Goal: Communication & Community: Answer question/provide support

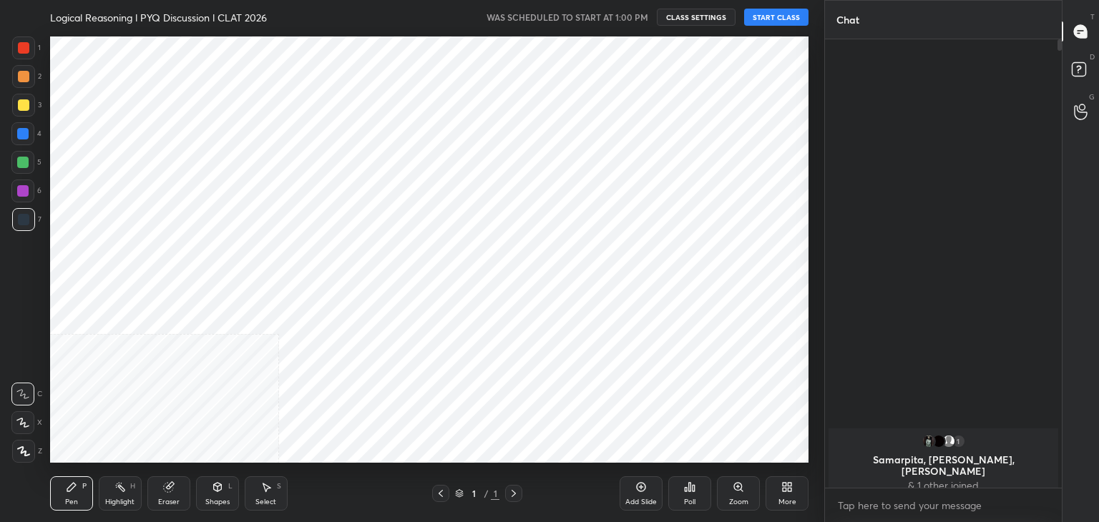
scroll to position [431, 767]
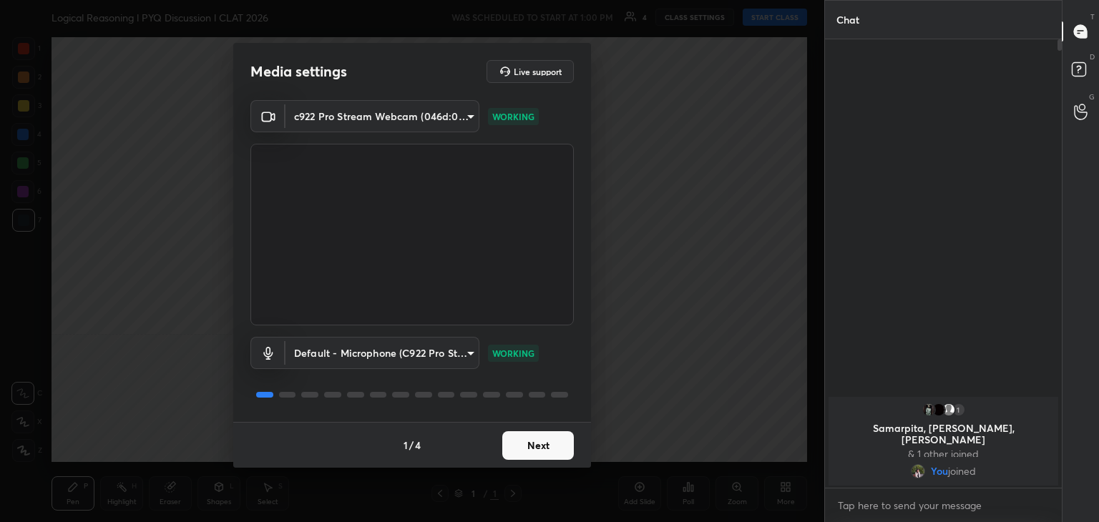
click at [542, 446] on button "Next" at bounding box center [538, 445] width 72 height 29
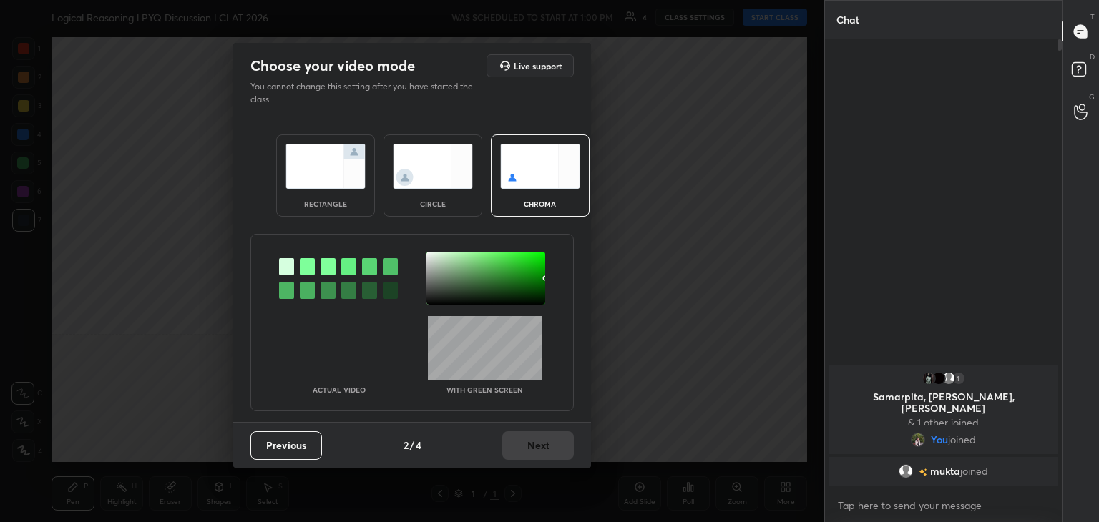
click at [421, 167] on img at bounding box center [433, 166] width 80 height 45
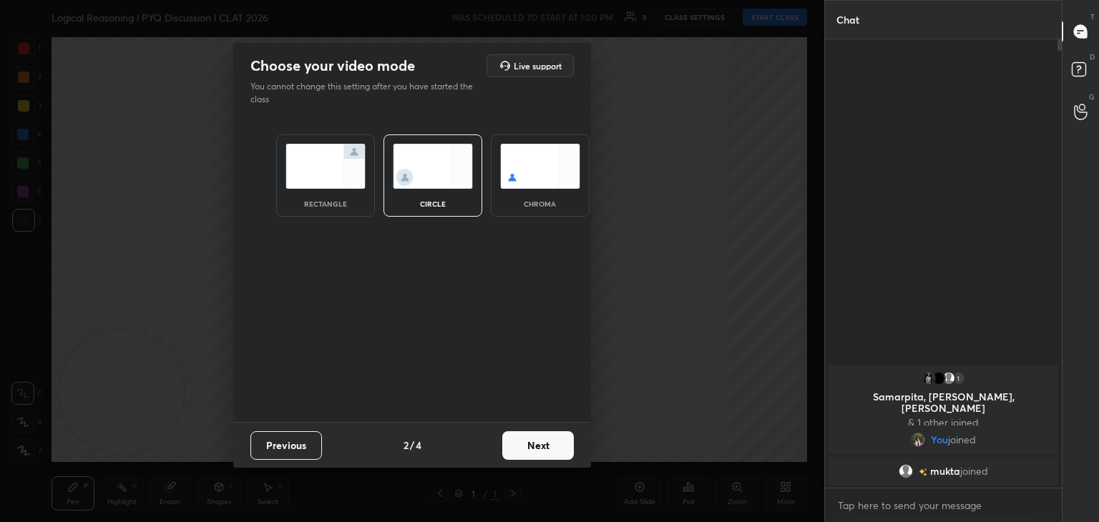
click at [527, 447] on button "Next" at bounding box center [538, 445] width 72 height 29
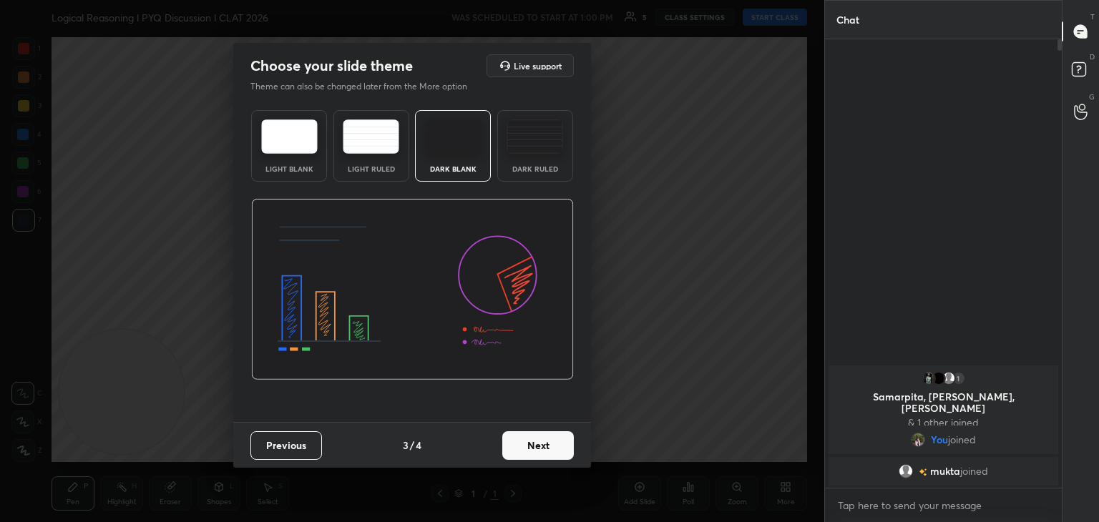
click at [555, 443] on button "Next" at bounding box center [538, 445] width 72 height 29
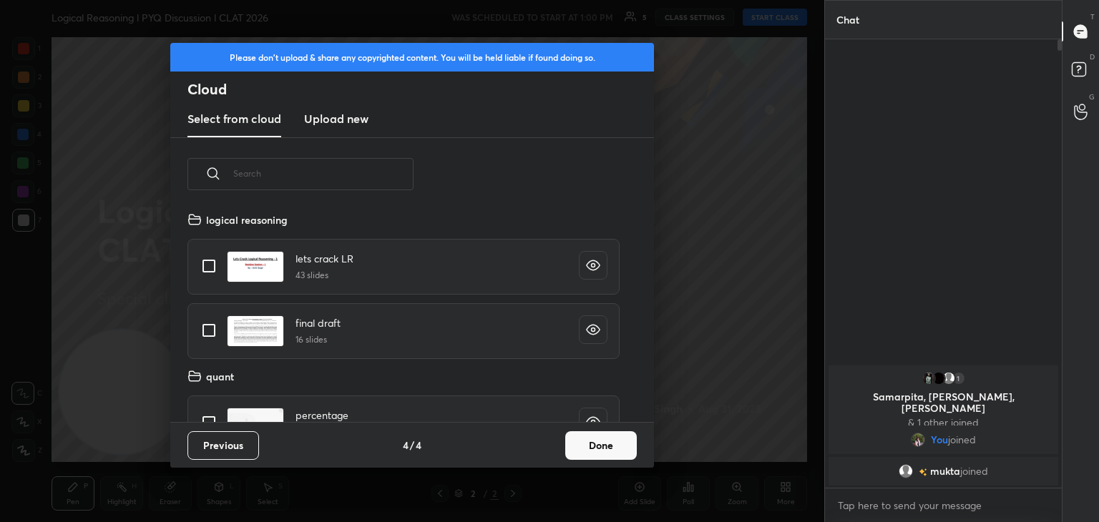
click at [601, 445] on button "Done" at bounding box center [601, 445] width 72 height 29
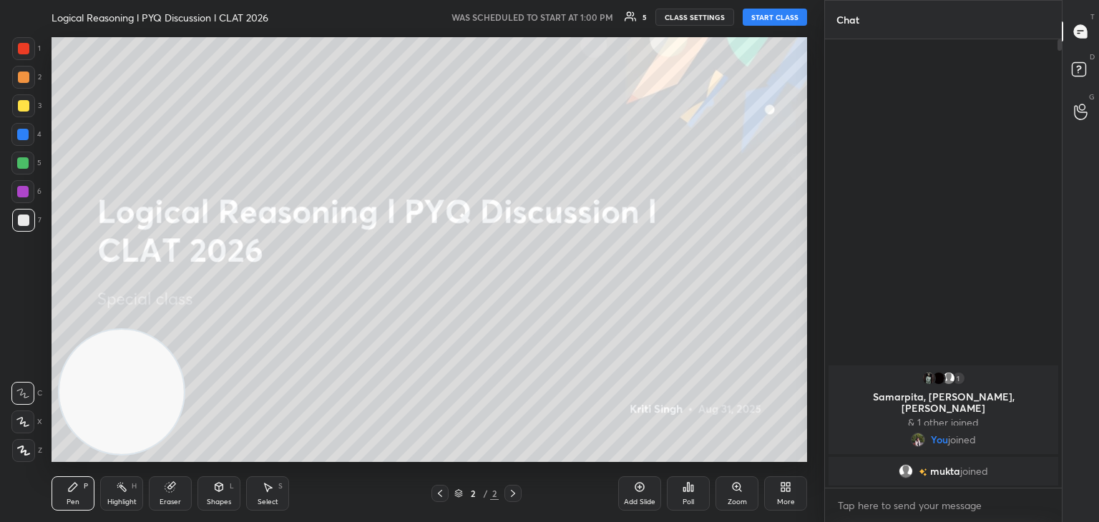
click at [770, 23] on button "START CLASS" at bounding box center [775, 17] width 64 height 17
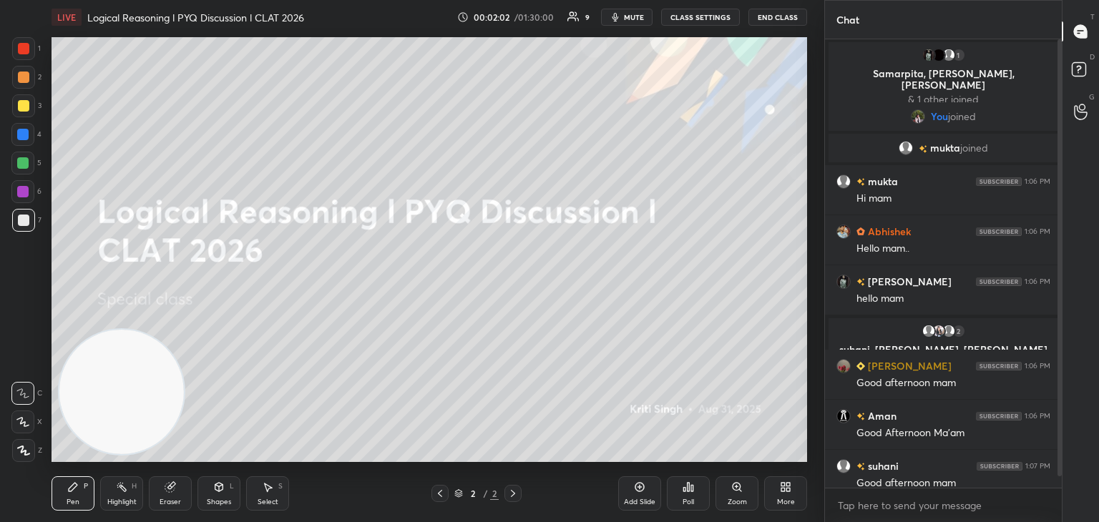
click at [790, 481] on div "More" at bounding box center [785, 493] width 43 height 34
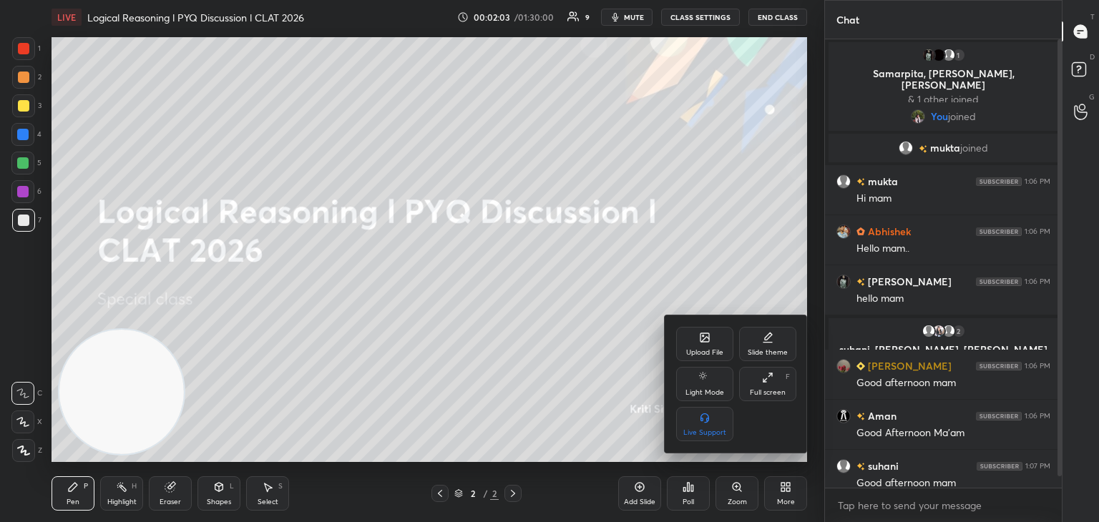
click at [547, 421] on div at bounding box center [549, 261] width 1099 height 522
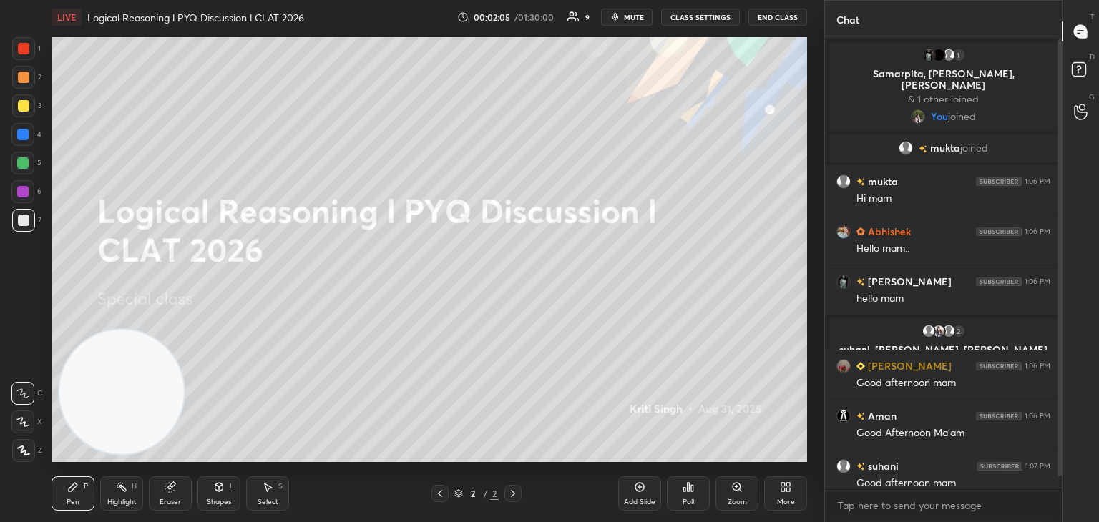
click at [784, 501] on div "More" at bounding box center [786, 502] width 18 height 7
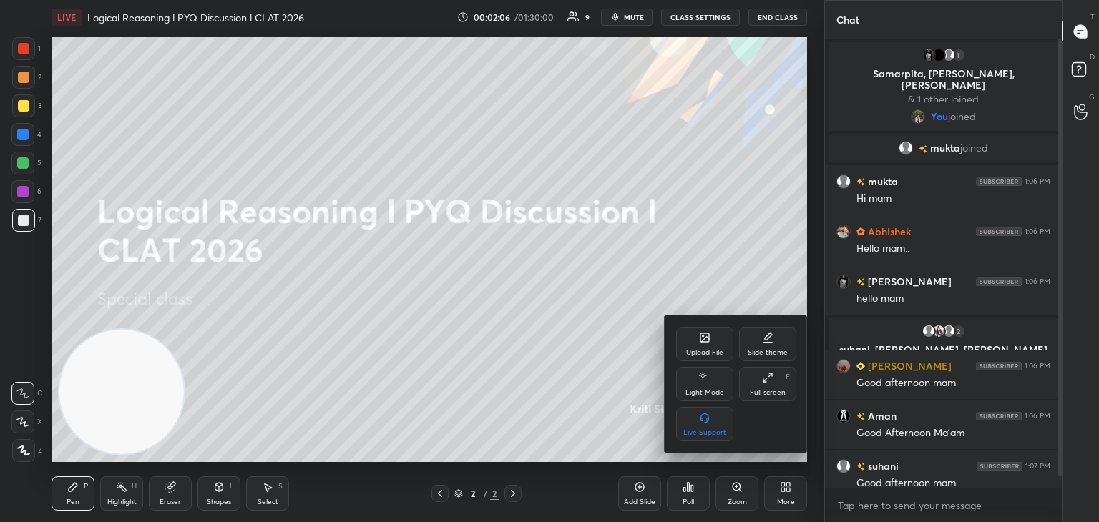
click at [687, 333] on div "Upload File" at bounding box center [704, 344] width 57 height 34
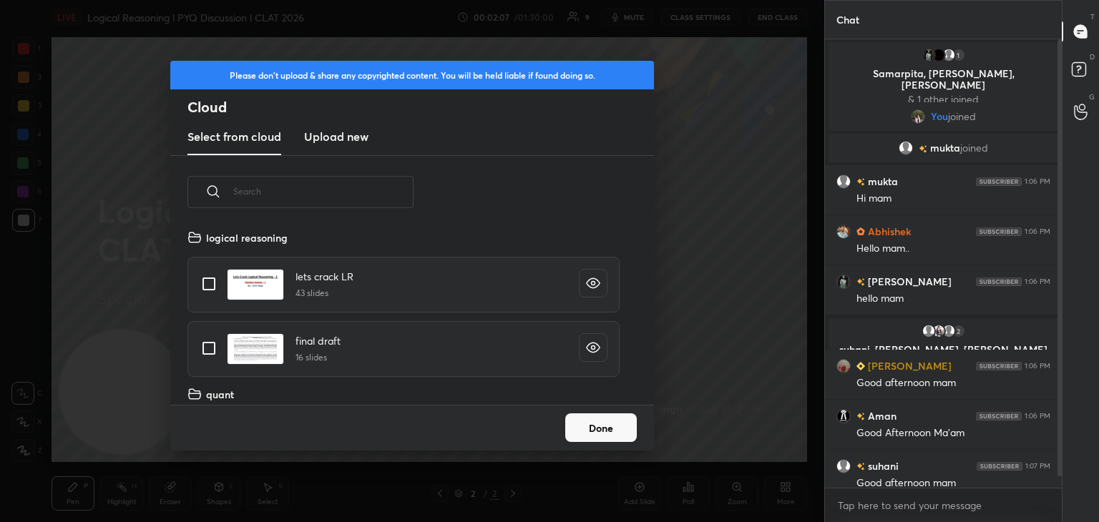
scroll to position [176, 459]
click at [356, 129] on h3 "Upload new" at bounding box center [336, 136] width 64 height 17
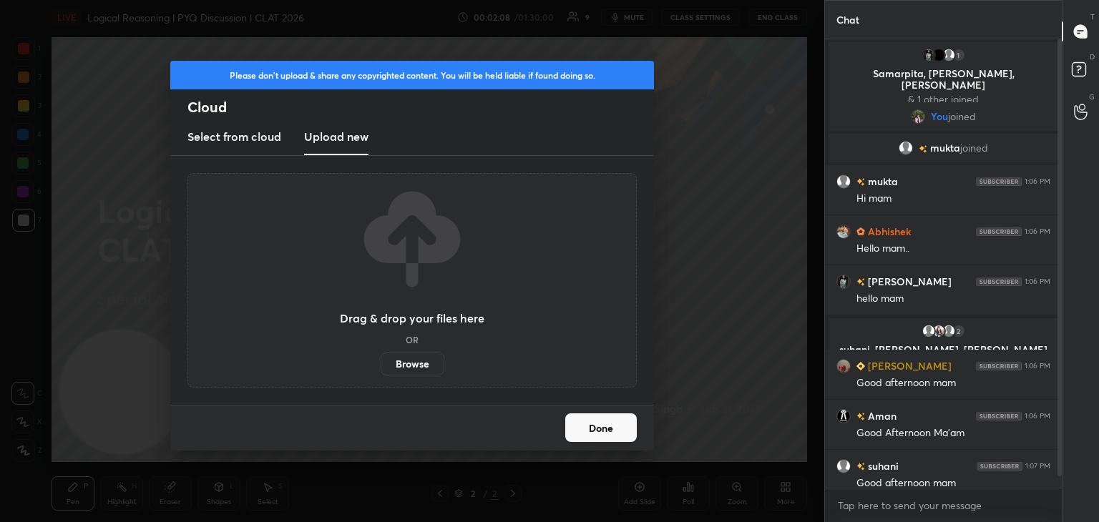
click at [401, 359] on label "Browse" at bounding box center [413, 364] width 64 height 23
click at [381, 359] on input "Browse" at bounding box center [381, 364] width 0 height 23
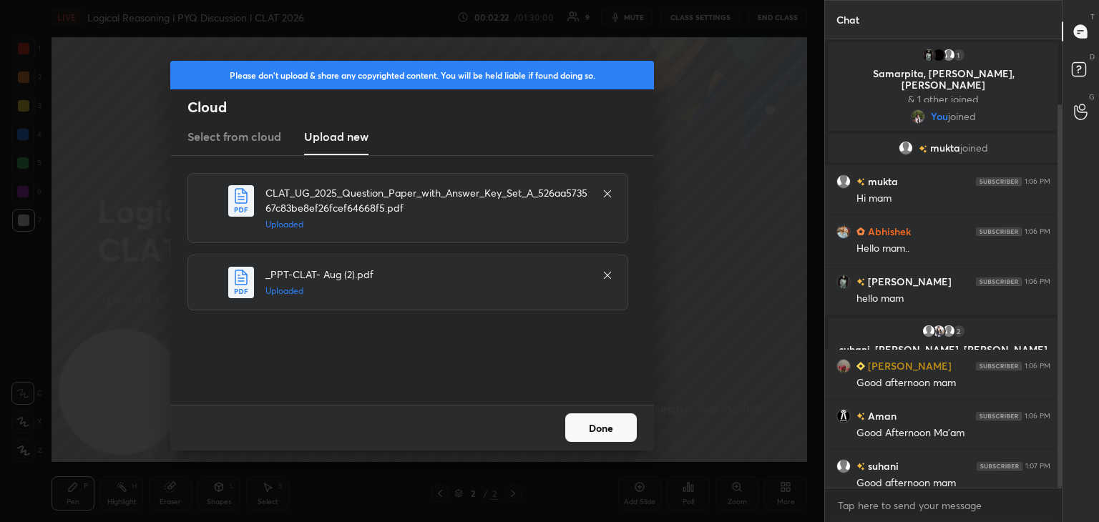
scroll to position [76, 0]
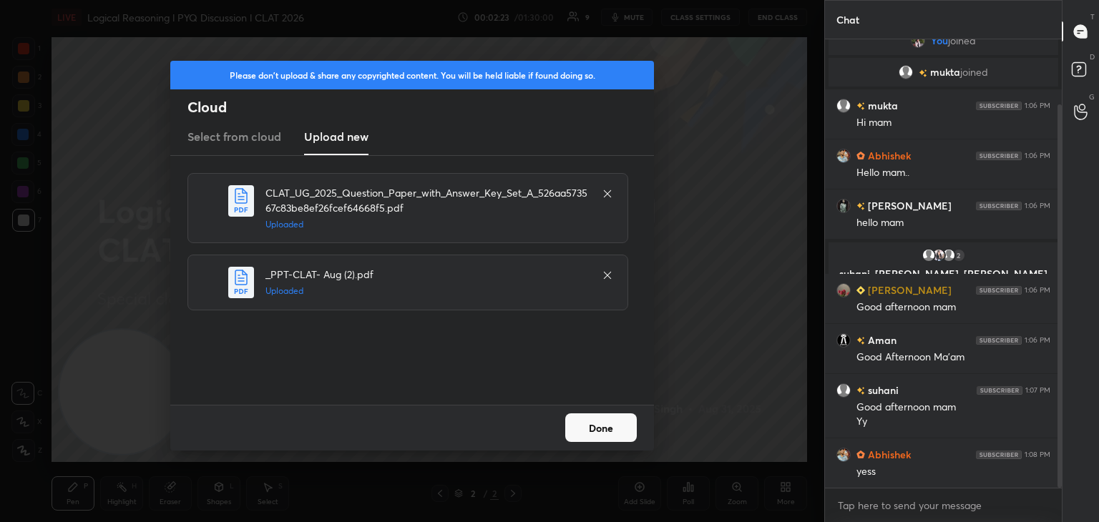
drag, startPoint x: 1059, startPoint y: 75, endPoint x: 1071, endPoint y: 300, distance: 225.7
click at [1071, 300] on div "Chat 1 Samarpita, naithani, Simmy & 1 other joined You joined mukta joined mukt…" at bounding box center [961, 261] width 275 height 522
click at [602, 426] on button "Done" at bounding box center [601, 428] width 72 height 29
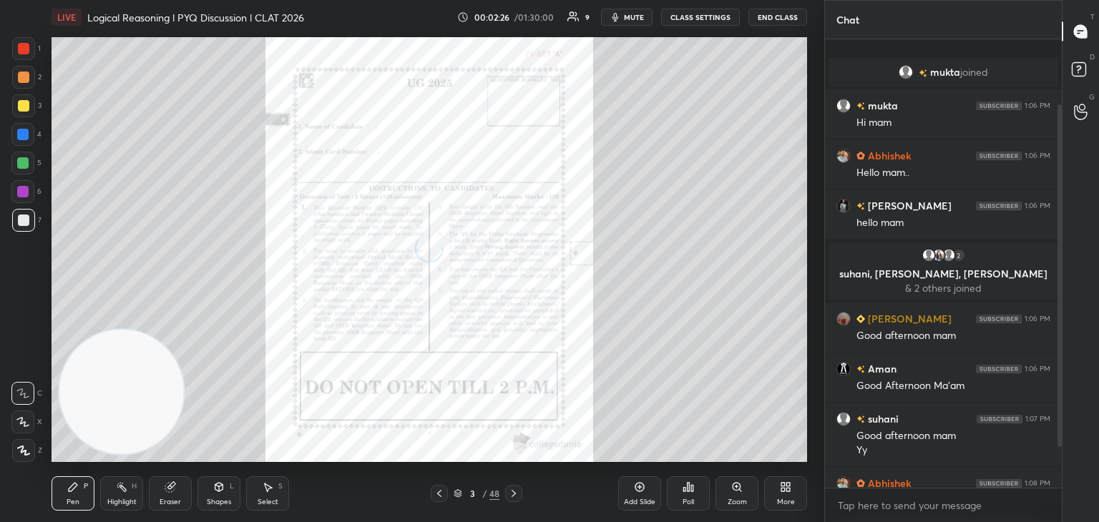
scroll to position [139, 0]
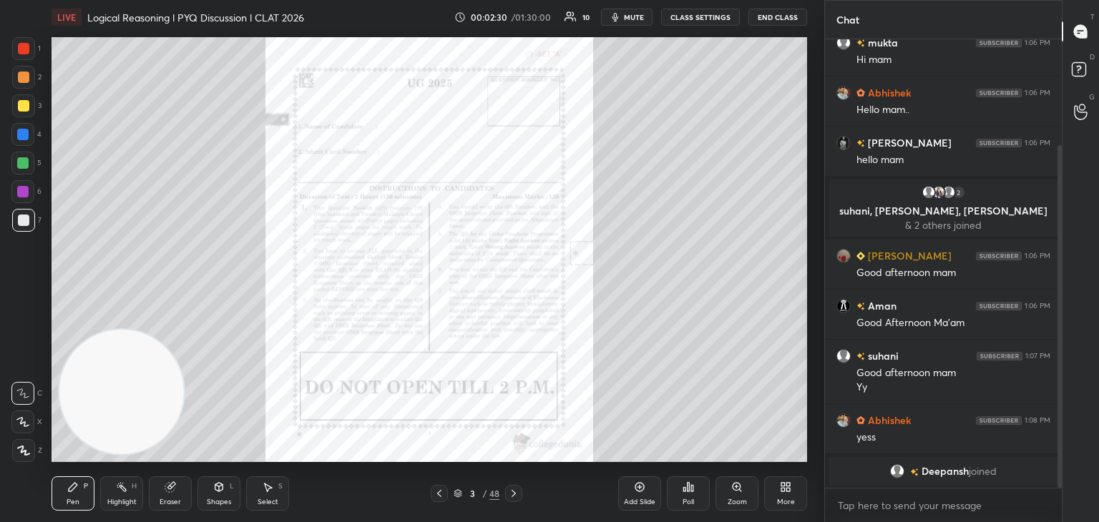
click at [638, 486] on icon at bounding box center [639, 486] width 11 height 11
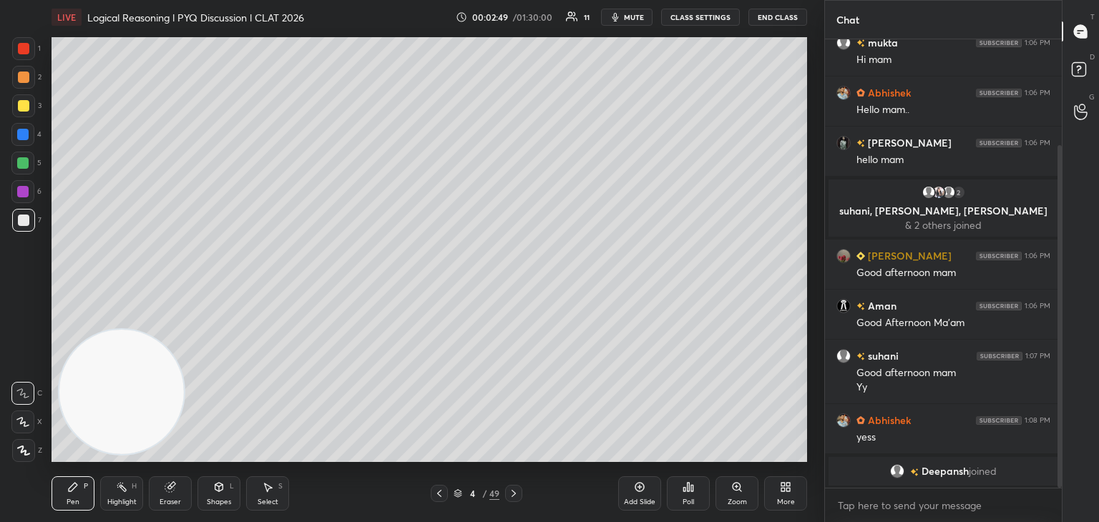
click at [787, 504] on div "More" at bounding box center [786, 502] width 18 height 7
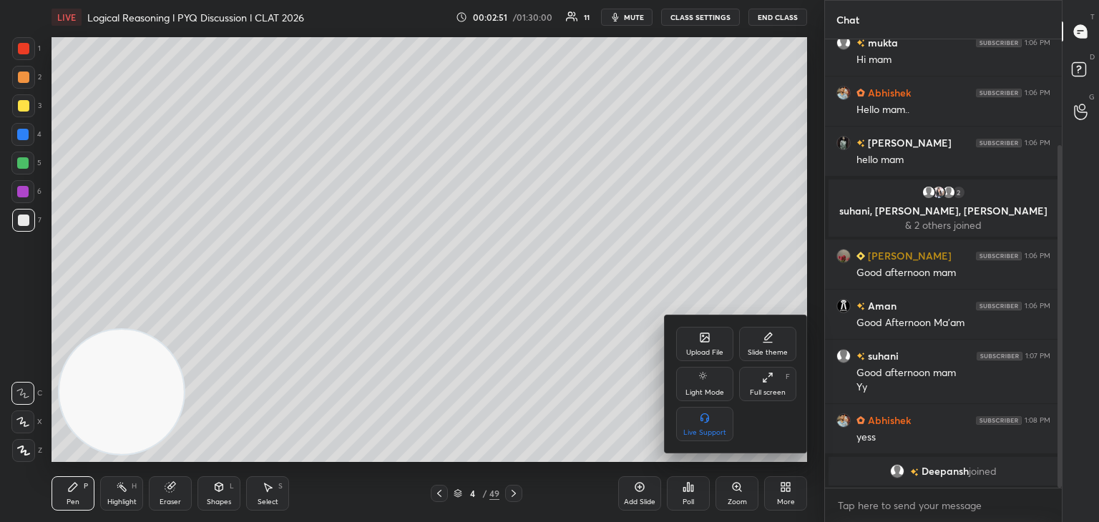
click at [438, 323] on div at bounding box center [549, 261] width 1099 height 522
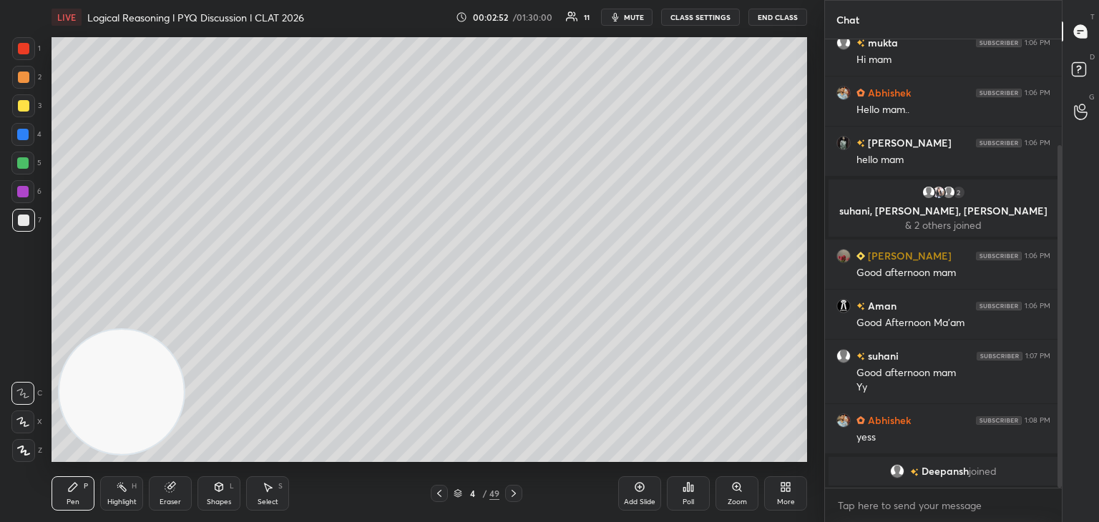
click at [461, 489] on icon at bounding box center [458, 493] width 9 height 9
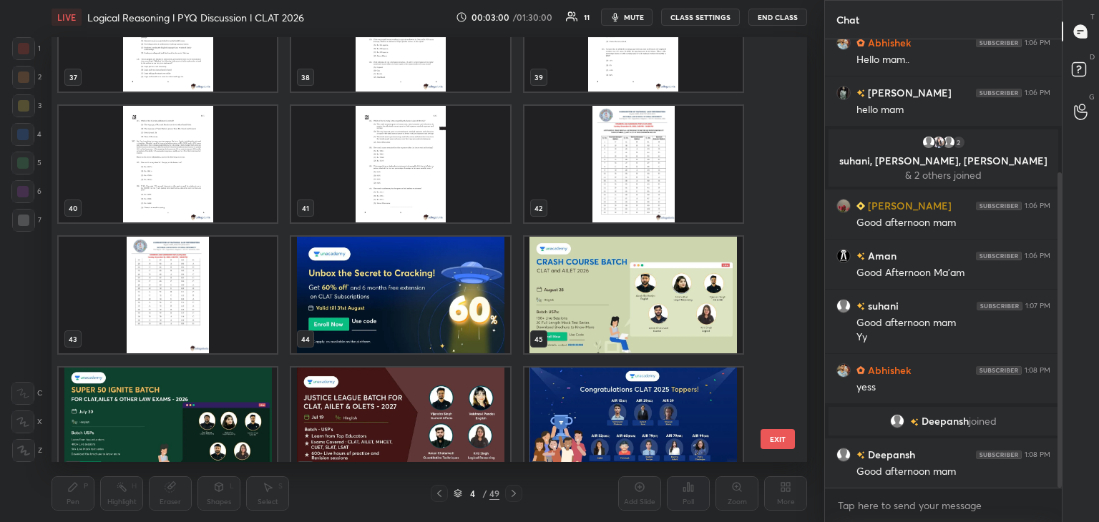
scroll to position [1648, 0]
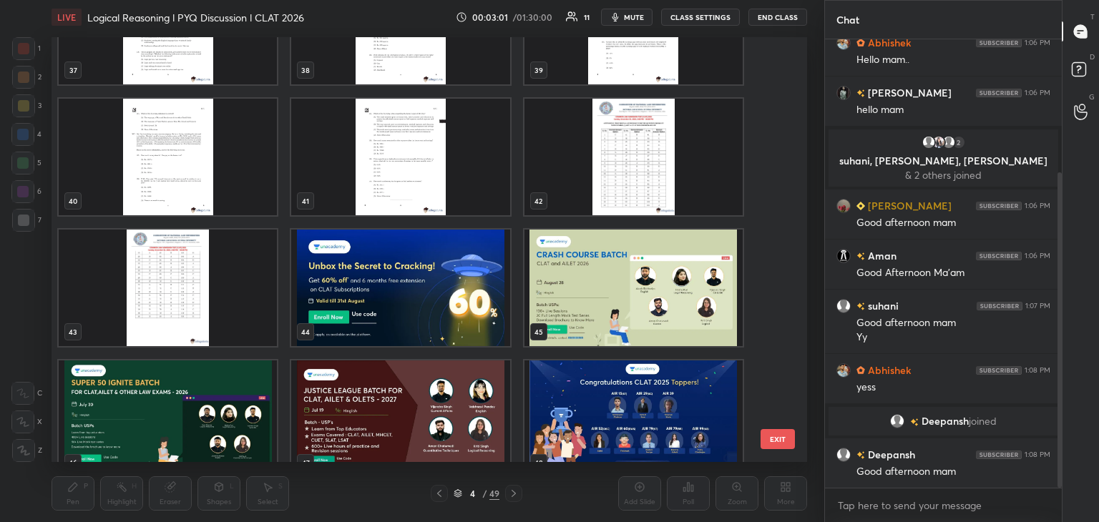
click at [363, 228] on div "44" at bounding box center [400, 287] width 221 height 119
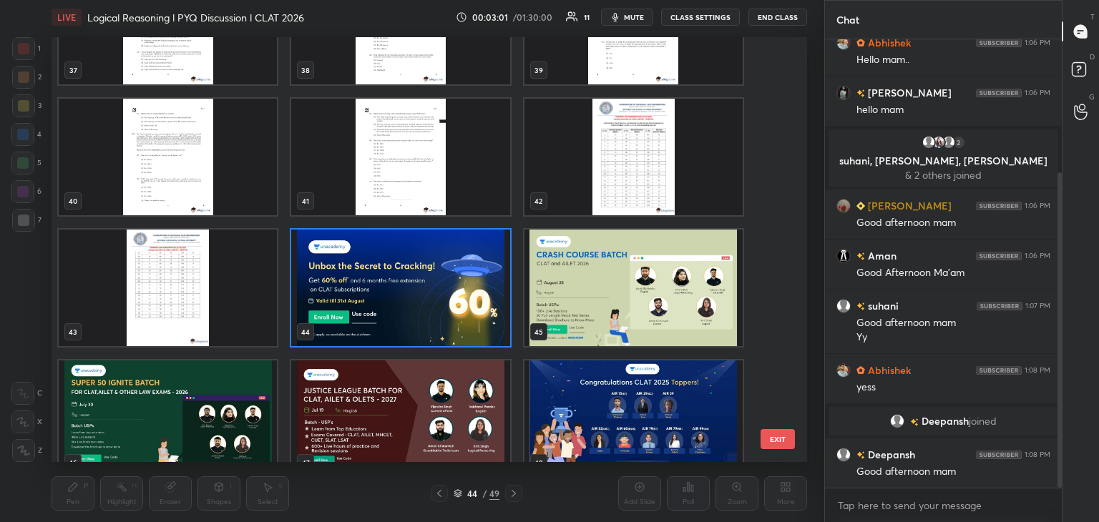
click at [363, 228] on div "44" at bounding box center [400, 287] width 221 height 119
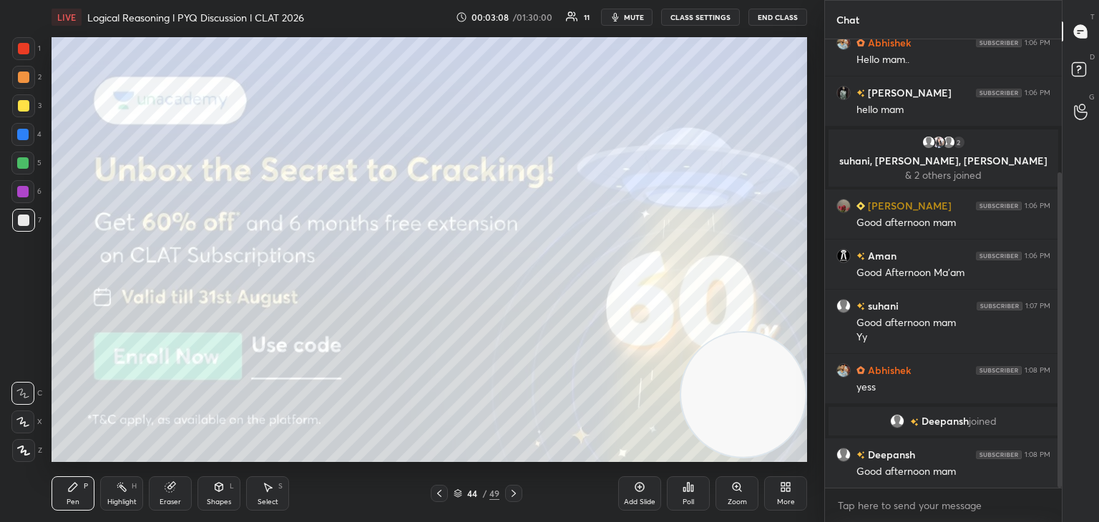
drag, startPoint x: 123, startPoint y: 400, endPoint x: 980, endPoint y: 410, distance: 857.1
click at [980, 410] on div "1 2 3 4 5 6 7 C X Z C X Z E E Erase all H H LIVE Logical Reasoning l PYQ Discus…" at bounding box center [549, 261] width 1099 height 522
click at [513, 496] on icon at bounding box center [514, 493] width 4 height 7
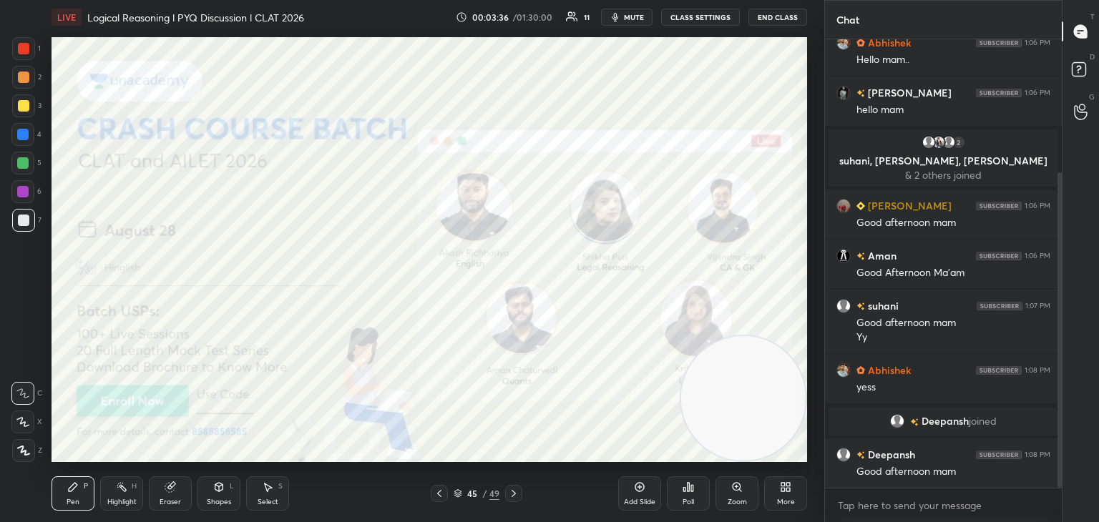
click at [19, 56] on div at bounding box center [23, 48] width 23 height 23
click at [512, 491] on icon at bounding box center [513, 493] width 11 height 11
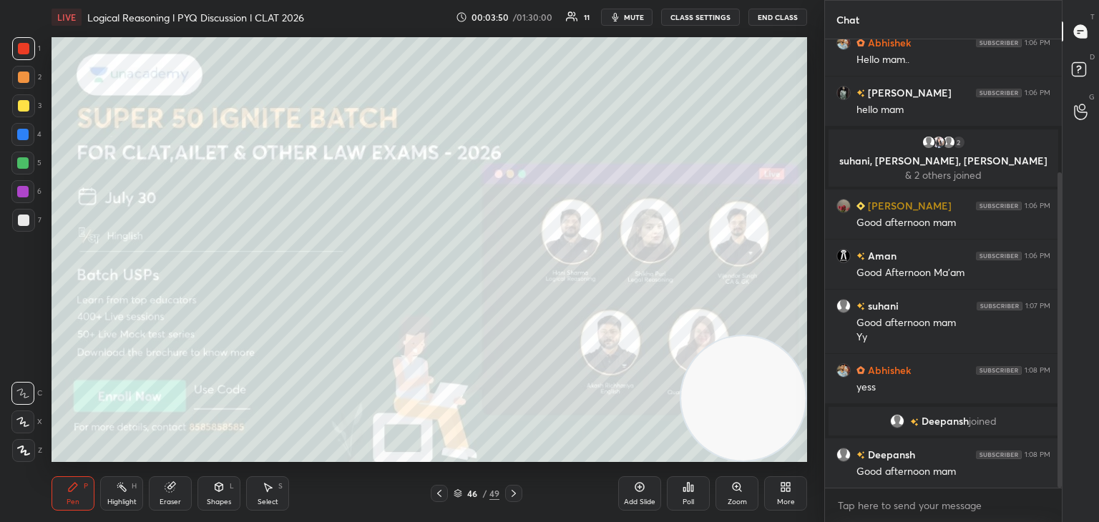
click at [511, 496] on icon at bounding box center [513, 493] width 11 height 11
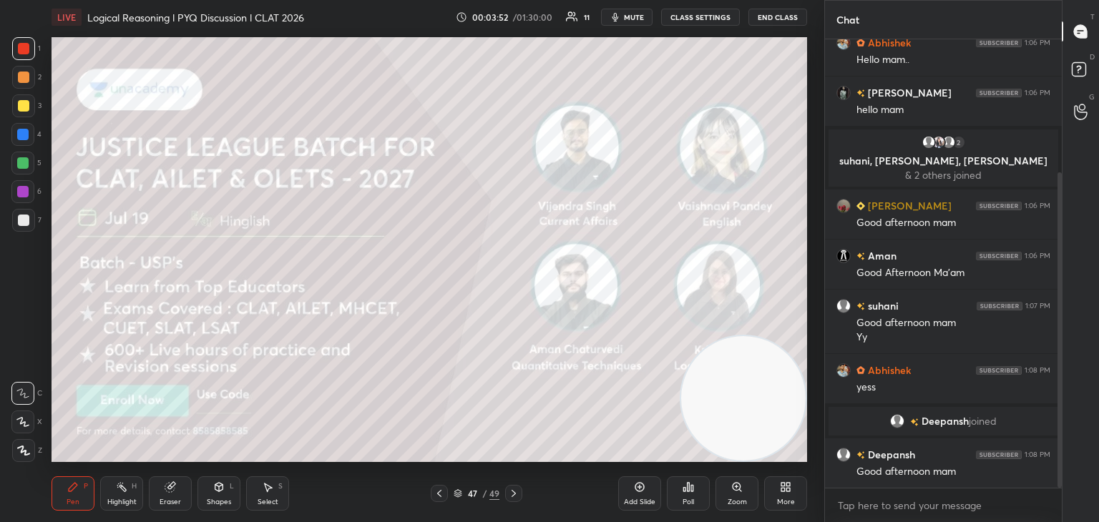
click at [509, 494] on icon at bounding box center [513, 493] width 11 height 11
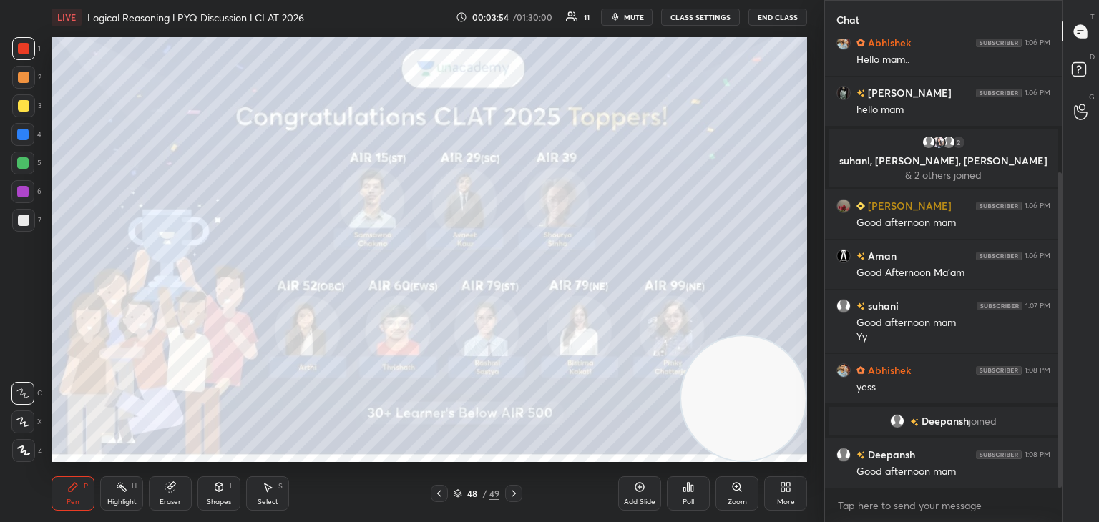
click at [510, 490] on icon at bounding box center [513, 493] width 11 height 11
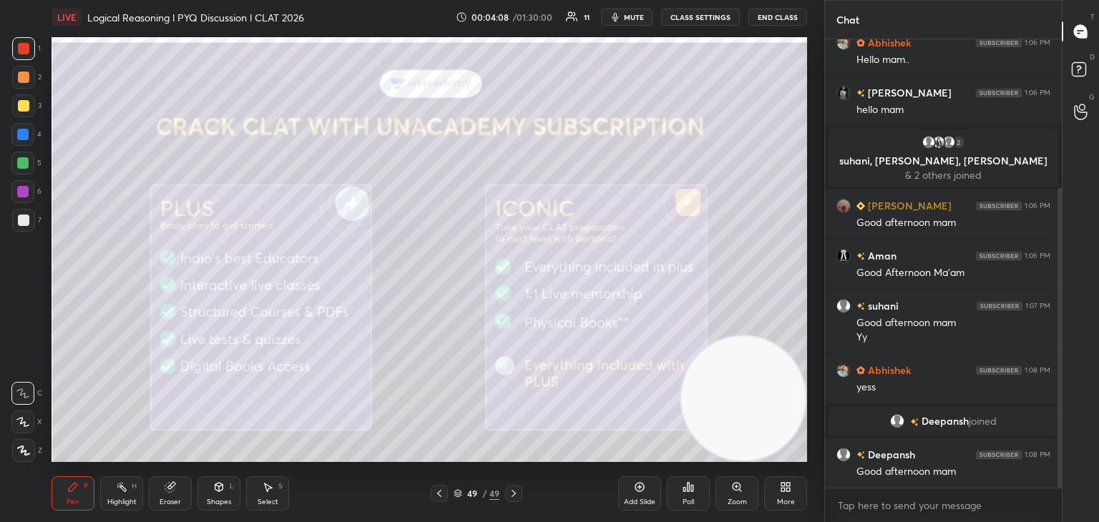
scroll to position [223, 0]
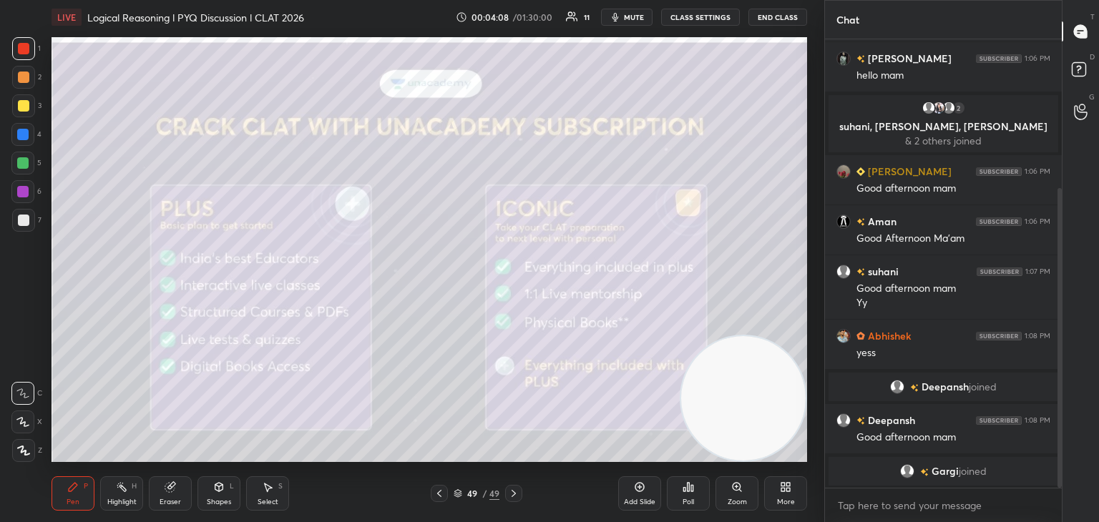
click at [458, 497] on icon at bounding box center [457, 496] width 7 height 2
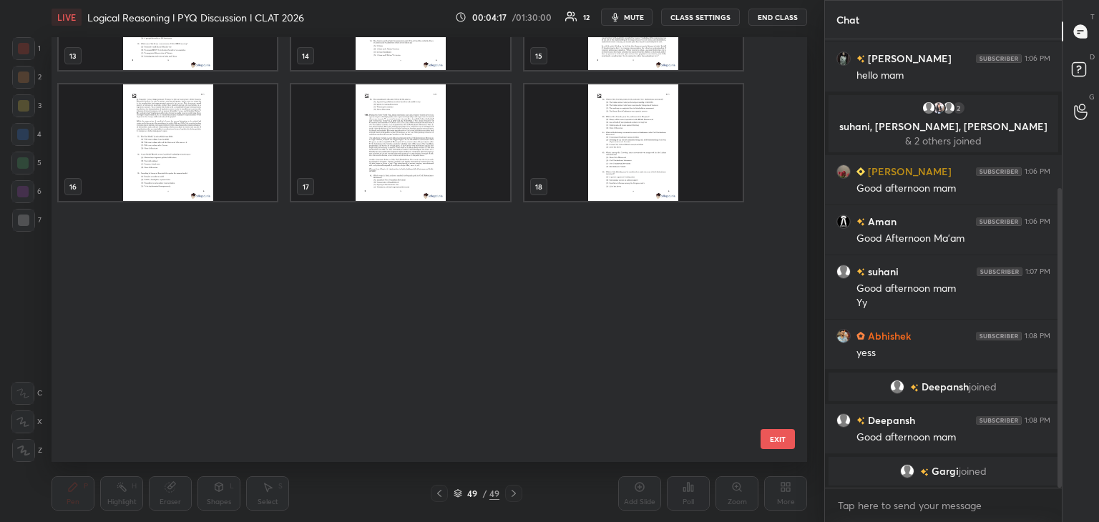
scroll to position [0, 0]
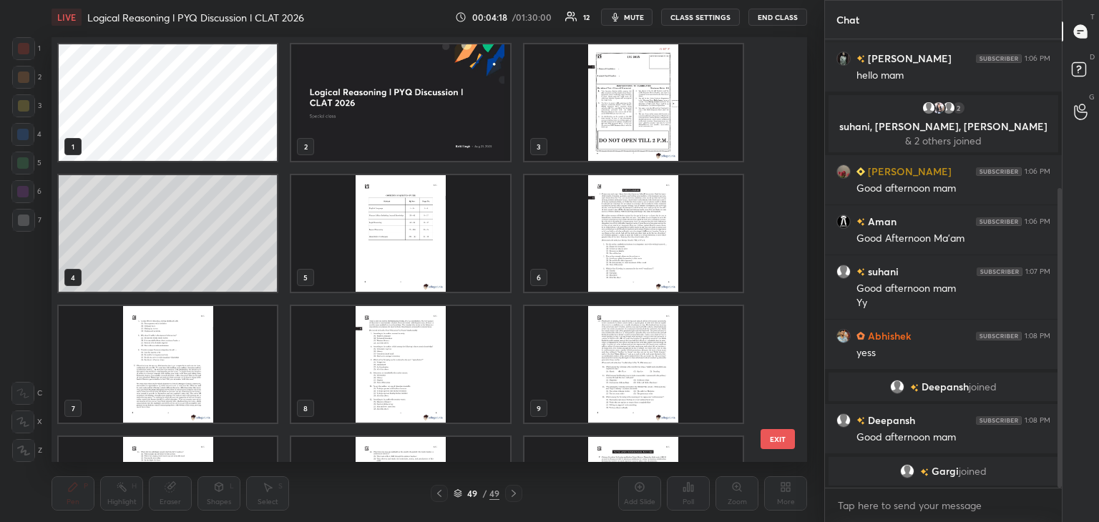
click at [441, 115] on img "grid" at bounding box center [400, 102] width 218 height 117
click at [446, 122] on img "grid" at bounding box center [400, 102] width 218 height 117
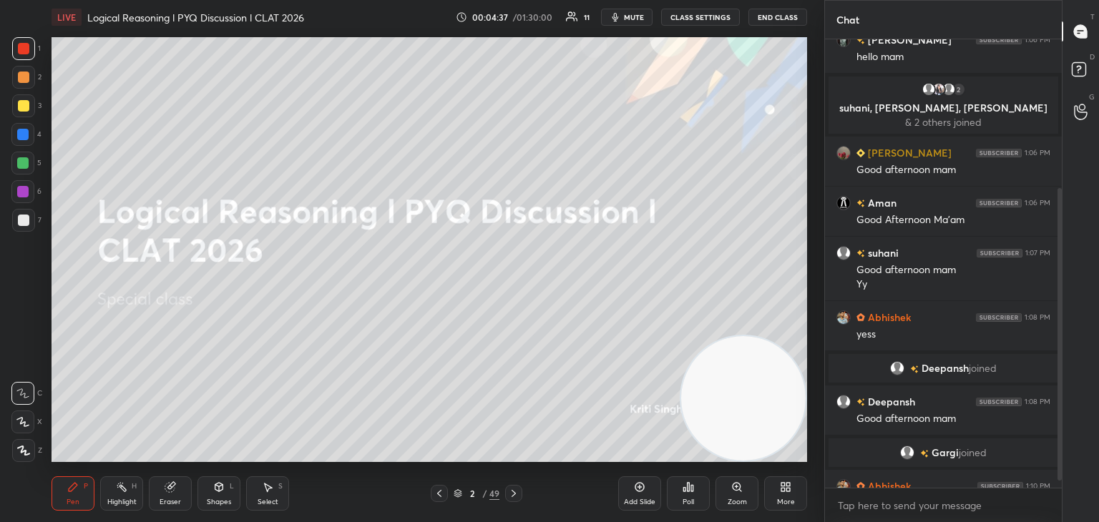
scroll to position [255, 0]
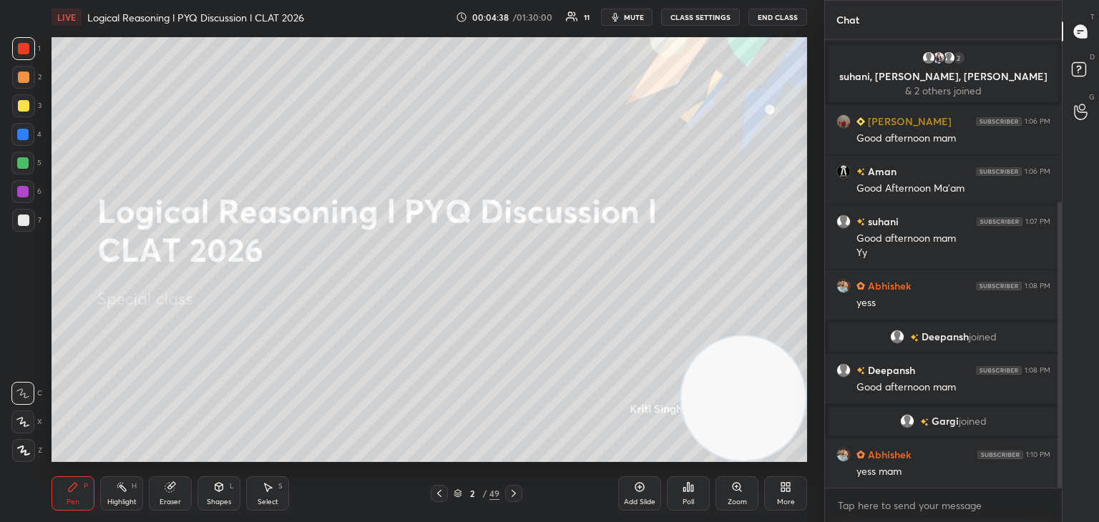
click at [784, 493] on icon at bounding box center [785, 486] width 11 height 11
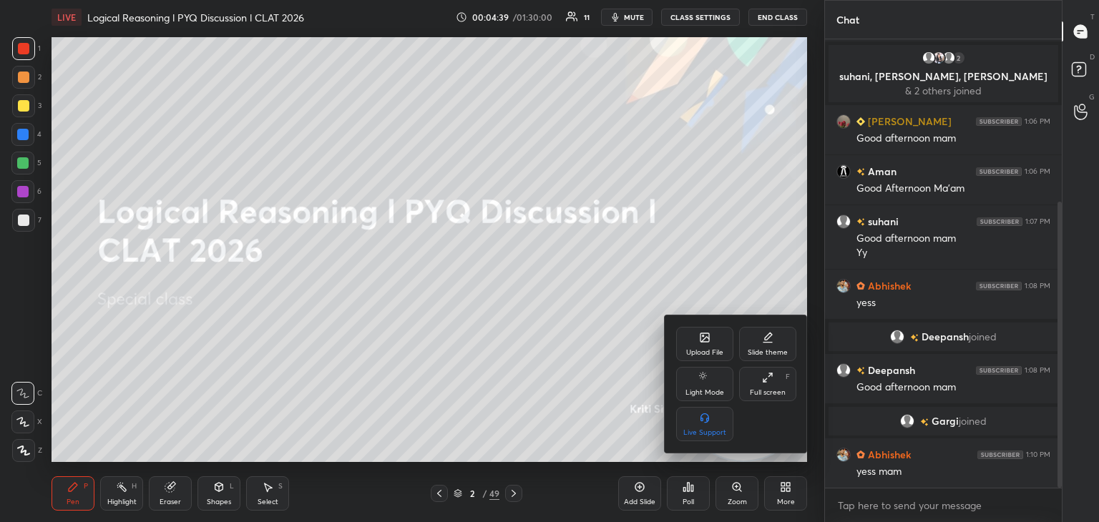
click at [702, 350] on div "Upload File" at bounding box center [704, 352] width 37 height 7
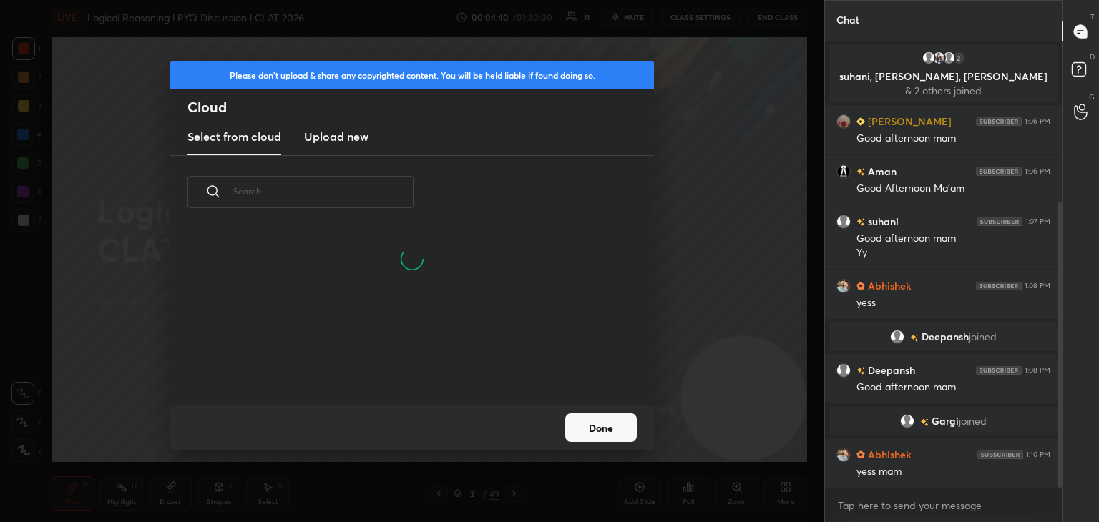
click at [326, 141] on h3 "Upload new" at bounding box center [336, 136] width 64 height 17
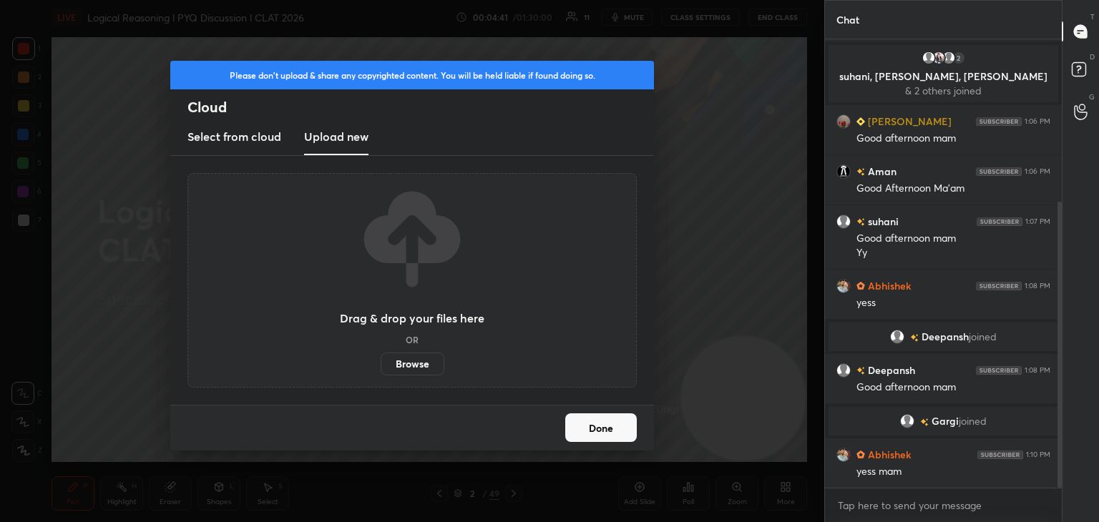
click at [403, 363] on label "Browse" at bounding box center [413, 364] width 64 height 23
click at [381, 363] on input "Browse" at bounding box center [381, 364] width 0 height 23
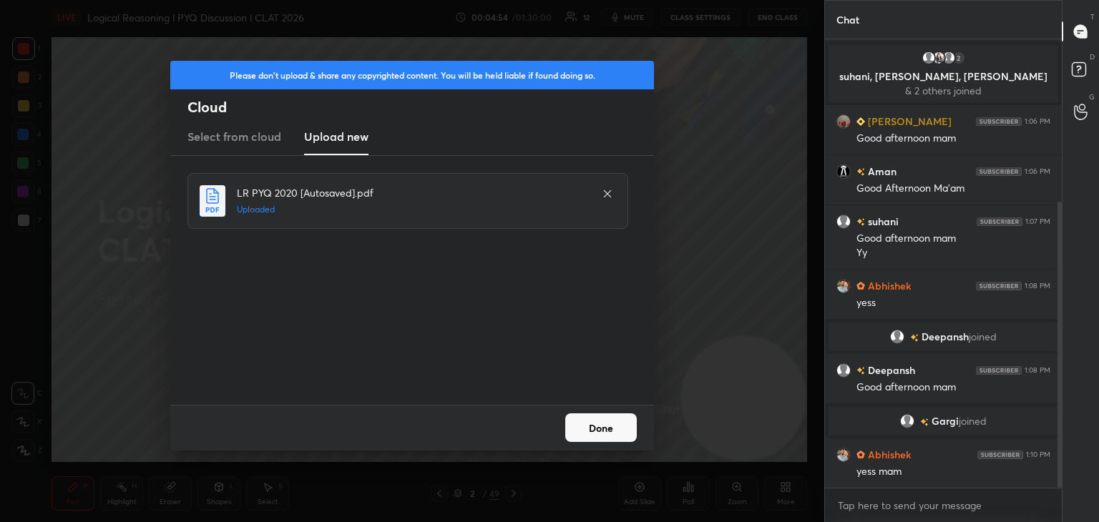
click at [597, 431] on button "Done" at bounding box center [601, 428] width 72 height 29
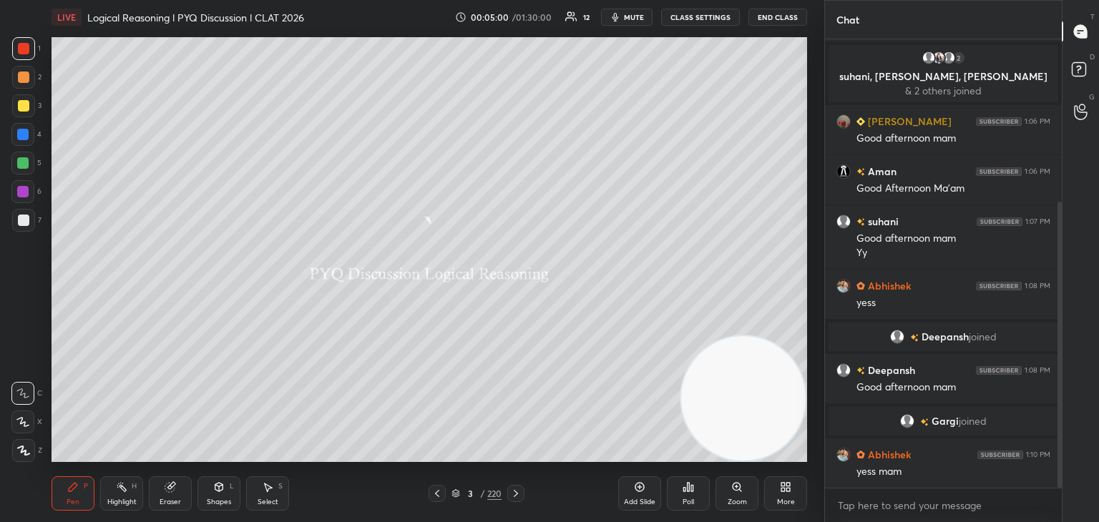
click at [24, 111] on div at bounding box center [23, 105] width 11 height 11
click at [512, 496] on icon at bounding box center [515, 493] width 11 height 11
click at [517, 493] on icon at bounding box center [516, 493] width 4 height 7
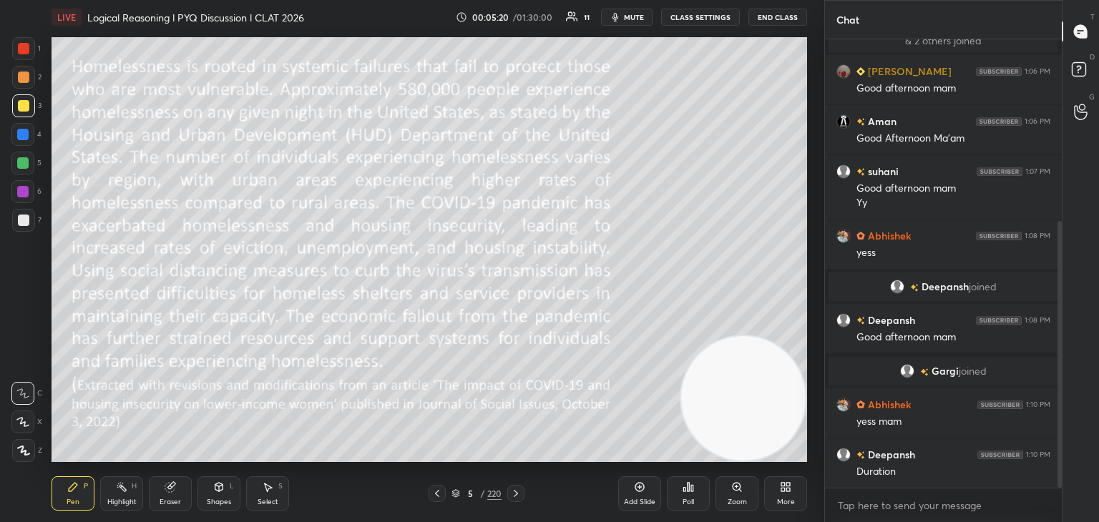
click at [518, 495] on icon at bounding box center [515, 493] width 11 height 11
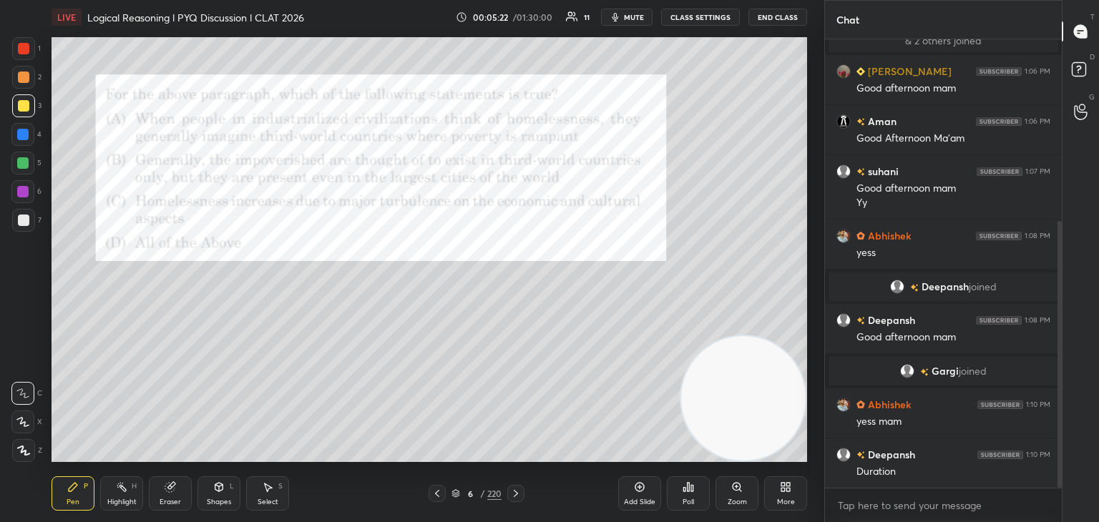
click at [442, 497] on icon at bounding box center [436, 493] width 11 height 11
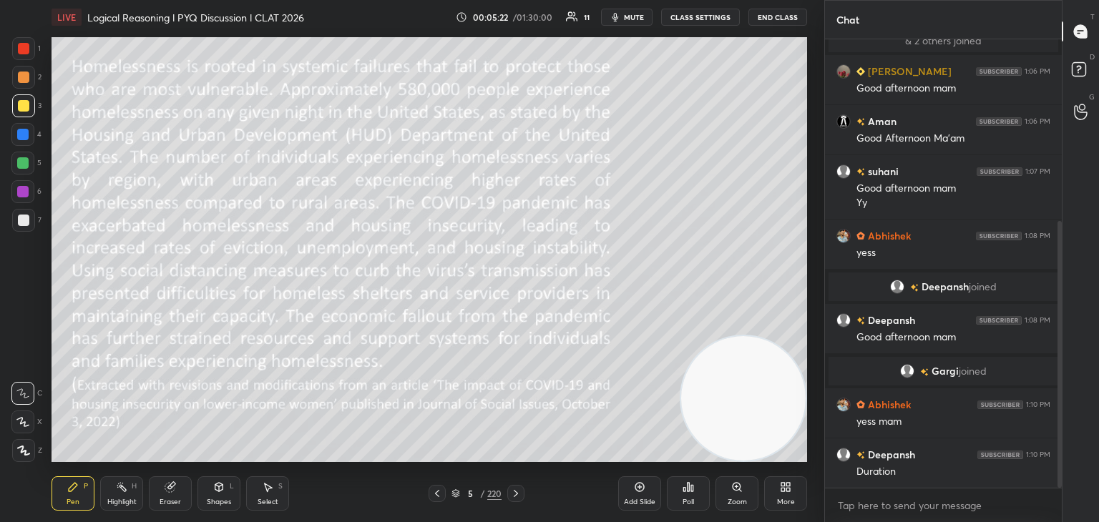
click at [441, 496] on icon at bounding box center [436, 493] width 11 height 11
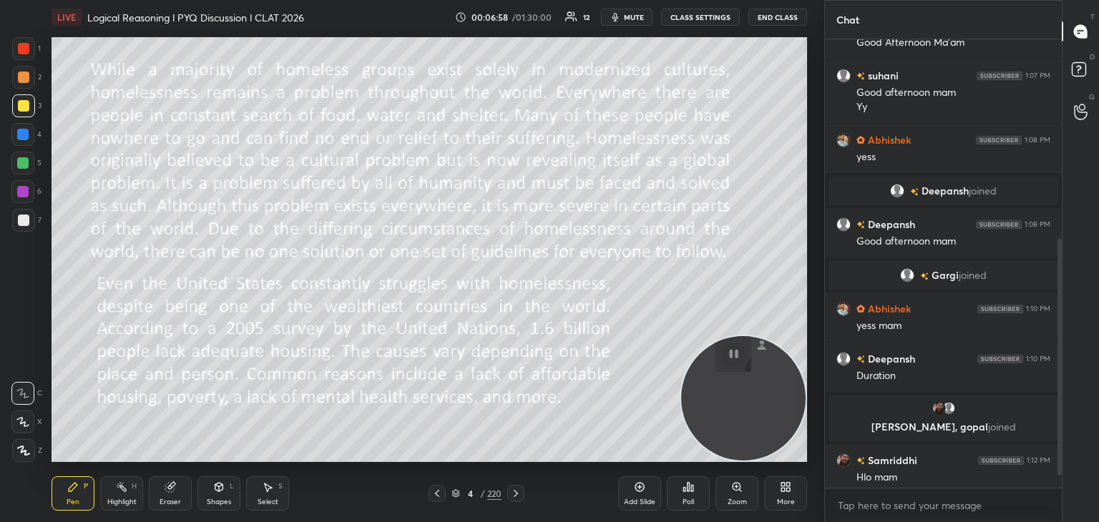
scroll to position [414, 0]
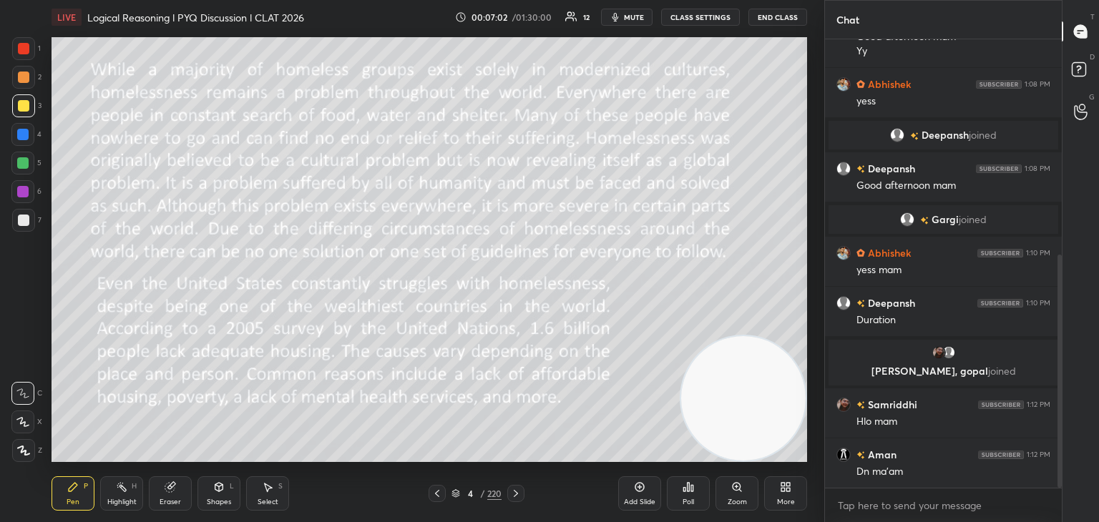
click at [515, 496] on icon at bounding box center [515, 493] width 11 height 11
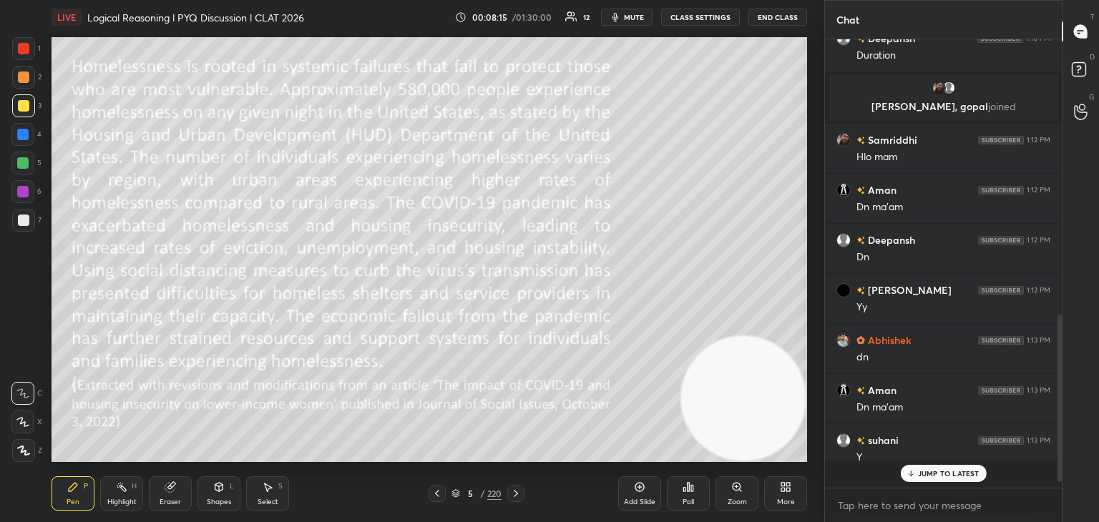
scroll to position [678, 0]
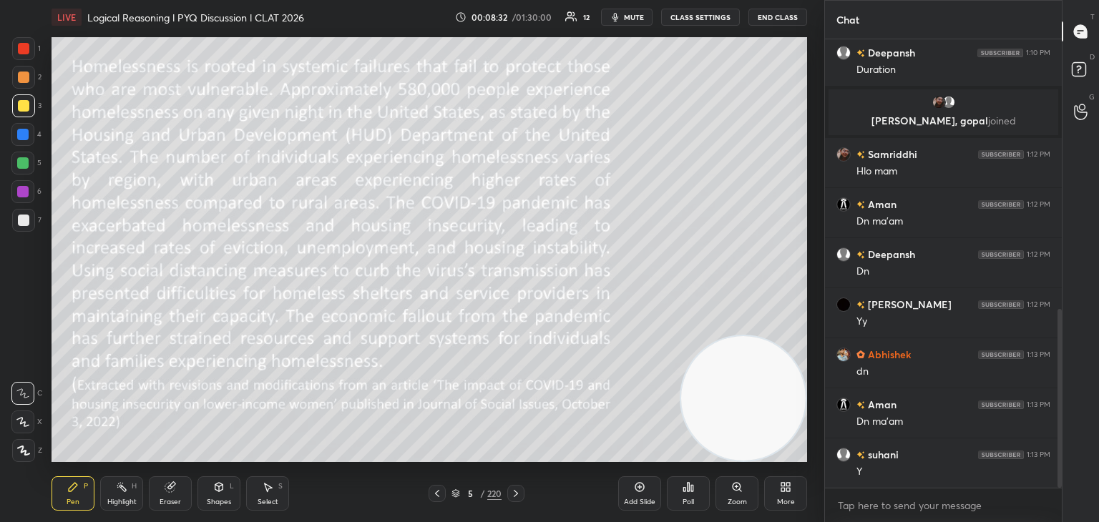
click at [768, 21] on button "End Class" at bounding box center [777, 17] width 59 height 17
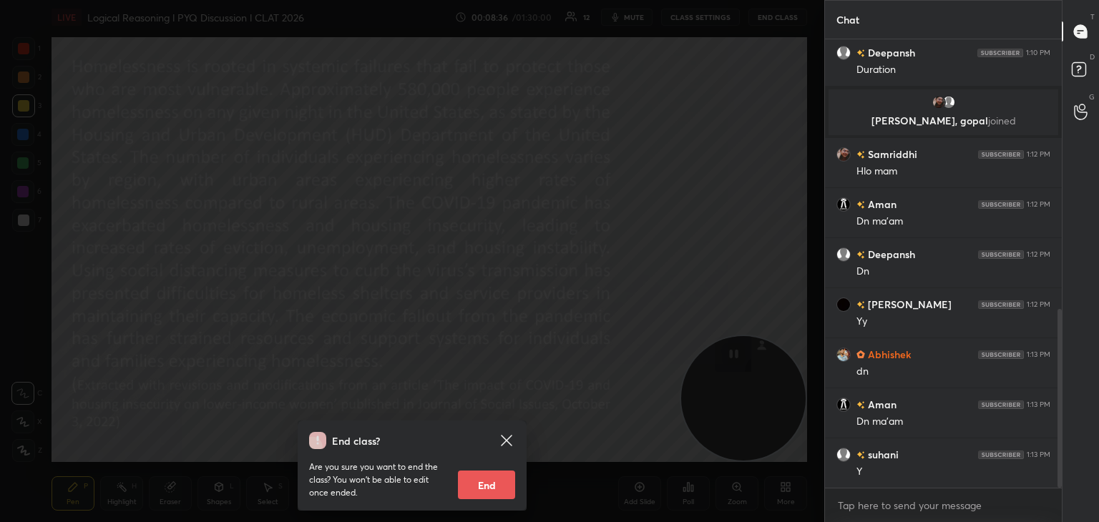
click at [750, 222] on div "End class? Are you sure you want to end the class? You won’t be able to edit on…" at bounding box center [412, 261] width 824 height 522
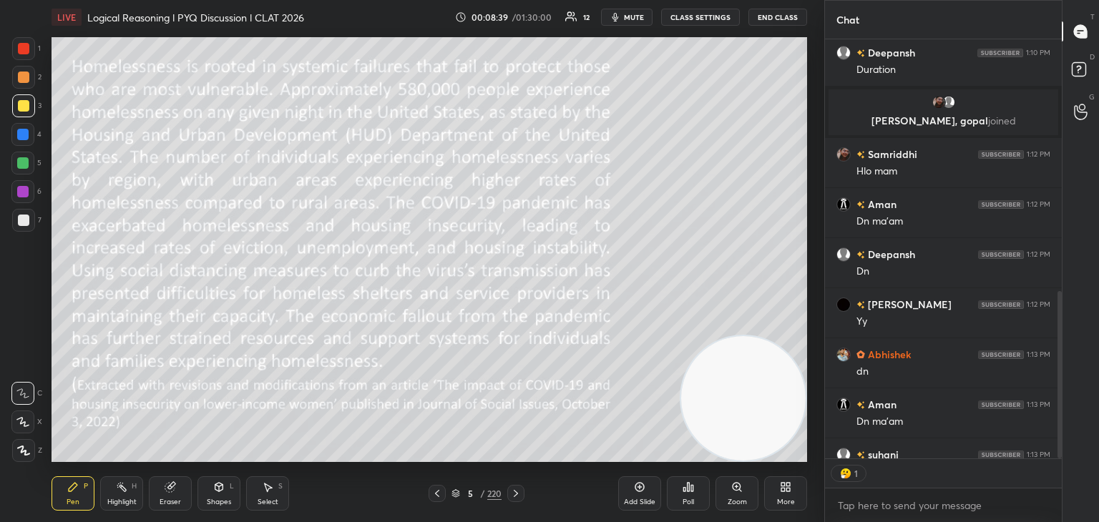
scroll to position [5, 4]
click at [518, 496] on icon at bounding box center [515, 493] width 11 height 11
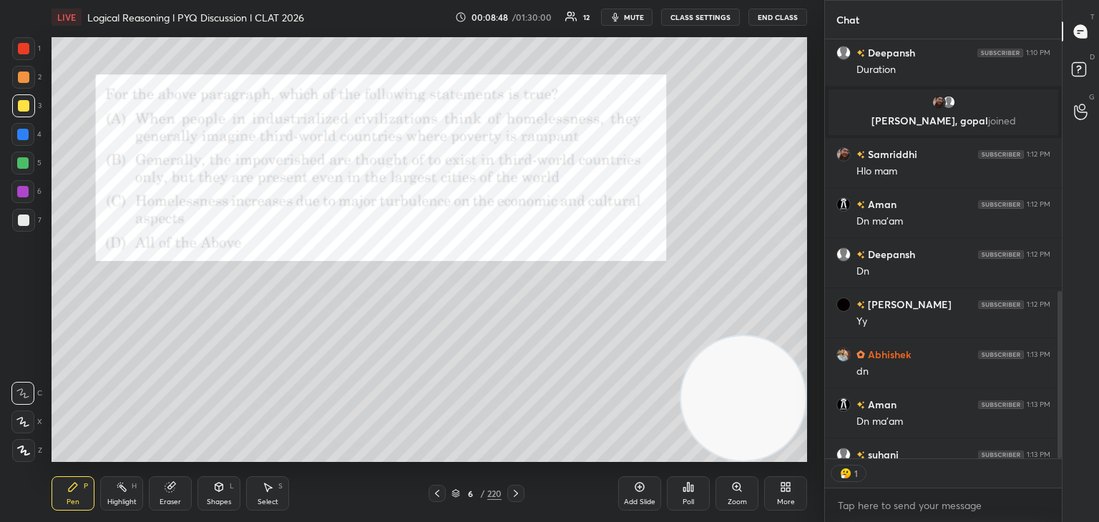
click at [24, 47] on div at bounding box center [23, 48] width 11 height 11
type textarea "x"
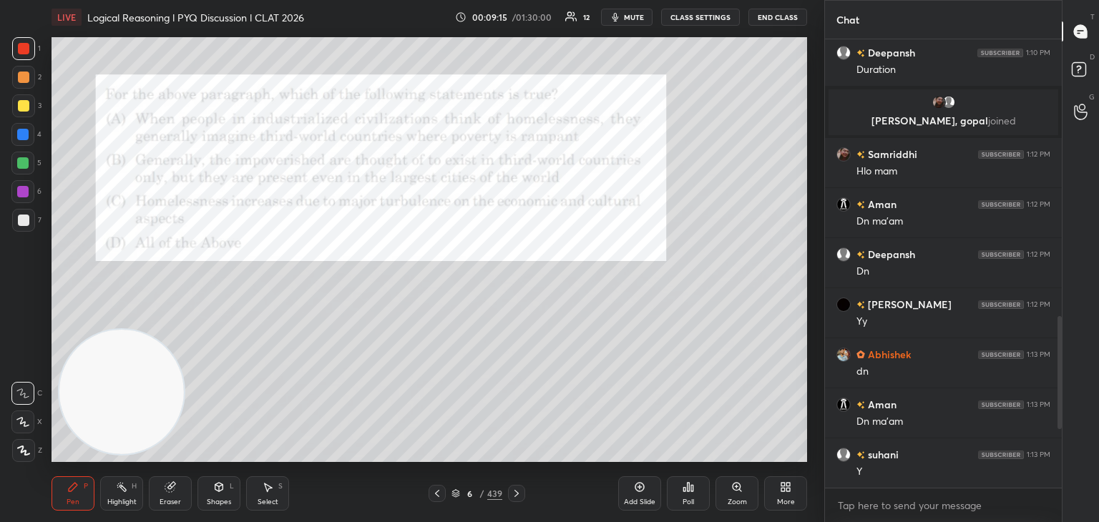
click at [695, 502] on div "Poll" at bounding box center [688, 493] width 43 height 34
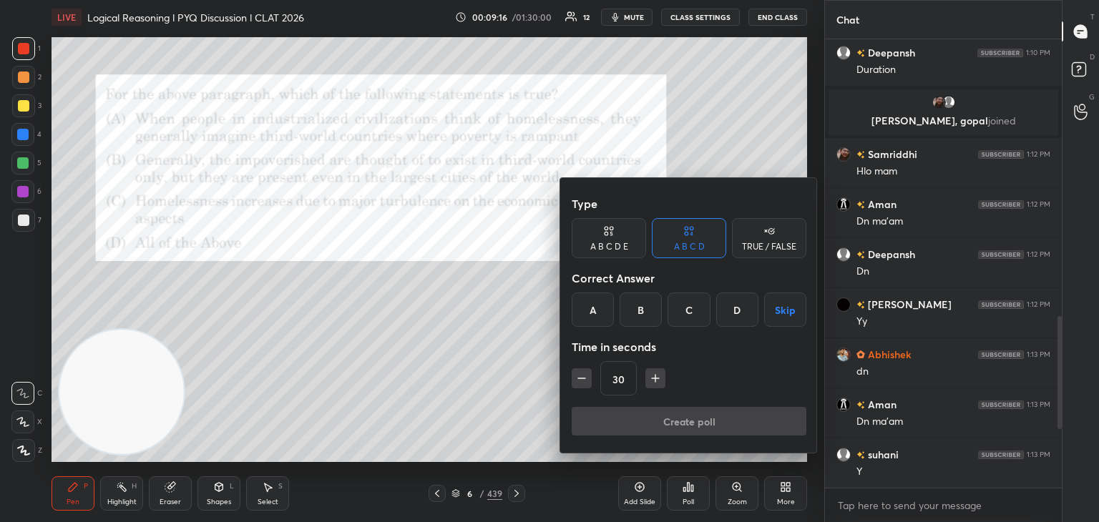
click at [735, 314] on div "D" at bounding box center [737, 310] width 42 height 34
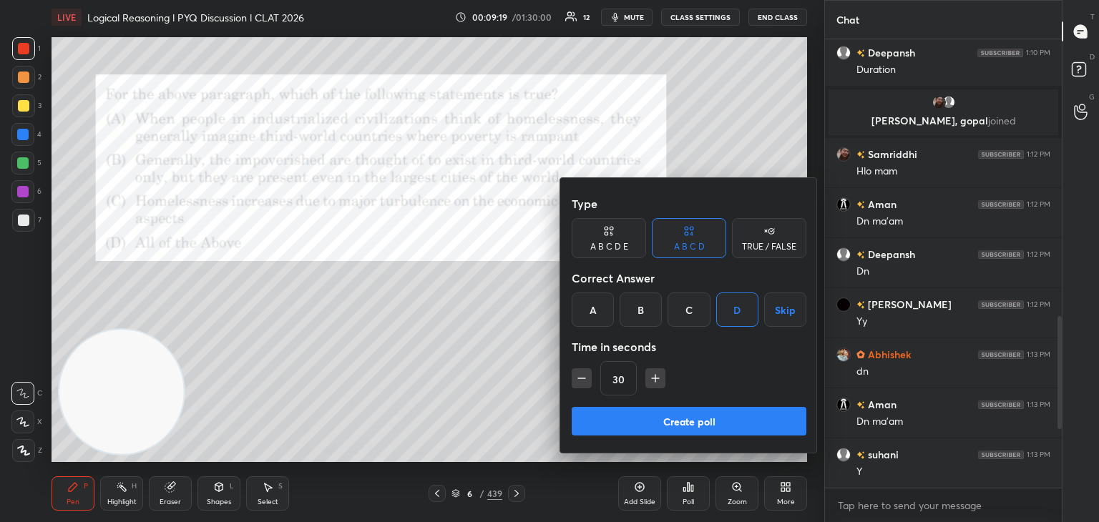
click at [648, 387] on button "button" at bounding box center [655, 378] width 20 height 20
type input "45"
click at [645, 418] on button "Create poll" at bounding box center [689, 421] width 235 height 29
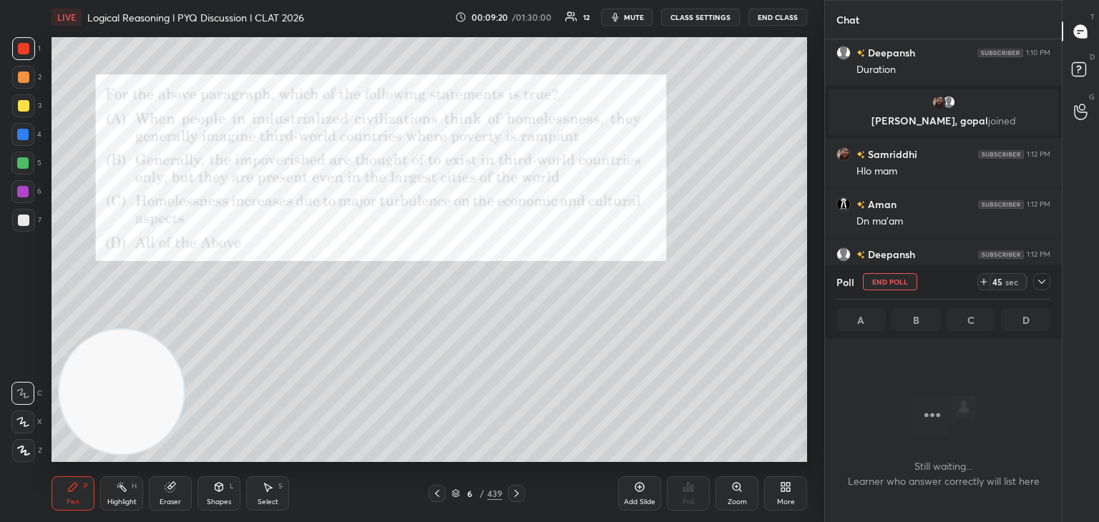
scroll to position [4, 4]
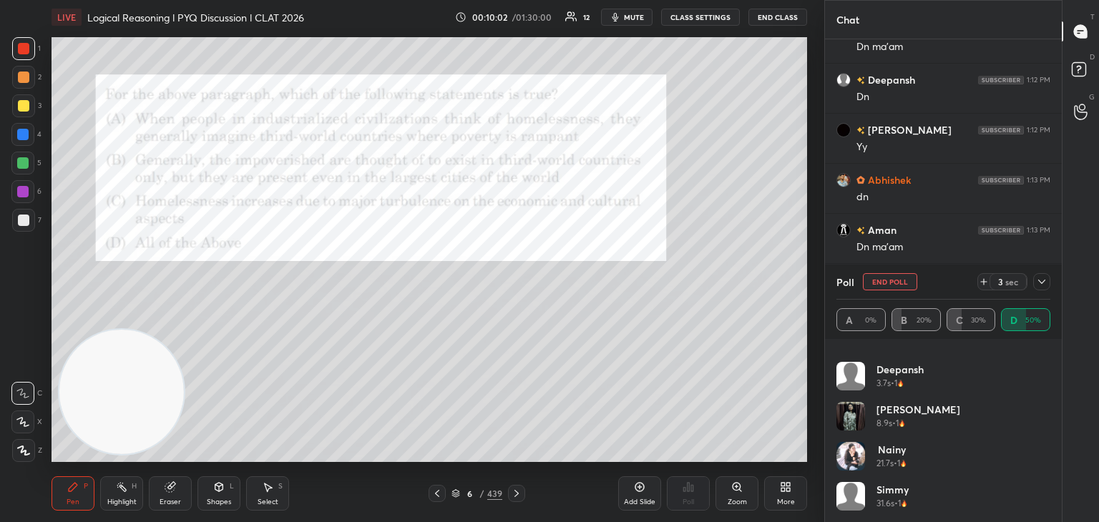
click at [896, 286] on button "End Poll" at bounding box center [890, 281] width 54 height 17
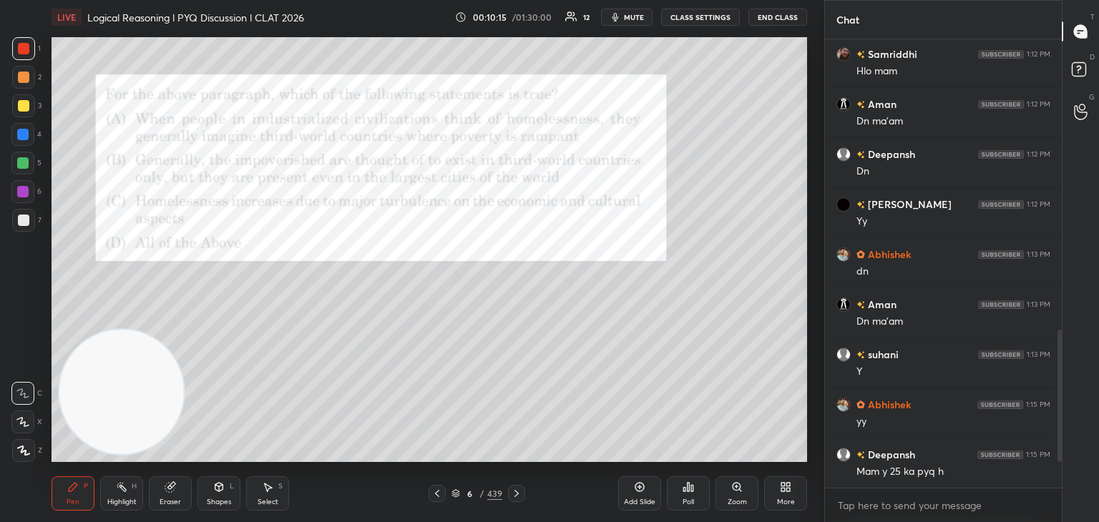
click at [518, 500] on div at bounding box center [516, 493] width 17 height 17
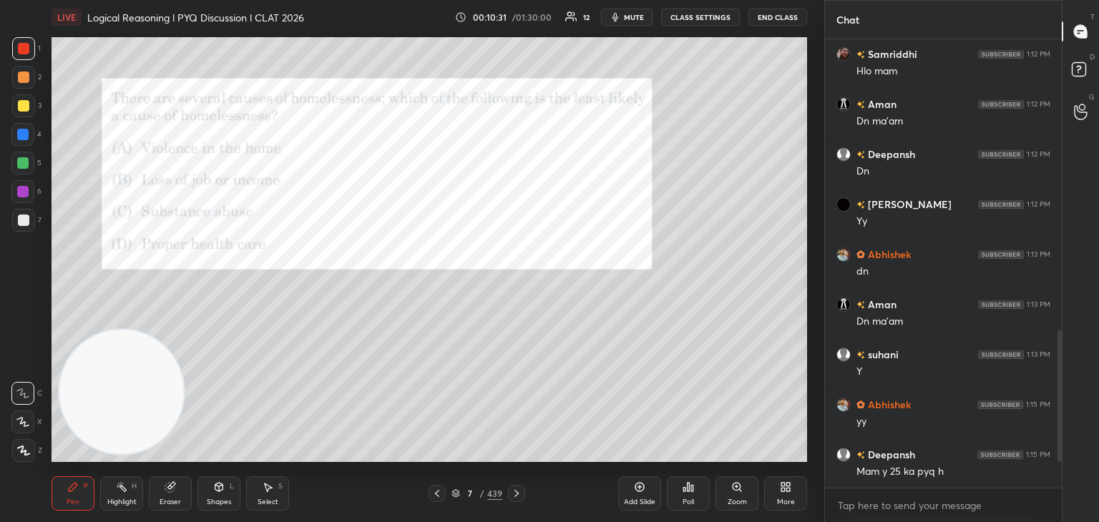
click at [682, 493] on div "Poll" at bounding box center [688, 493] width 43 height 34
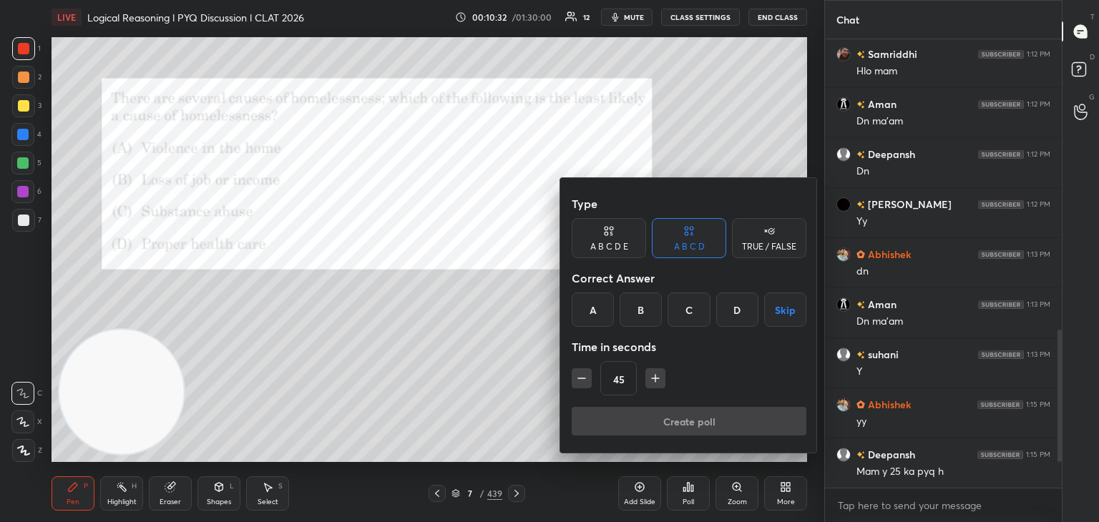
click at [734, 307] on div "D" at bounding box center [737, 310] width 42 height 34
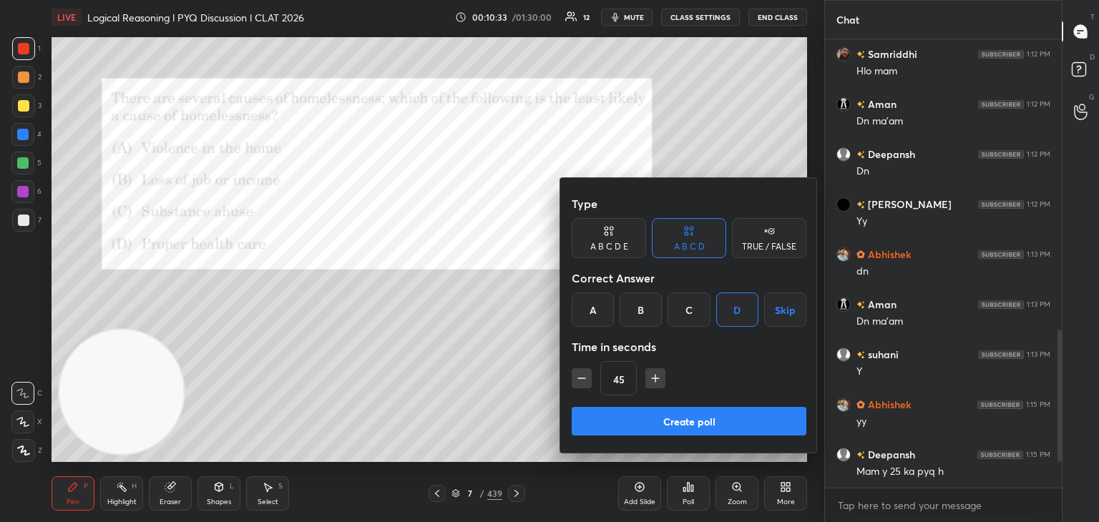
click at [681, 427] on button "Create poll" at bounding box center [689, 421] width 235 height 29
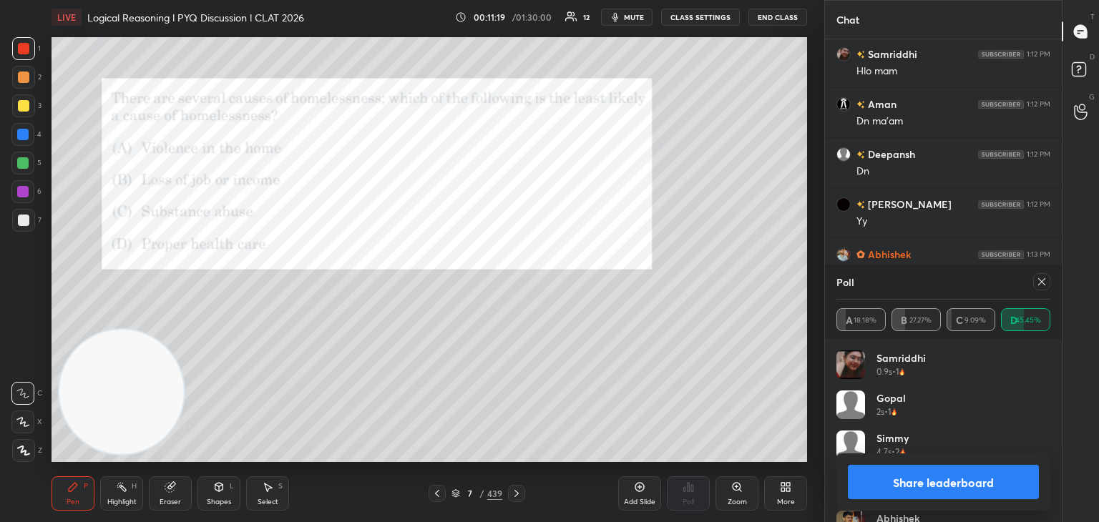
scroll to position [29, 0]
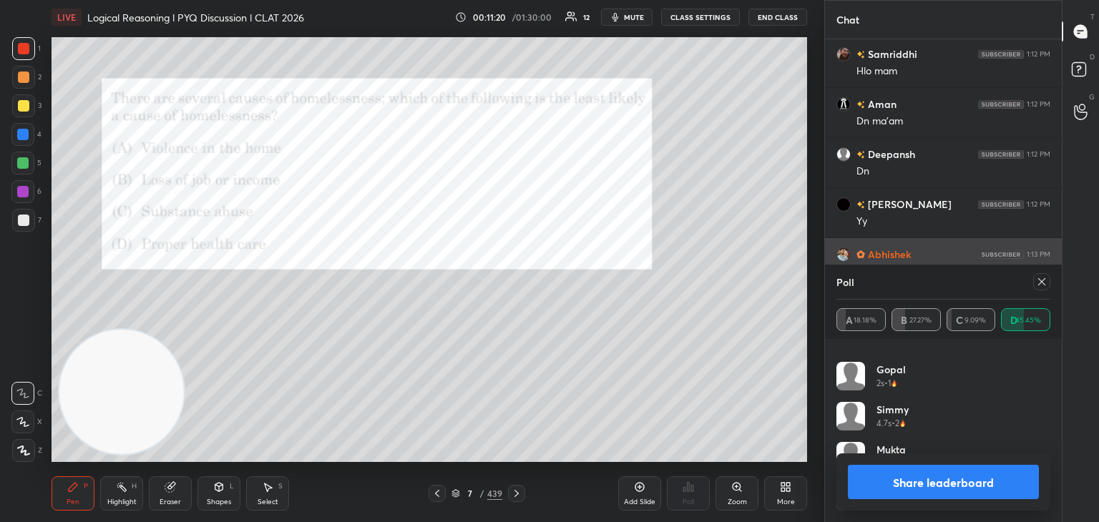
click at [1039, 284] on icon at bounding box center [1041, 281] width 7 height 7
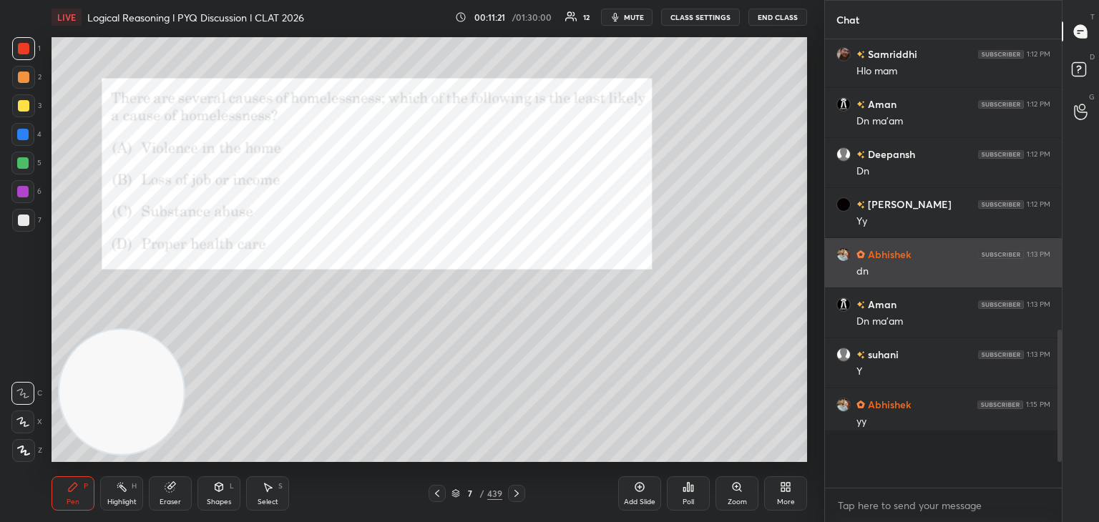
scroll to position [478, 233]
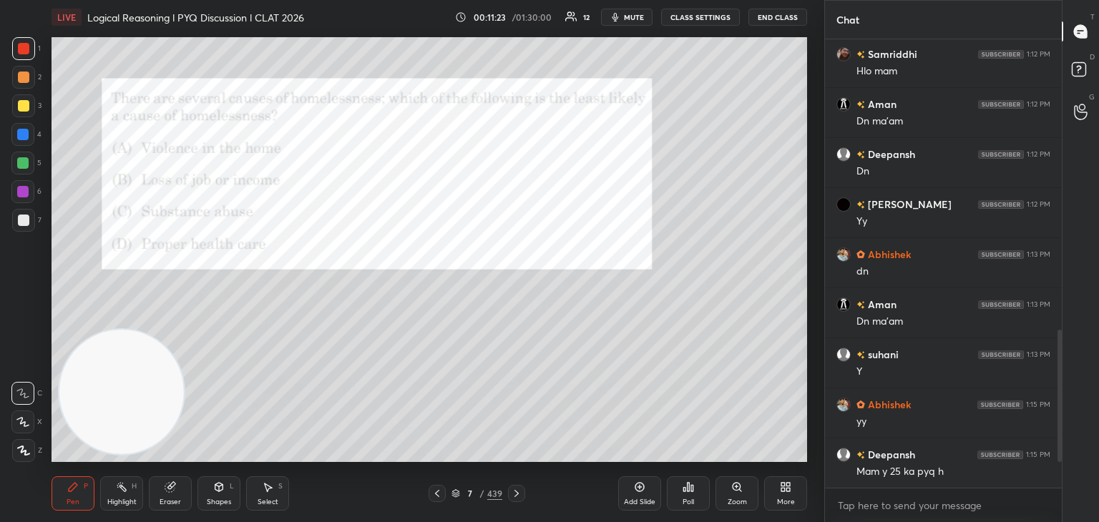
click at [519, 495] on icon at bounding box center [516, 493] width 11 height 11
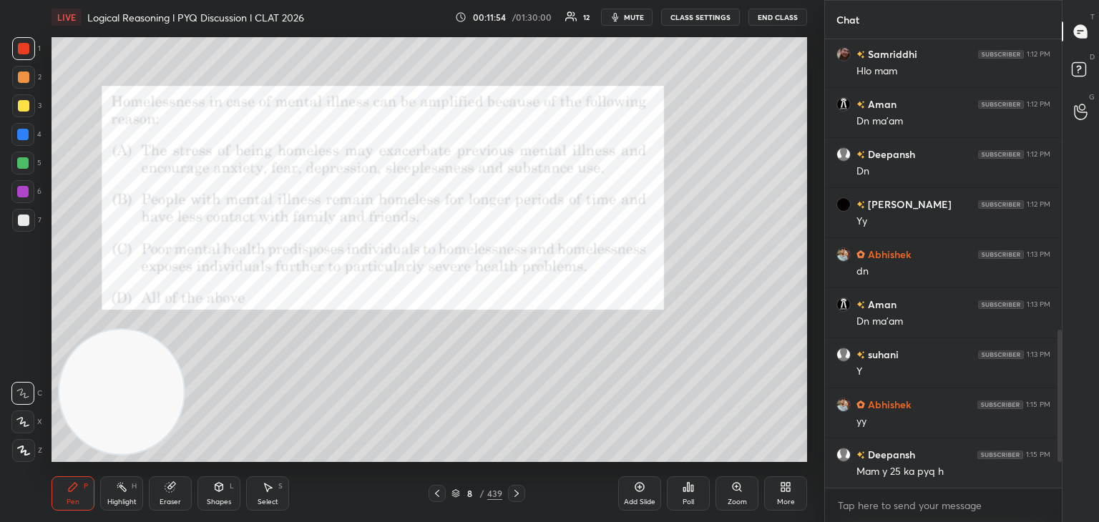
click at [699, 496] on div "Poll" at bounding box center [688, 493] width 43 height 34
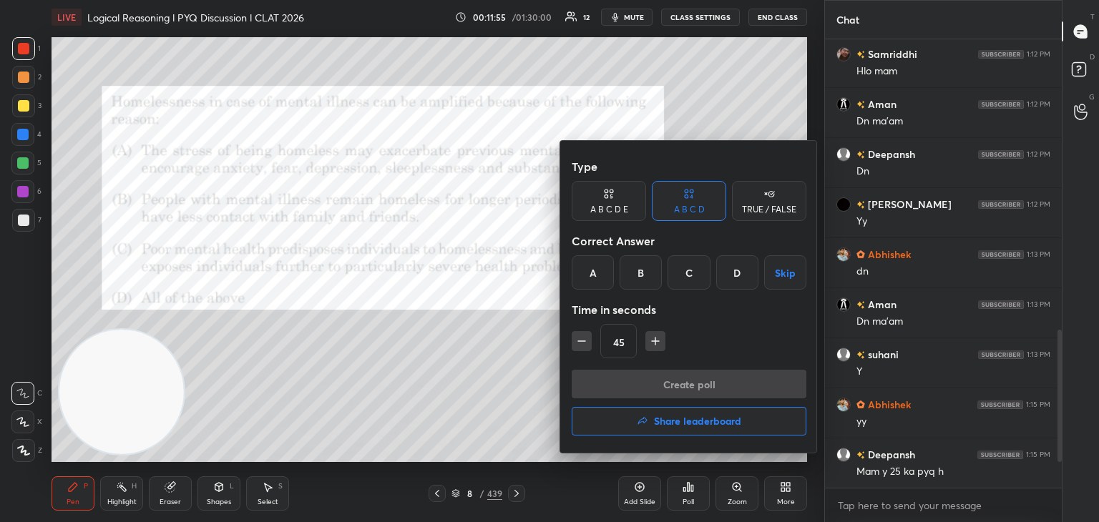
click at [730, 278] on div "D" at bounding box center [737, 272] width 42 height 34
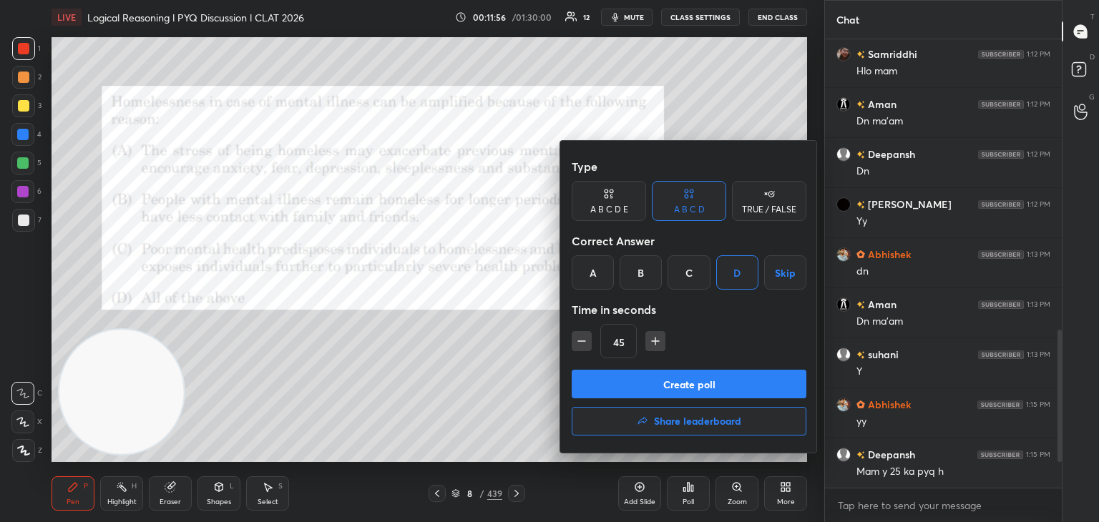
click at [701, 378] on button "Create poll" at bounding box center [689, 384] width 235 height 29
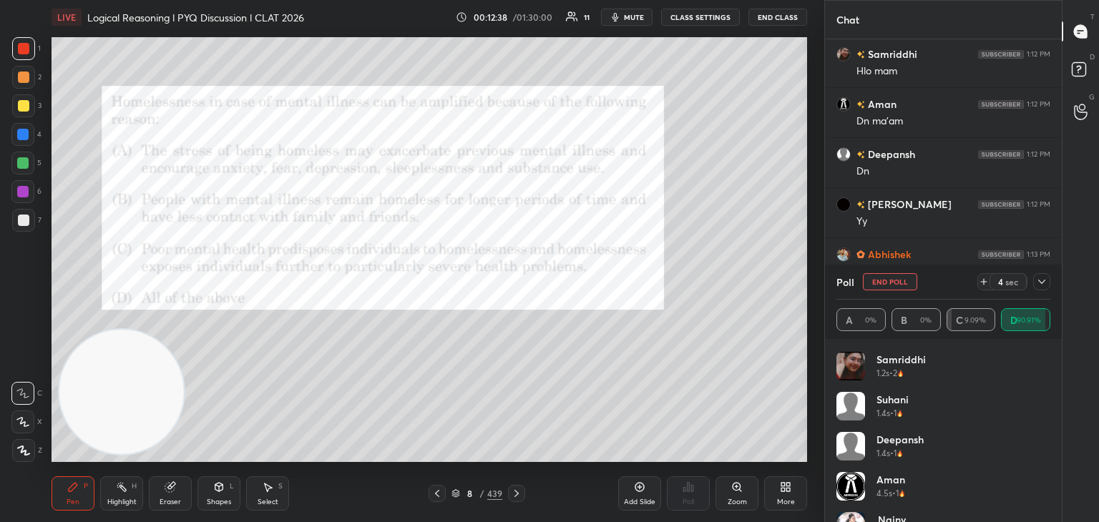
scroll to position [229, 0]
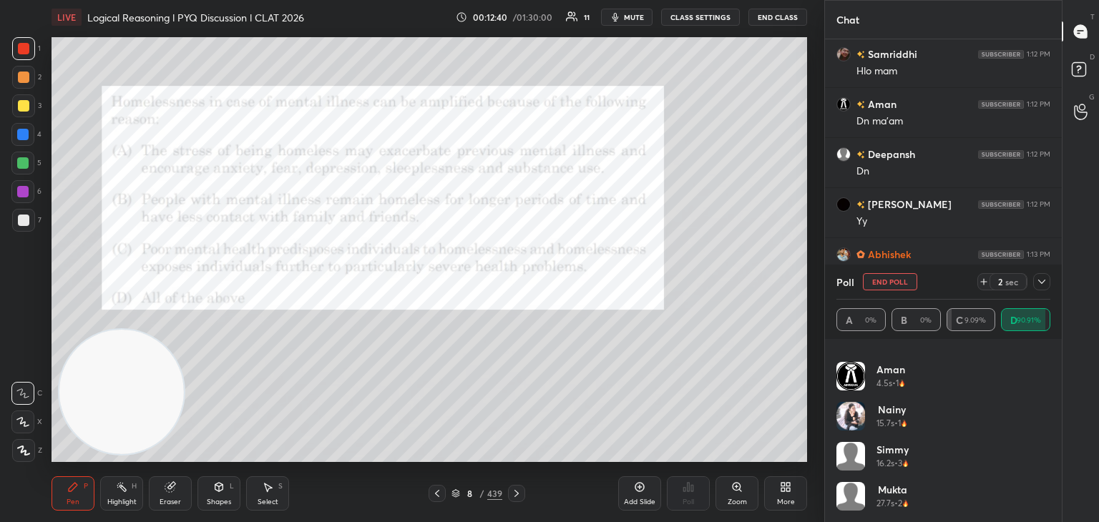
click at [1040, 285] on icon at bounding box center [1041, 281] width 11 height 11
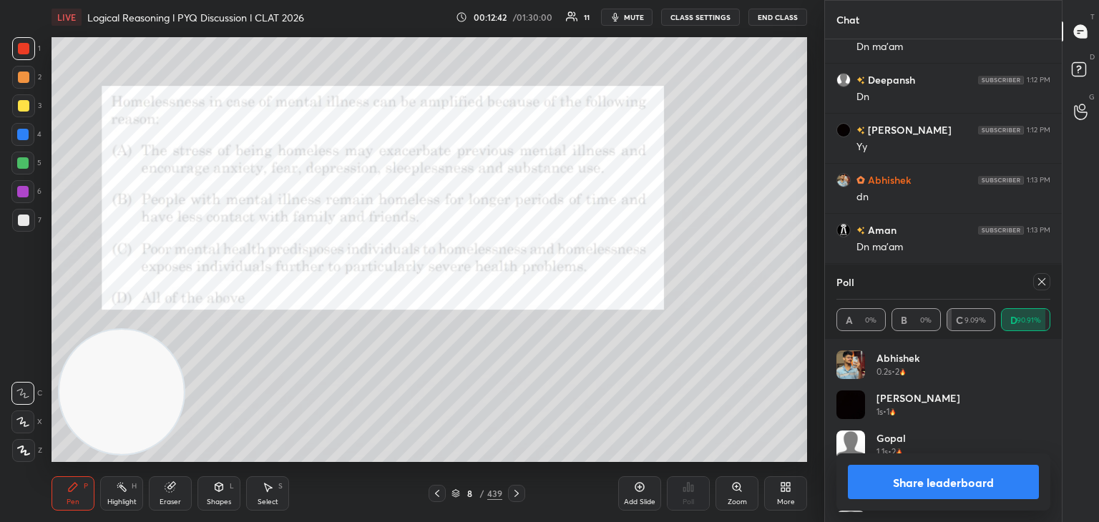
scroll to position [167, 210]
click at [1045, 277] on icon at bounding box center [1041, 281] width 11 height 11
type textarea "x"
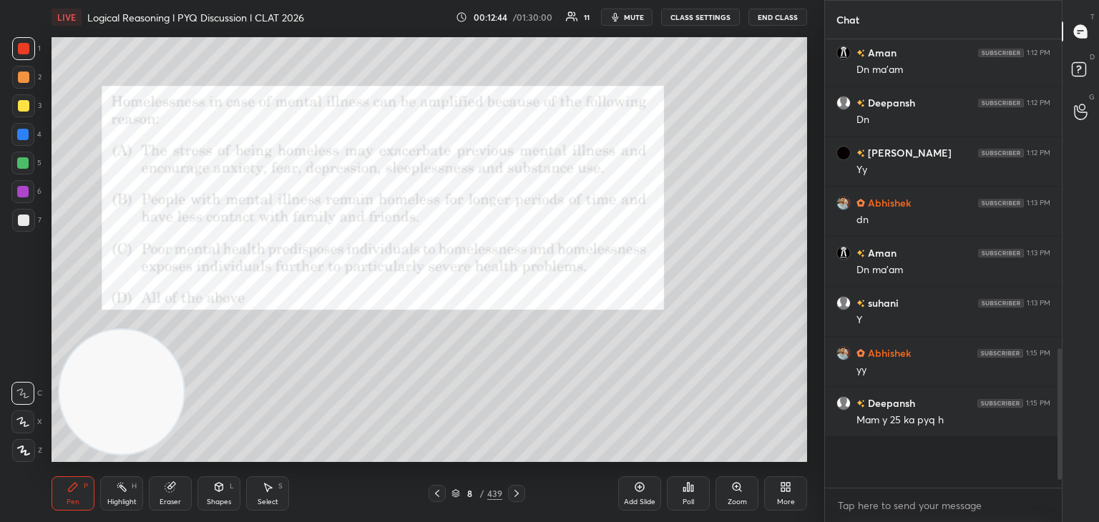
scroll to position [444, 233]
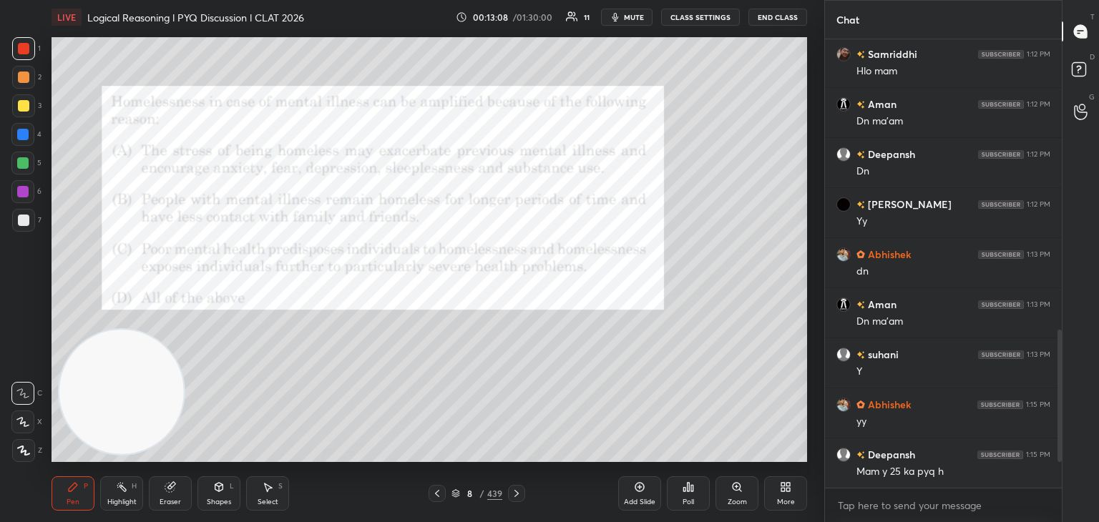
click at [457, 490] on icon at bounding box center [455, 493] width 9 height 9
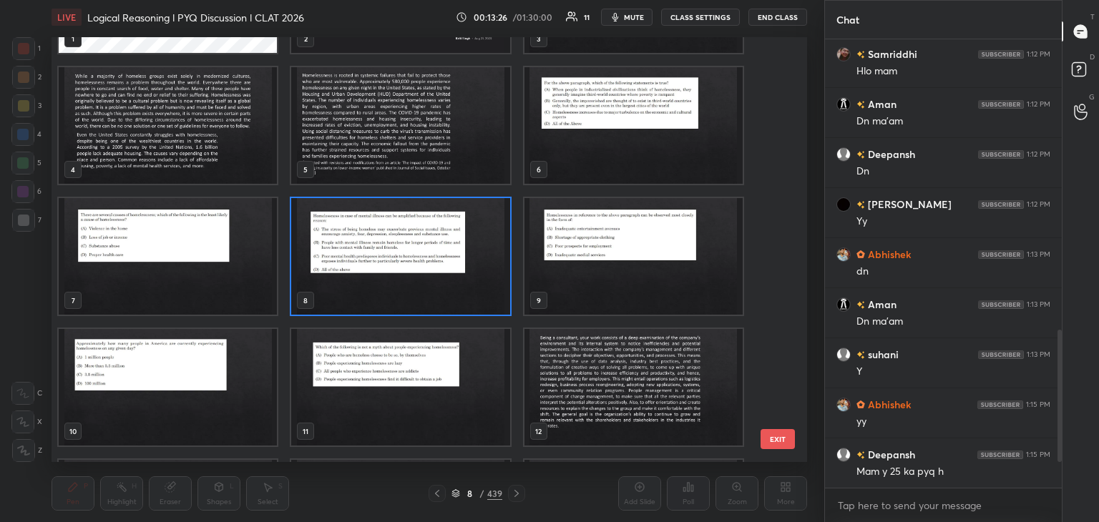
click at [638, 270] on img "grid" at bounding box center [633, 256] width 218 height 117
click at [641, 273] on img "grid" at bounding box center [633, 256] width 218 height 117
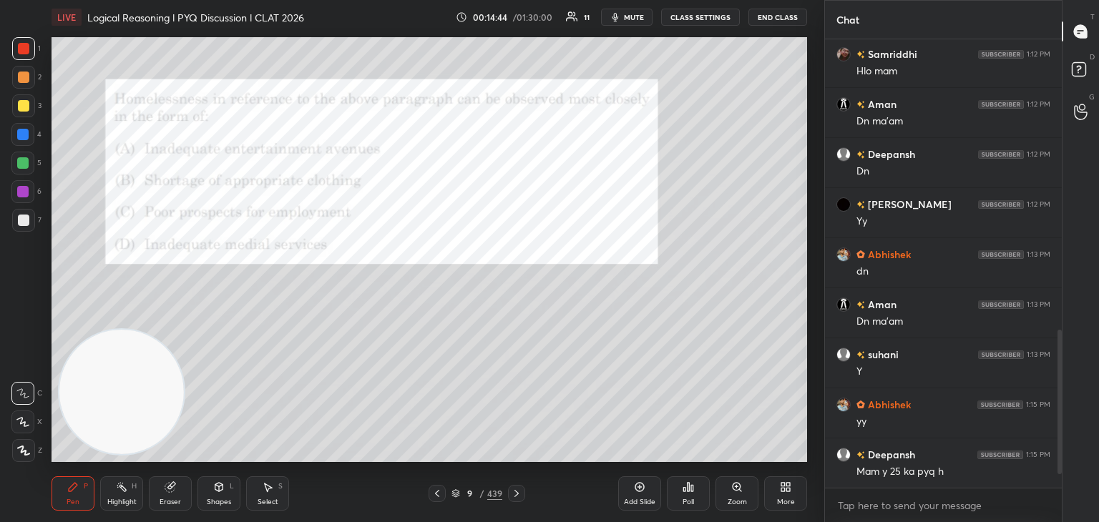
scroll to position [960, 0]
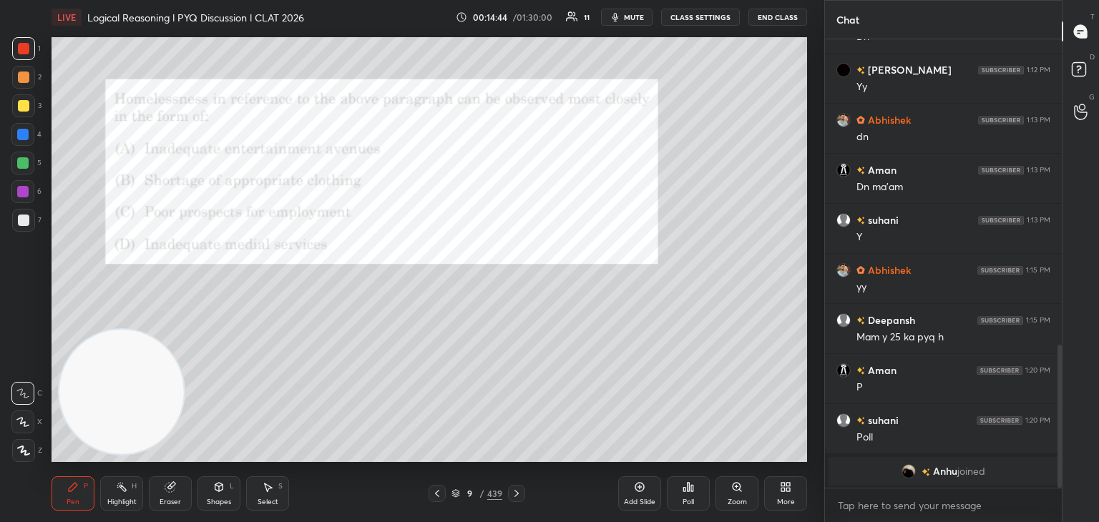
click at [690, 493] on icon at bounding box center [688, 486] width 11 height 11
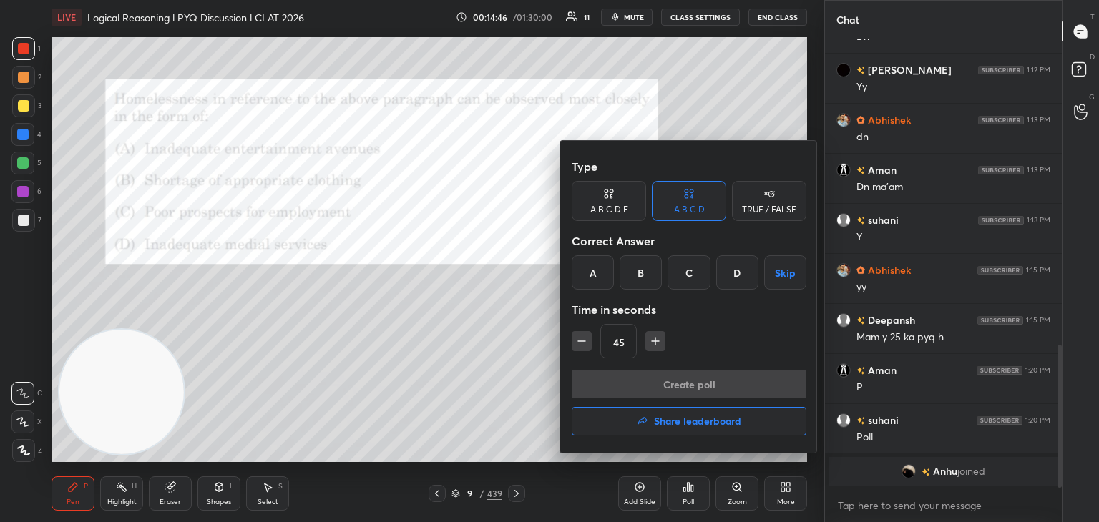
click at [685, 275] on div "C" at bounding box center [688, 272] width 42 height 34
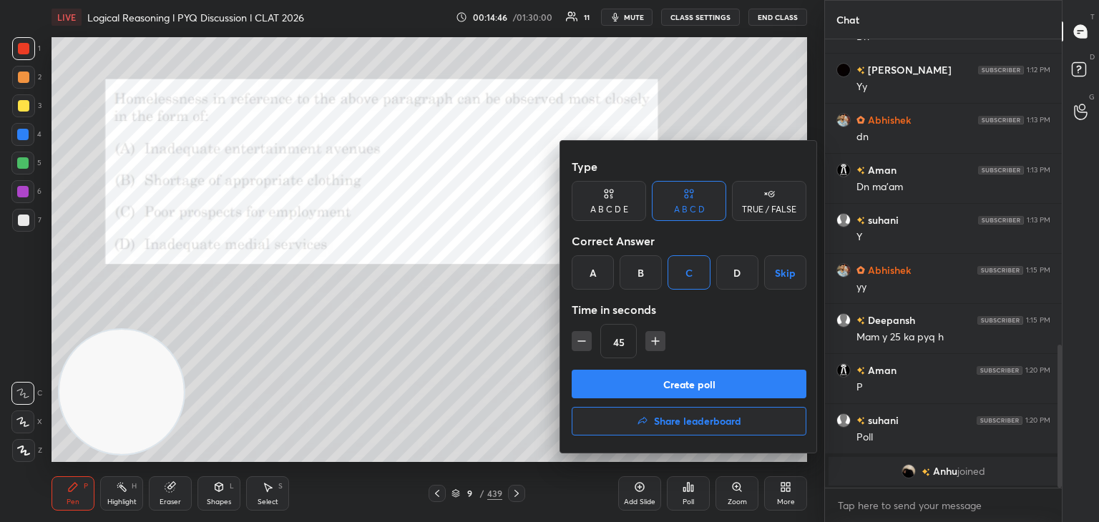
click at [581, 345] on icon "button" at bounding box center [581, 341] width 14 height 14
click at [579, 346] on icon "button" at bounding box center [581, 341] width 14 height 14
type input "15"
click at [618, 377] on button "Create poll" at bounding box center [689, 384] width 235 height 29
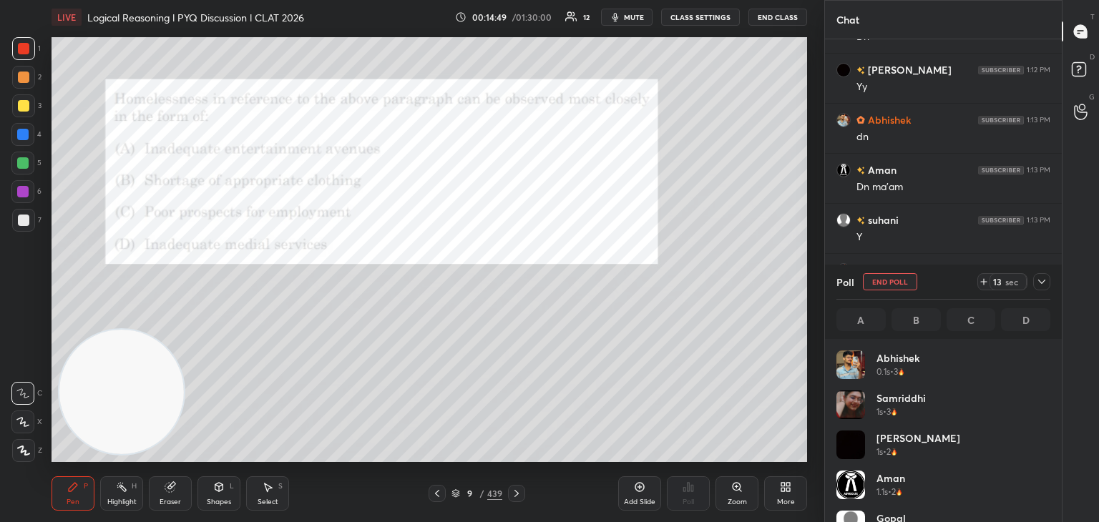
scroll to position [167, 210]
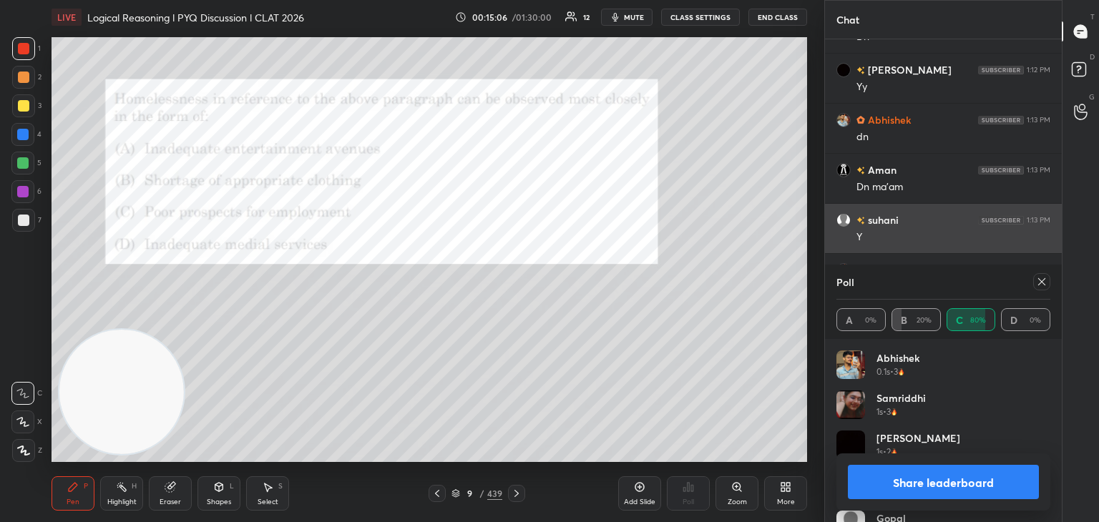
click at [1039, 285] on icon at bounding box center [1041, 281] width 11 height 11
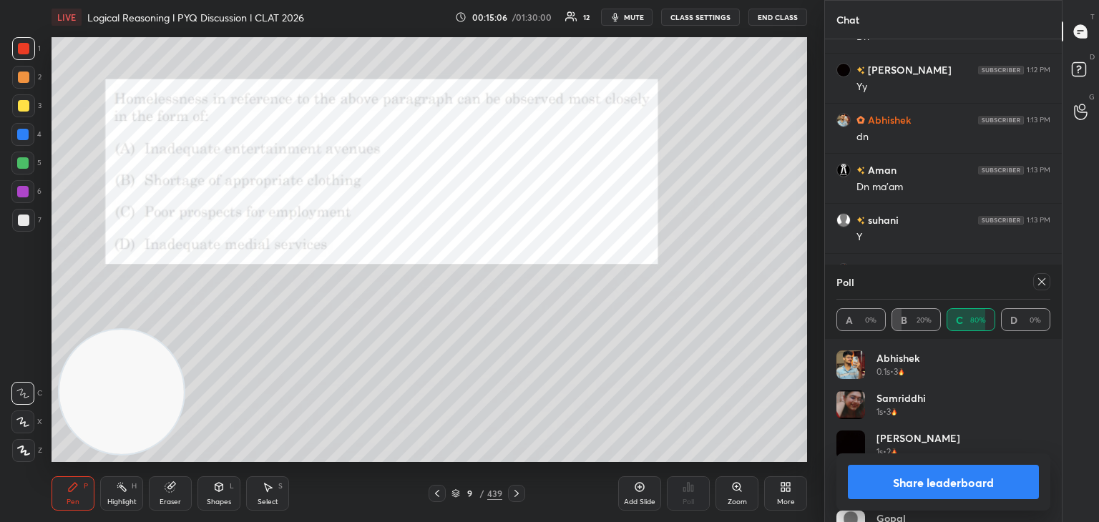
type textarea "x"
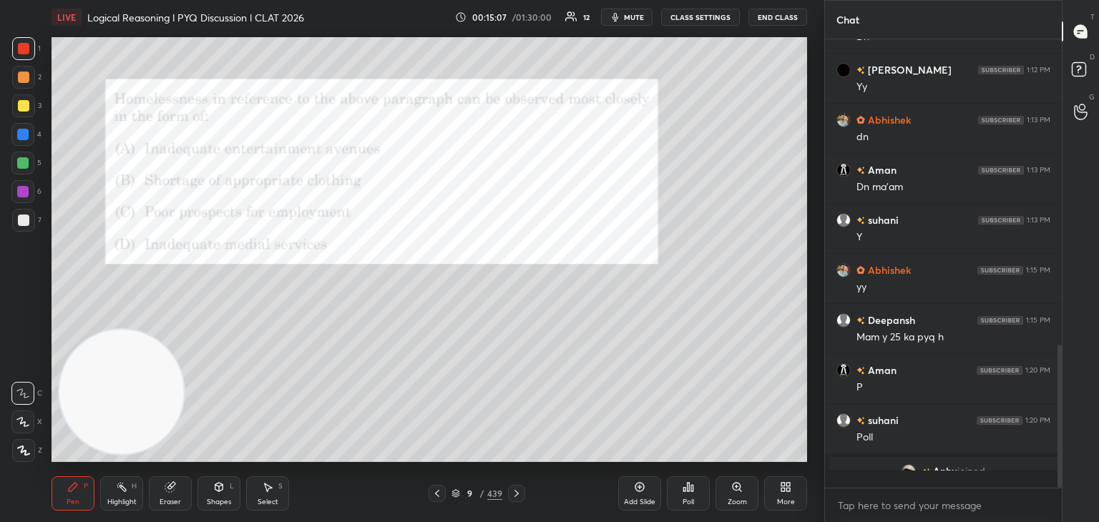
scroll to position [4, 4]
click at [514, 502] on div at bounding box center [516, 493] width 17 height 17
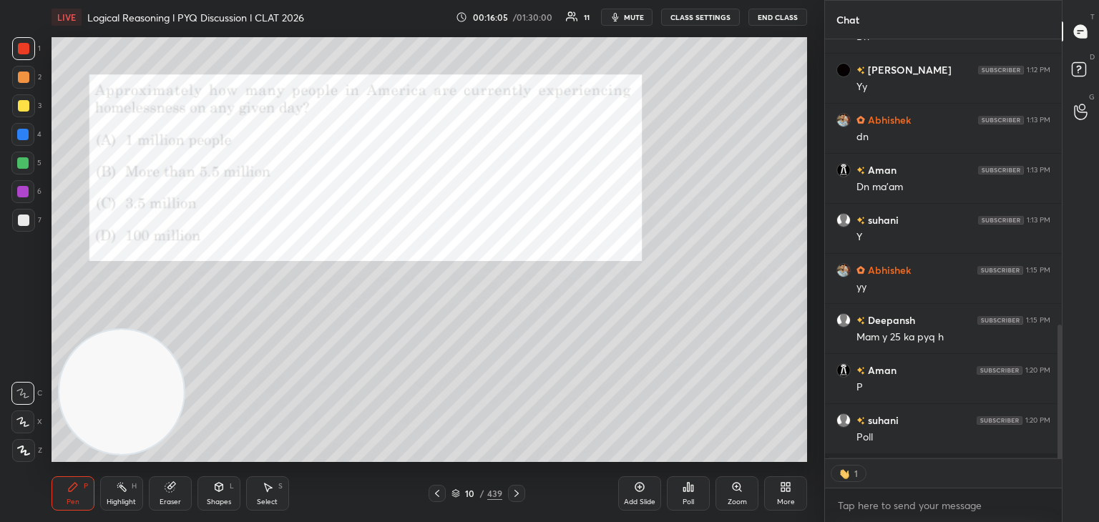
scroll to position [5, 4]
click at [685, 499] on div "Poll" at bounding box center [688, 502] width 11 height 7
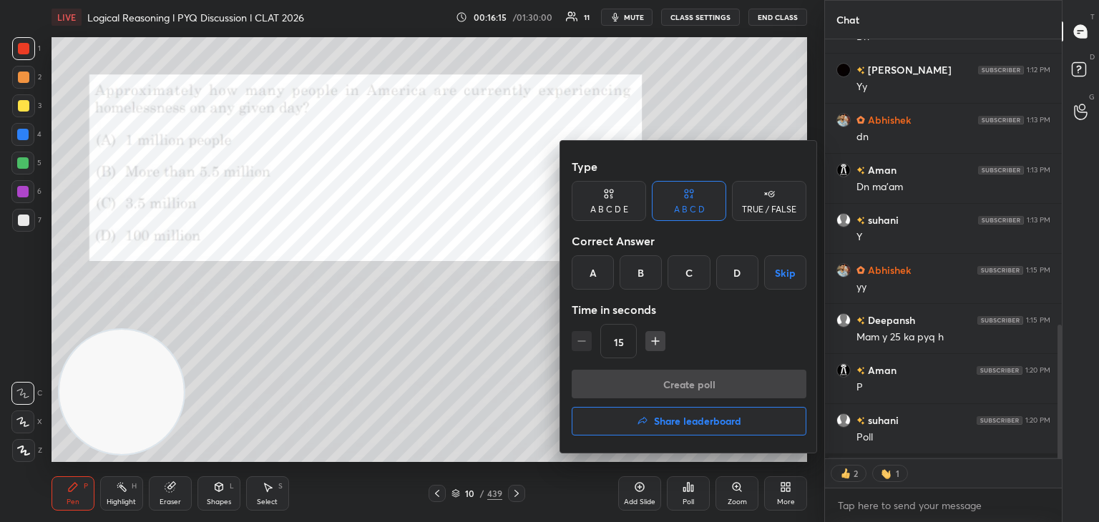
click at [684, 280] on div "C" at bounding box center [688, 272] width 42 height 34
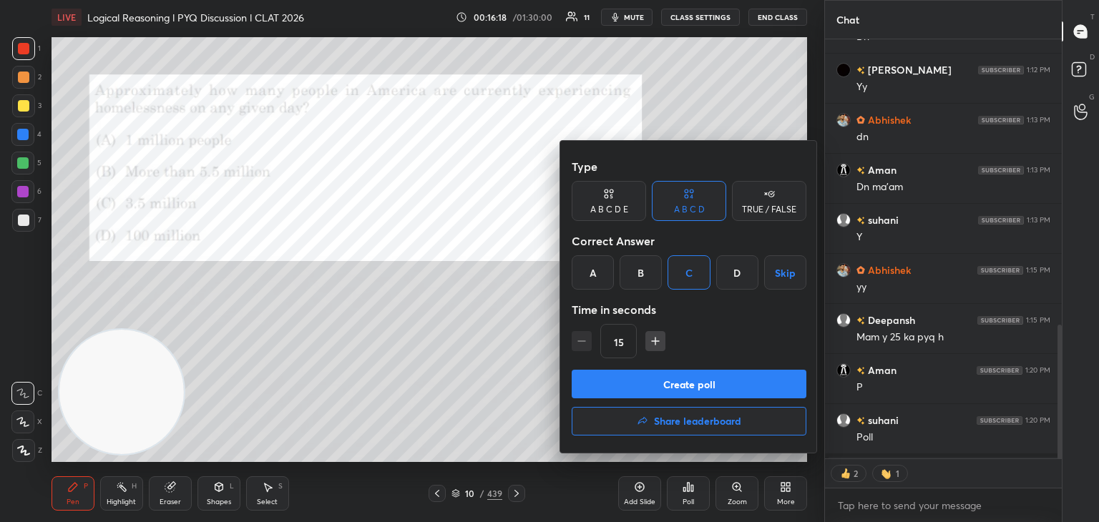
click at [677, 381] on button "Create poll" at bounding box center [689, 384] width 235 height 29
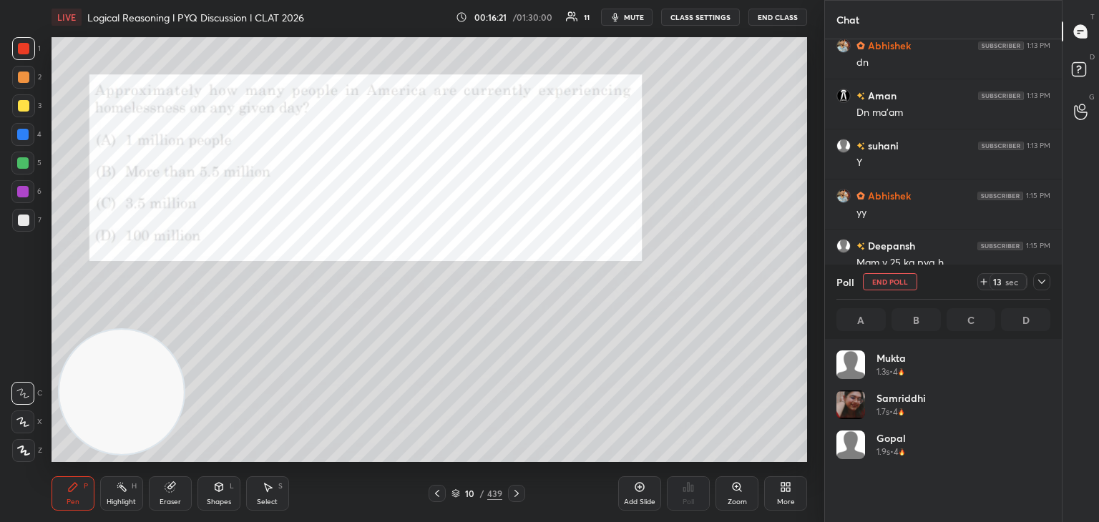
scroll to position [167, 210]
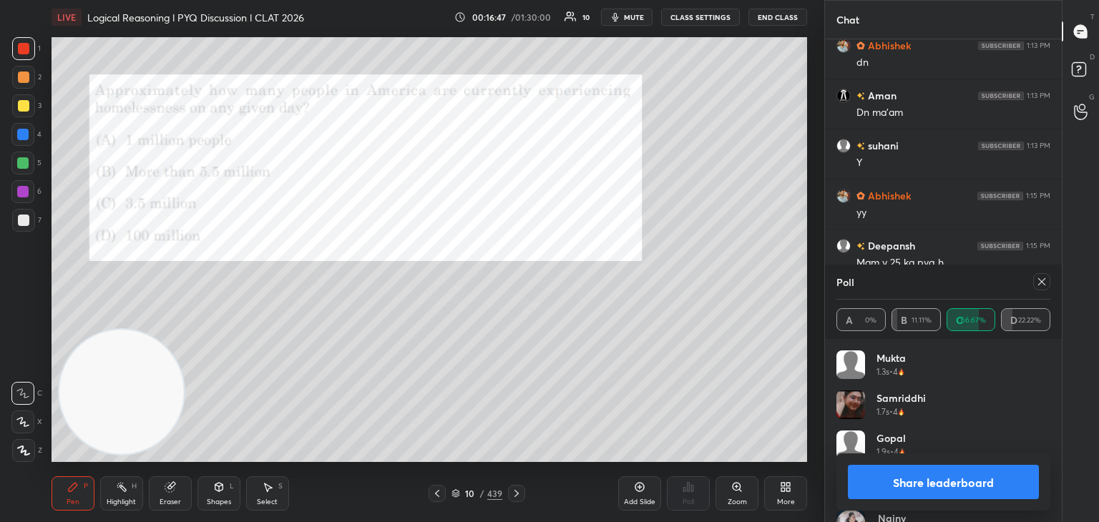
click at [1042, 288] on div at bounding box center [1041, 281] width 17 height 17
type textarea "x"
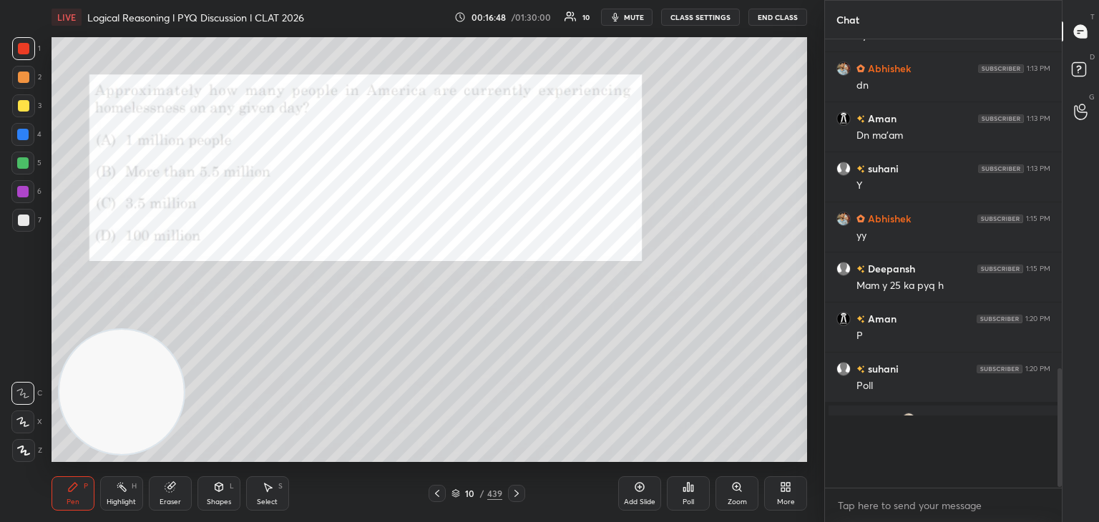
scroll to position [441, 233]
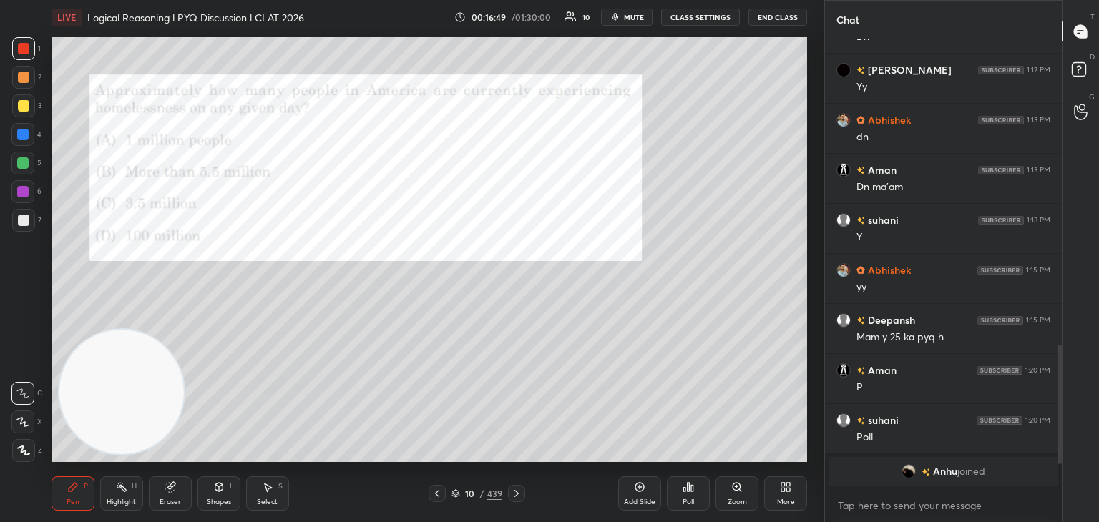
click at [518, 492] on icon at bounding box center [516, 493] width 11 height 11
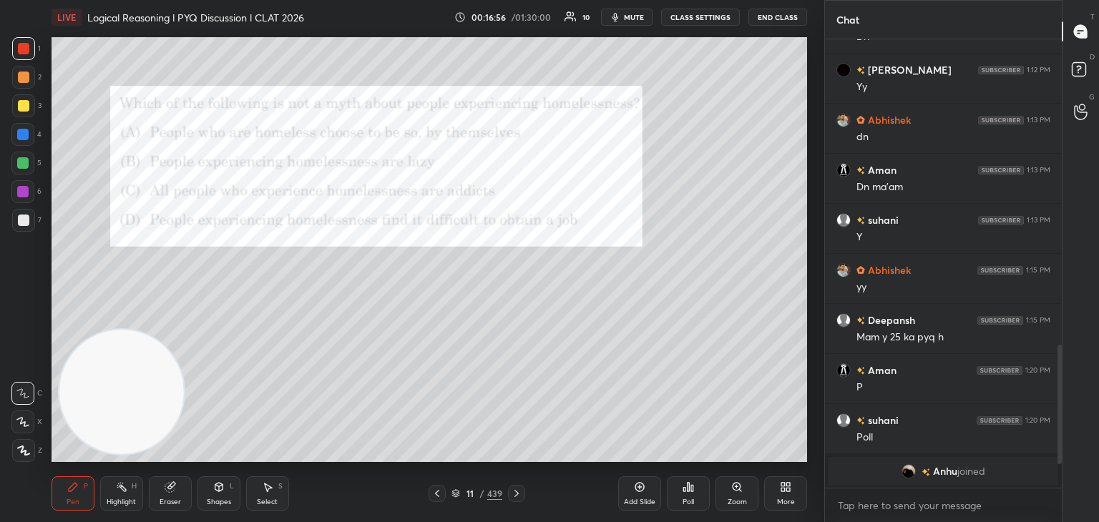
click at [512, 494] on icon at bounding box center [516, 493] width 11 height 11
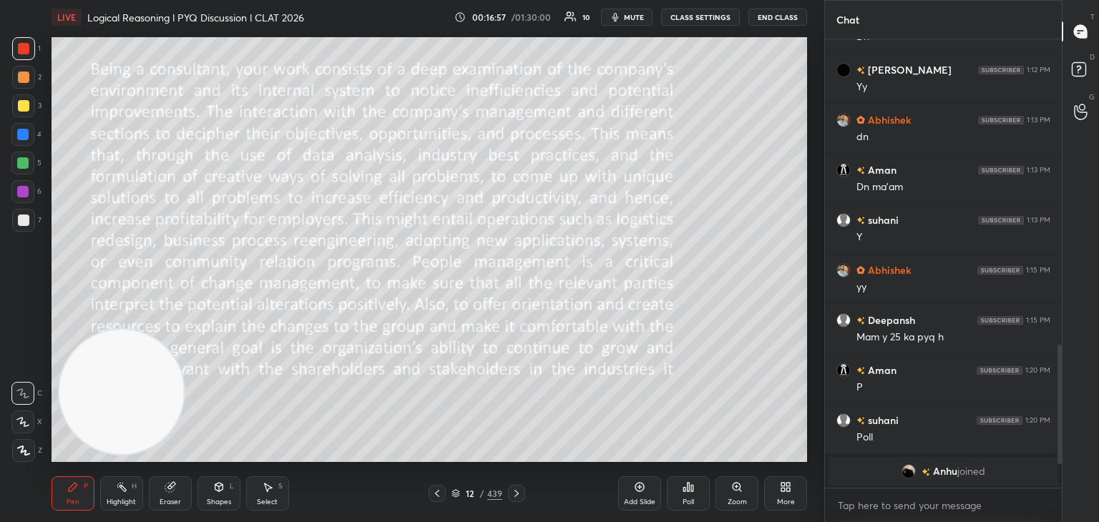
click at [438, 494] on icon at bounding box center [436, 493] width 11 height 11
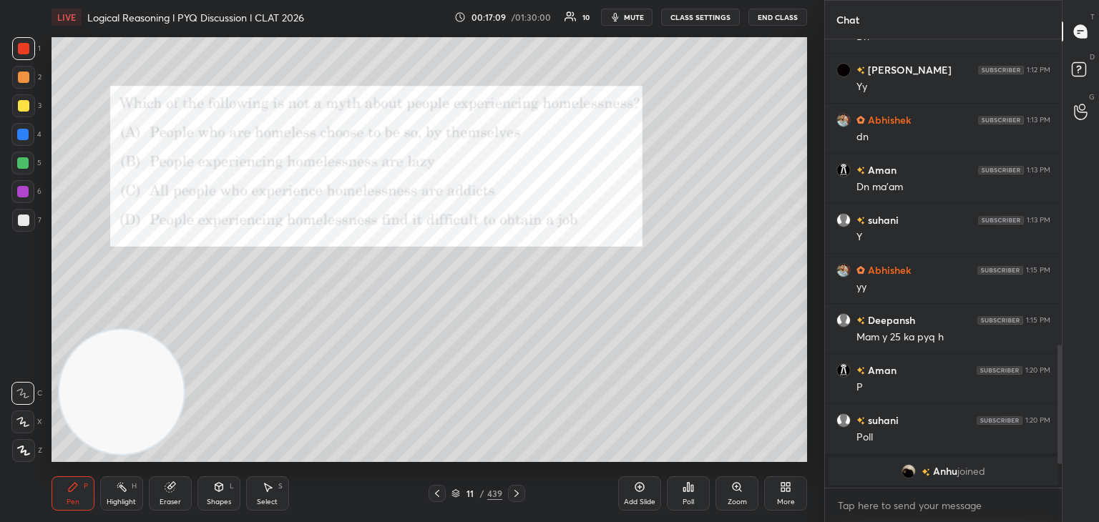
click at [684, 494] on div "Poll" at bounding box center [688, 493] width 43 height 34
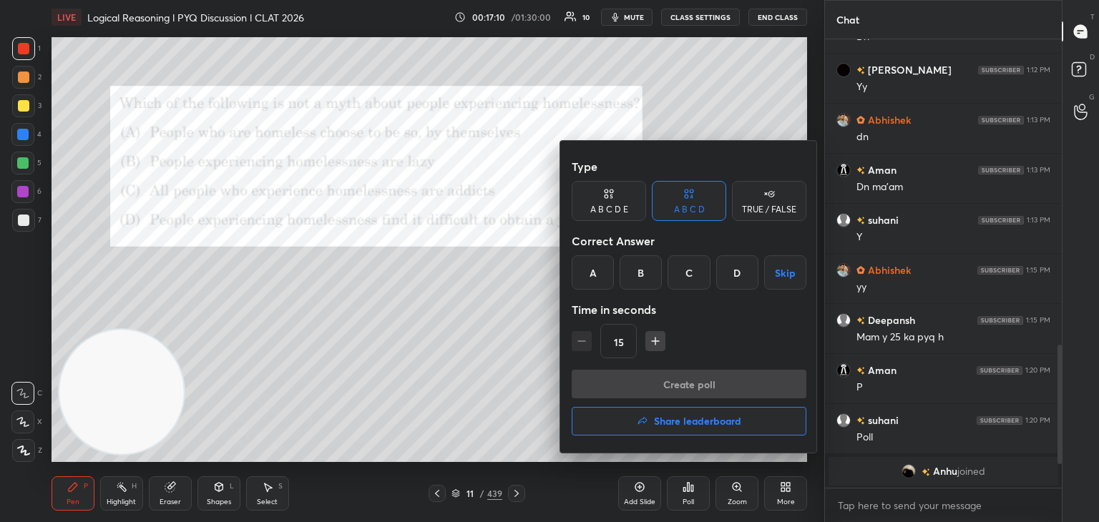
click at [728, 278] on div "D" at bounding box center [737, 272] width 42 height 34
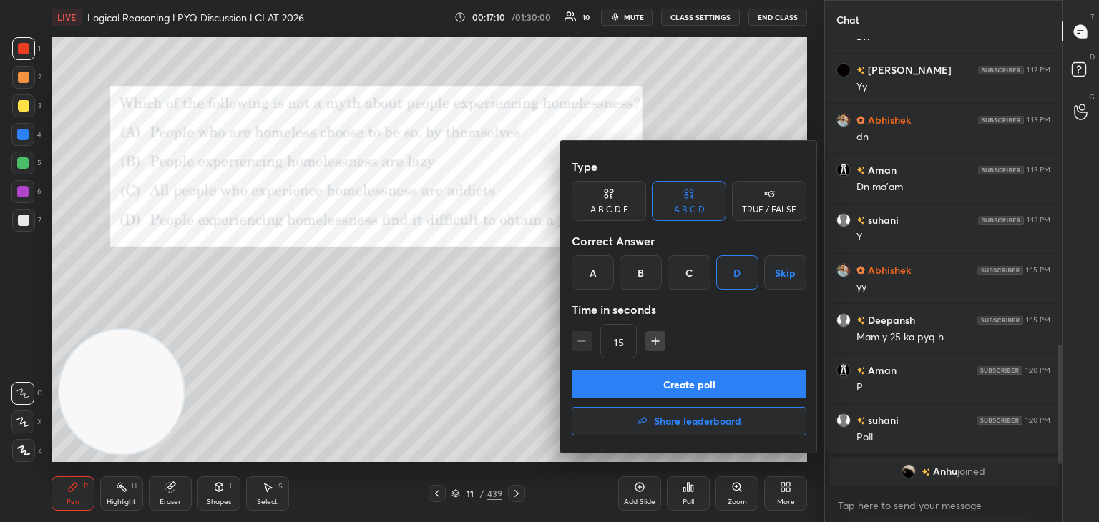
click at [655, 356] on div "15" at bounding box center [689, 341] width 235 height 34
click at [655, 344] on icon "button" at bounding box center [655, 341] width 0 height 7
click at [657, 342] on icon "button" at bounding box center [655, 341] width 14 height 14
type input "45"
click at [668, 378] on button "Create poll" at bounding box center [689, 384] width 235 height 29
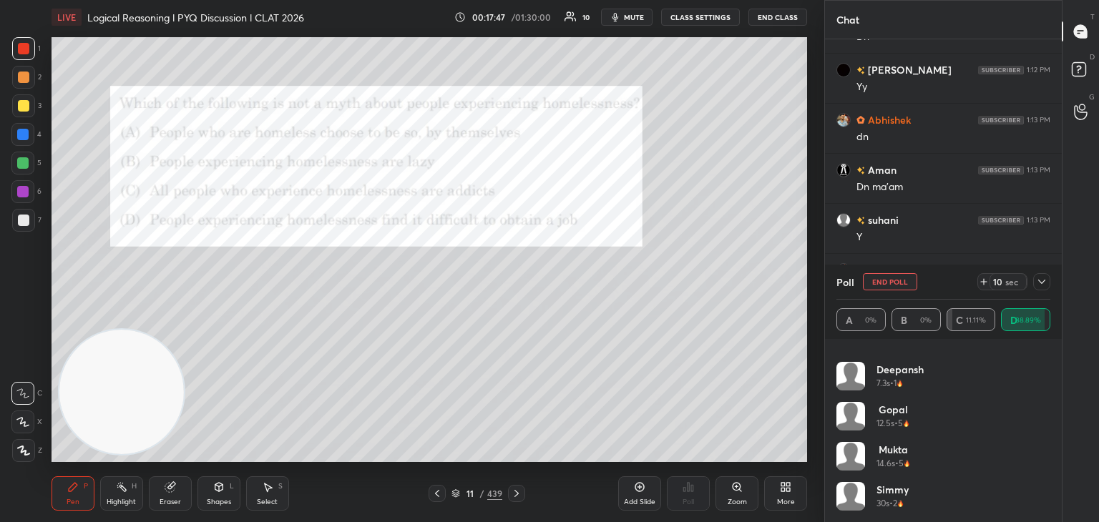
click at [884, 284] on button "End Poll" at bounding box center [890, 281] width 54 height 17
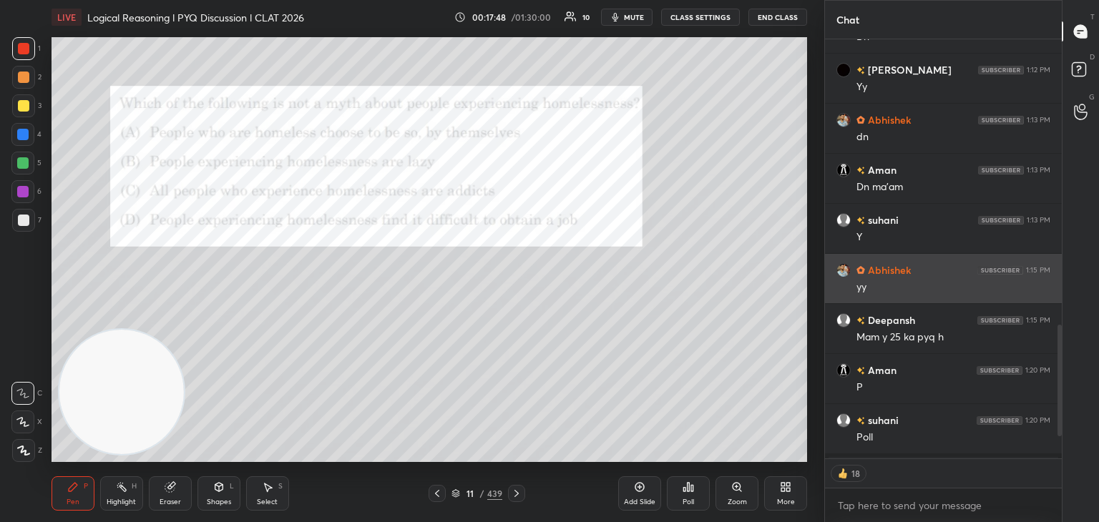
scroll to position [416, 233]
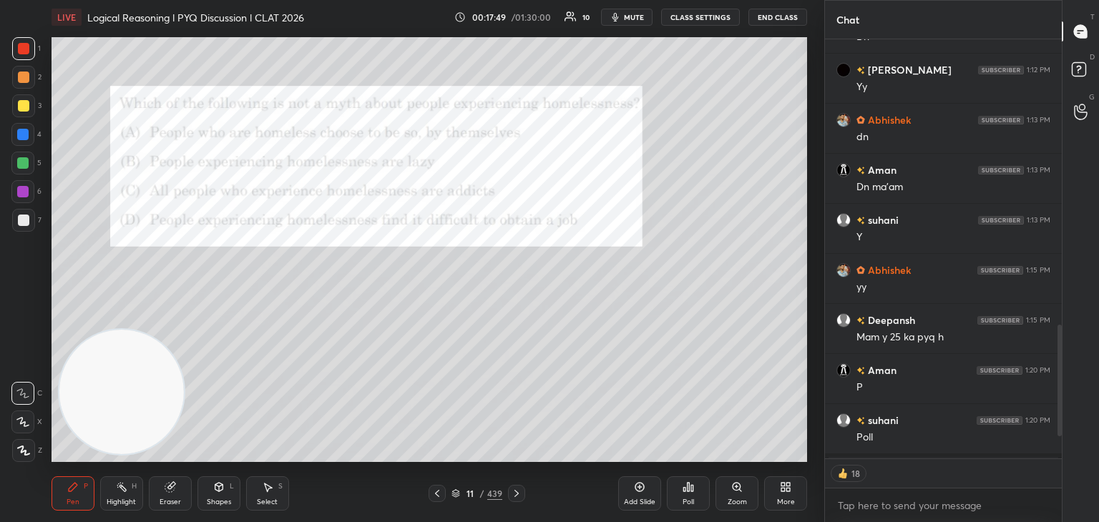
click at [685, 493] on icon at bounding box center [688, 486] width 11 height 11
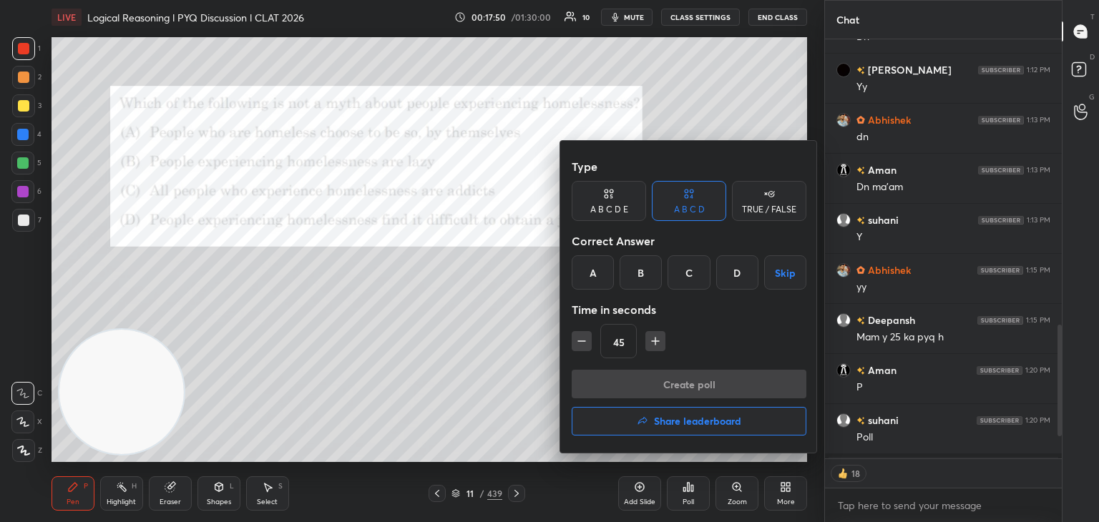
click at [684, 421] on h4 "Share leaderboard" at bounding box center [697, 421] width 87 height 10
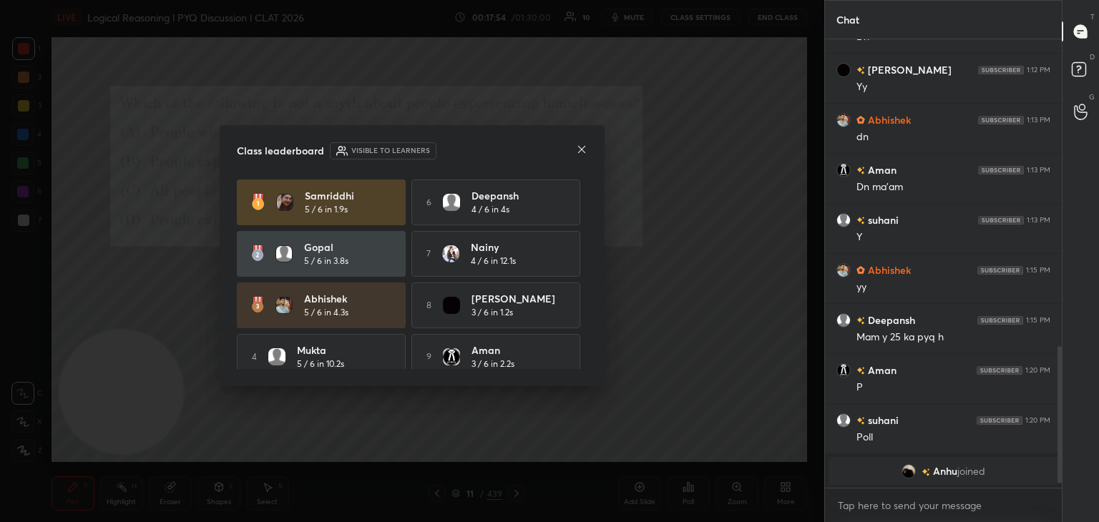
scroll to position [4, 4]
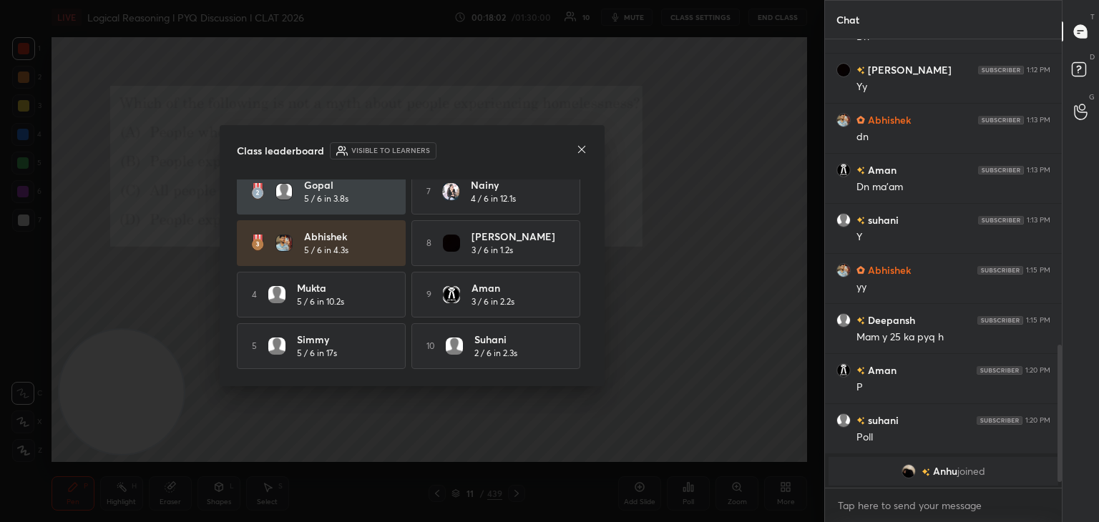
click at [581, 159] on div "Class leaderboard Visible to learners" at bounding box center [412, 150] width 351 height 17
click at [581, 155] on div at bounding box center [581, 150] width 11 height 15
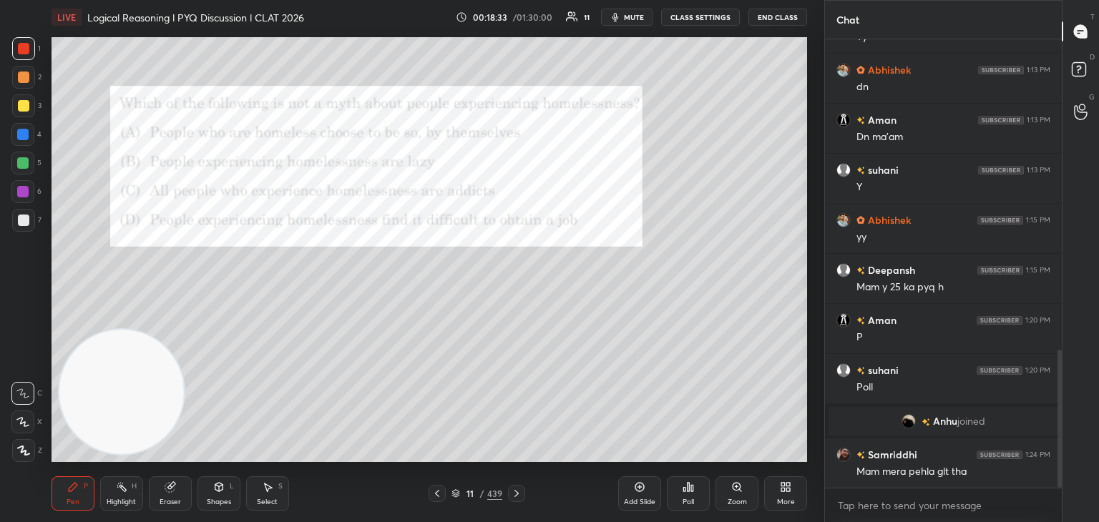
scroll to position [1060, 0]
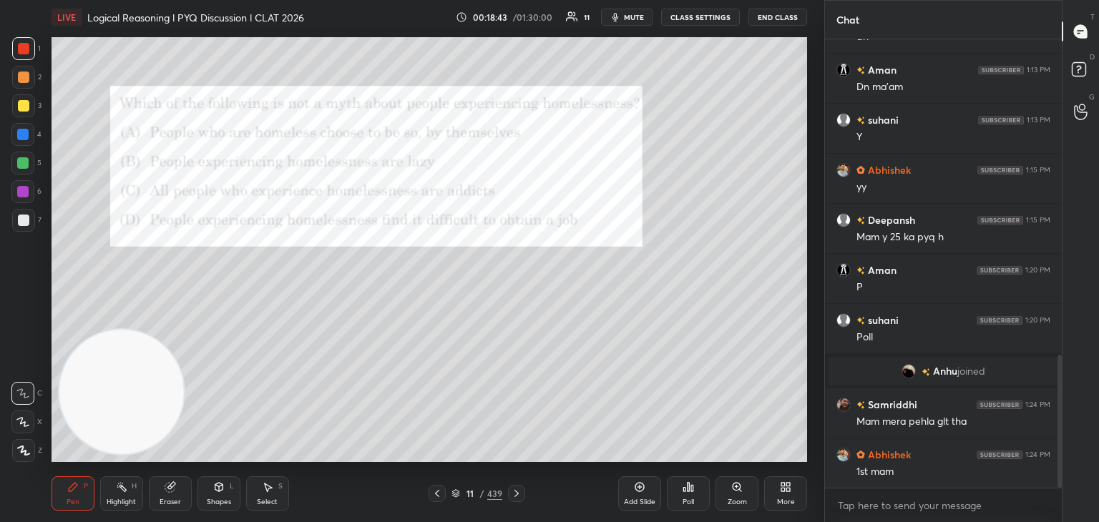
click at [683, 502] on div "Poll" at bounding box center [688, 502] width 11 height 7
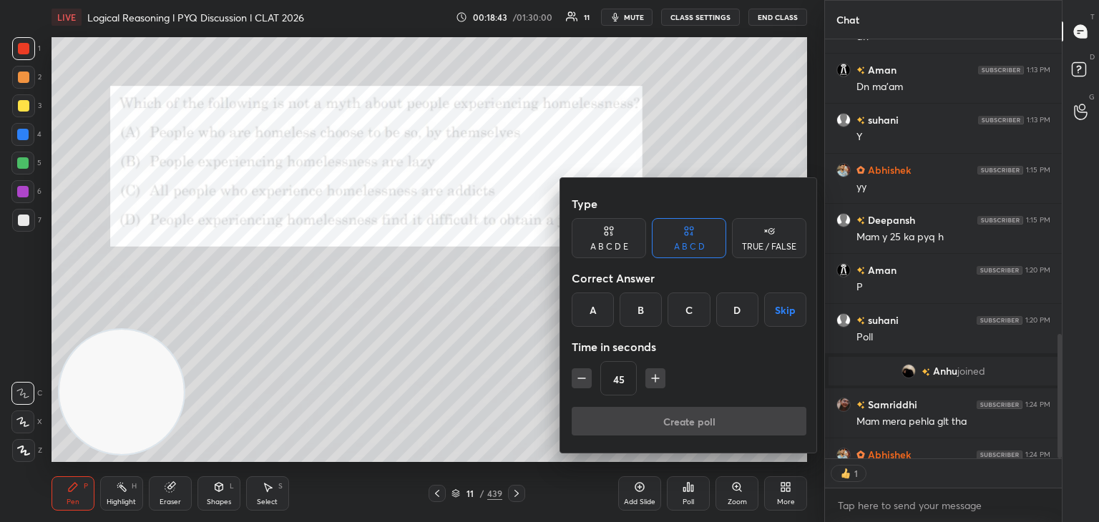
scroll to position [5, 4]
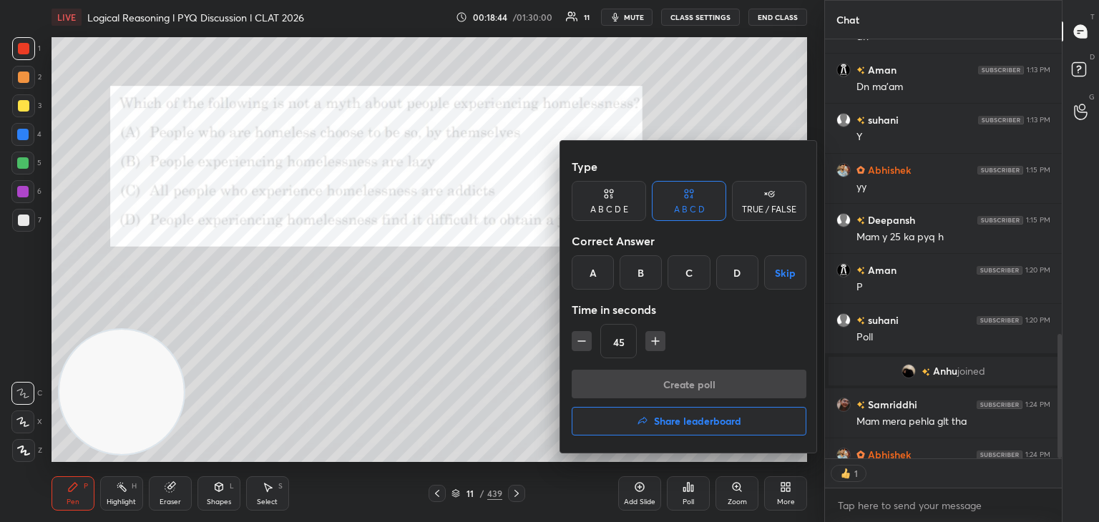
click at [663, 424] on h4 "Share leaderboard" at bounding box center [697, 421] width 87 height 10
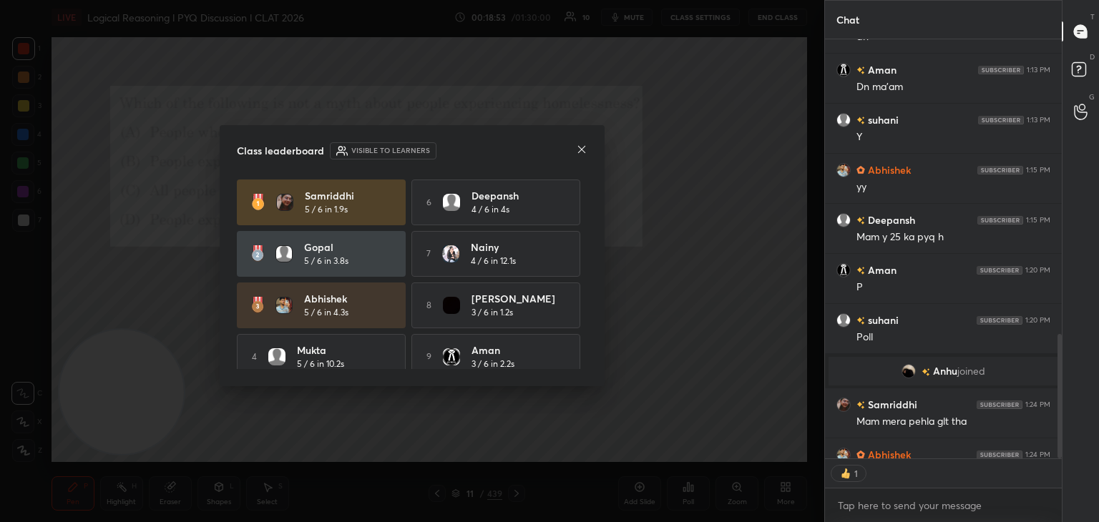
type textarea "x"
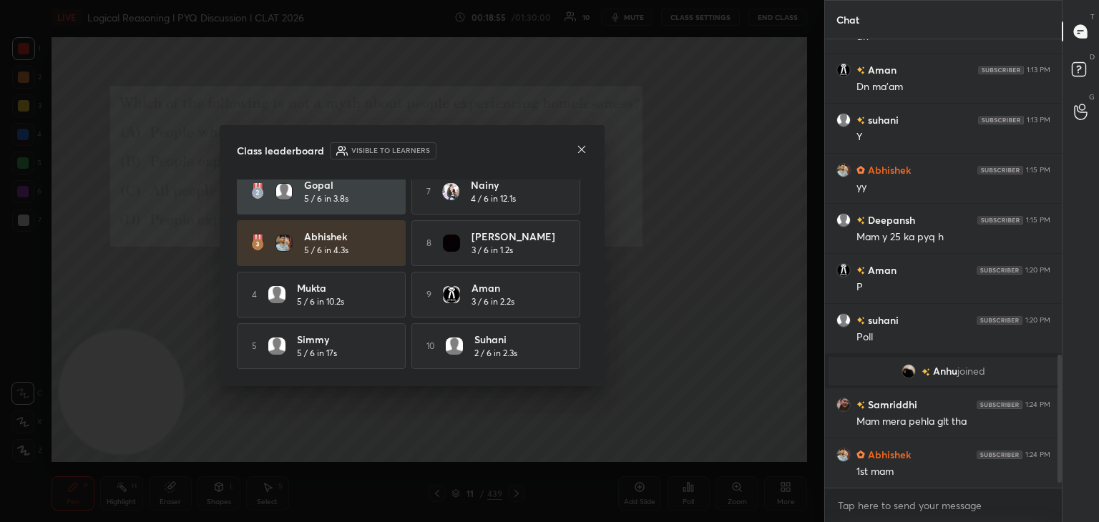
scroll to position [0, 0]
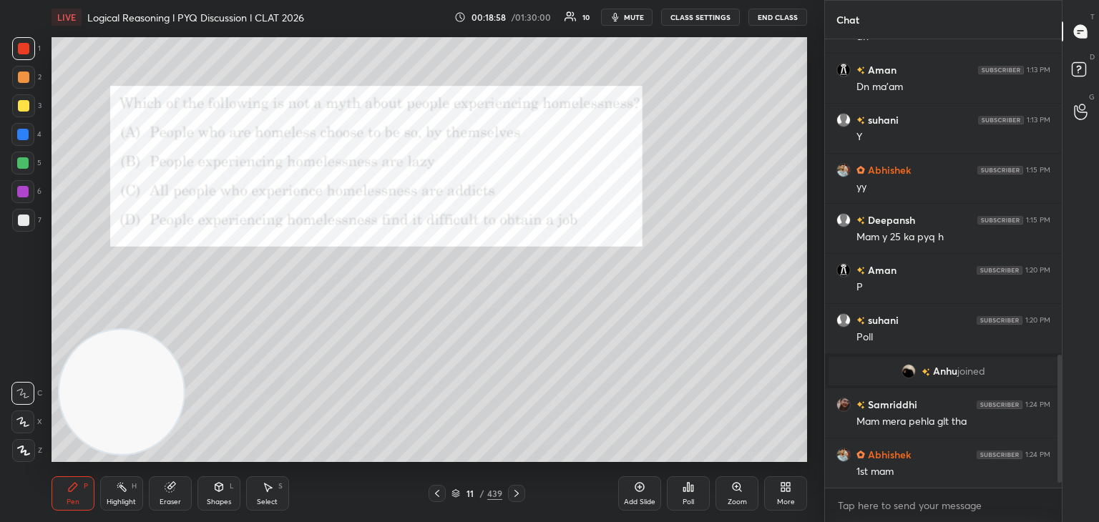
click at [452, 491] on icon at bounding box center [455, 492] width 7 height 4
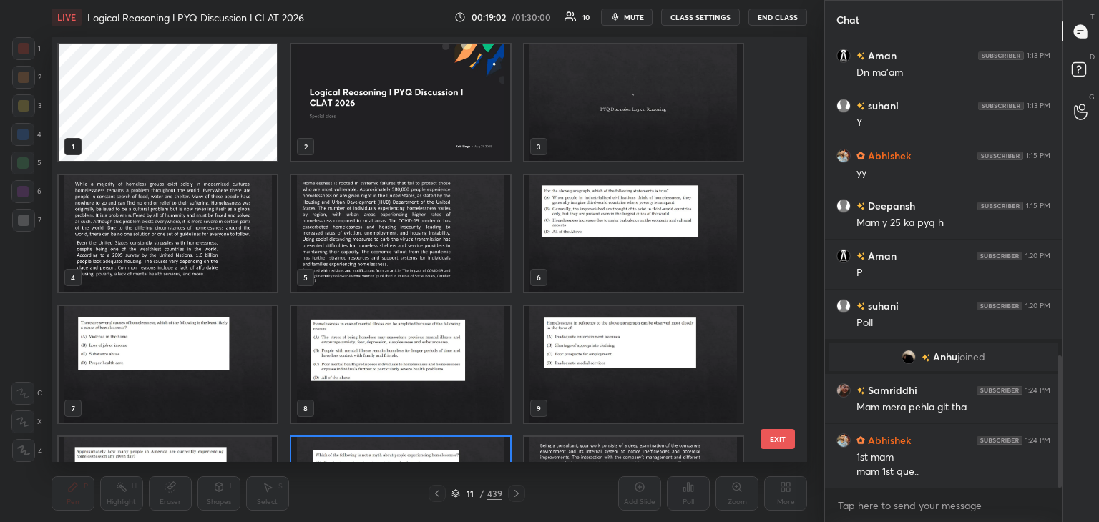
scroll to position [19, 0]
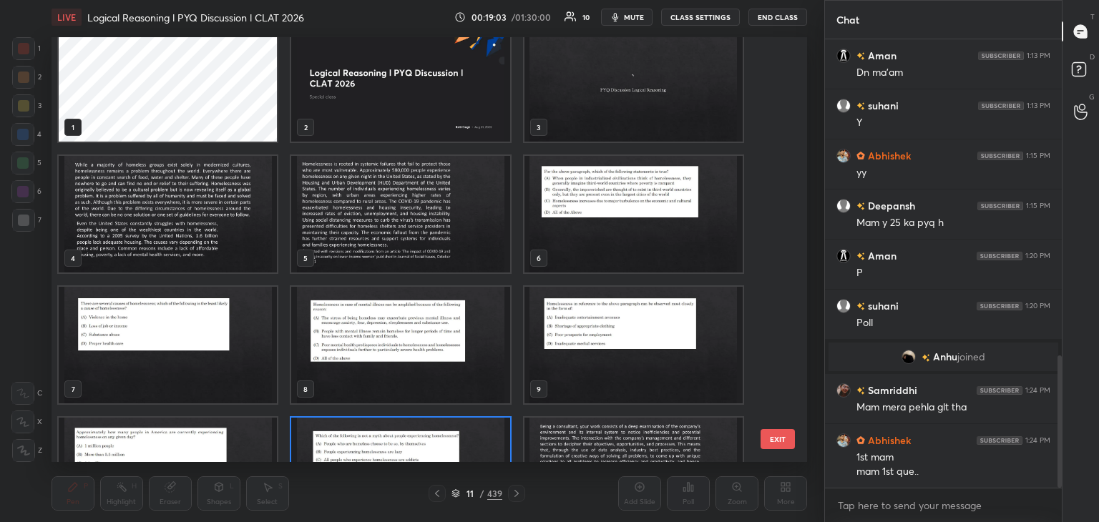
click at [235, 238] on img "grid" at bounding box center [168, 214] width 218 height 117
click at [235, 247] on img "grid" at bounding box center [168, 214] width 218 height 117
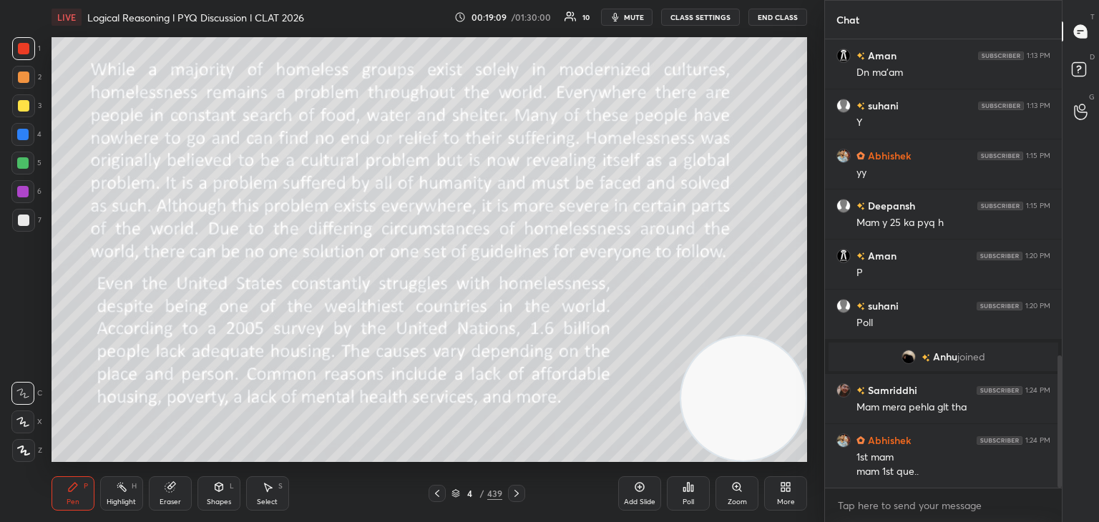
click at [134, 499] on div "Highlight" at bounding box center [121, 502] width 29 height 7
click at [18, 110] on div at bounding box center [23, 105] width 11 height 11
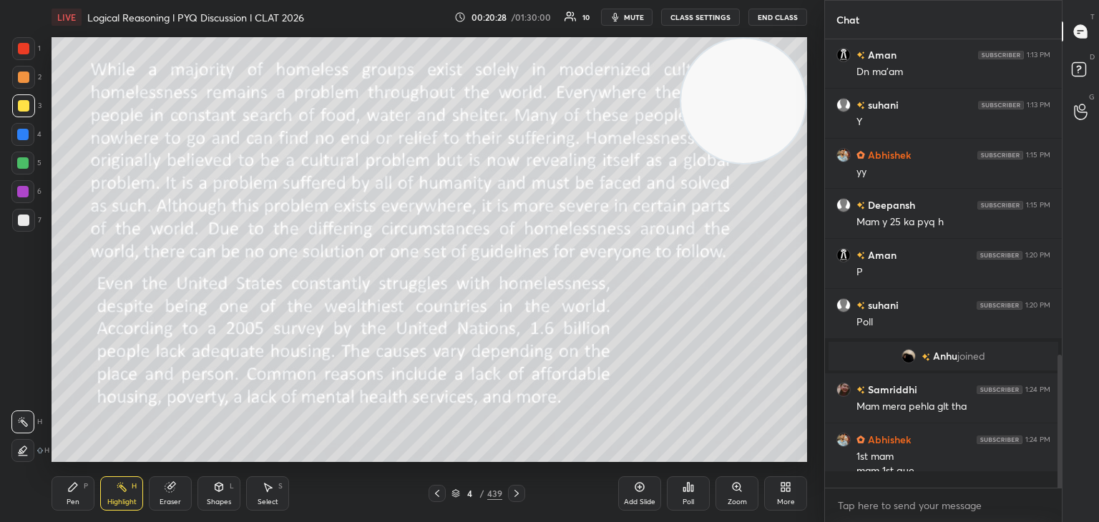
scroll to position [1063, 0]
click at [520, 496] on icon at bounding box center [516, 493] width 11 height 11
click at [516, 495] on icon at bounding box center [516, 493] width 4 height 7
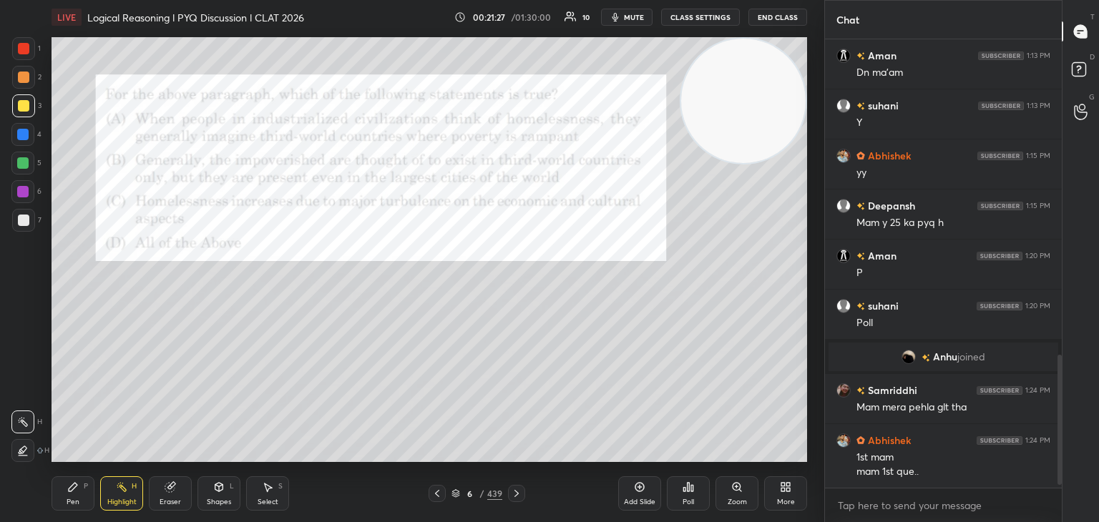
click at [31, 42] on div at bounding box center [23, 48] width 23 height 23
click at [512, 499] on icon at bounding box center [516, 493] width 11 height 11
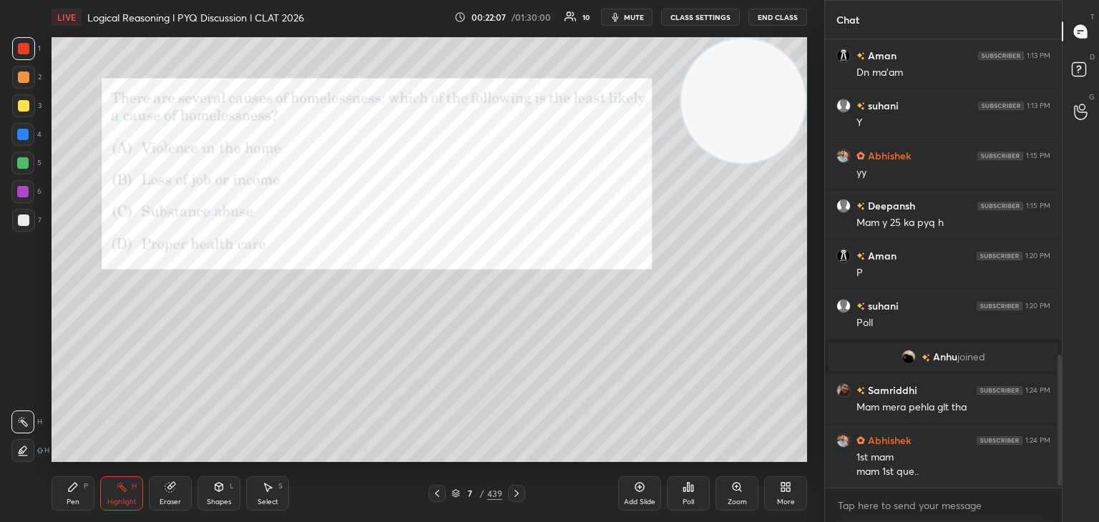
scroll to position [1063, 0]
click at [514, 496] on icon at bounding box center [516, 493] width 4 height 7
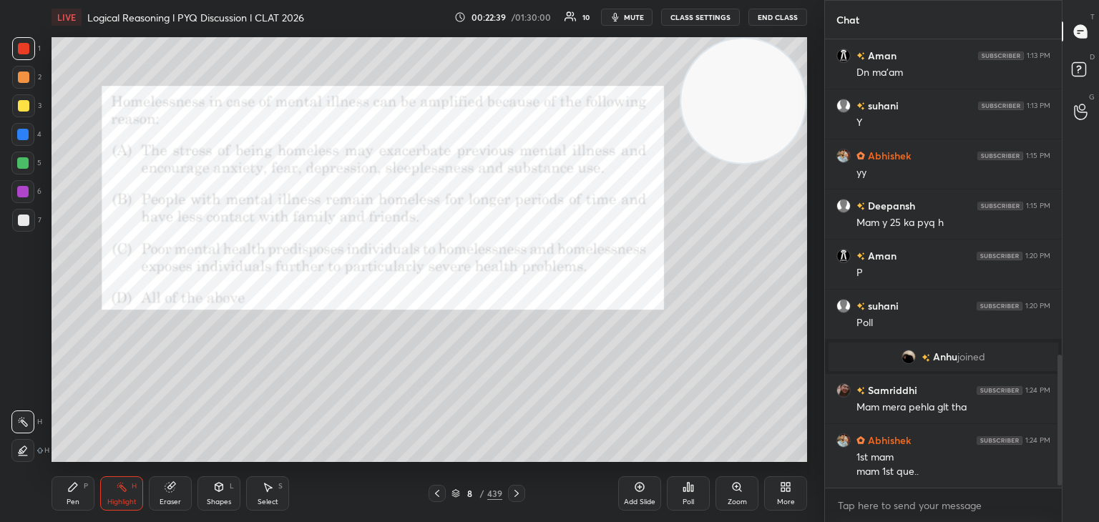
click at [517, 498] on icon at bounding box center [516, 493] width 11 height 11
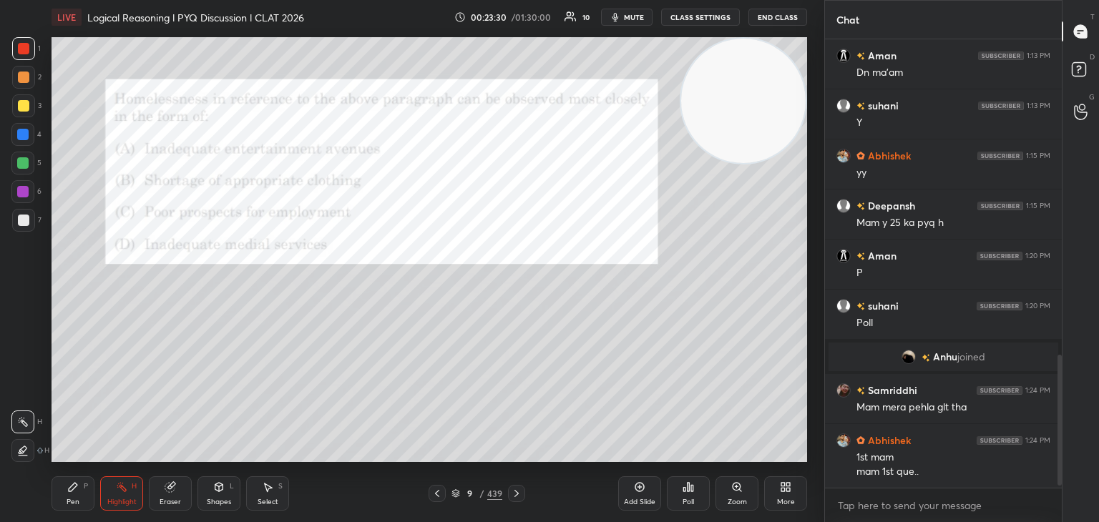
click at [516, 494] on icon at bounding box center [516, 493] width 11 height 11
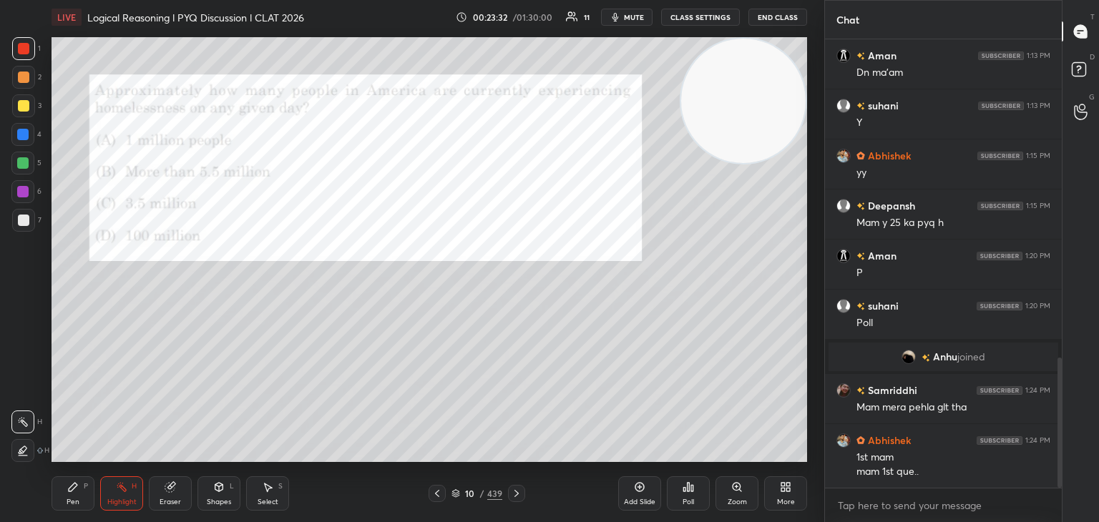
scroll to position [1097, 0]
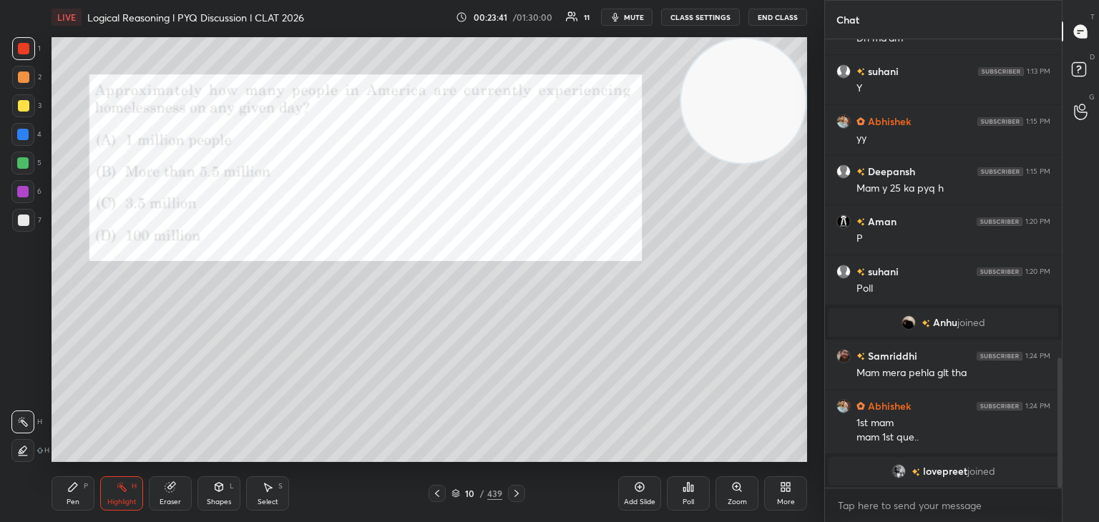
click at [518, 495] on icon at bounding box center [516, 493] width 11 height 11
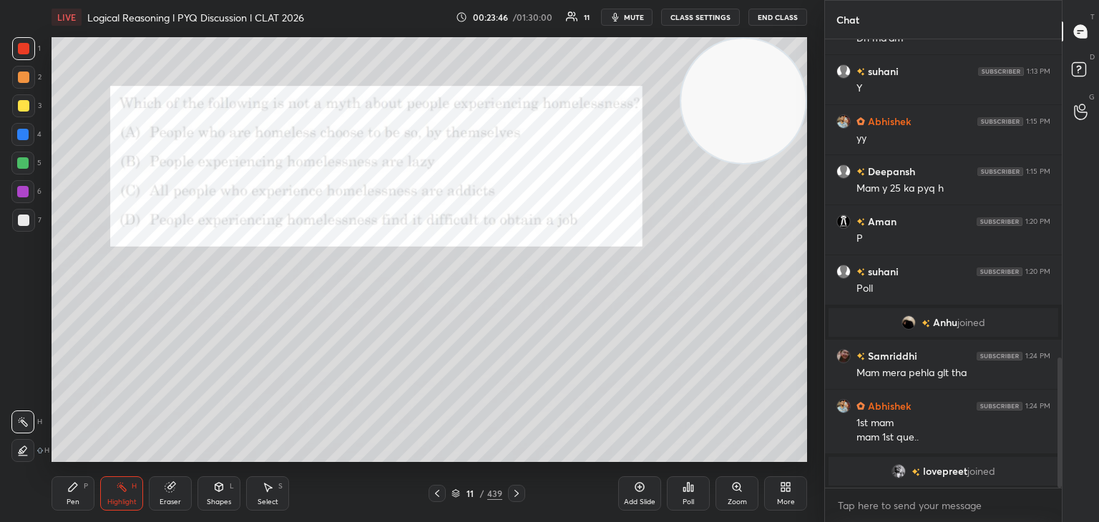
scroll to position [1115, 0]
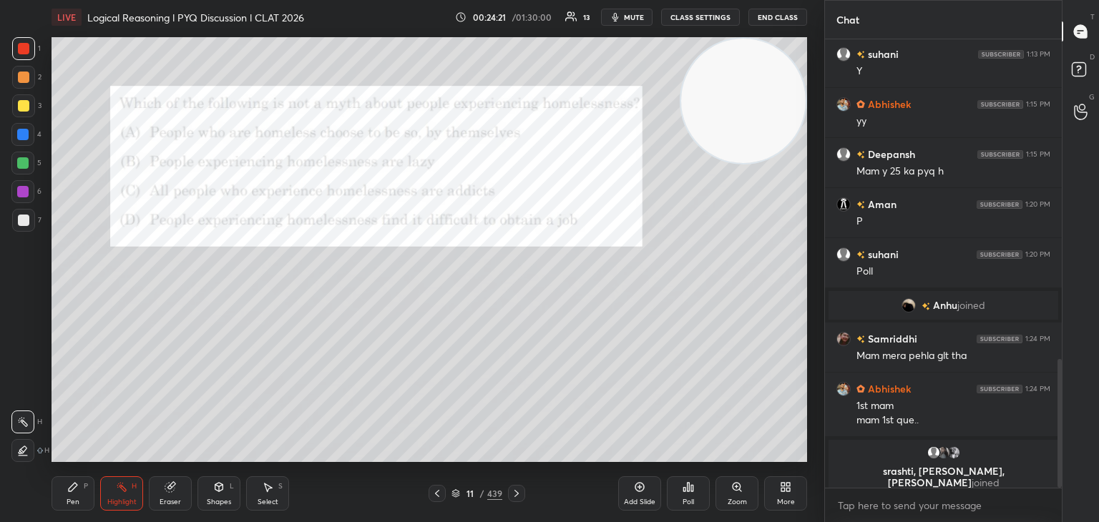
click at [512, 495] on icon at bounding box center [516, 493] width 11 height 11
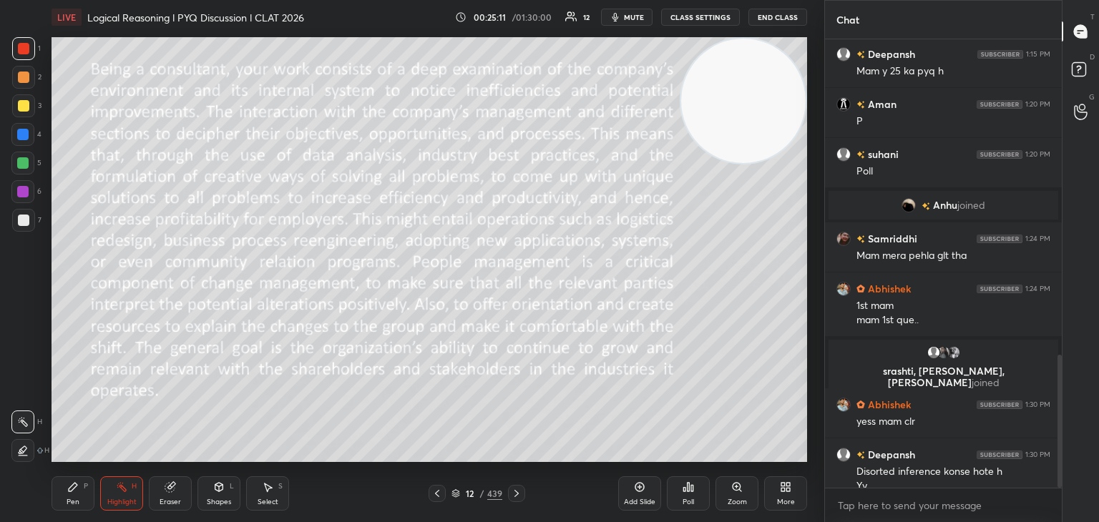
scroll to position [1082, 0]
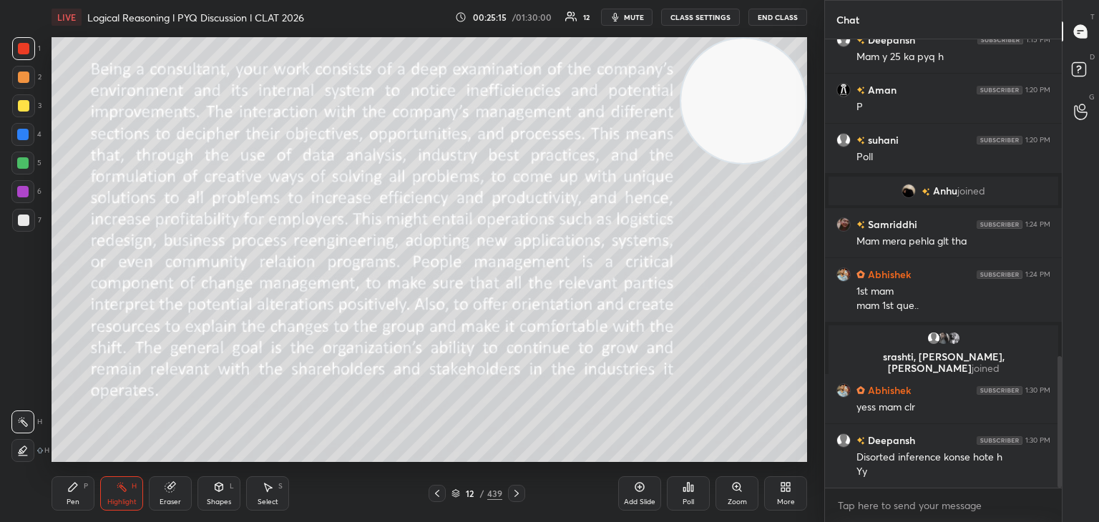
click at [438, 494] on icon at bounding box center [436, 493] width 11 height 11
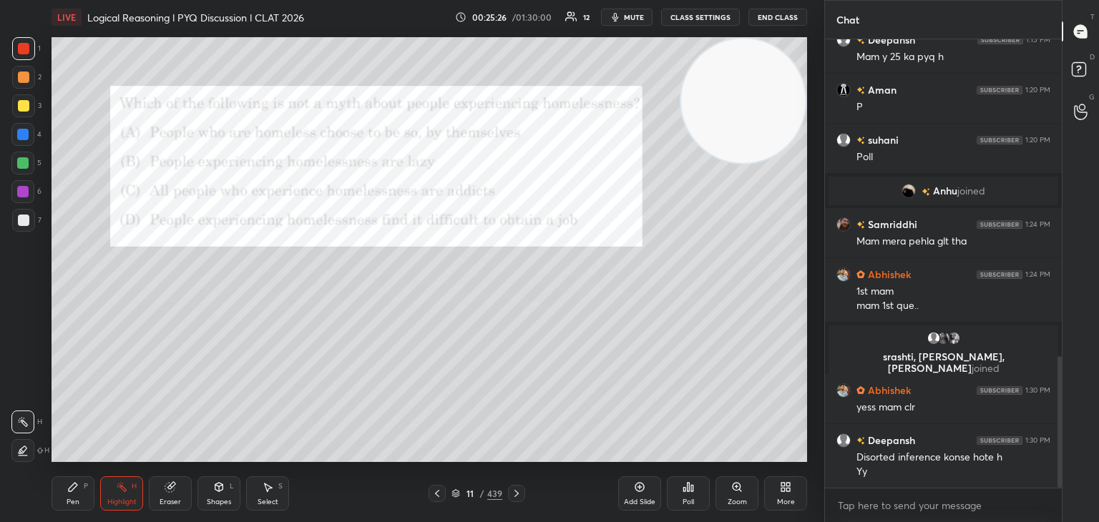
click at [512, 498] on icon at bounding box center [516, 493] width 11 height 11
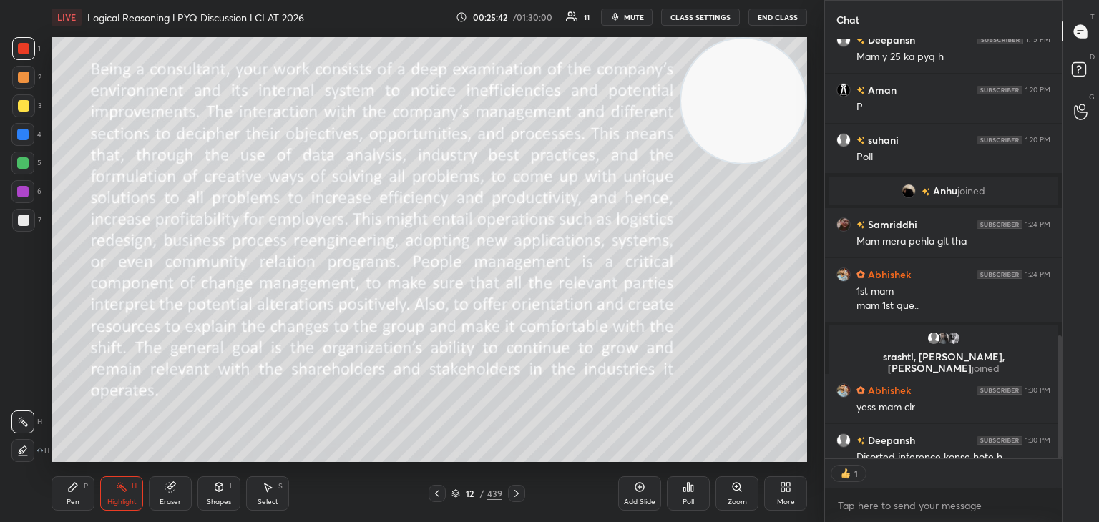
scroll to position [5, 4]
click at [517, 498] on icon at bounding box center [516, 493] width 11 height 11
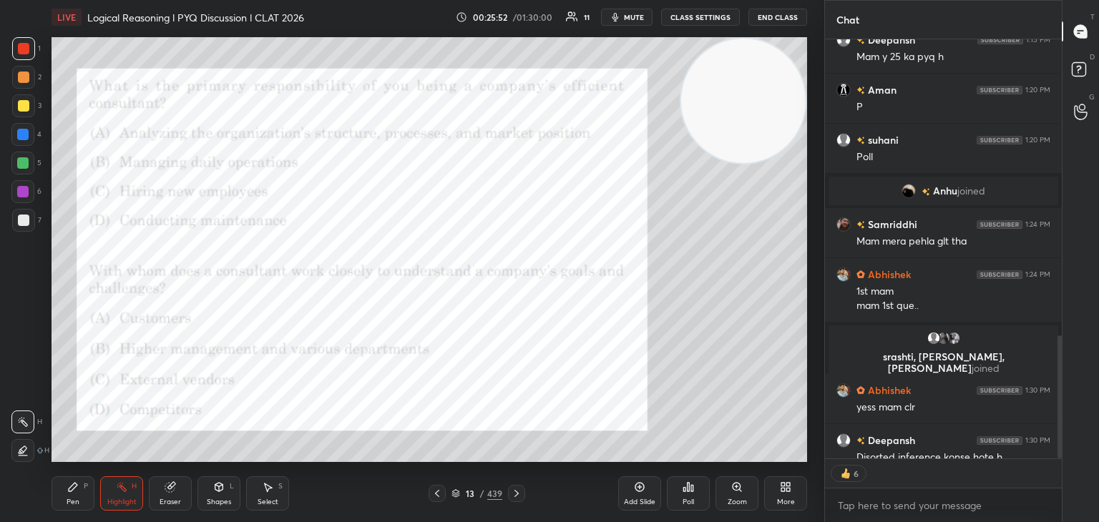
click at [436, 493] on icon at bounding box center [437, 493] width 4 height 7
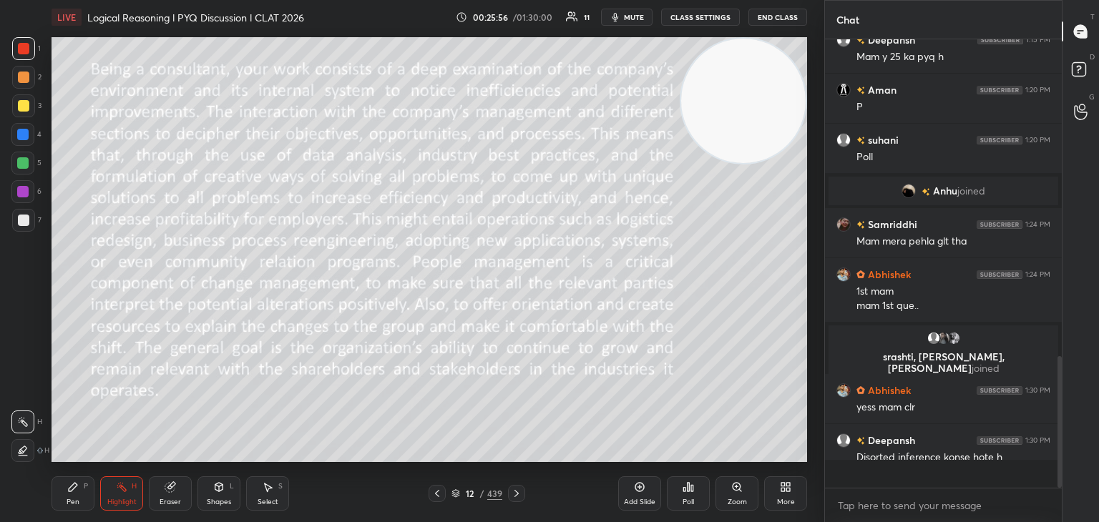
scroll to position [1082, 0]
click at [638, 15] on span "mute" at bounding box center [634, 17] width 20 height 10
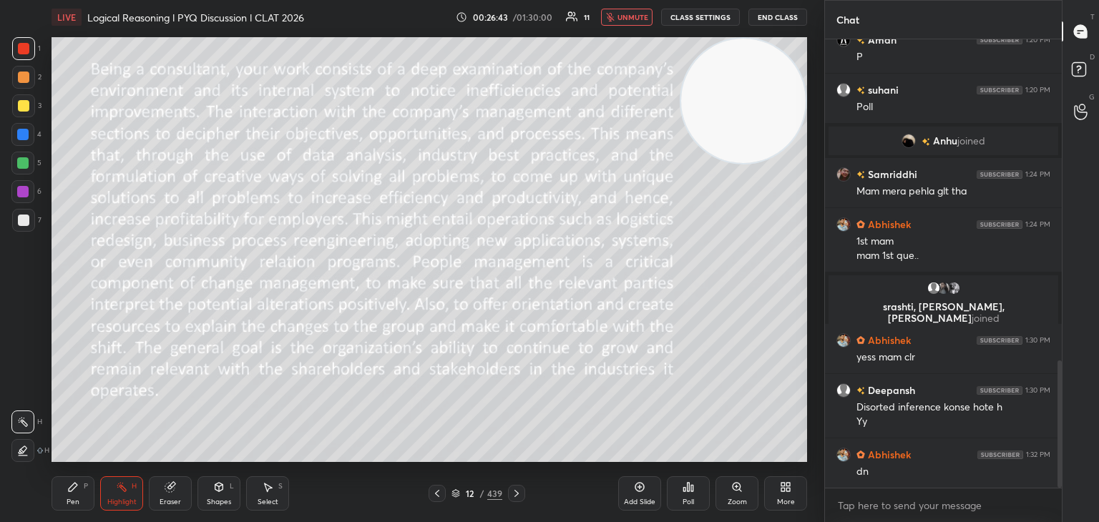
click at [639, 16] on span "unmute" at bounding box center [632, 17] width 31 height 10
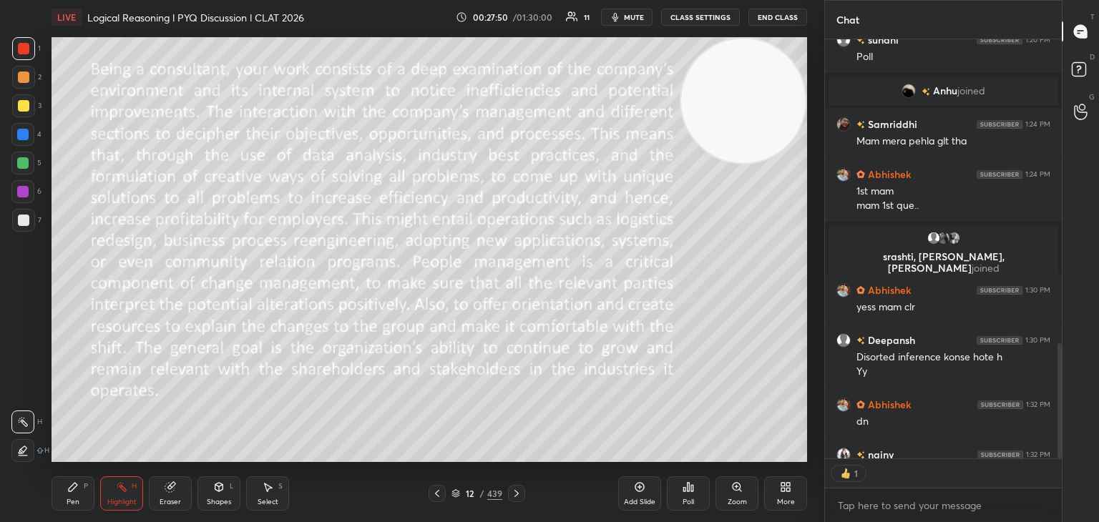
scroll to position [1261, 0]
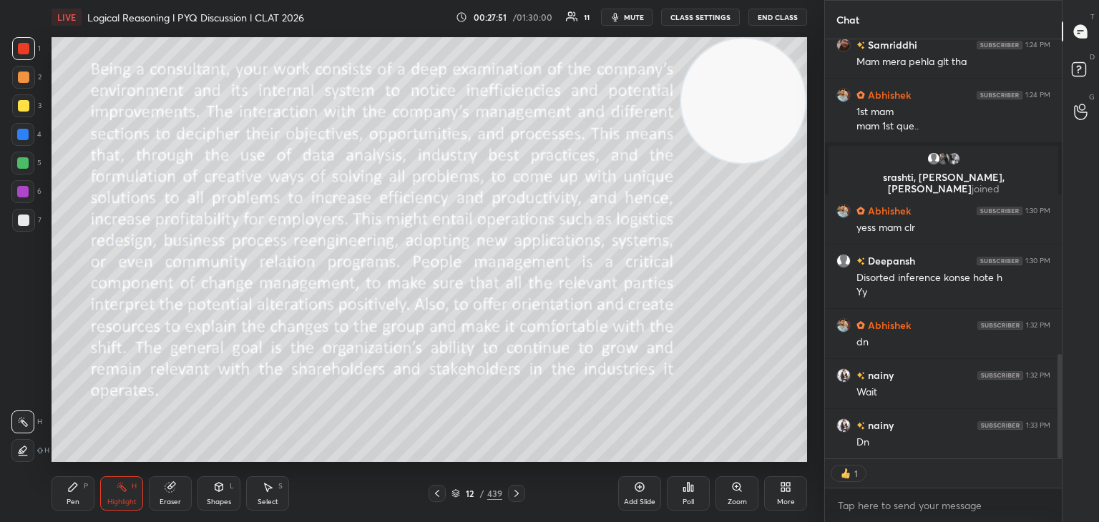
click at [690, 500] on div "Poll" at bounding box center [688, 502] width 11 height 7
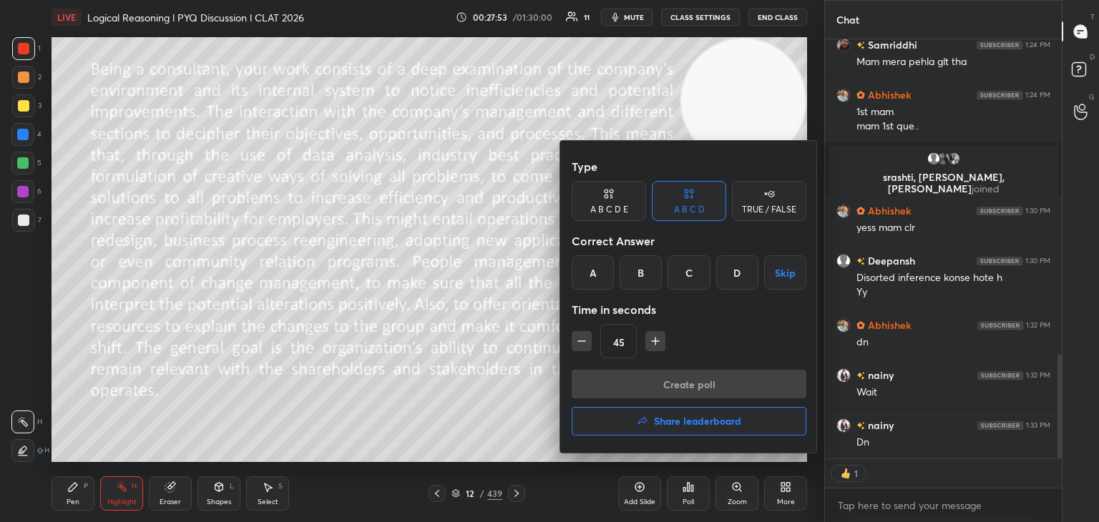
click at [502, 400] on div at bounding box center [549, 261] width 1099 height 522
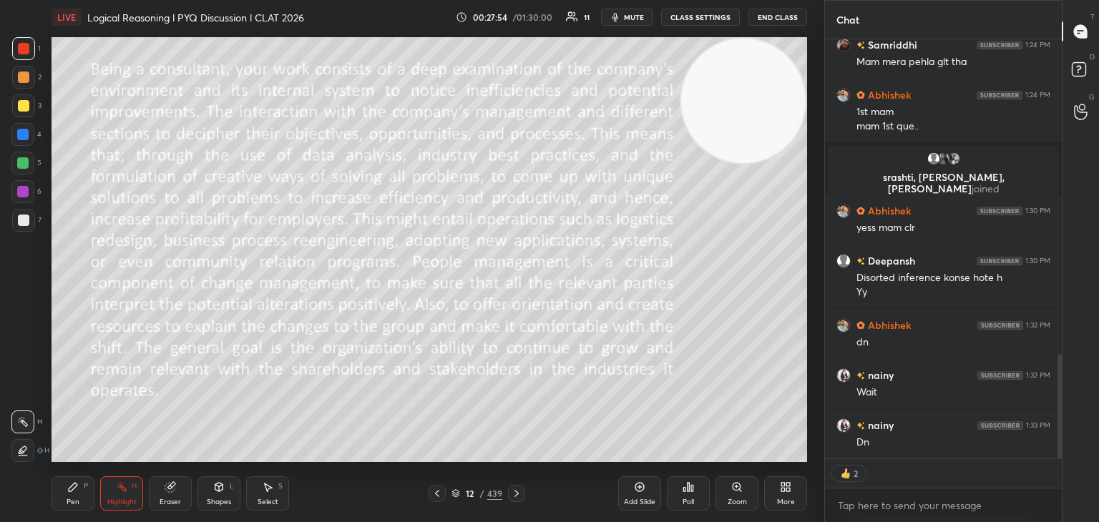
click at [515, 492] on icon at bounding box center [516, 493] width 4 height 7
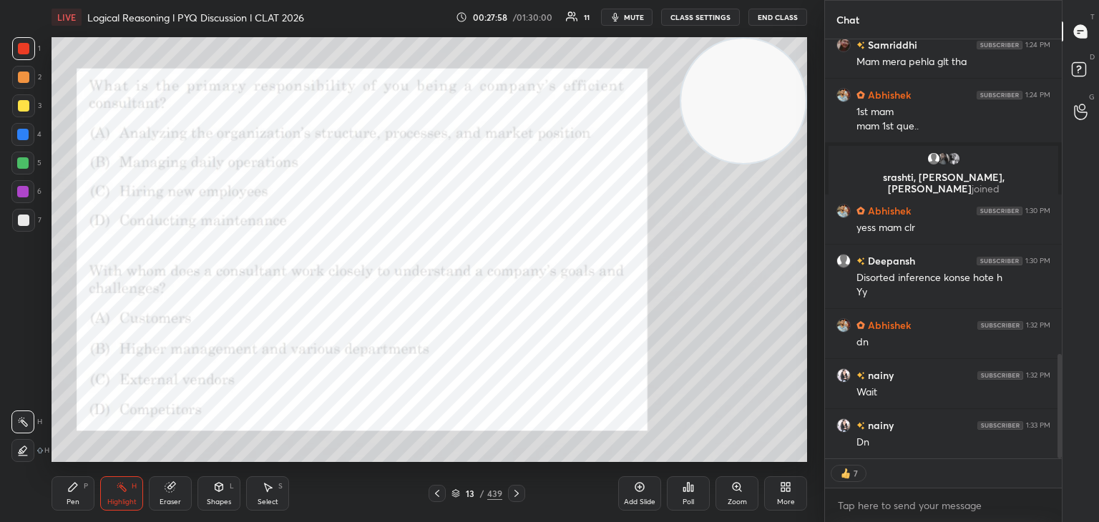
click at [68, 490] on icon at bounding box center [72, 486] width 11 height 11
click at [129, 497] on div "Highlight H" at bounding box center [121, 493] width 43 height 34
click at [29, 449] on div at bounding box center [22, 450] width 23 height 23
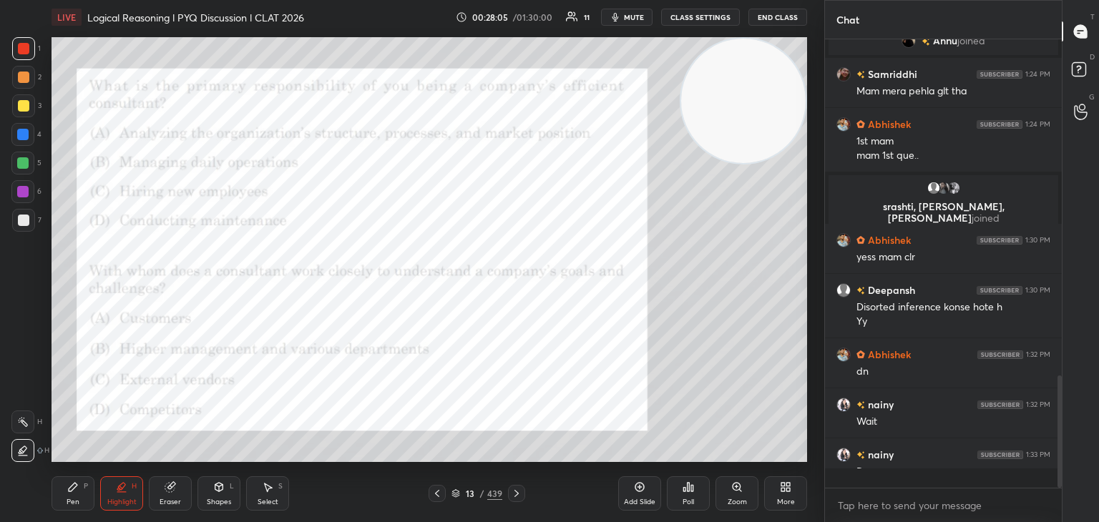
scroll to position [444, 233]
click at [686, 499] on div "Poll" at bounding box center [688, 502] width 11 height 7
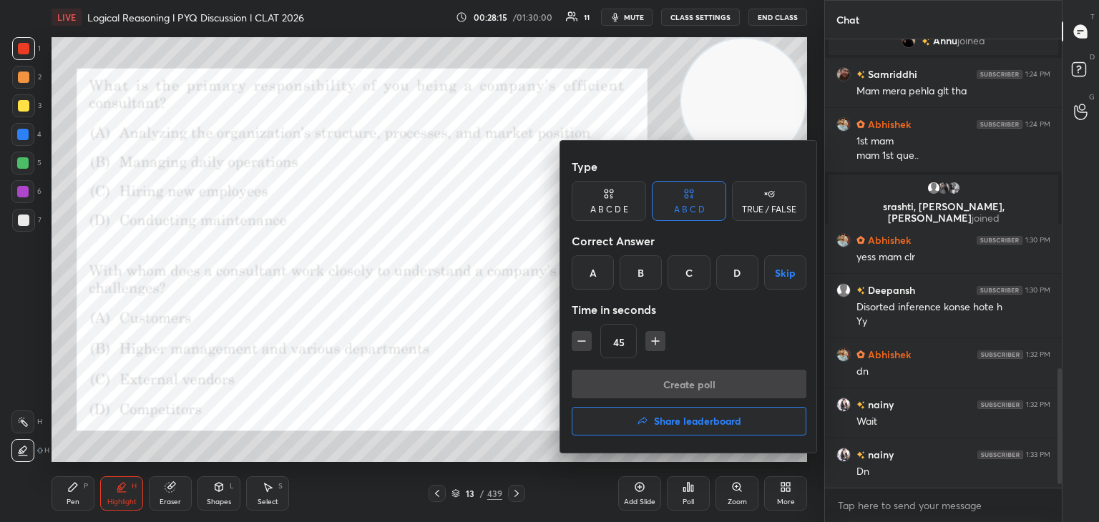
click at [596, 273] on div "A" at bounding box center [593, 272] width 42 height 34
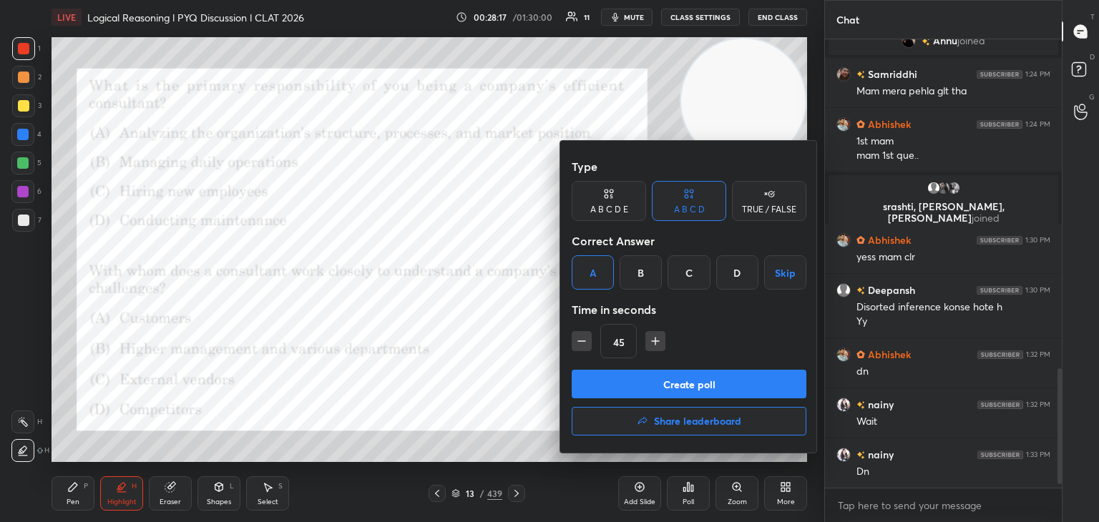
click at [670, 388] on button "Create poll" at bounding box center [689, 384] width 235 height 29
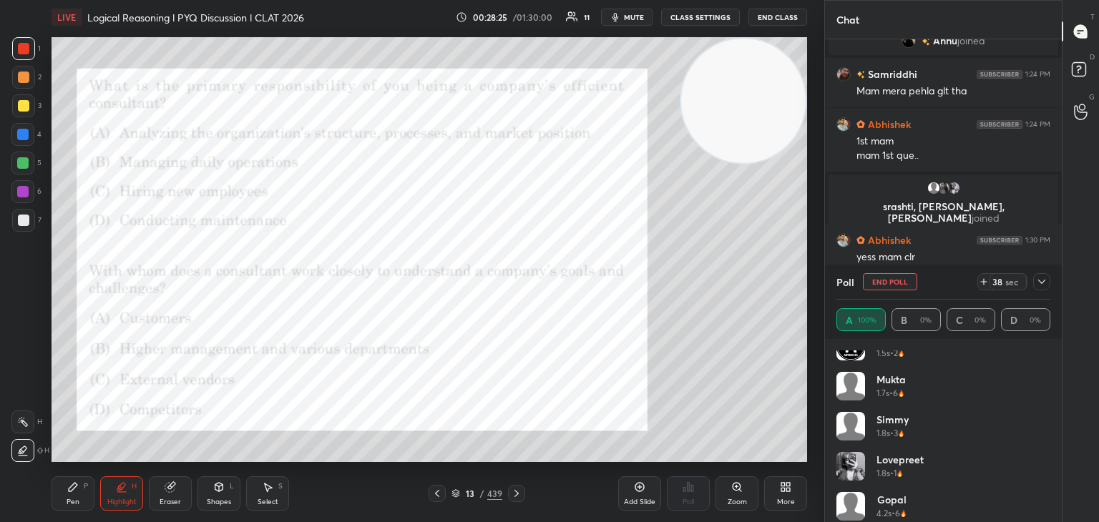
scroll to position [189, 0]
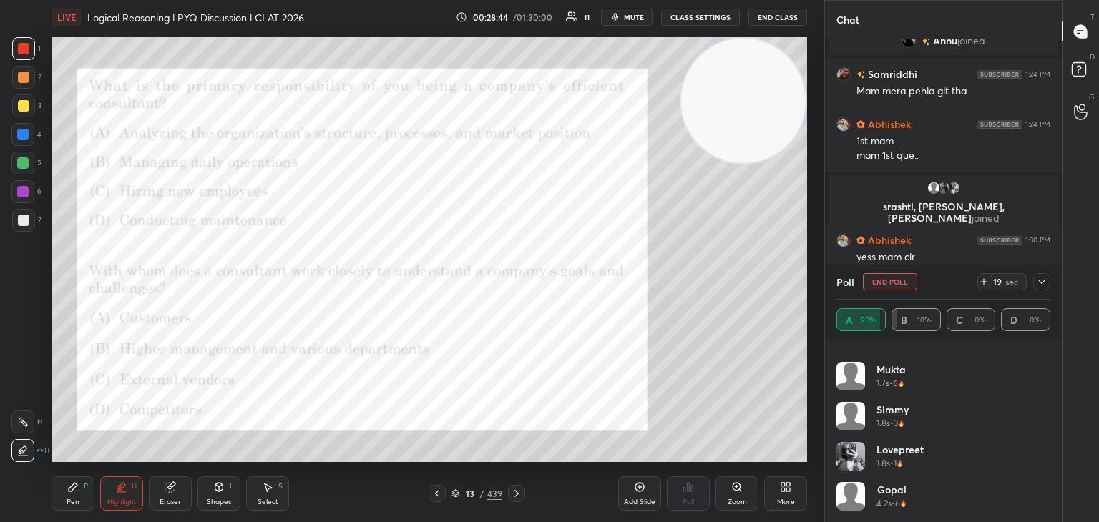
click at [894, 283] on button "End Poll" at bounding box center [890, 281] width 54 height 17
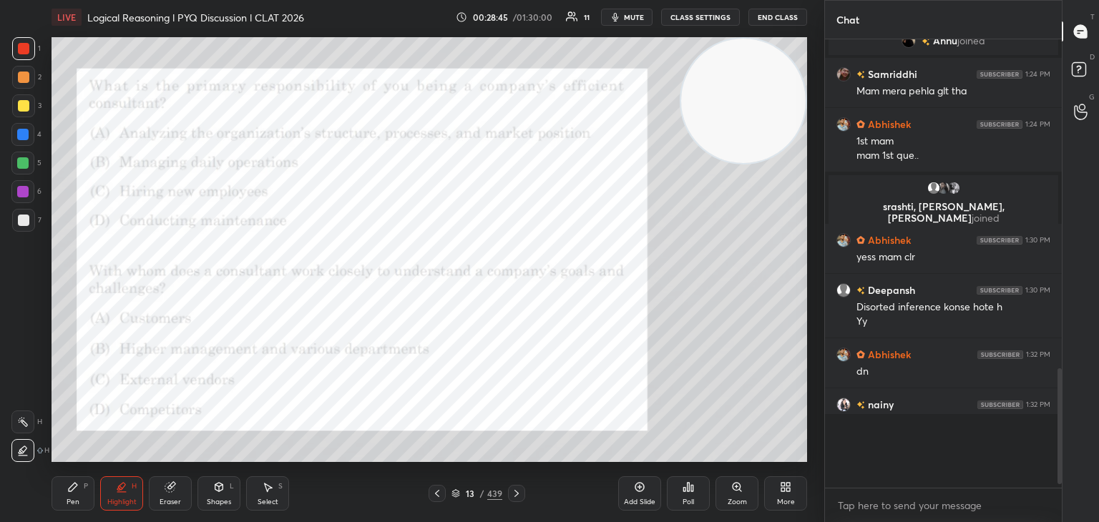
scroll to position [4, 4]
click at [694, 494] on div "Poll" at bounding box center [688, 493] width 43 height 34
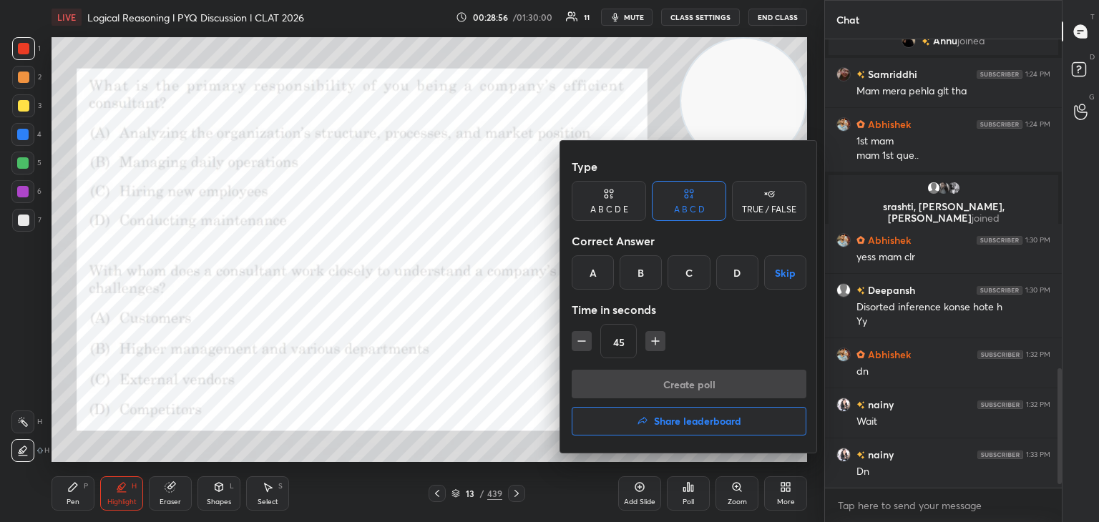
click at [645, 280] on div "B" at bounding box center [641, 272] width 42 height 34
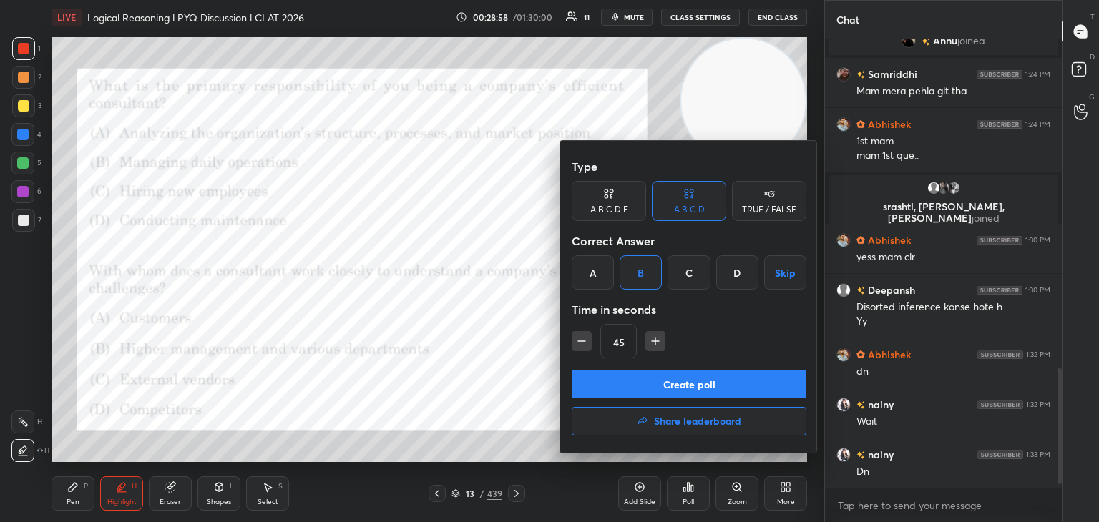
click at [693, 393] on button "Create poll" at bounding box center [689, 384] width 235 height 29
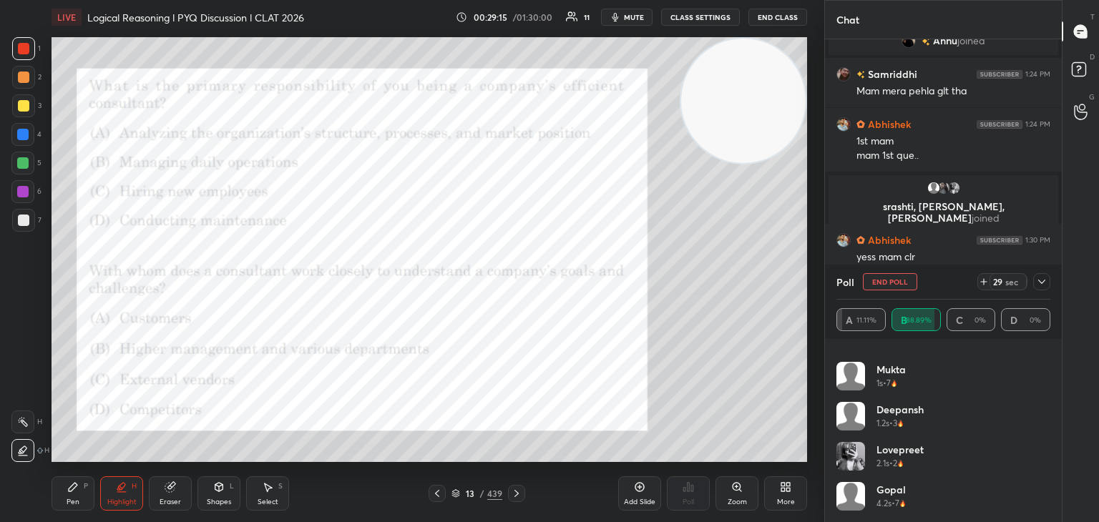
click at [892, 281] on button "End Poll" at bounding box center [890, 281] width 54 height 17
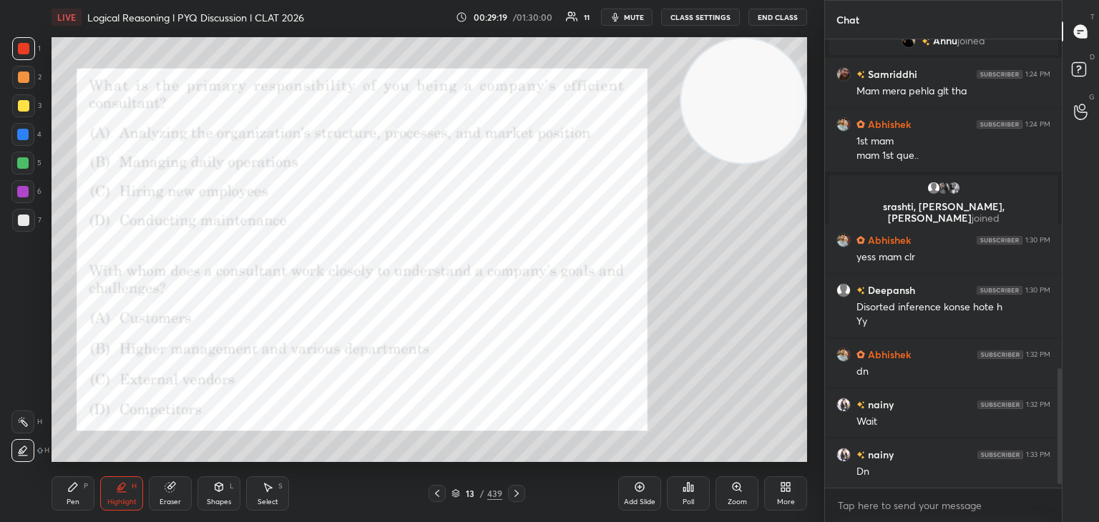
click at [517, 490] on icon at bounding box center [516, 493] width 11 height 11
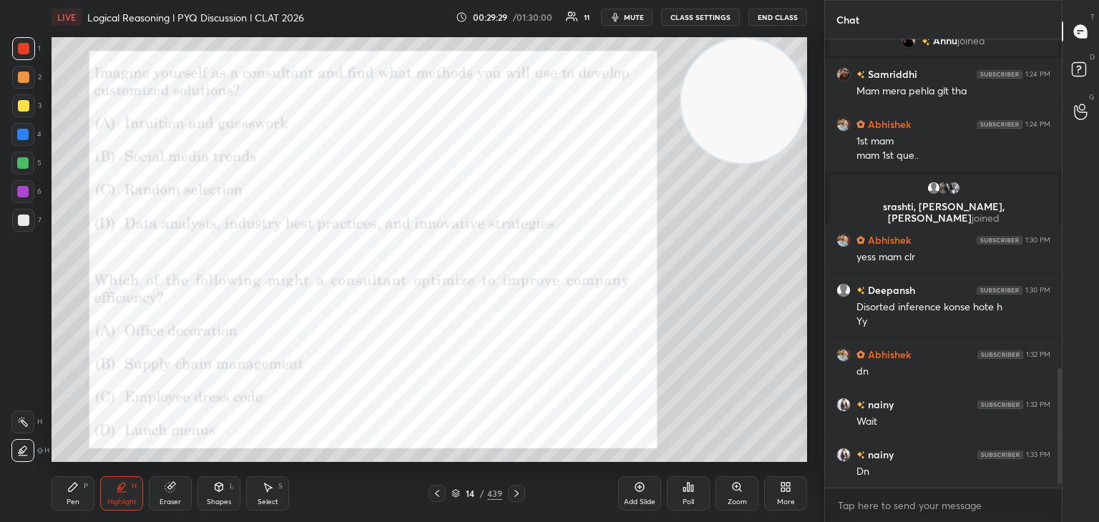
click at [689, 502] on div "Poll" at bounding box center [688, 502] width 11 height 7
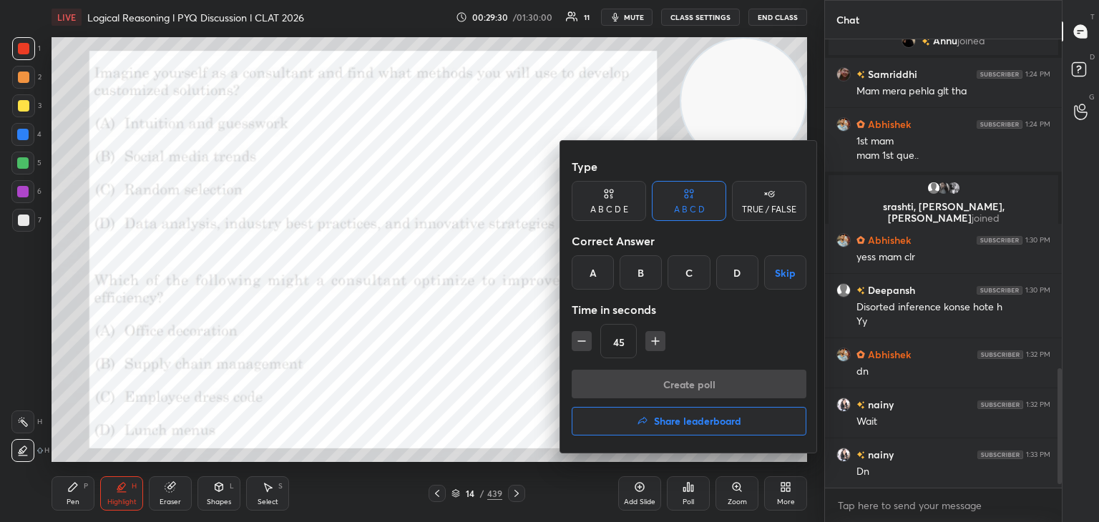
click at [733, 283] on div "D" at bounding box center [737, 272] width 42 height 34
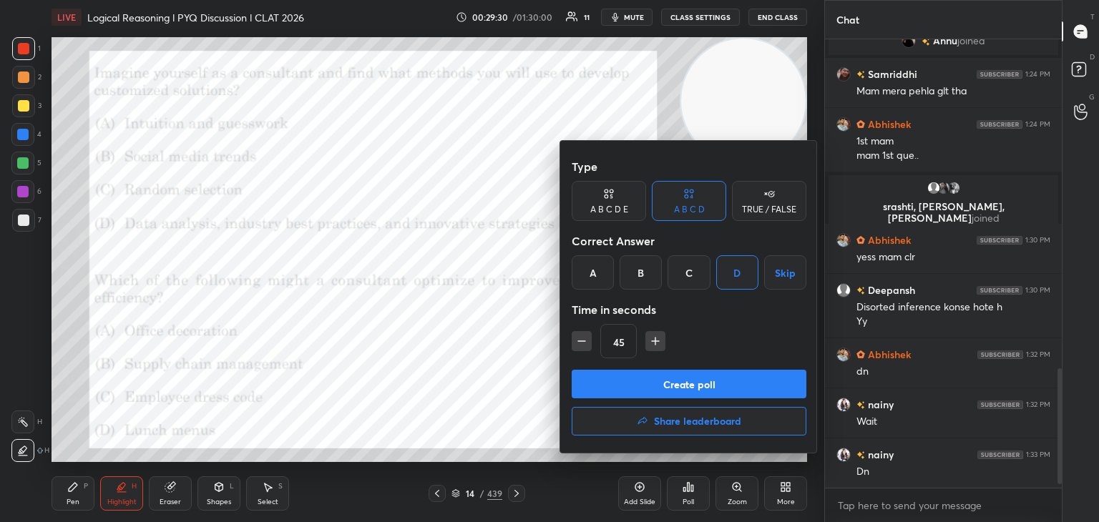
click at [692, 383] on button "Create poll" at bounding box center [689, 384] width 235 height 29
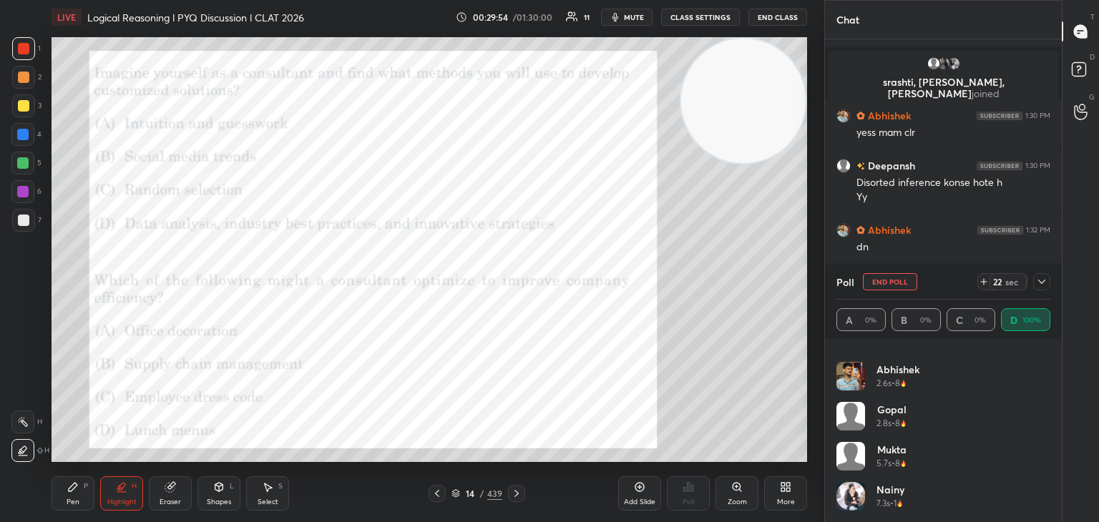
click at [877, 291] on div "Poll End Poll 22 sec" at bounding box center [943, 282] width 214 height 34
click at [876, 281] on button "End Poll" at bounding box center [890, 281] width 54 height 17
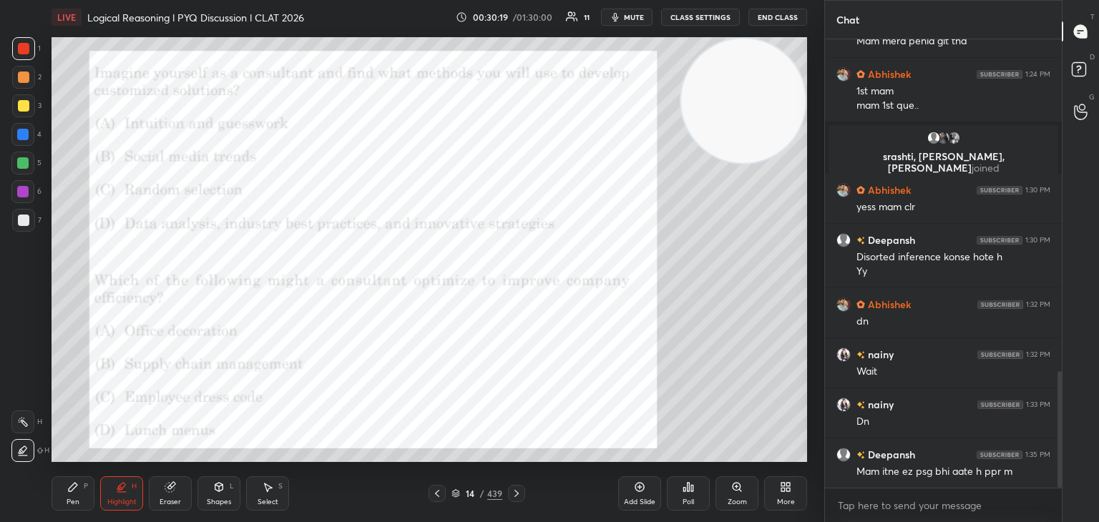
click at [682, 494] on div "Poll" at bounding box center [688, 493] width 43 height 34
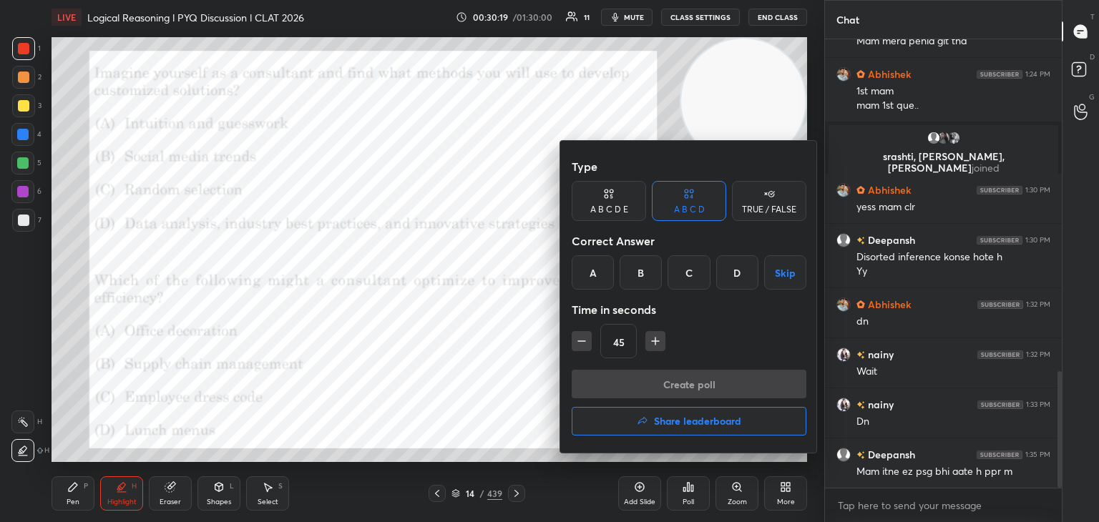
click at [643, 274] on div "B" at bounding box center [641, 272] width 42 height 34
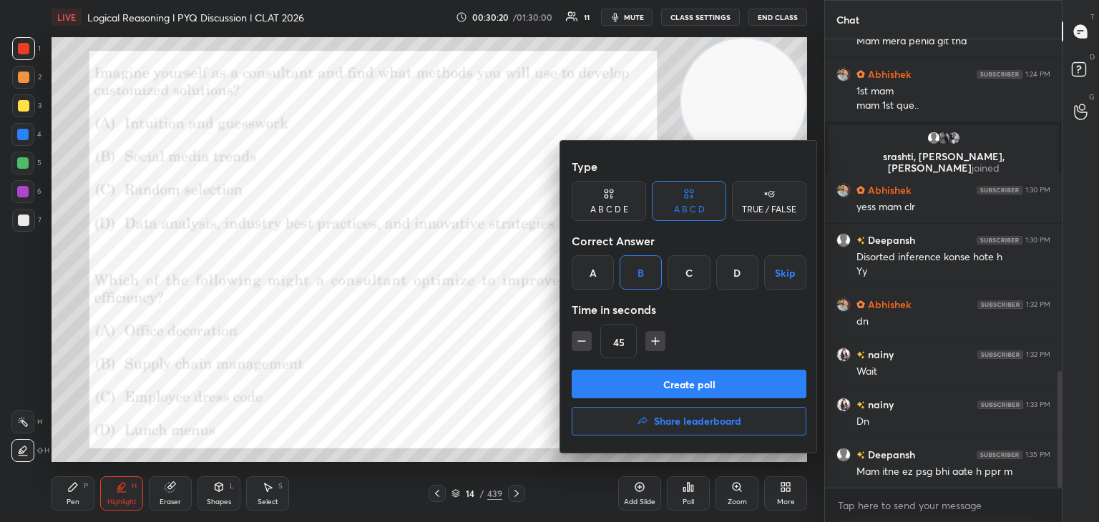
click at [667, 378] on button "Create poll" at bounding box center [689, 384] width 235 height 29
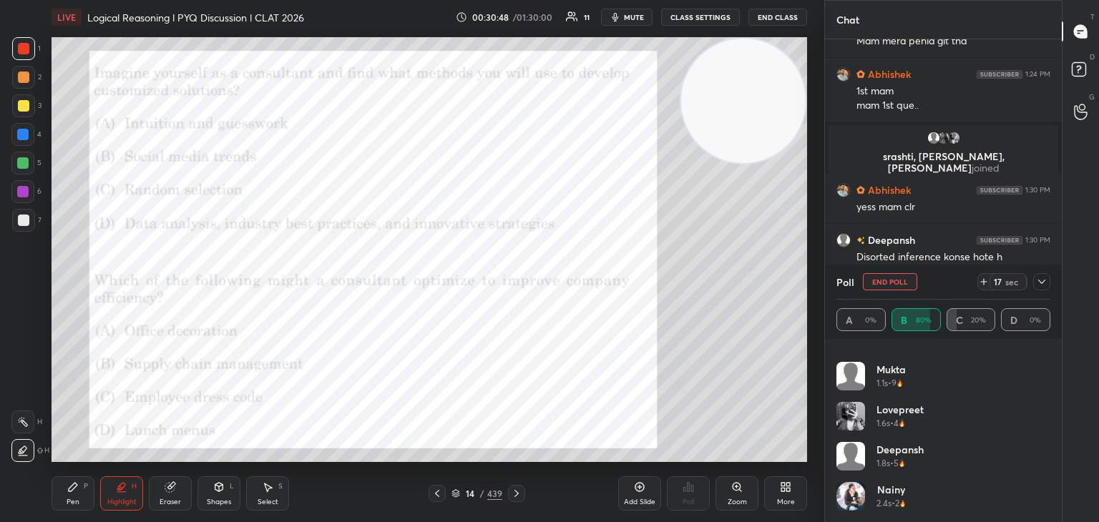
scroll to position [22, 0]
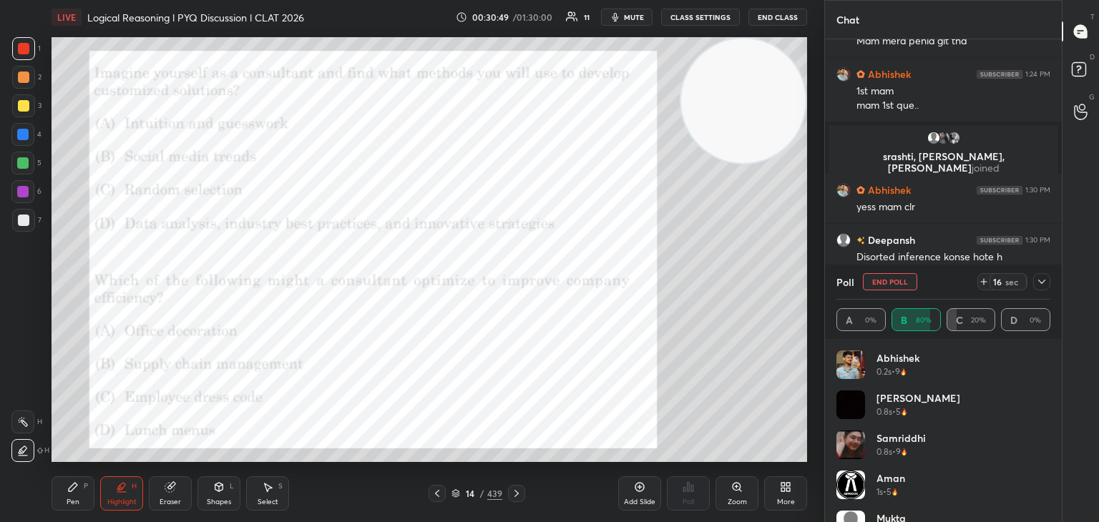
click at [893, 286] on button "End Poll" at bounding box center [890, 281] width 54 height 17
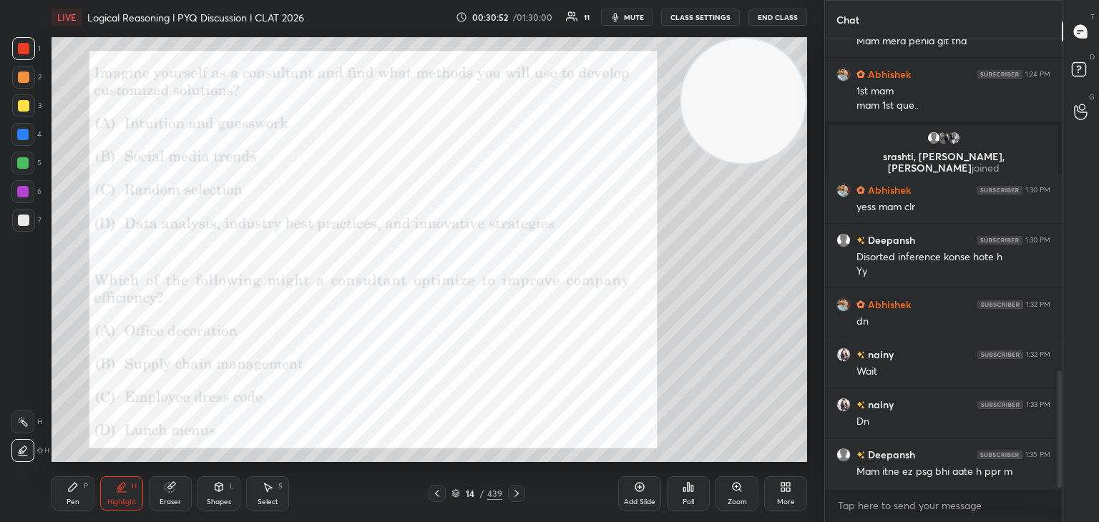
click at [514, 496] on icon at bounding box center [516, 493] width 11 height 11
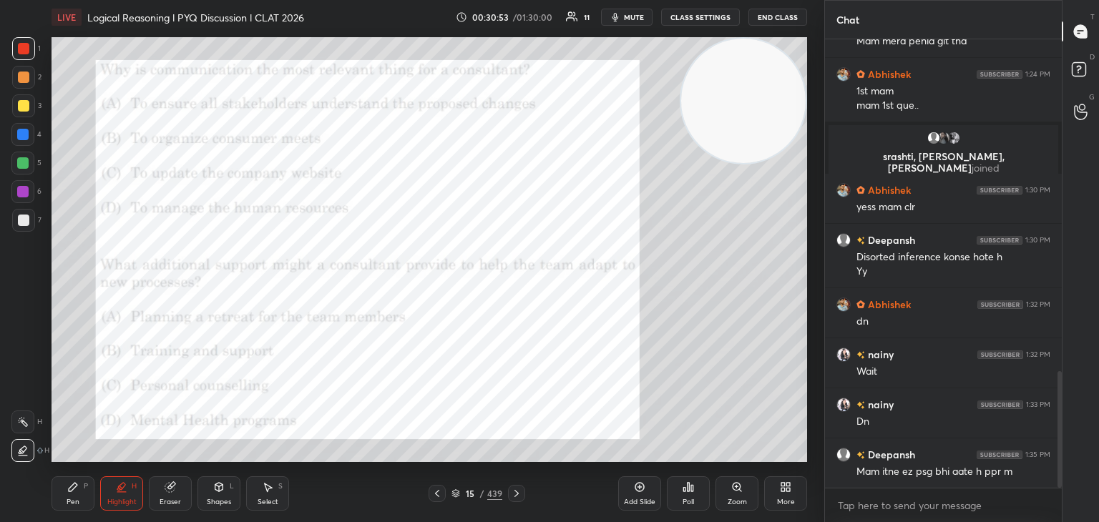
click at [512, 493] on icon at bounding box center [516, 493] width 11 height 11
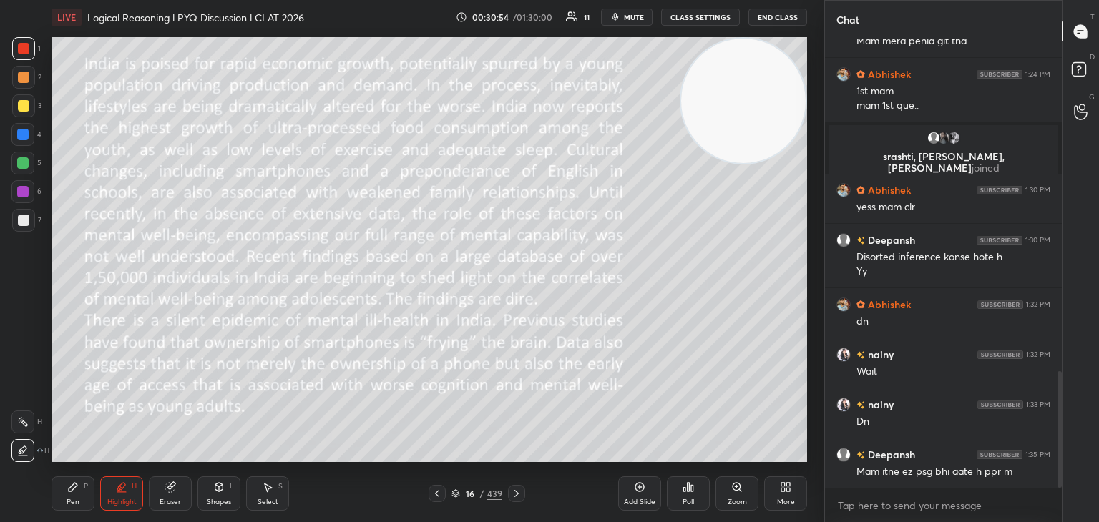
click at [438, 500] on div at bounding box center [437, 493] width 17 height 17
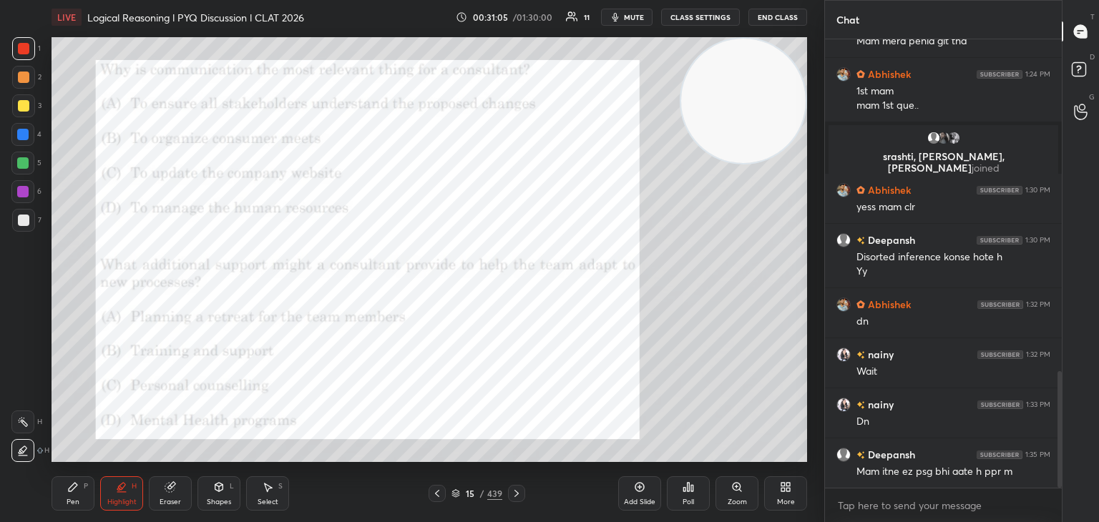
click at [693, 491] on icon at bounding box center [692, 488] width 2 height 6
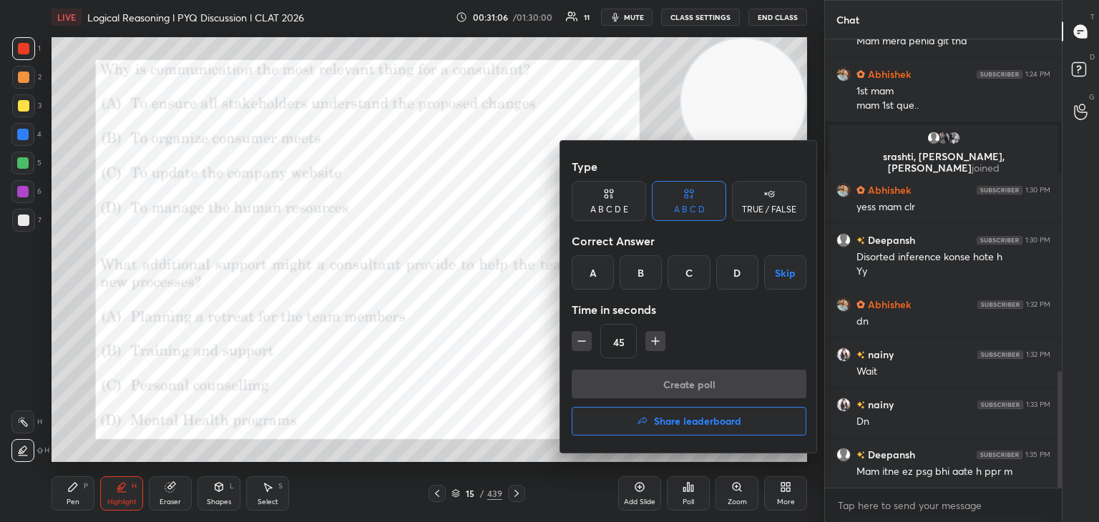
click at [590, 273] on div "A" at bounding box center [593, 272] width 42 height 34
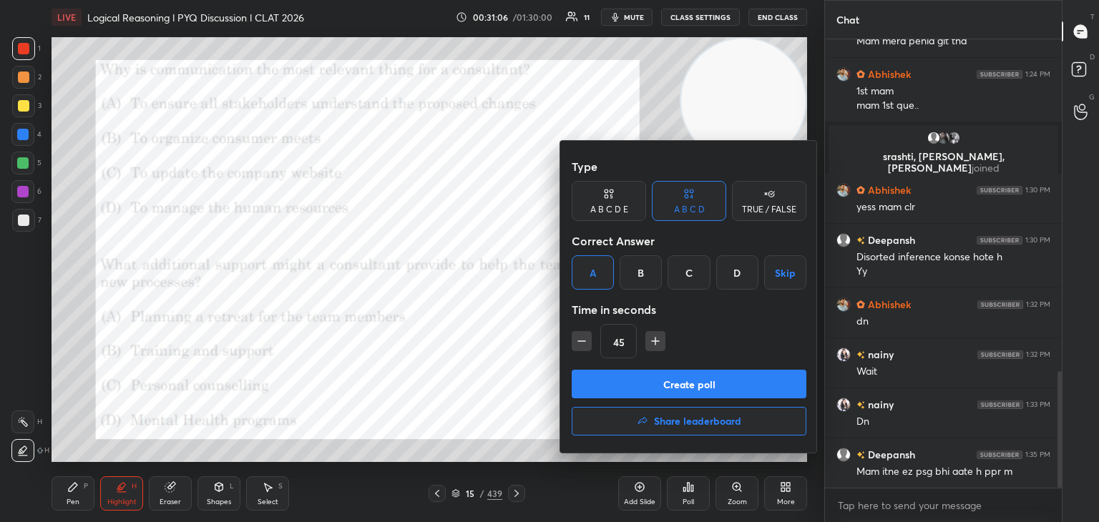
click at [630, 381] on button "Create poll" at bounding box center [689, 384] width 235 height 29
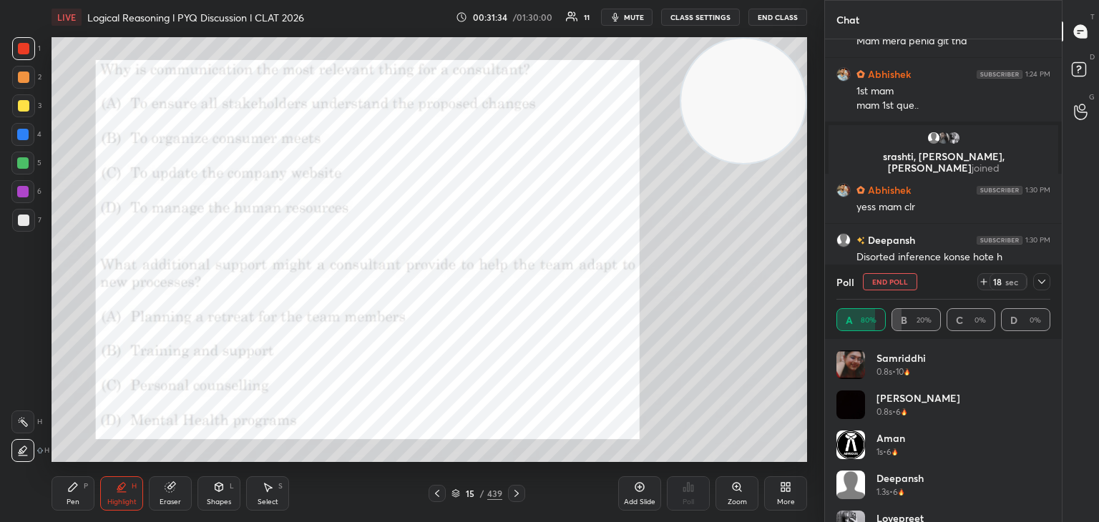
click at [1040, 284] on icon at bounding box center [1041, 281] width 11 height 11
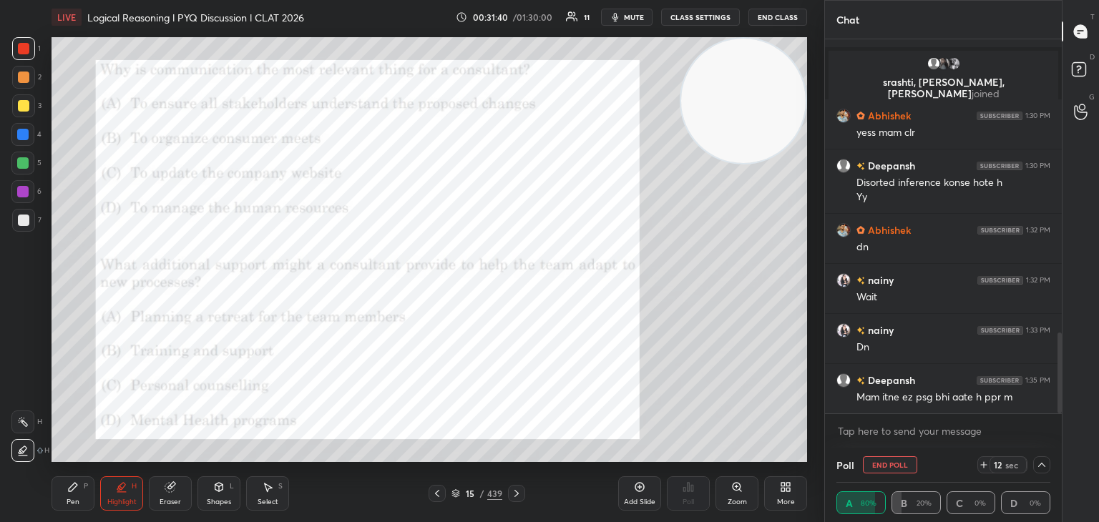
click at [886, 461] on button "End Poll" at bounding box center [890, 464] width 54 height 17
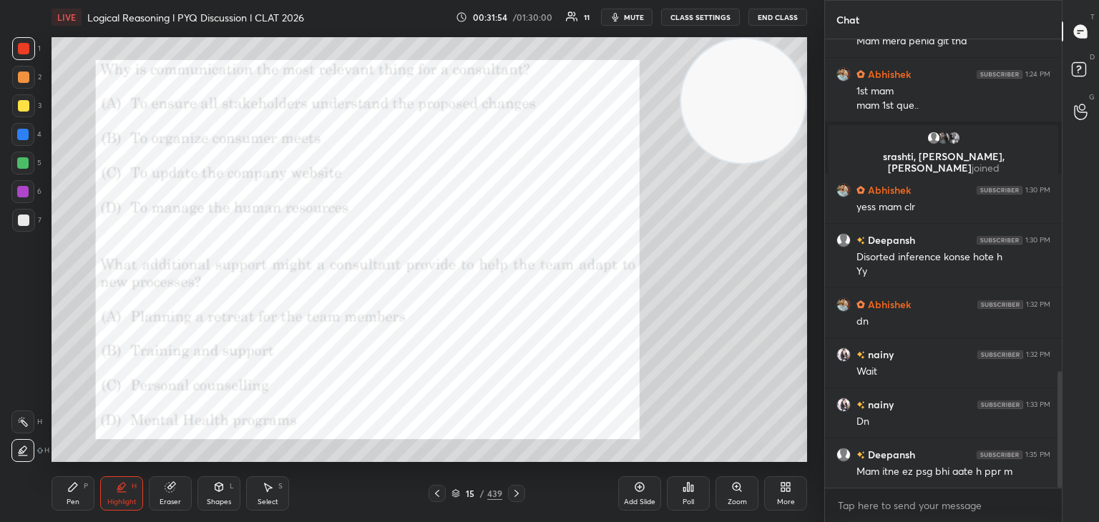
click at [681, 496] on div "Poll" at bounding box center [688, 493] width 43 height 34
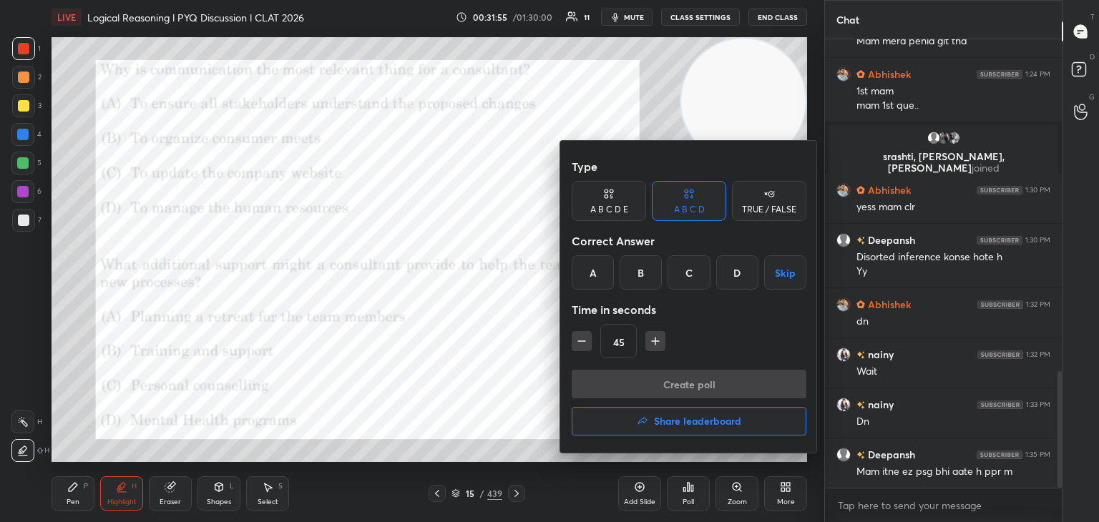
click at [639, 273] on div "B" at bounding box center [641, 272] width 42 height 34
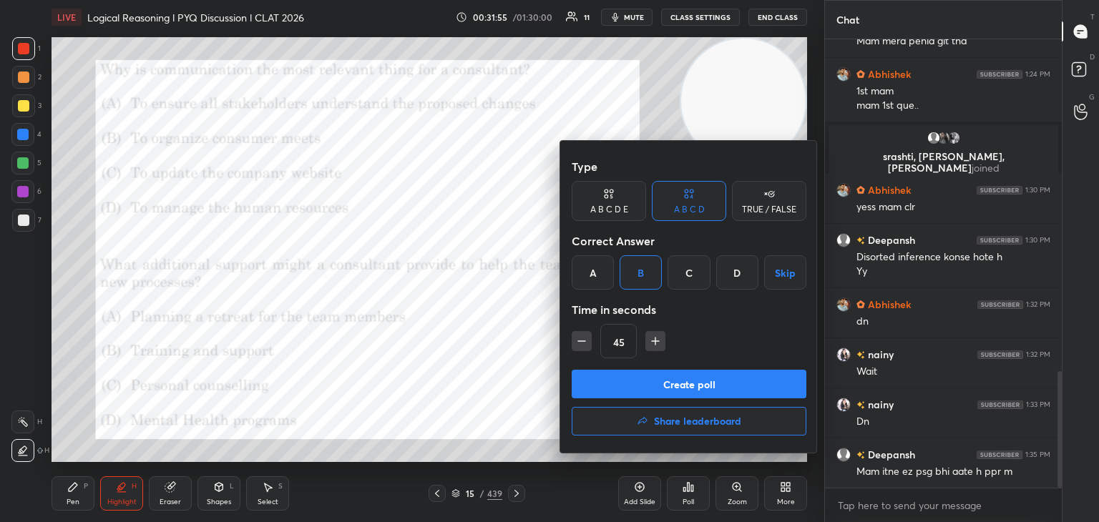
click at [645, 381] on button "Create poll" at bounding box center [689, 384] width 235 height 29
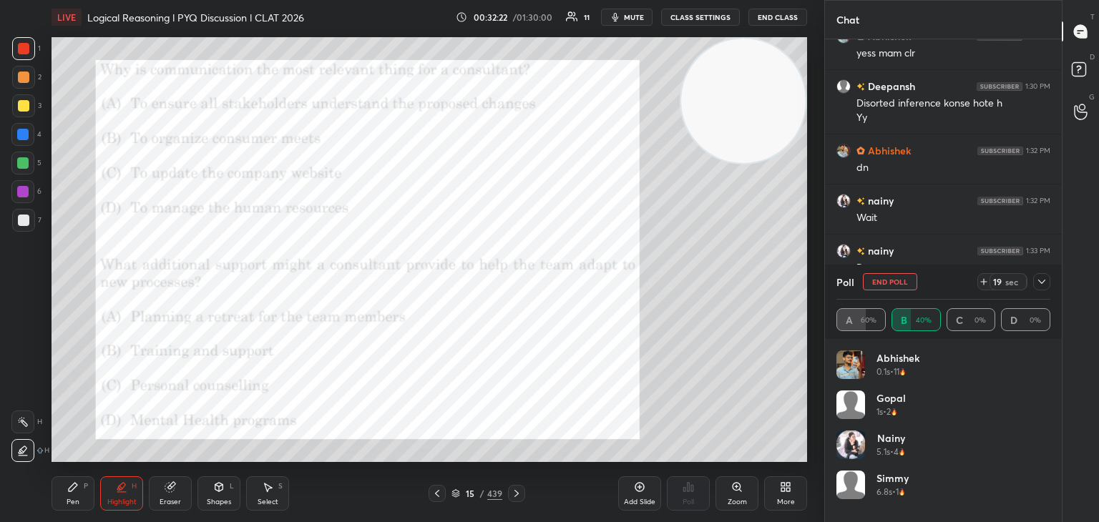
click at [1045, 278] on icon at bounding box center [1041, 281] width 11 height 11
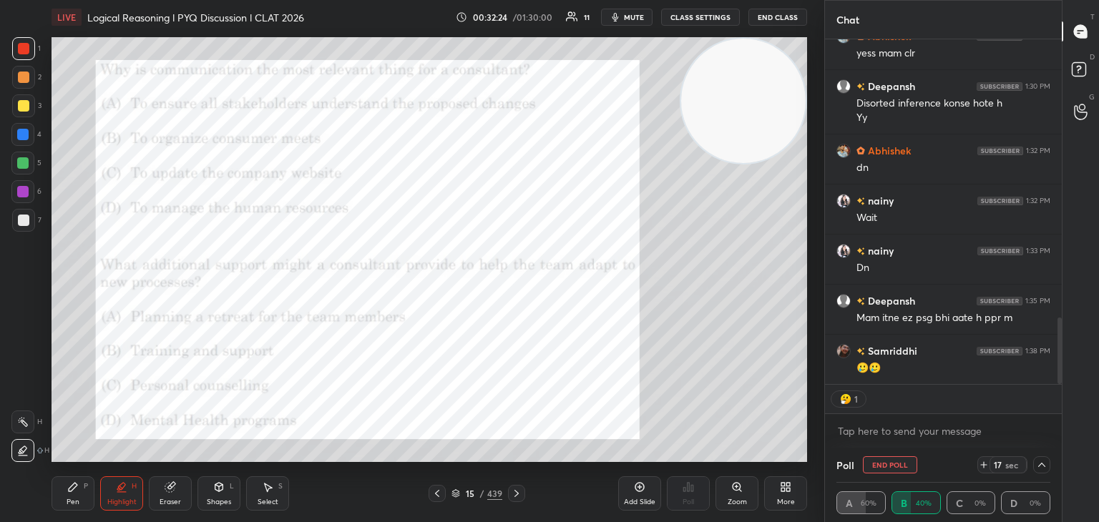
click at [884, 469] on button "End Poll" at bounding box center [890, 464] width 54 height 17
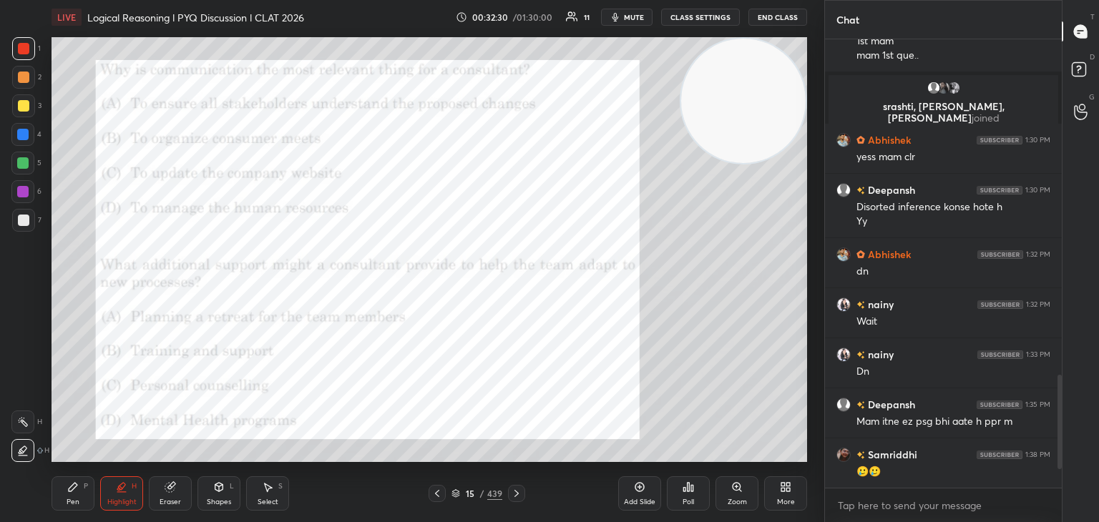
click at [23, 110] on div at bounding box center [23, 105] width 11 height 11
click at [638, 487] on icon at bounding box center [639, 487] width 4 height 4
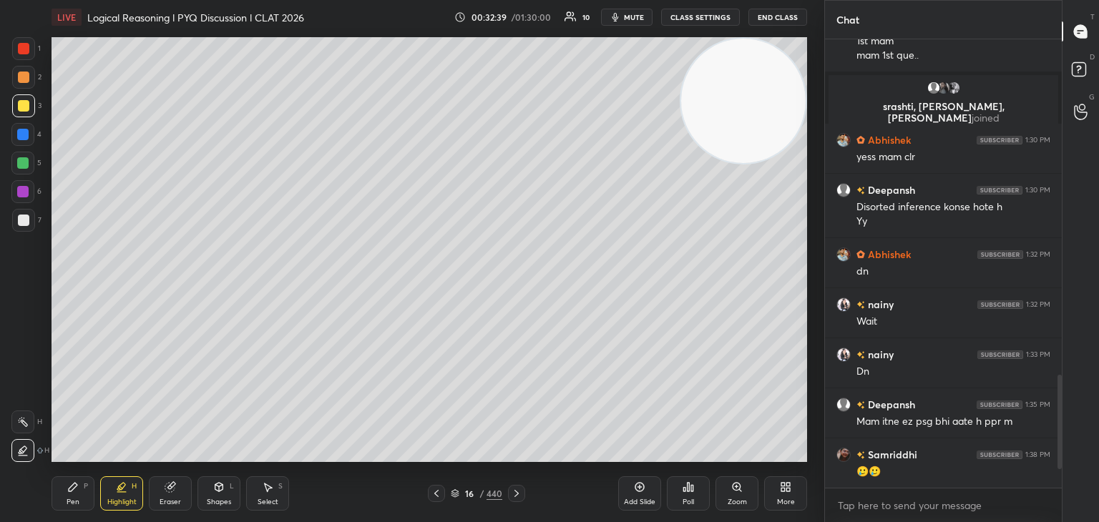
click at [25, 84] on div at bounding box center [23, 77] width 23 height 23
click at [63, 495] on div "Pen P" at bounding box center [73, 493] width 43 height 34
click at [455, 493] on icon at bounding box center [455, 493] width 9 height 9
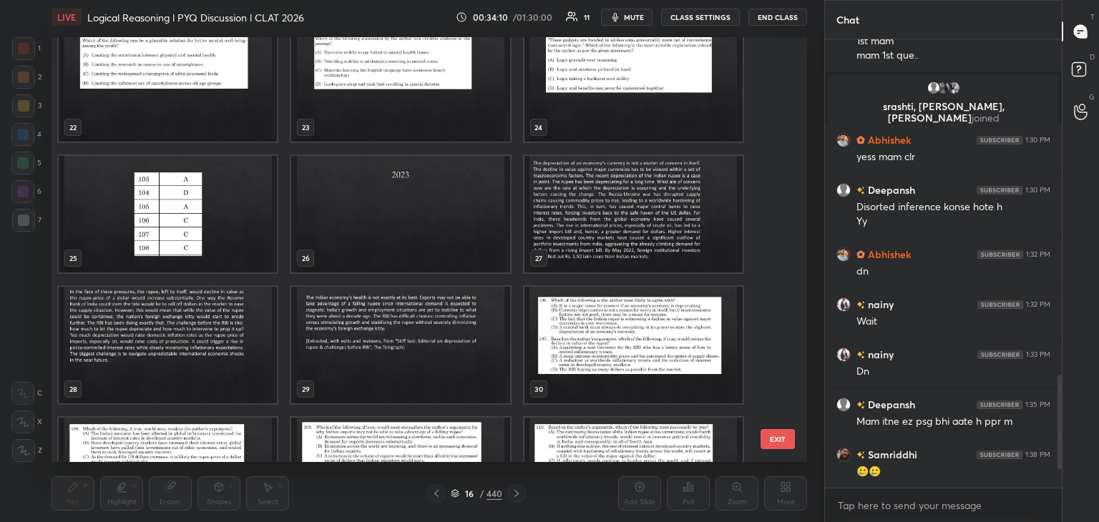
scroll to position [934, 0]
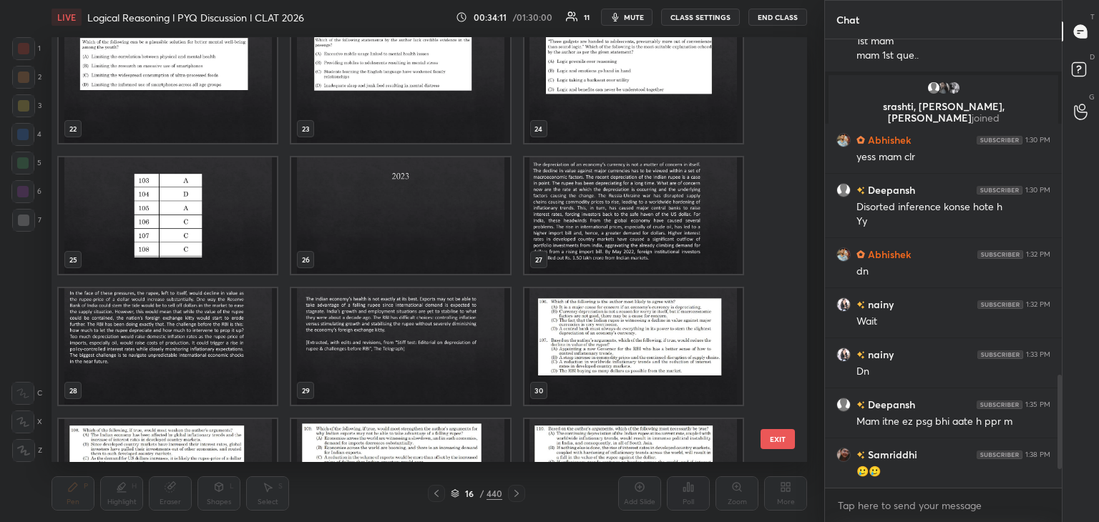
click at [645, 231] on img "grid" at bounding box center [633, 215] width 218 height 117
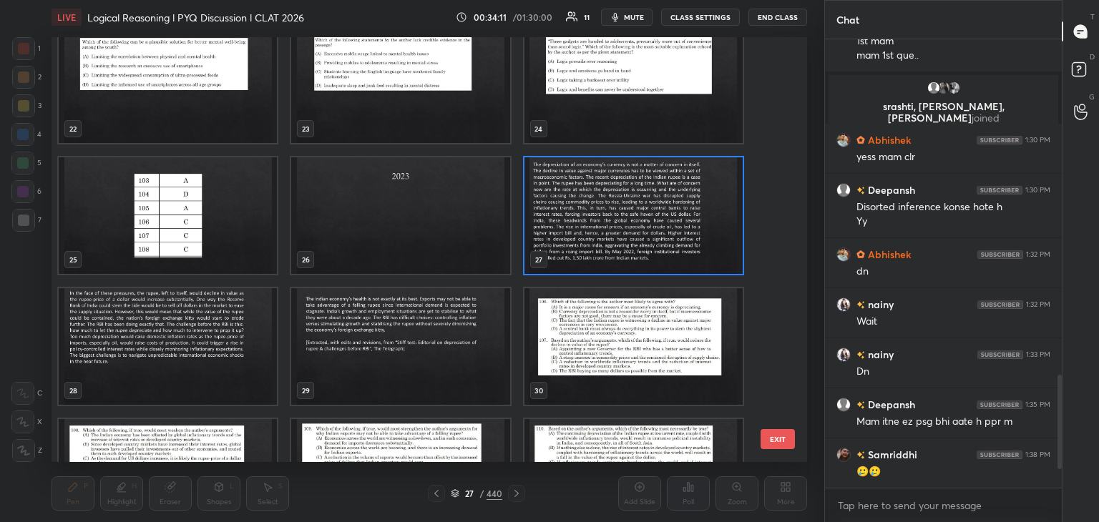
click at [645, 230] on img "grid" at bounding box center [633, 215] width 218 height 117
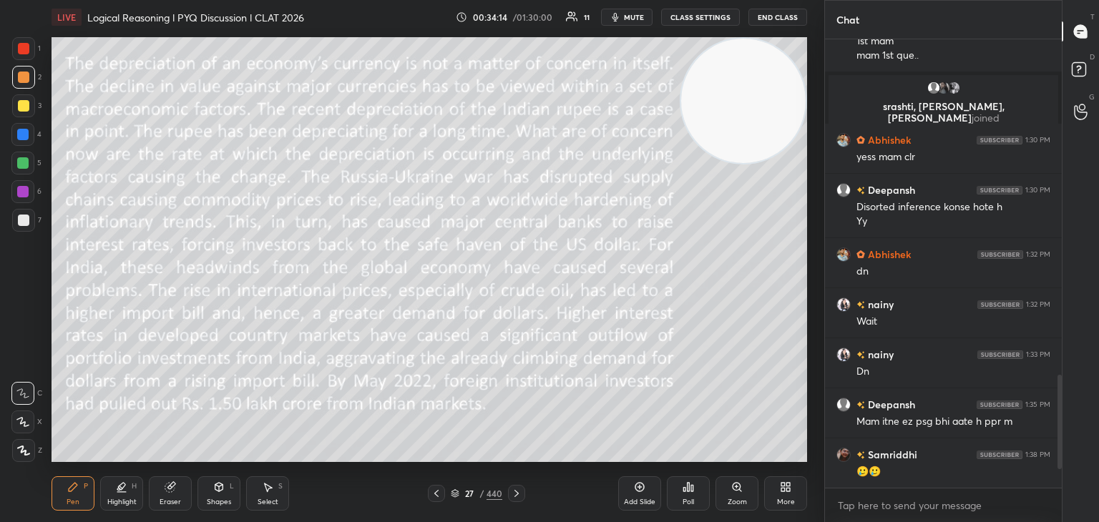
click at [516, 496] on icon at bounding box center [516, 493] width 11 height 11
click at [442, 493] on div at bounding box center [436, 493] width 17 height 17
click at [519, 493] on icon at bounding box center [516, 493] width 11 height 11
click at [517, 492] on icon at bounding box center [516, 493] width 11 height 11
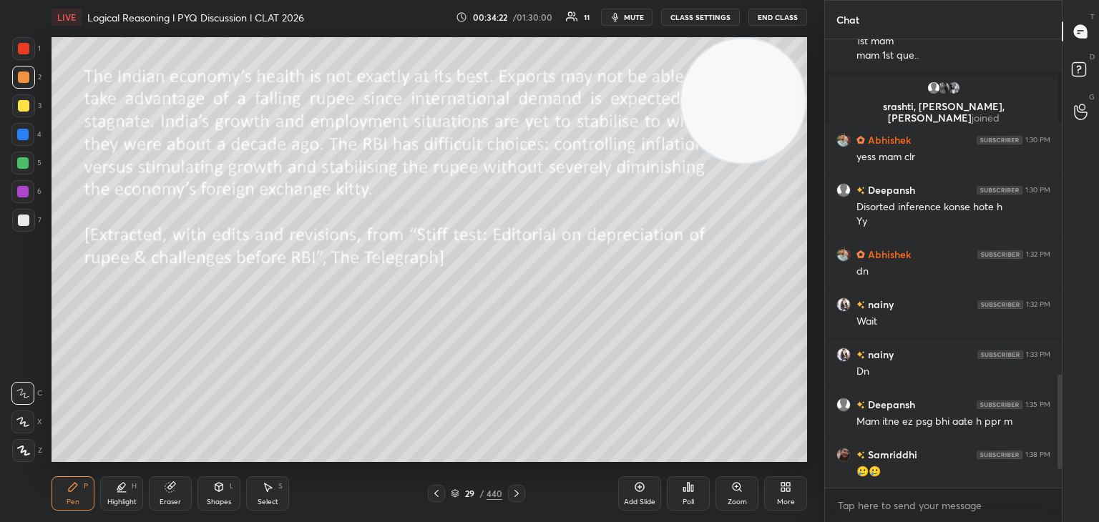
click at [518, 496] on icon at bounding box center [516, 493] width 11 height 11
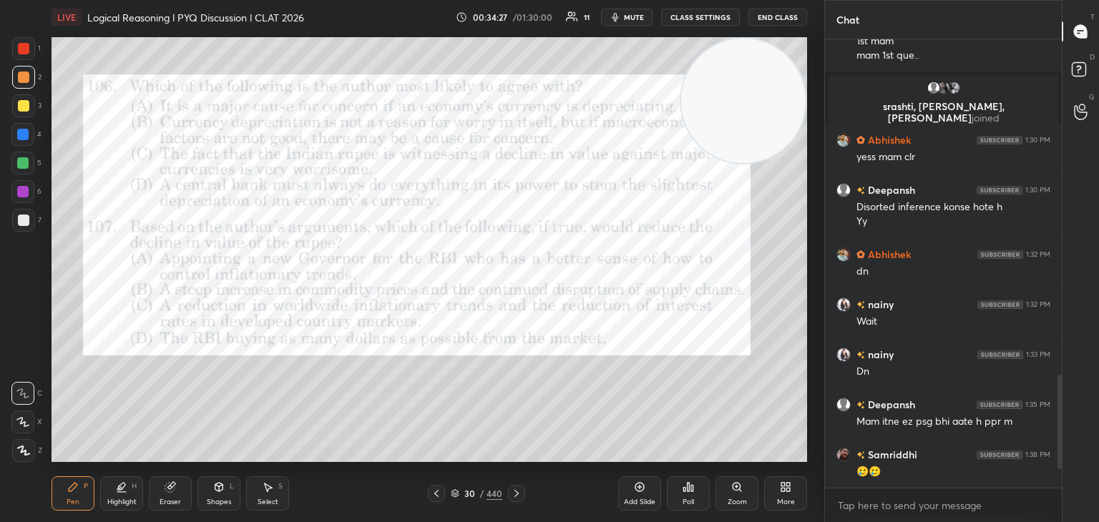
click at [518, 500] on div at bounding box center [516, 493] width 17 height 17
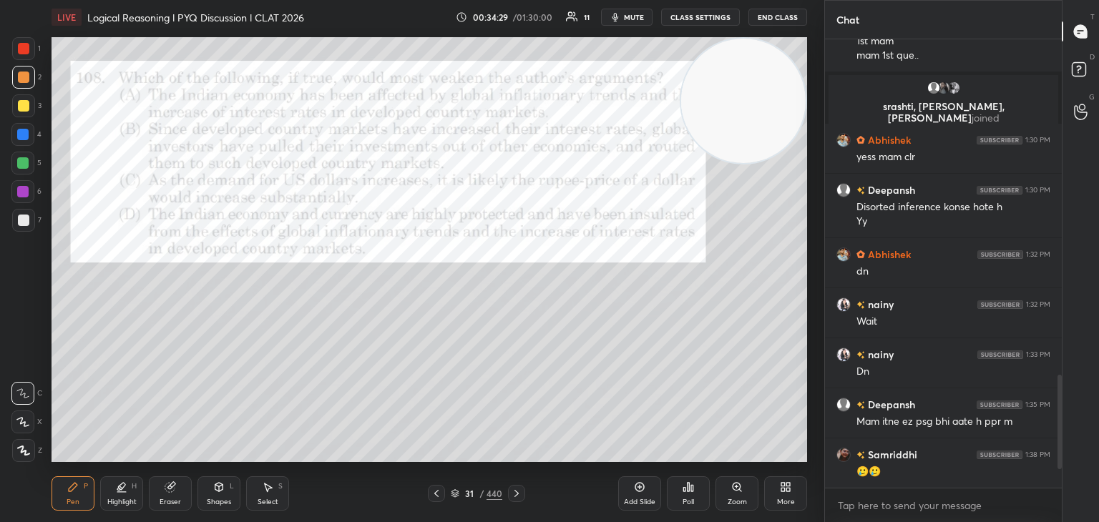
click at [514, 501] on div at bounding box center [516, 493] width 17 height 17
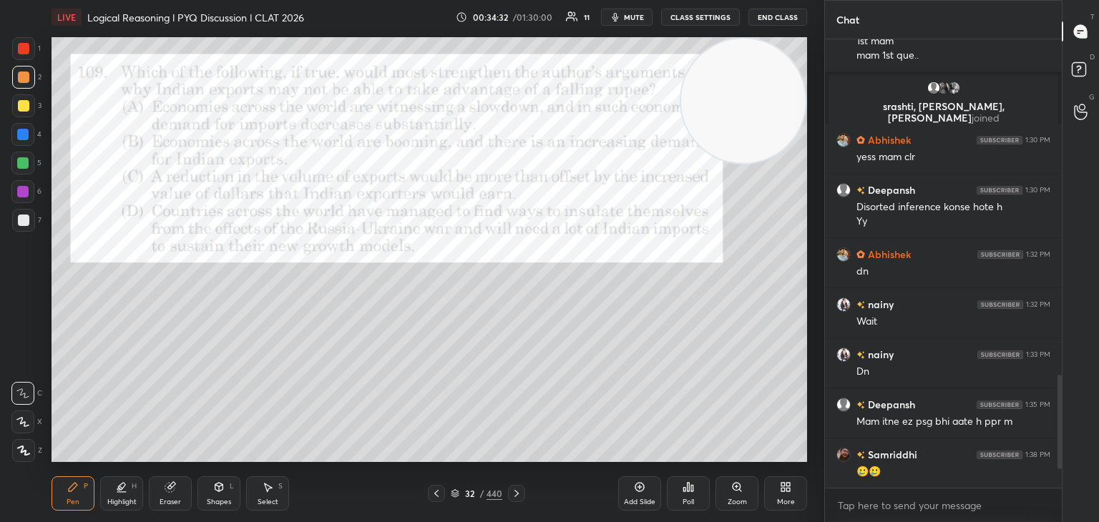
click at [454, 494] on icon at bounding box center [455, 493] width 9 height 9
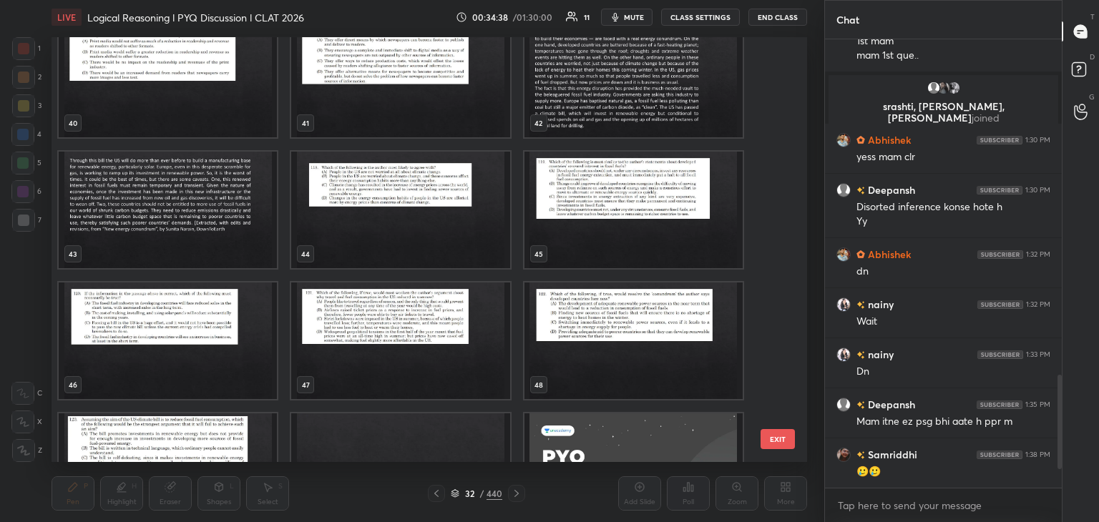
scroll to position [1655, 0]
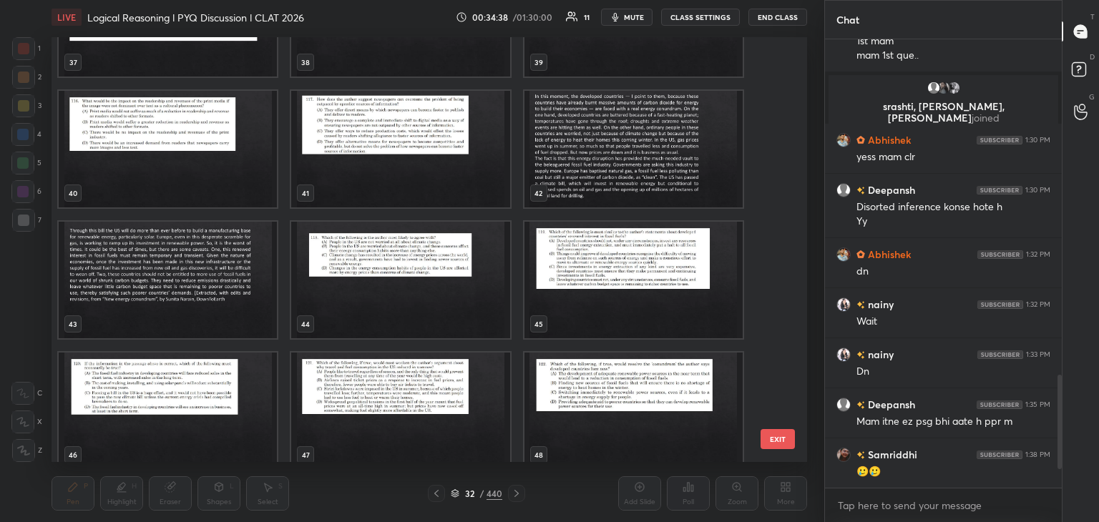
click at [613, 173] on img "grid" at bounding box center [633, 149] width 218 height 117
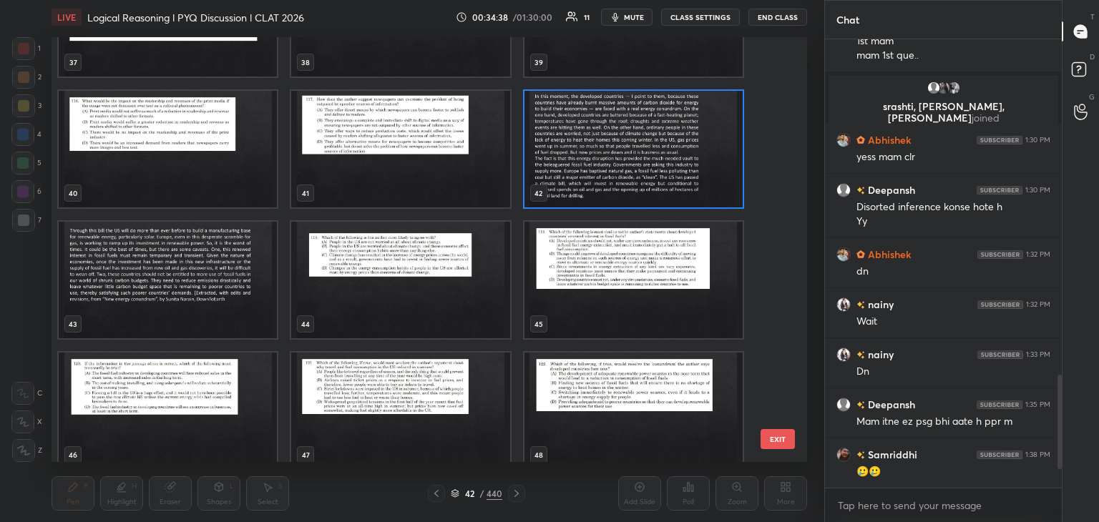
click at [612, 172] on img "grid" at bounding box center [633, 149] width 218 height 117
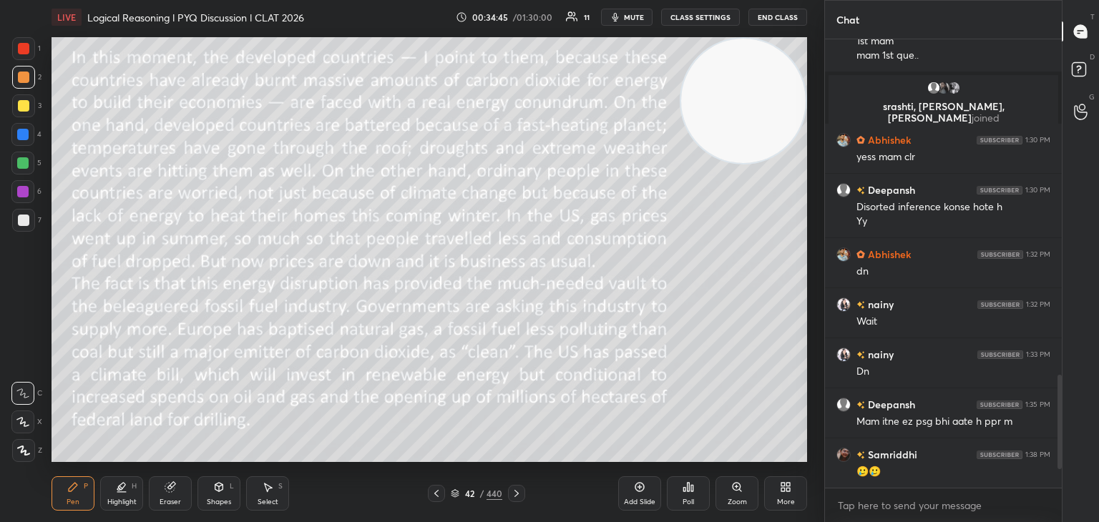
click at [515, 493] on icon at bounding box center [516, 493] width 11 height 11
click at [515, 499] on icon at bounding box center [516, 493] width 11 height 11
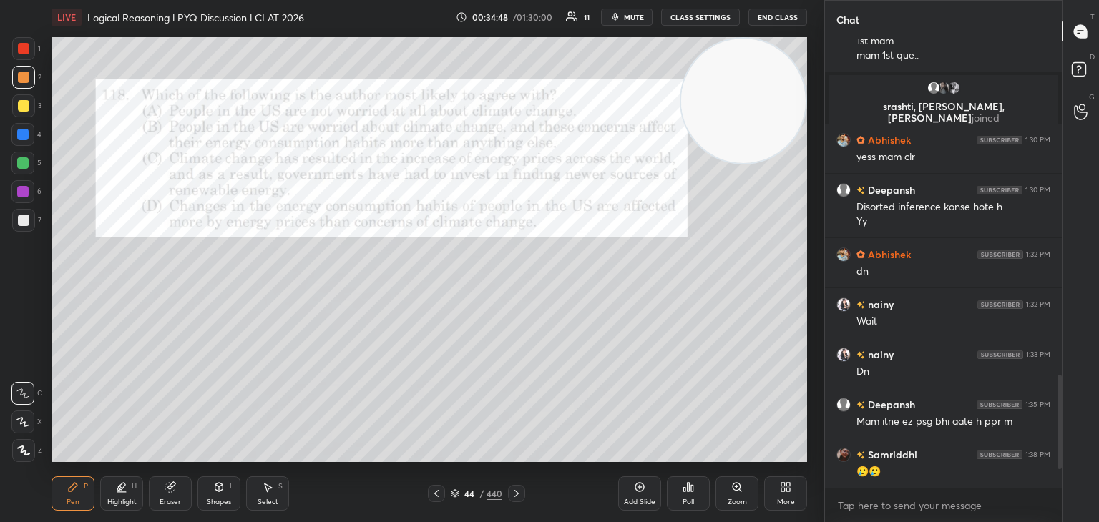
click at [515, 499] on icon at bounding box center [516, 493] width 11 height 11
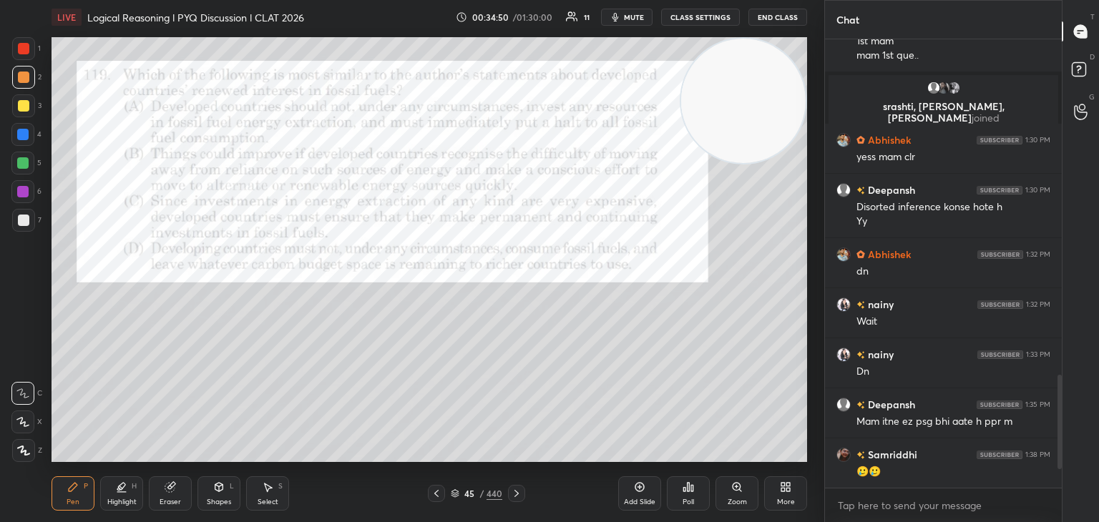
click at [517, 495] on icon at bounding box center [516, 493] width 4 height 7
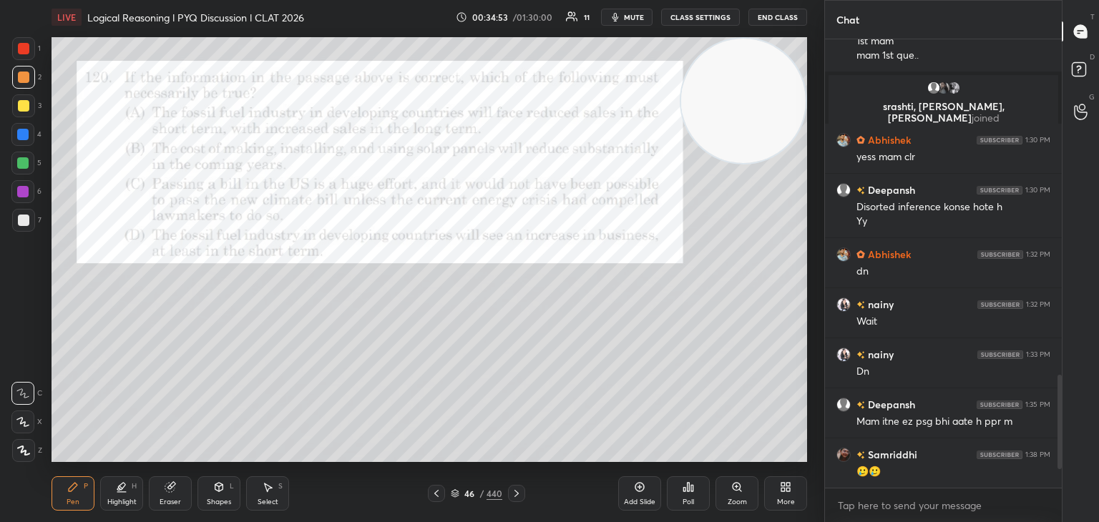
click at [451, 499] on div "46 / 440" at bounding box center [477, 493] width 52 height 13
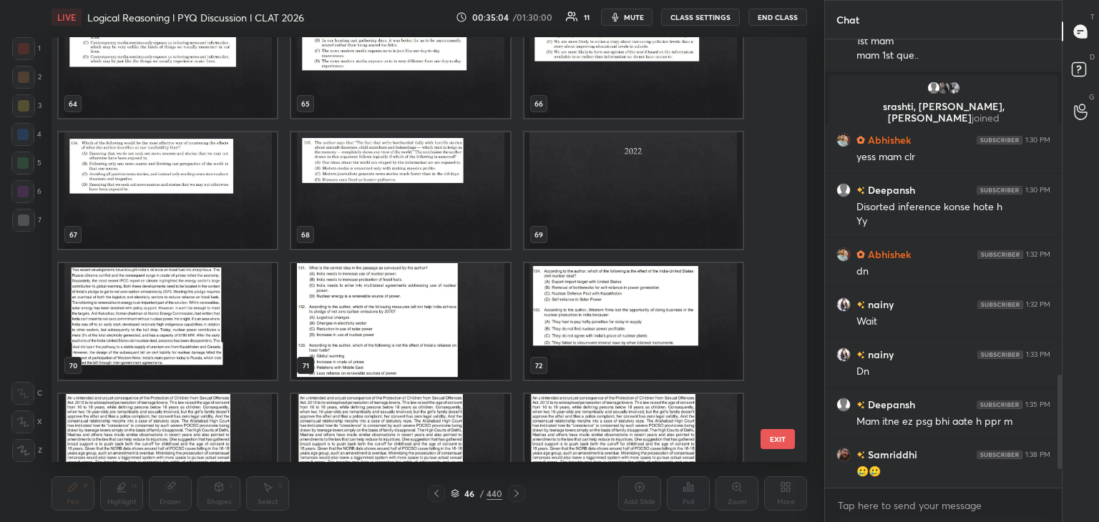
scroll to position [2790, 0]
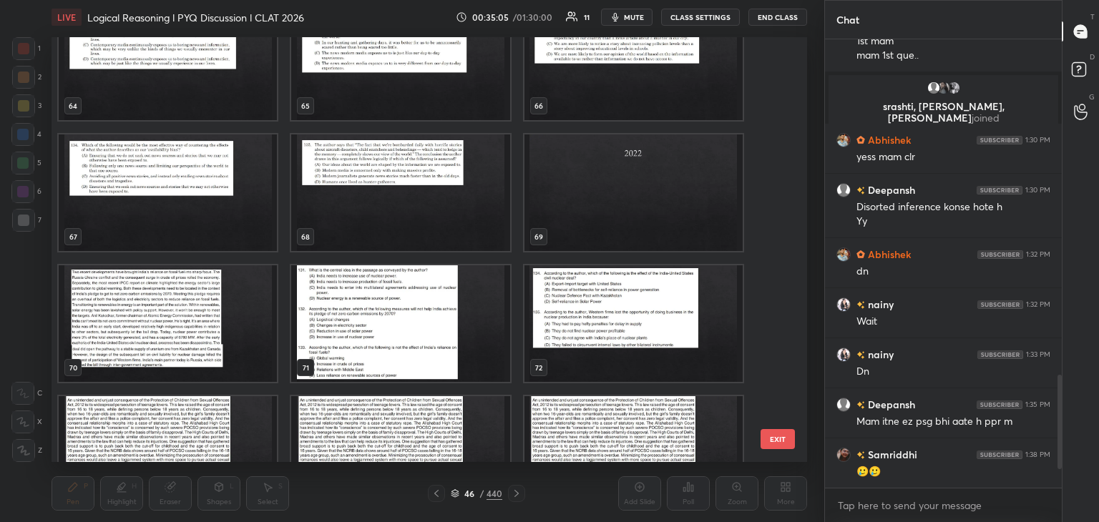
click at [178, 323] on img "grid" at bounding box center [168, 323] width 218 height 117
click at [175, 332] on img "grid" at bounding box center [168, 323] width 218 height 117
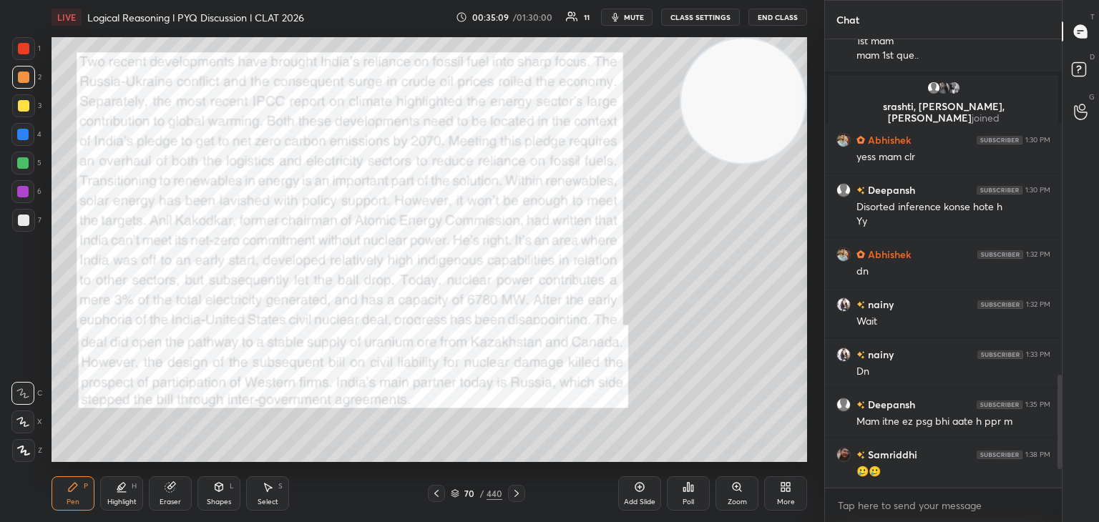
click at [521, 496] on icon at bounding box center [516, 493] width 11 height 11
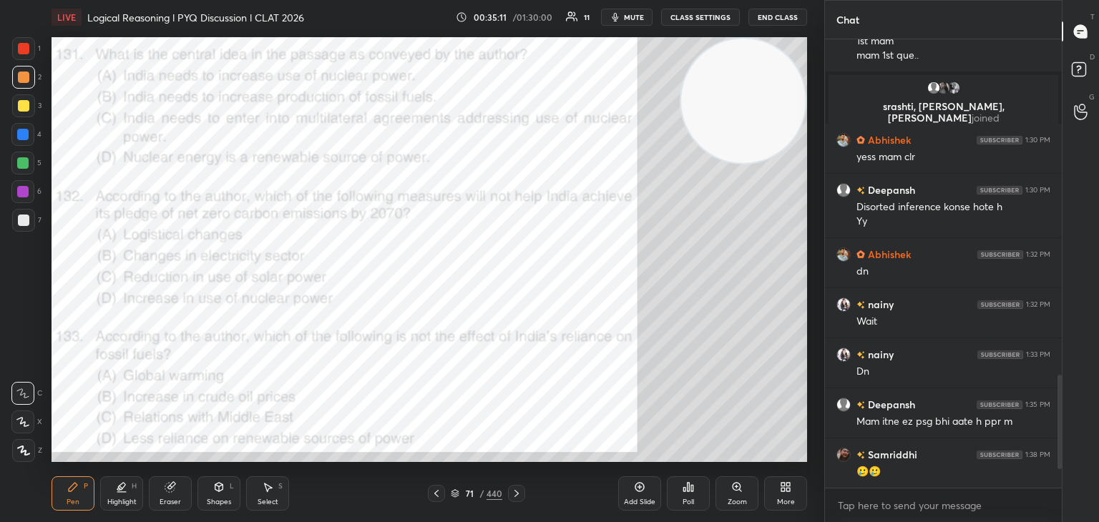
click at [516, 494] on icon at bounding box center [516, 493] width 11 height 11
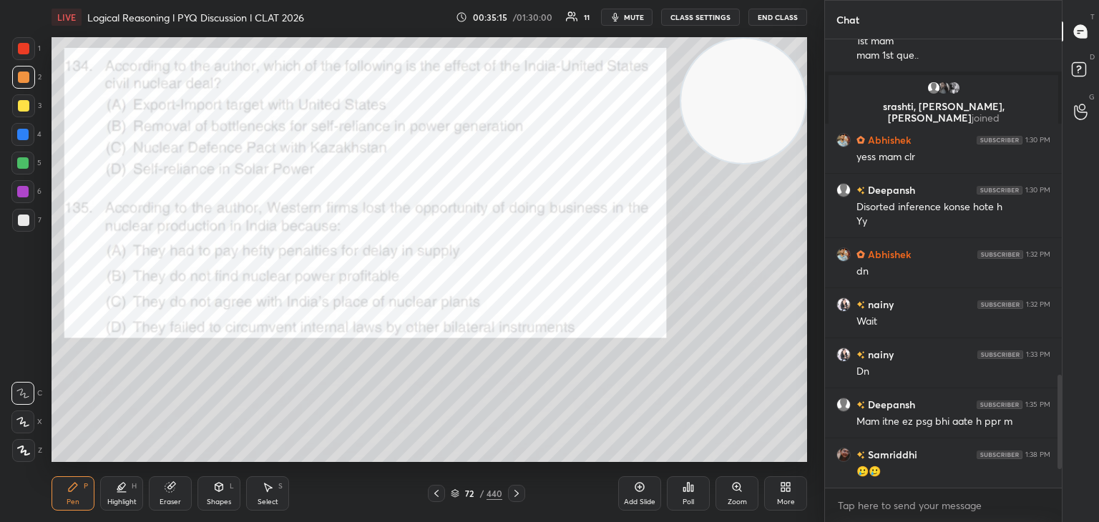
click at [515, 499] on icon at bounding box center [516, 493] width 11 height 11
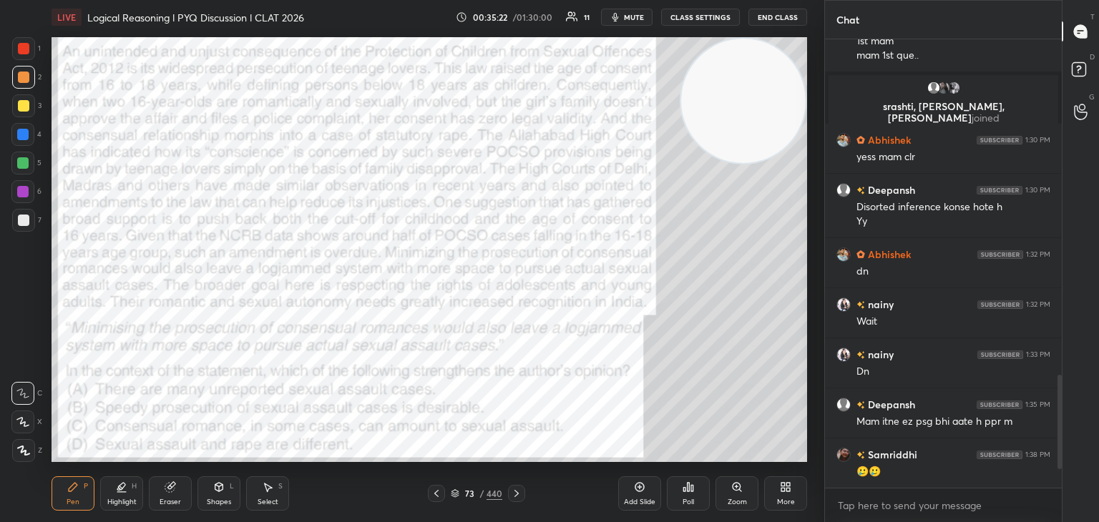
click at [511, 493] on icon at bounding box center [516, 493] width 11 height 11
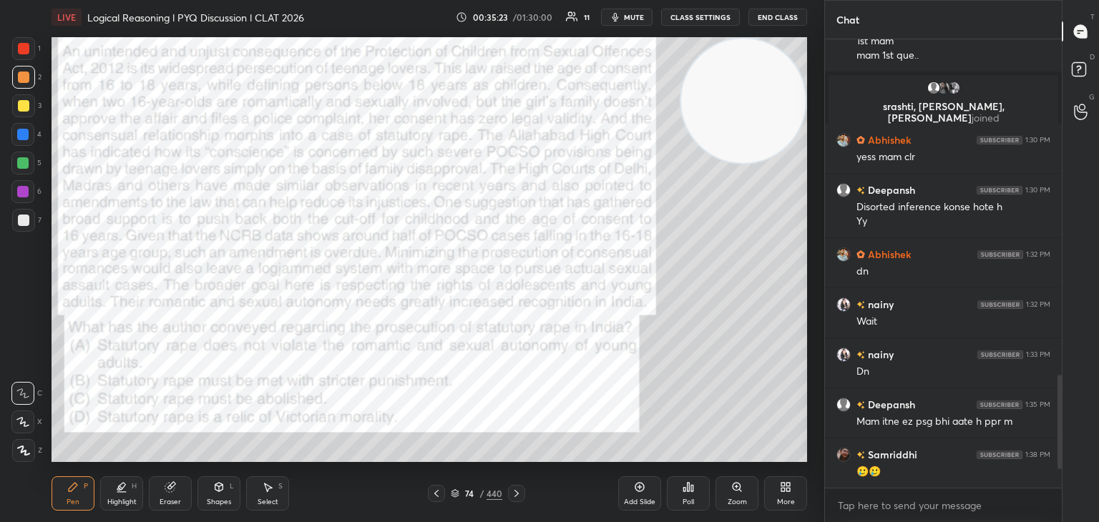
click at [515, 494] on icon at bounding box center [516, 493] width 11 height 11
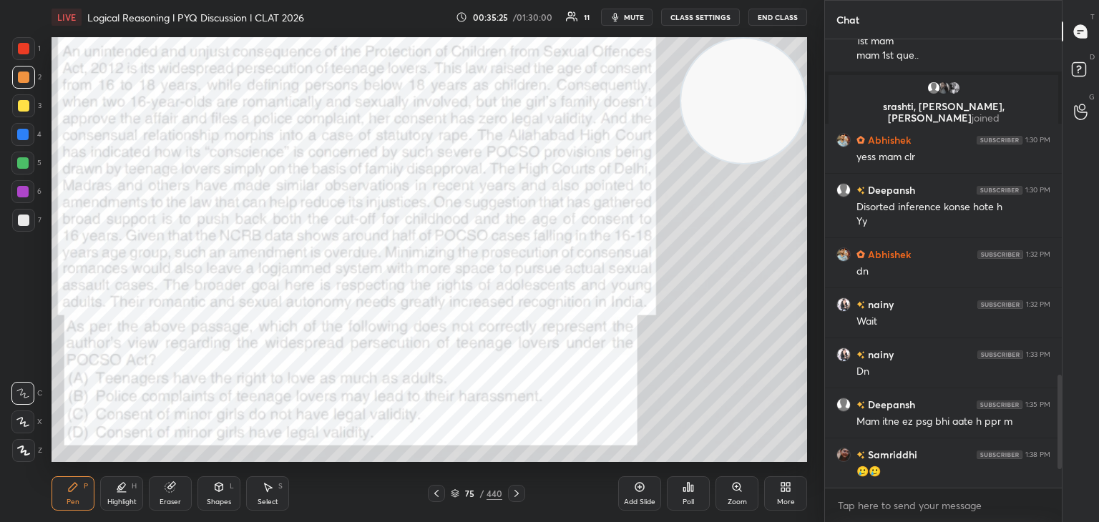
click at [519, 496] on icon at bounding box center [516, 493] width 11 height 11
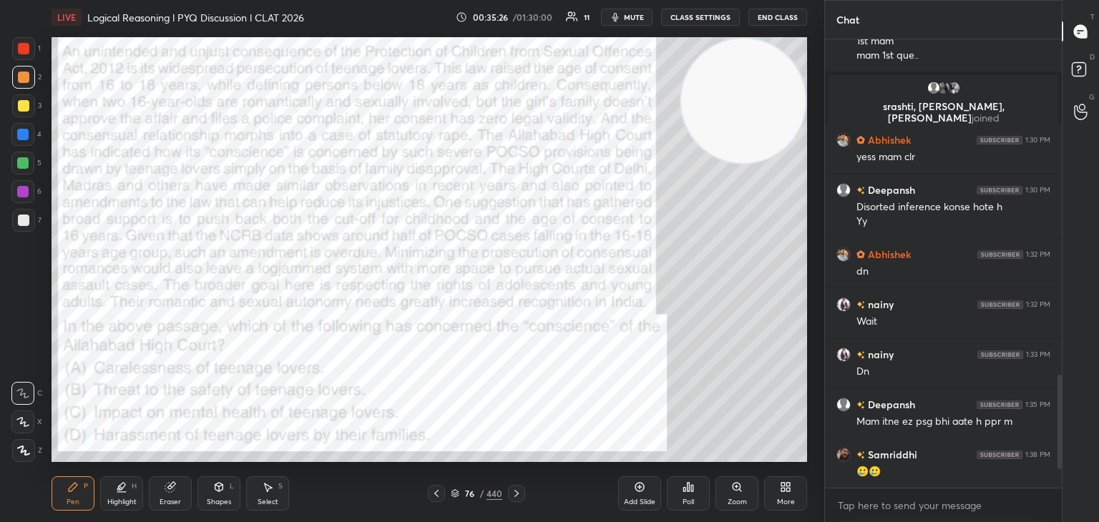
click at [519, 496] on icon at bounding box center [516, 493] width 11 height 11
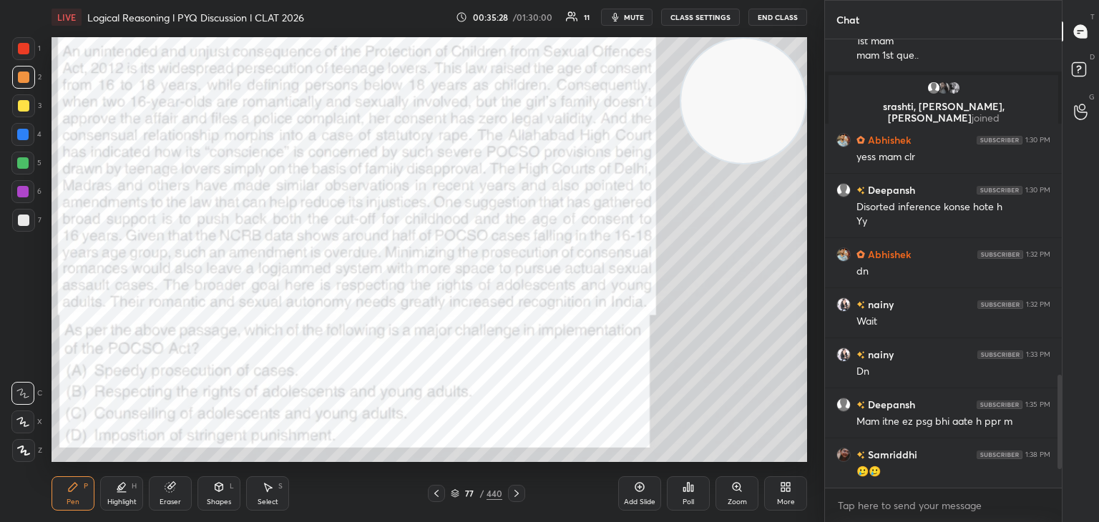
click at [514, 494] on icon at bounding box center [516, 493] width 11 height 11
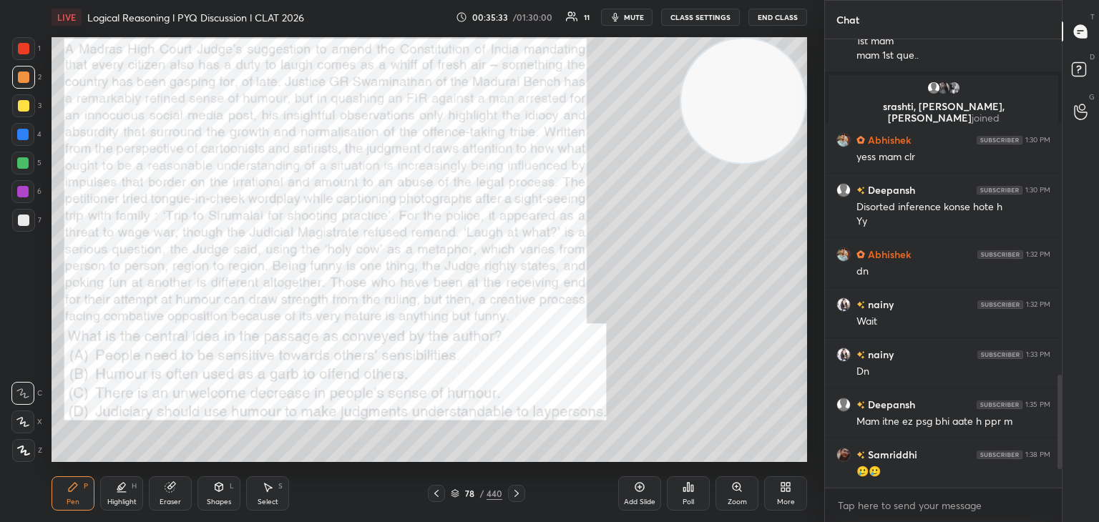
click at [512, 499] on div at bounding box center [516, 493] width 17 height 17
click at [518, 497] on icon at bounding box center [516, 493] width 11 height 11
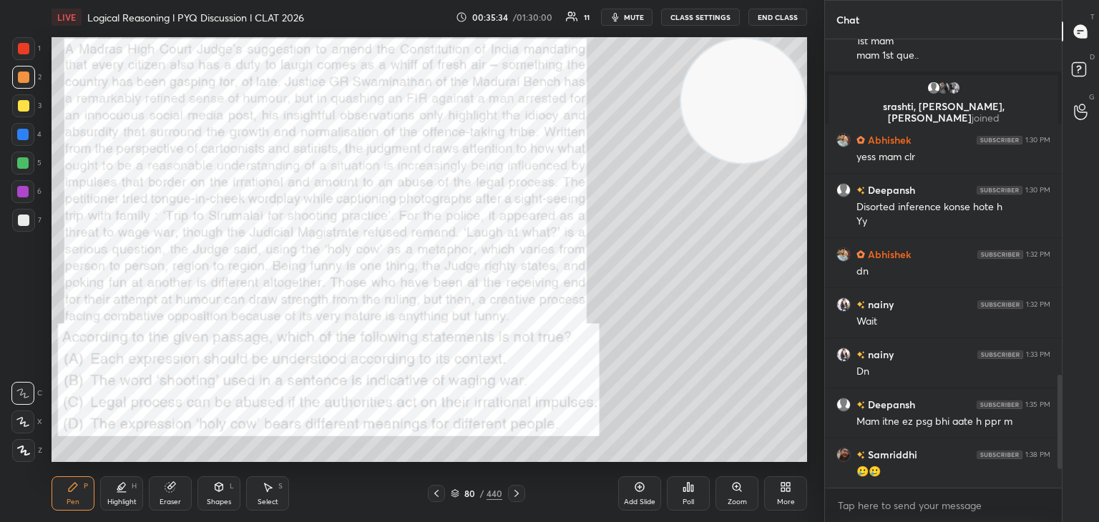
click at [518, 496] on icon at bounding box center [516, 493] width 11 height 11
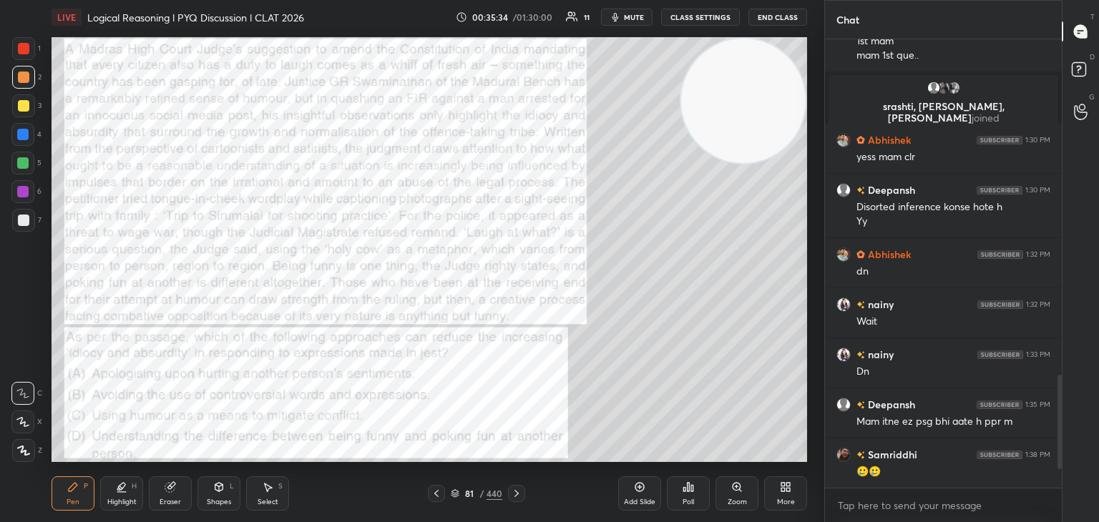
click at [517, 499] on icon at bounding box center [516, 493] width 11 height 11
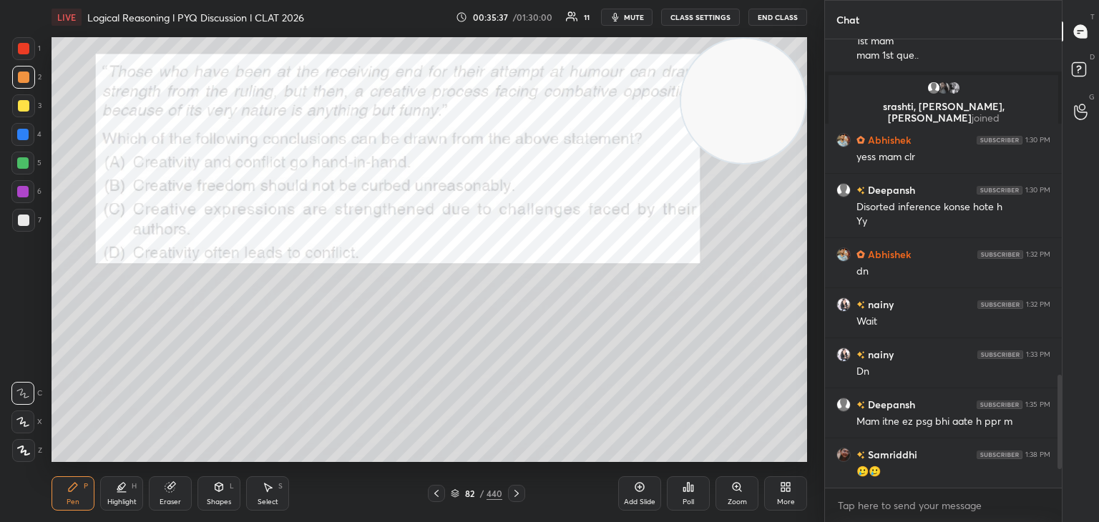
click at [514, 494] on icon at bounding box center [516, 493] width 11 height 11
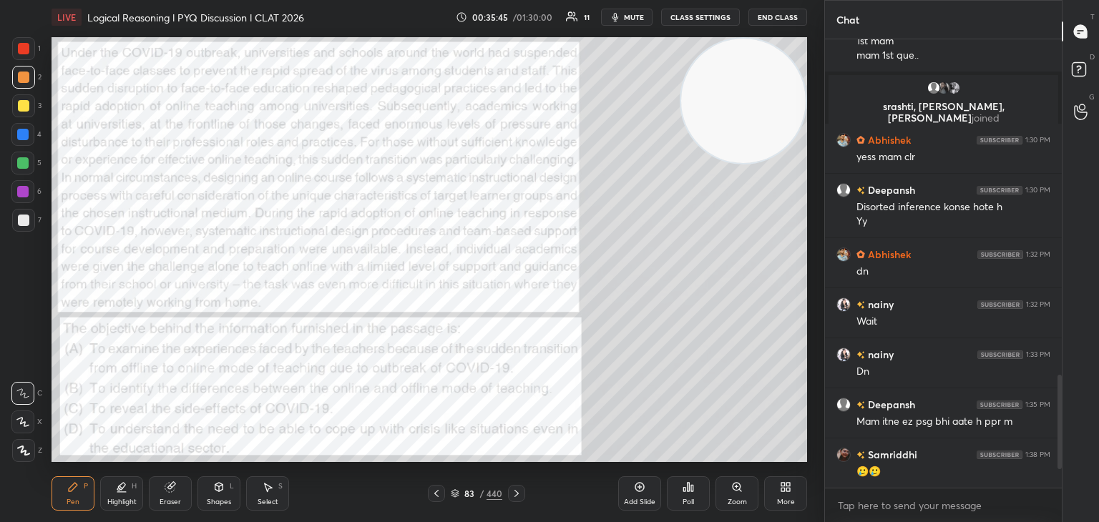
click at [455, 496] on icon at bounding box center [454, 495] width 7 height 2
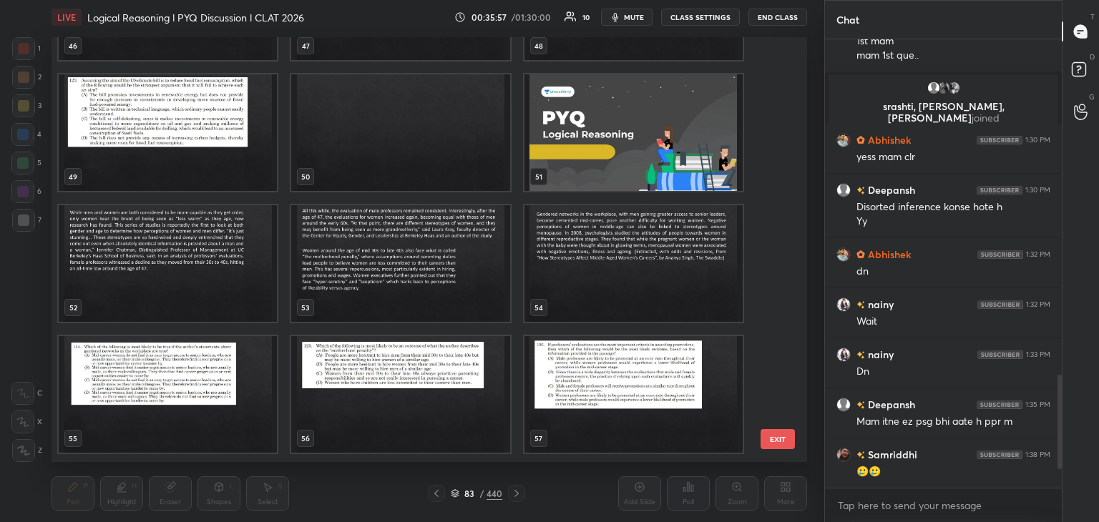
scroll to position [2063, 0]
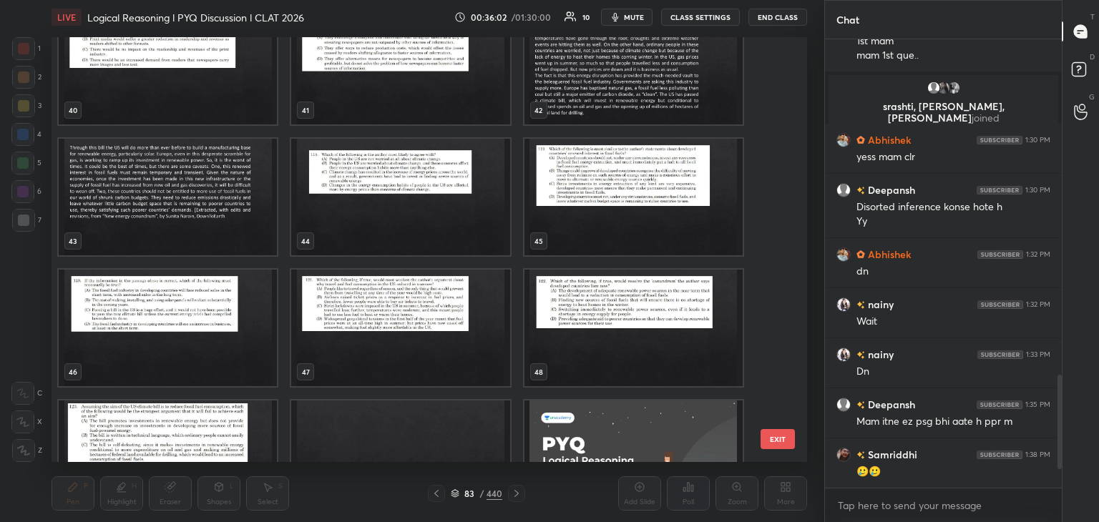
click at [411, 442] on img "grid" at bounding box center [400, 459] width 218 height 117
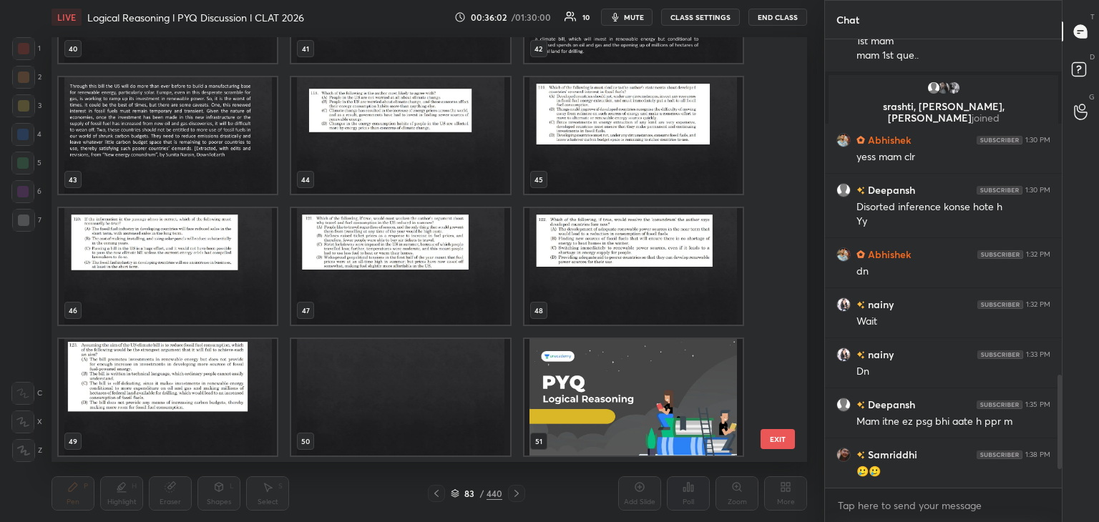
click at [418, 444] on div "37 38 39 40 41 42 43 44 45 46 47 48 49 50 51" at bounding box center [417, 249] width 730 height 425
click at [410, 404] on img "grid" at bounding box center [400, 397] width 218 height 117
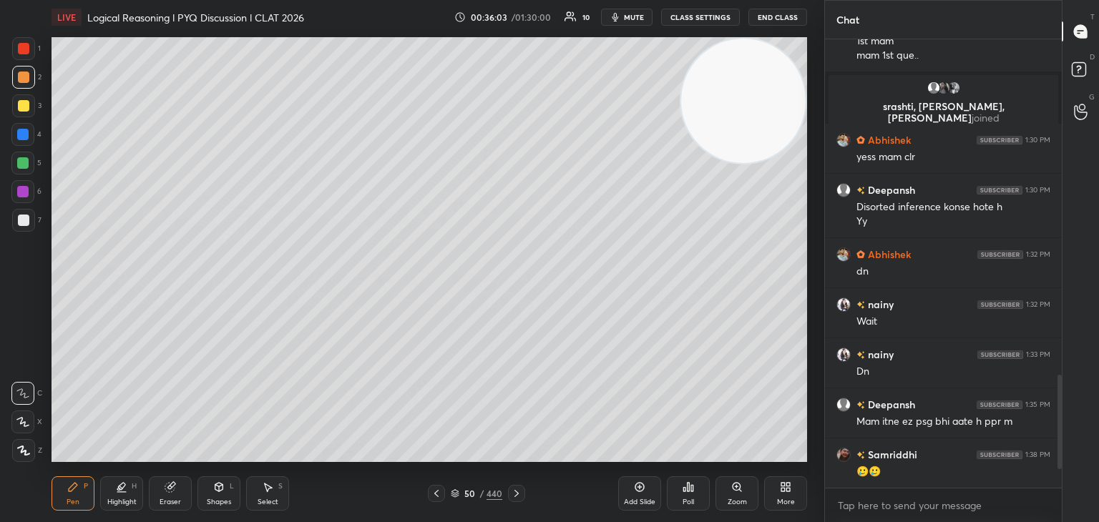
click at [414, 404] on img "grid" at bounding box center [400, 397] width 218 height 117
click at [455, 491] on icon at bounding box center [455, 493] width 9 height 9
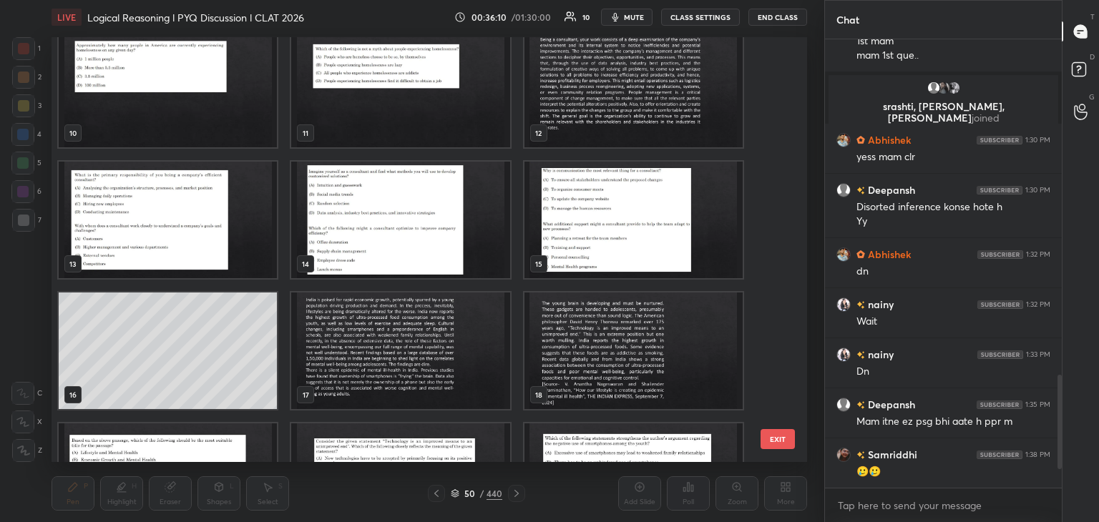
scroll to position [423, 0]
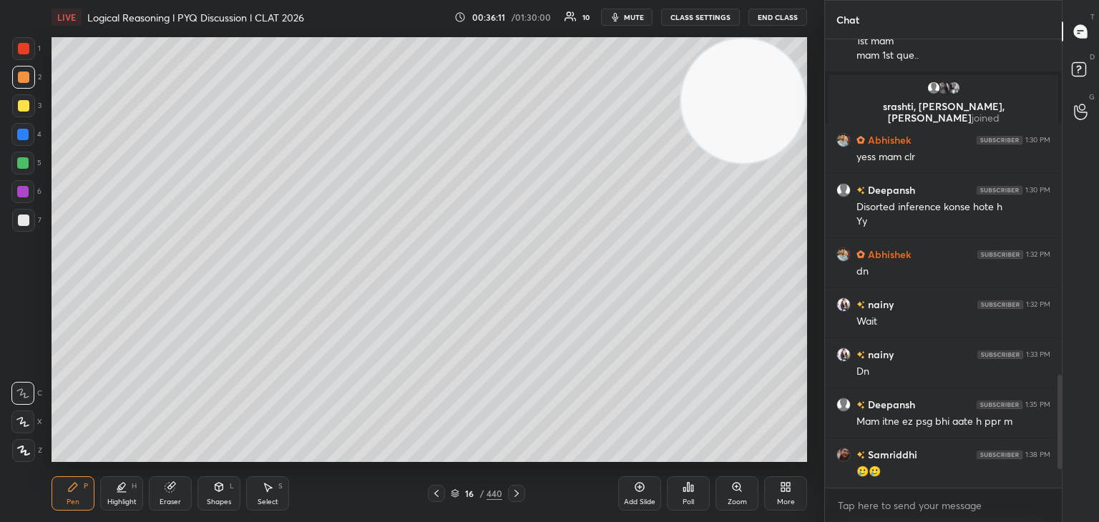
click at [635, 481] on div "Add Slide" at bounding box center [639, 493] width 43 height 34
click at [177, 489] on div "Eraser" at bounding box center [170, 493] width 43 height 34
click at [75, 501] on div "Pen" at bounding box center [73, 502] width 13 height 7
click at [27, 223] on div at bounding box center [23, 220] width 11 height 11
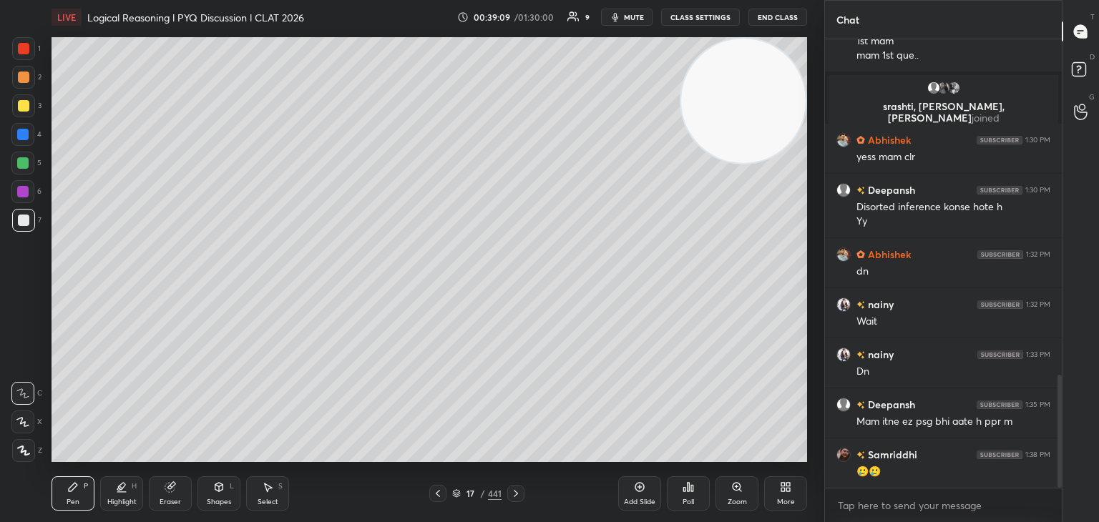
click at [459, 492] on icon at bounding box center [456, 492] width 7 height 4
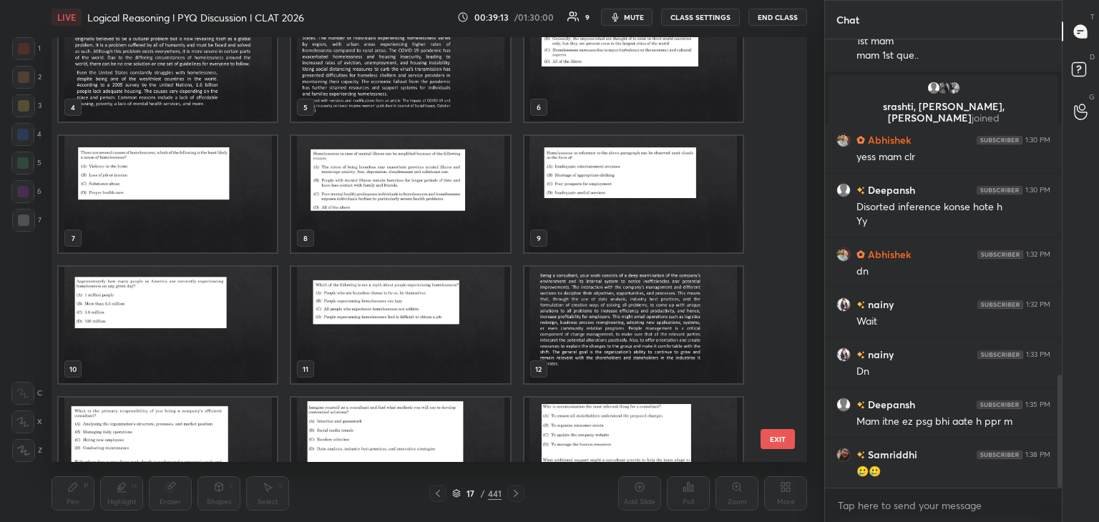
scroll to position [5, 4]
click at [600, 337] on img "grid" at bounding box center [633, 325] width 218 height 117
click at [600, 333] on img "grid" at bounding box center [633, 325] width 218 height 117
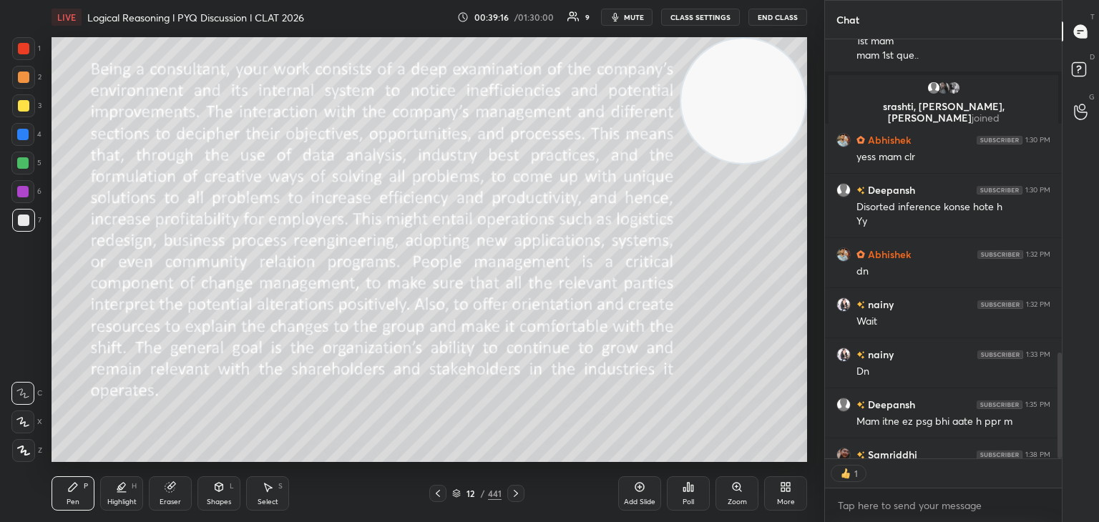
click at [134, 493] on div "Highlight H" at bounding box center [121, 493] width 43 height 34
click at [515, 496] on icon at bounding box center [516, 493] width 4 height 7
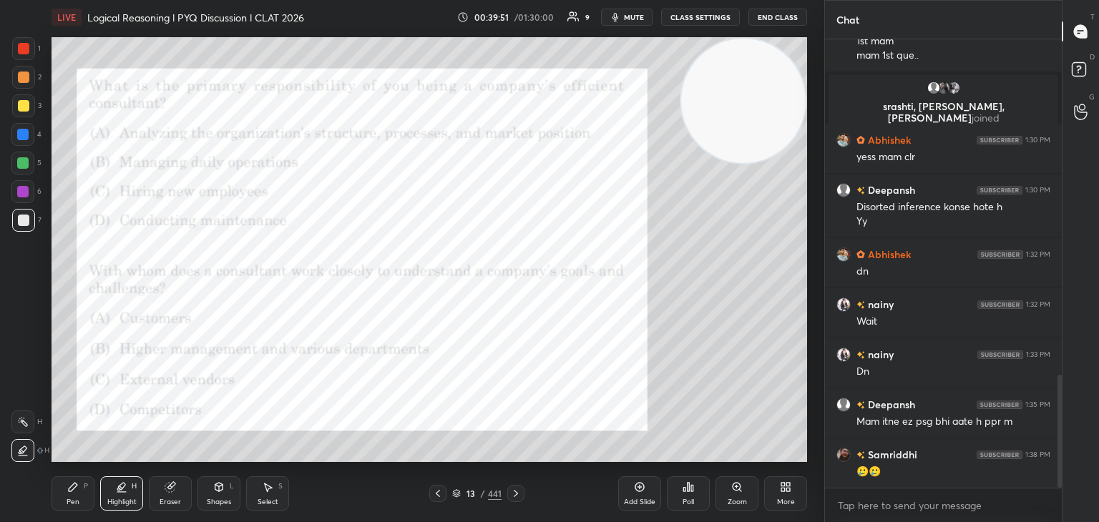
click at [22, 49] on div at bounding box center [23, 48] width 11 height 11
click at [439, 495] on icon at bounding box center [437, 493] width 11 height 11
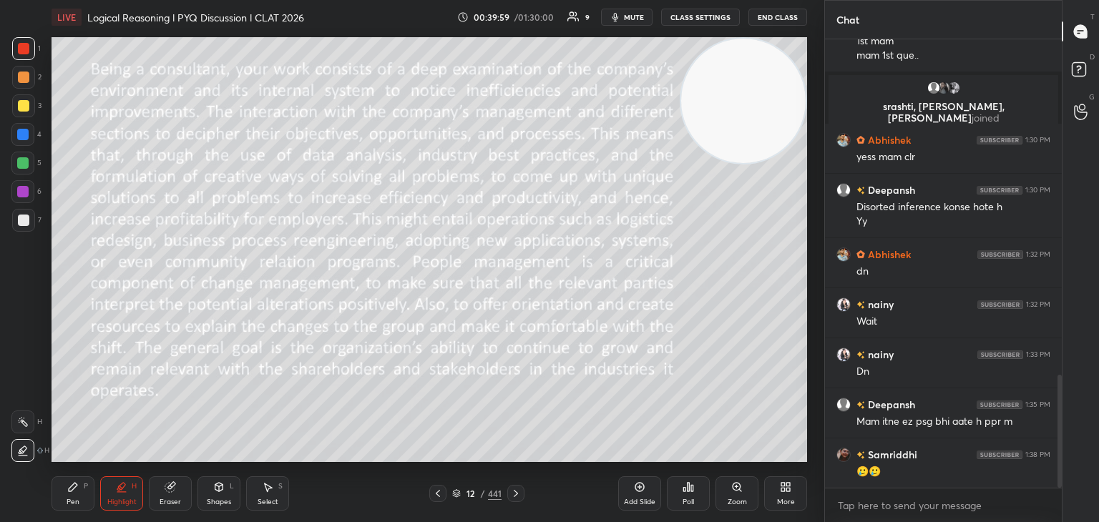
click at [515, 494] on icon at bounding box center [515, 493] width 11 height 11
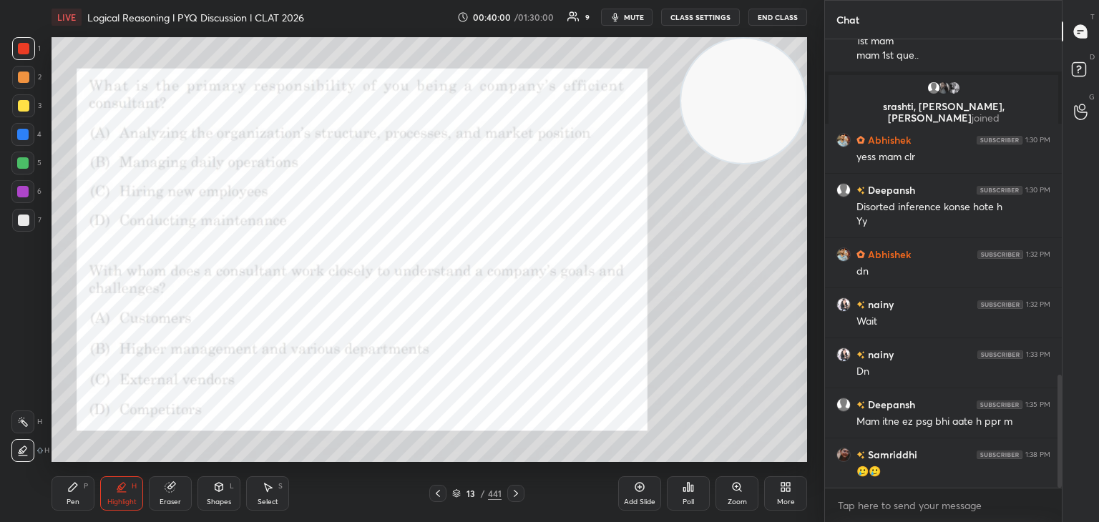
click at [520, 500] on div at bounding box center [515, 493] width 17 height 17
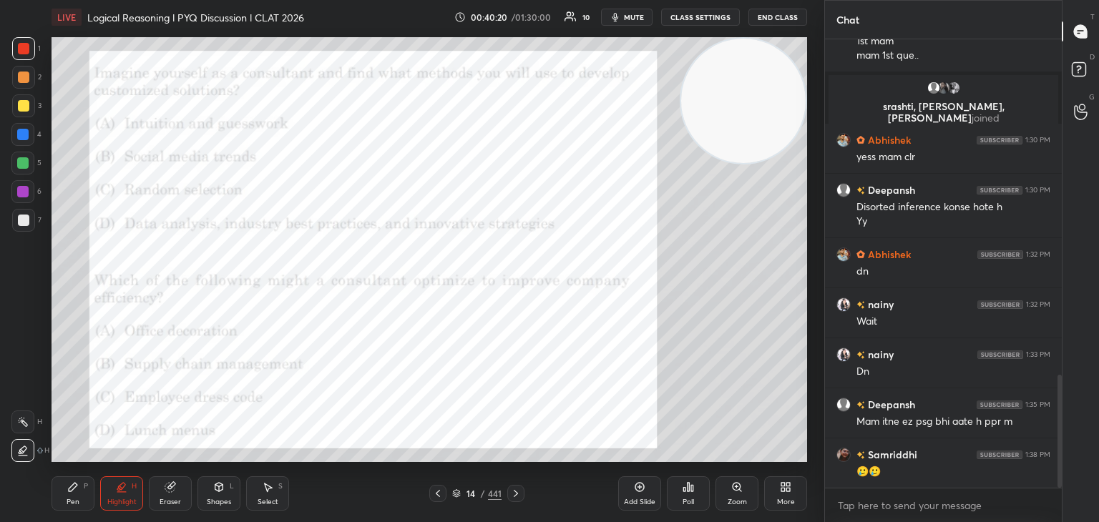
click at [514, 493] on icon at bounding box center [515, 493] width 11 height 11
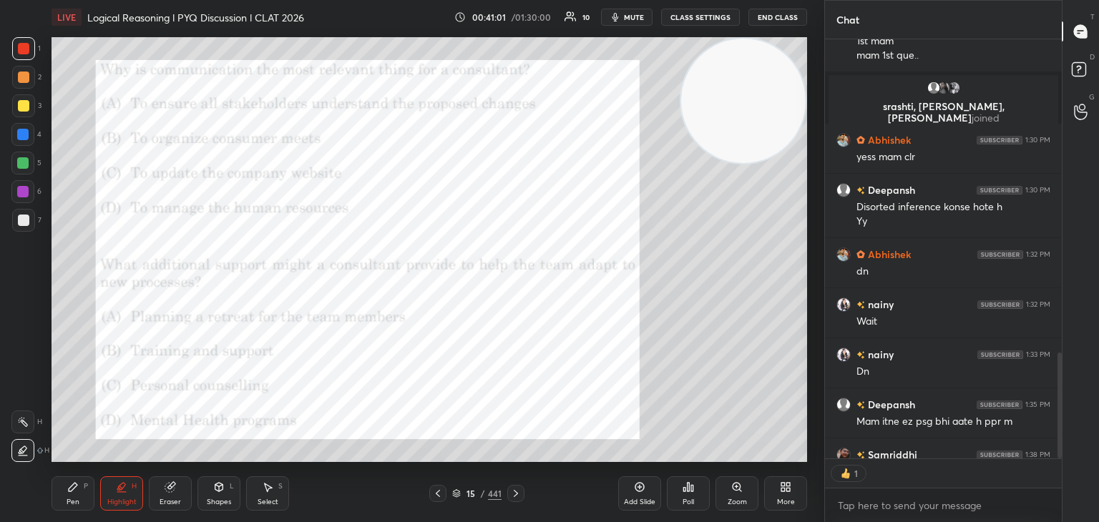
scroll to position [5, 4]
click at [458, 496] on icon at bounding box center [456, 493] width 9 height 9
click at [458, 493] on icon at bounding box center [456, 493] width 9 height 9
click at [455, 492] on icon at bounding box center [456, 493] width 9 height 9
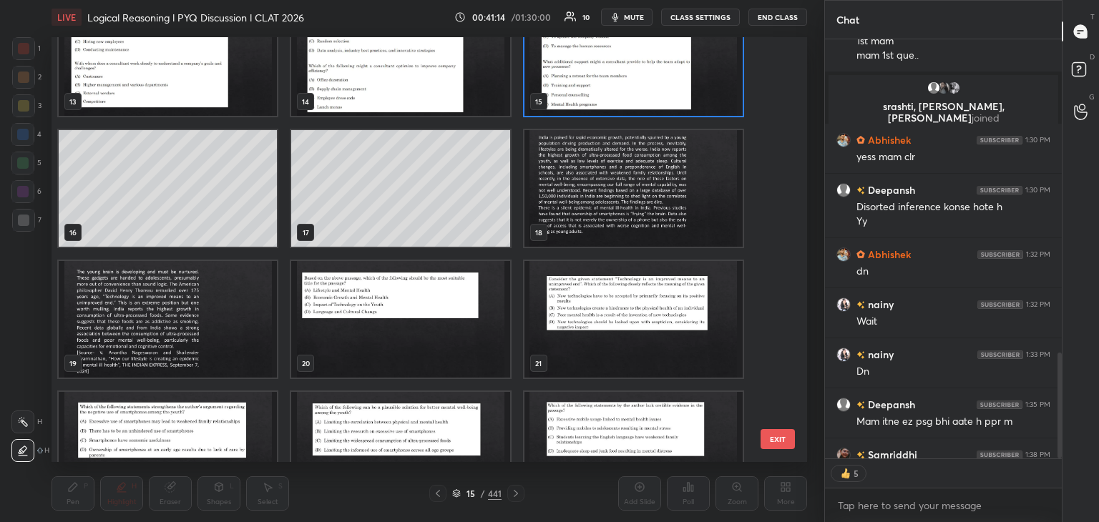
scroll to position [569, 0]
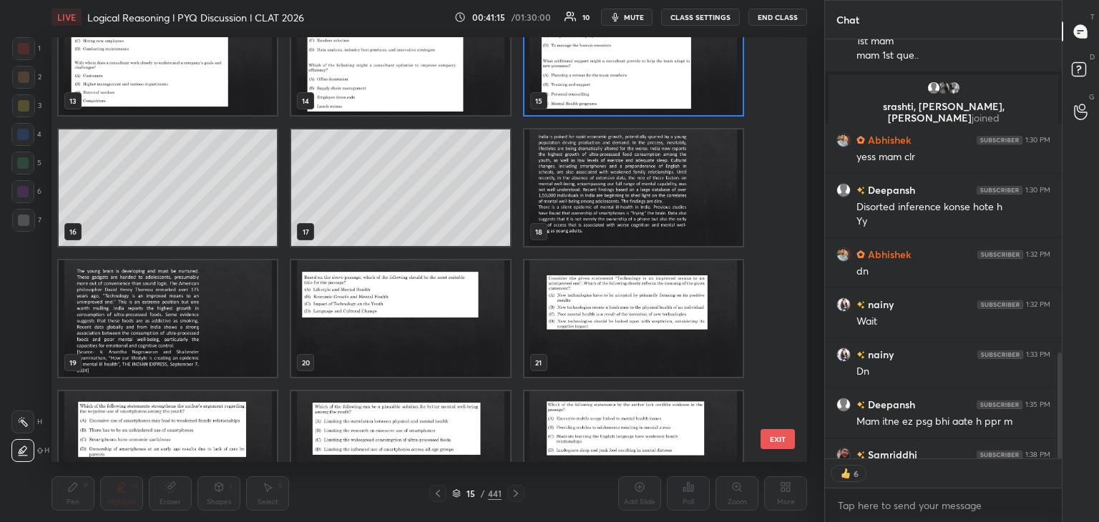
click at [621, 233] on img "grid" at bounding box center [633, 187] width 218 height 117
click at [630, 228] on img "grid" at bounding box center [633, 187] width 218 height 117
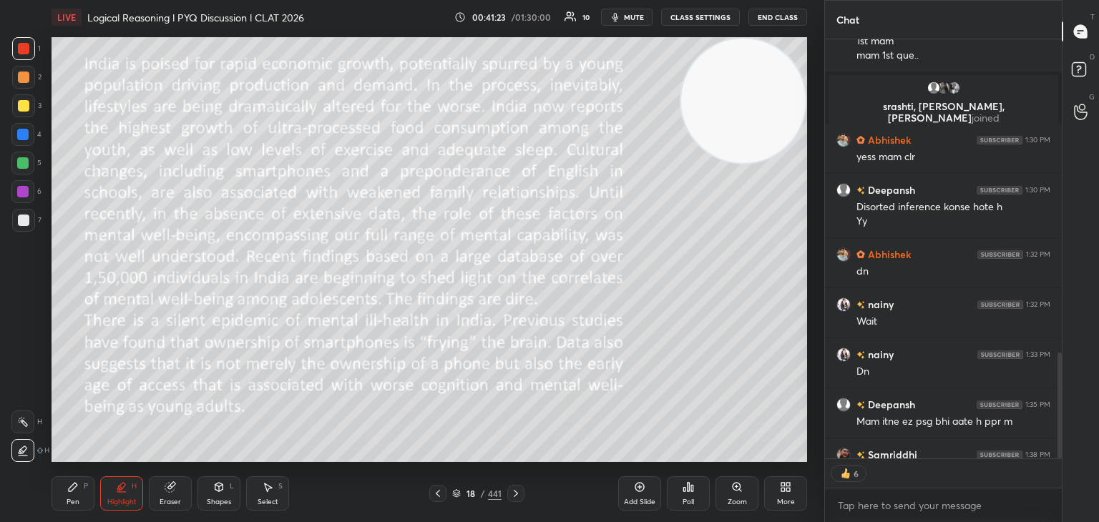
click at [517, 497] on icon at bounding box center [515, 493] width 11 height 11
click at [441, 492] on icon at bounding box center [437, 493] width 11 height 11
click at [635, 26] on div "LIVE Logical Reasoning l PYQ Discussion l CLAT 2026 00:41:25 / 01:30:00 10 mute…" at bounding box center [429, 17] width 755 height 34
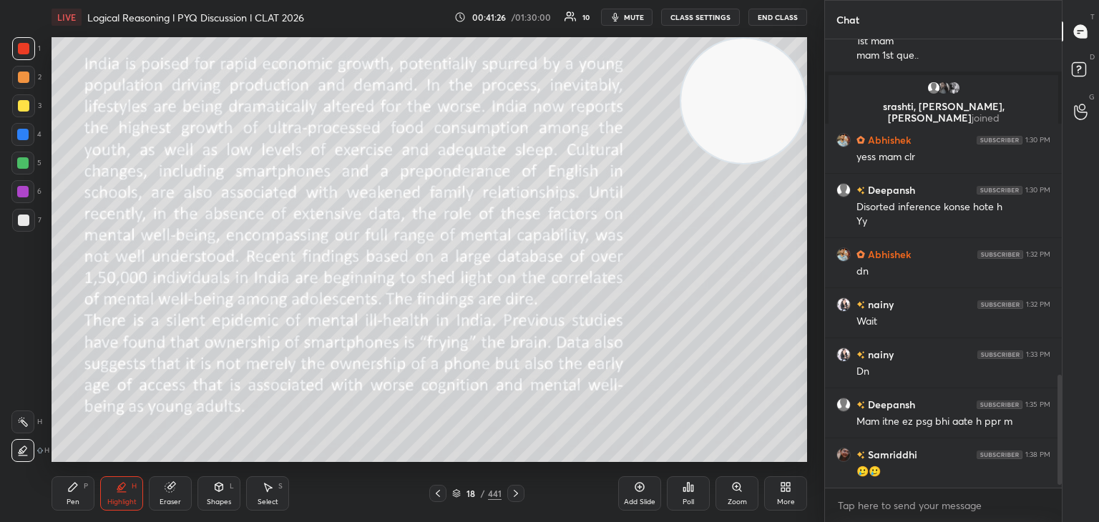
click at [639, 19] on span "mute" at bounding box center [634, 17] width 20 height 10
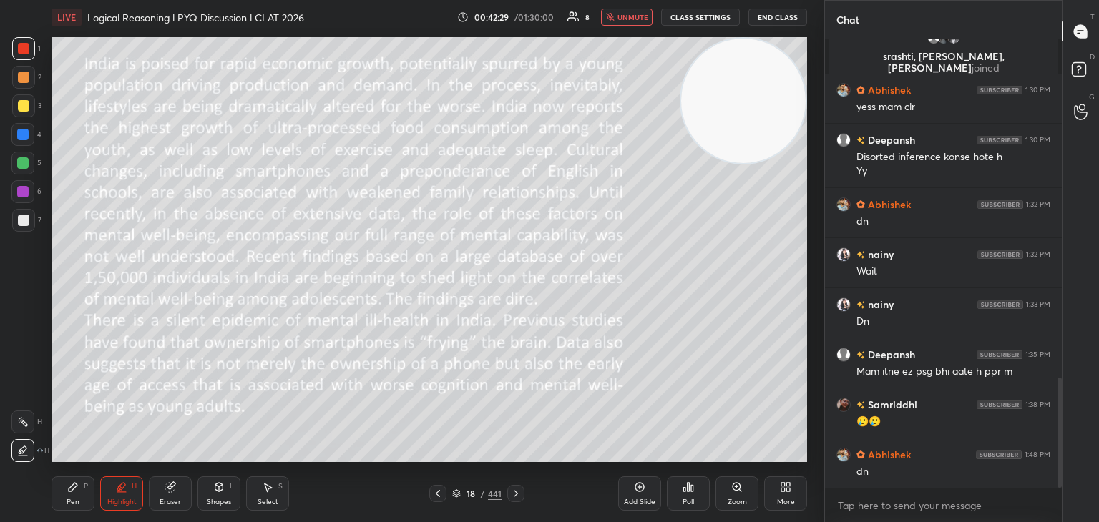
click at [644, 21] on button "unmute" at bounding box center [627, 17] width 52 height 17
click at [515, 493] on icon at bounding box center [516, 493] width 4 height 7
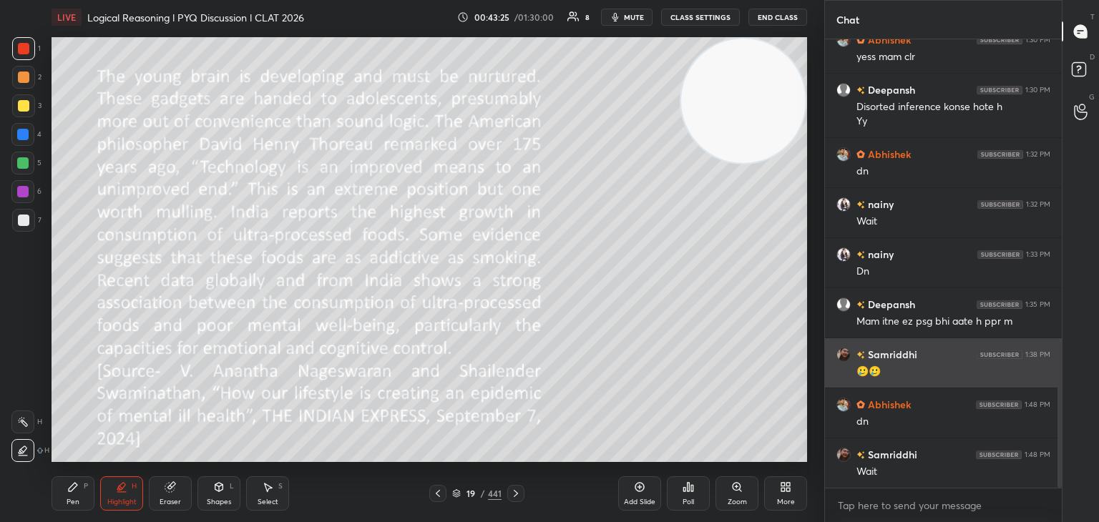
scroll to position [1482, 0]
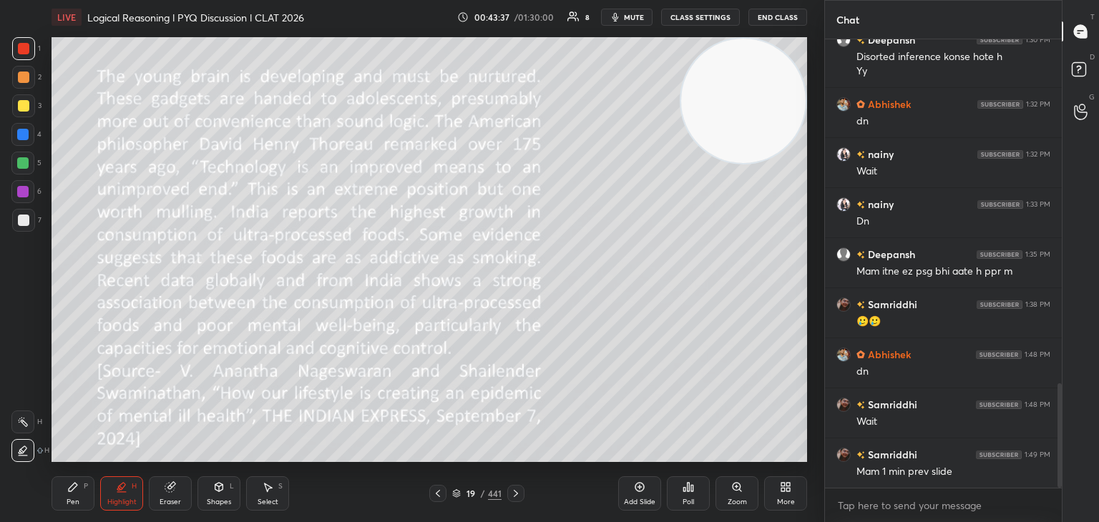
click at [431, 493] on div at bounding box center [437, 493] width 17 height 17
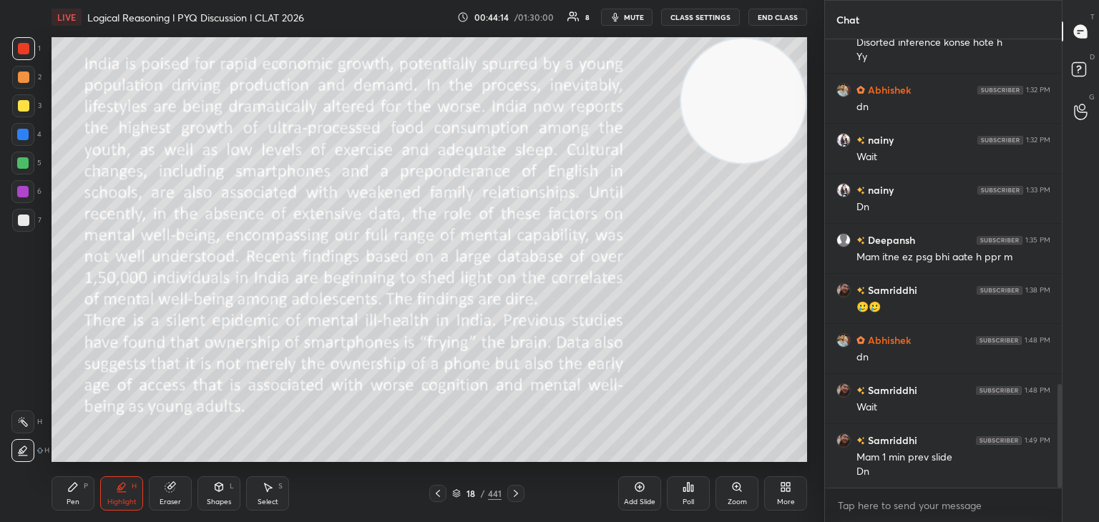
click at [517, 496] on icon at bounding box center [515, 493] width 11 height 11
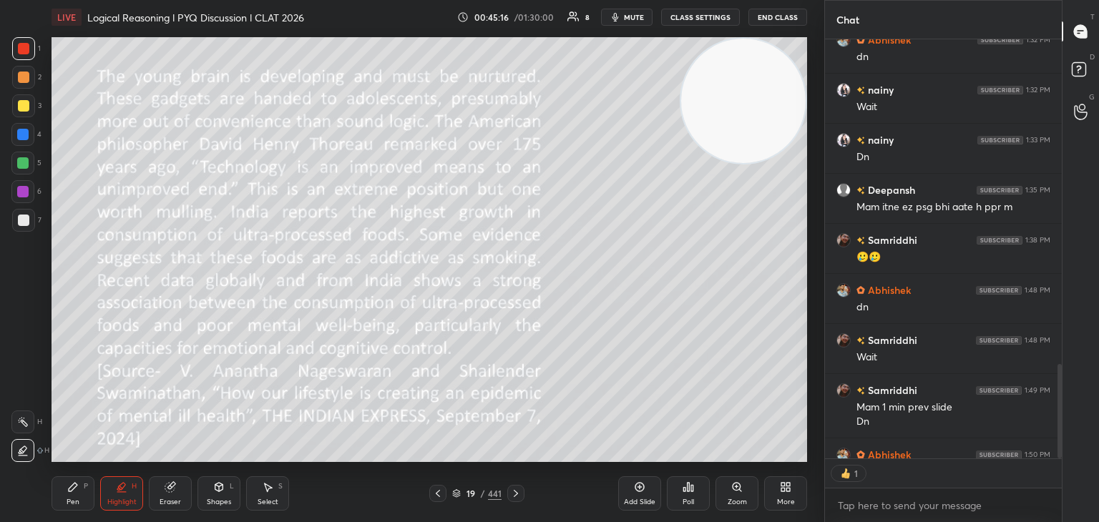
scroll to position [5, 4]
click at [66, 499] on div "Pen P" at bounding box center [73, 493] width 43 height 34
click at [518, 501] on div at bounding box center [515, 493] width 17 height 17
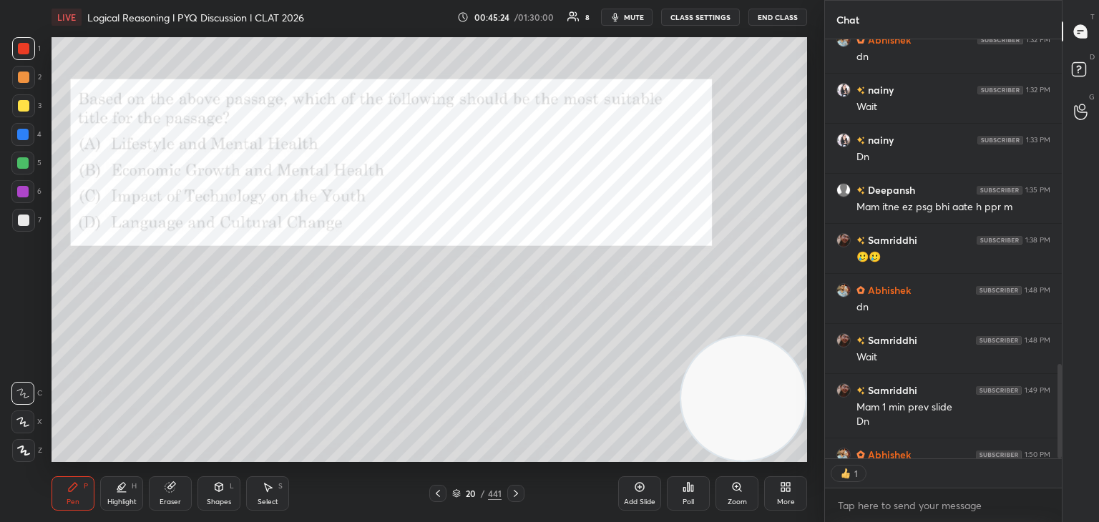
click at [24, 104] on div at bounding box center [23, 105] width 11 height 11
type textarea "x"
click at [635, 21] on span "mute" at bounding box center [634, 17] width 20 height 10
click at [635, 18] on span "unmute" at bounding box center [632, 17] width 31 height 10
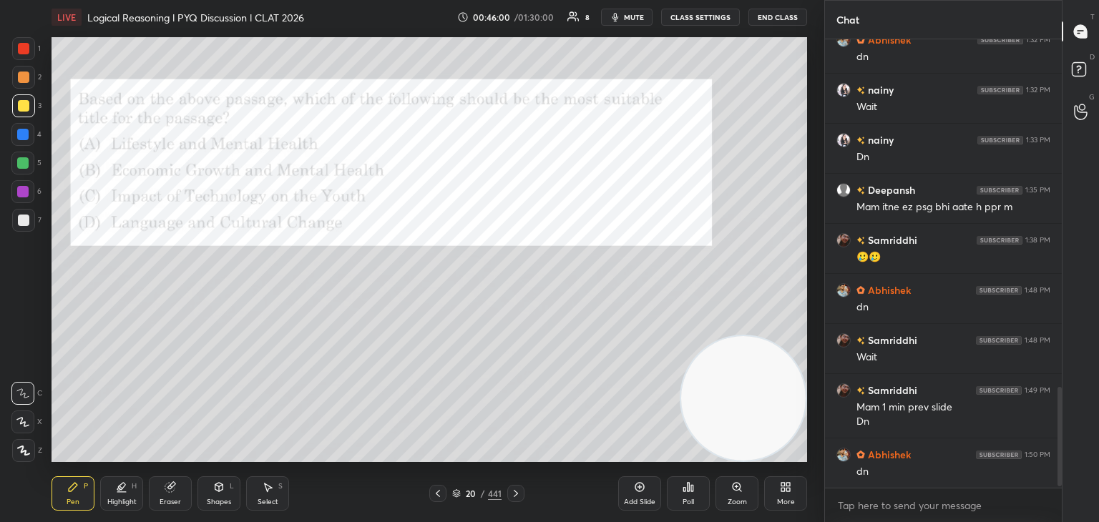
click at [638, 16] on span "mute" at bounding box center [634, 17] width 20 height 10
click at [637, 17] on span "unmute" at bounding box center [632, 17] width 31 height 10
click at [684, 490] on icon at bounding box center [684, 490] width 2 height 4
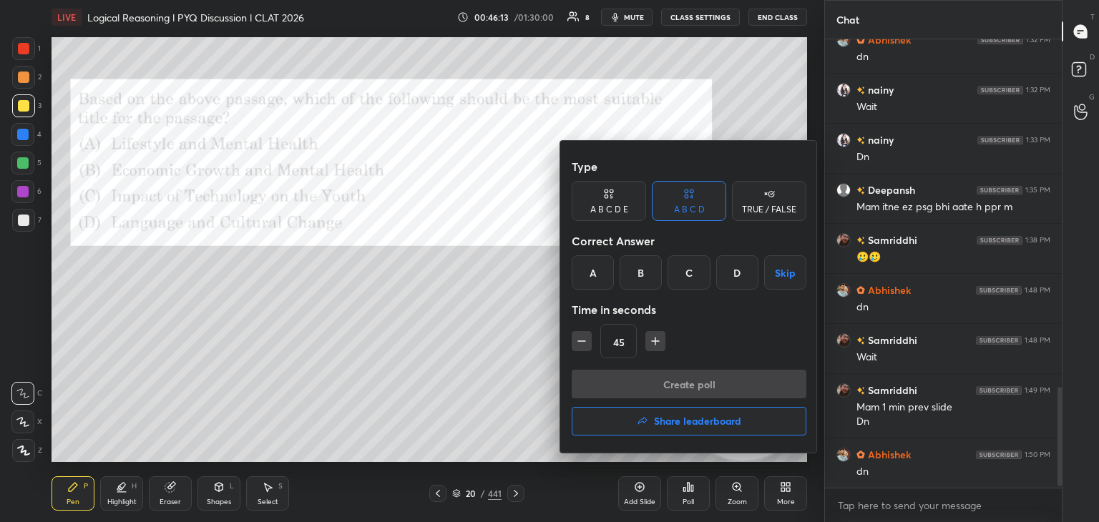
click at [598, 270] on div "A" at bounding box center [593, 272] width 42 height 34
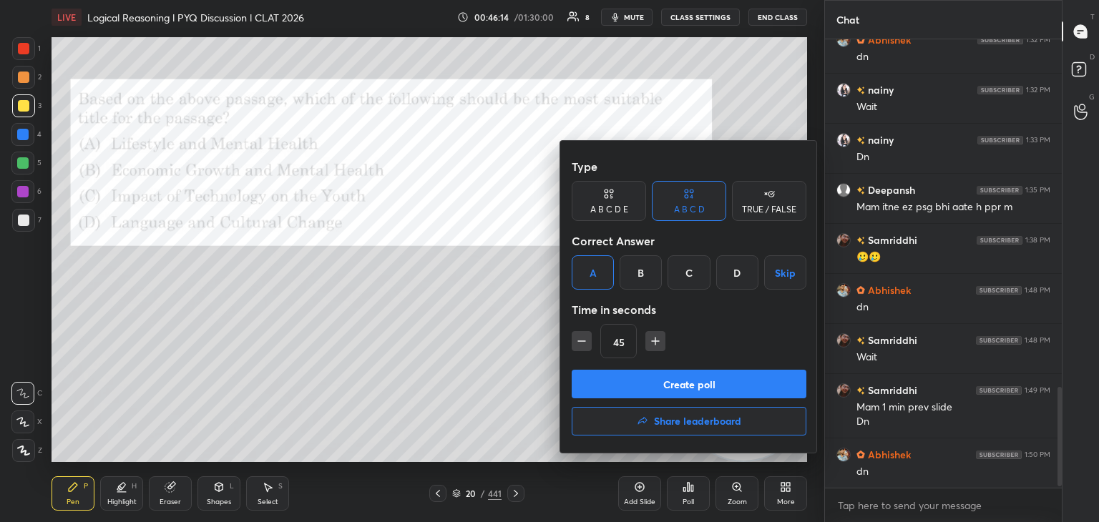
click at [581, 340] on icon "button" at bounding box center [581, 341] width 14 height 14
click at [582, 344] on icon "button" at bounding box center [581, 341] width 14 height 14
type input "15"
click at [607, 387] on button "Create poll" at bounding box center [689, 384] width 235 height 29
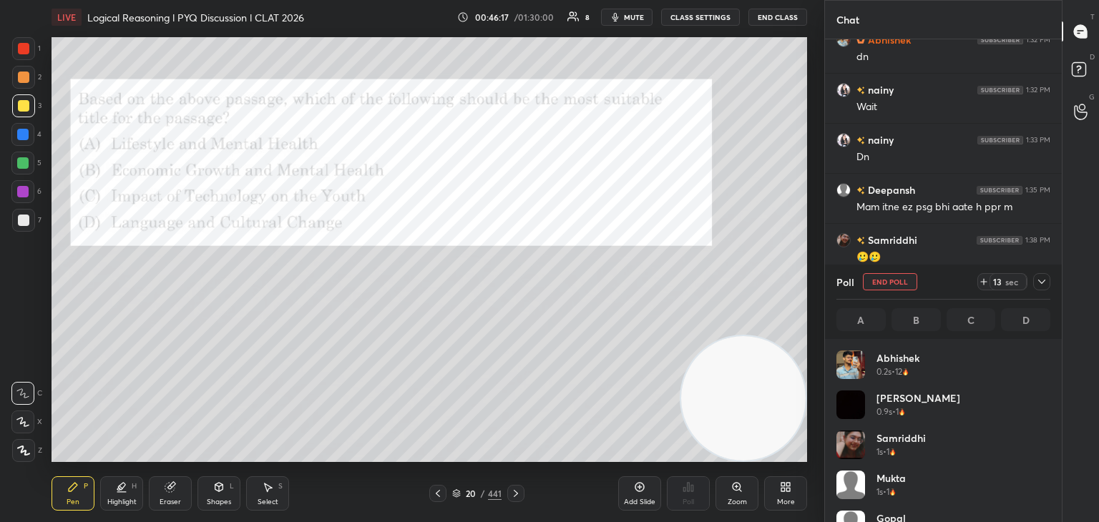
scroll to position [167, 210]
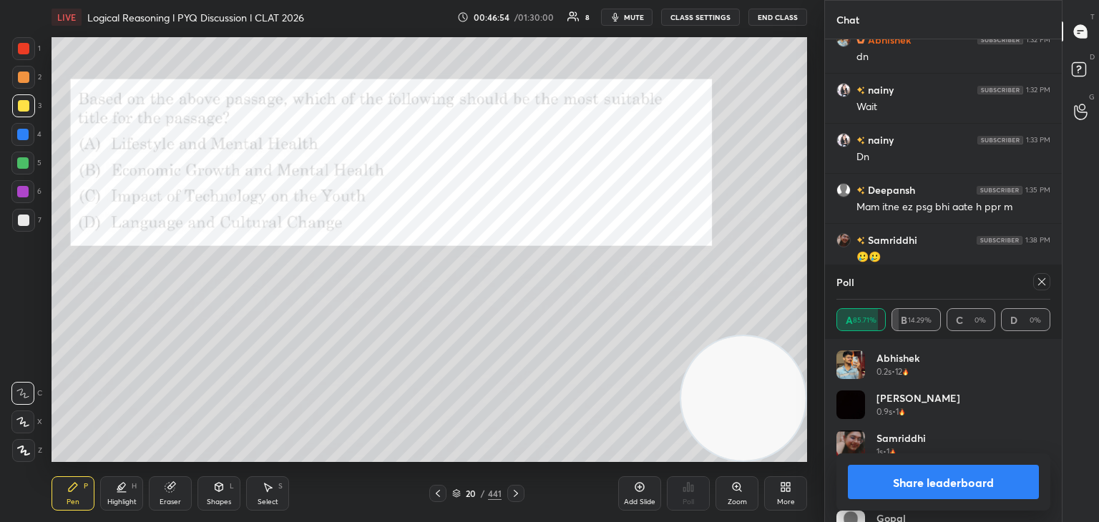
click at [514, 496] on icon at bounding box center [515, 493] width 11 height 11
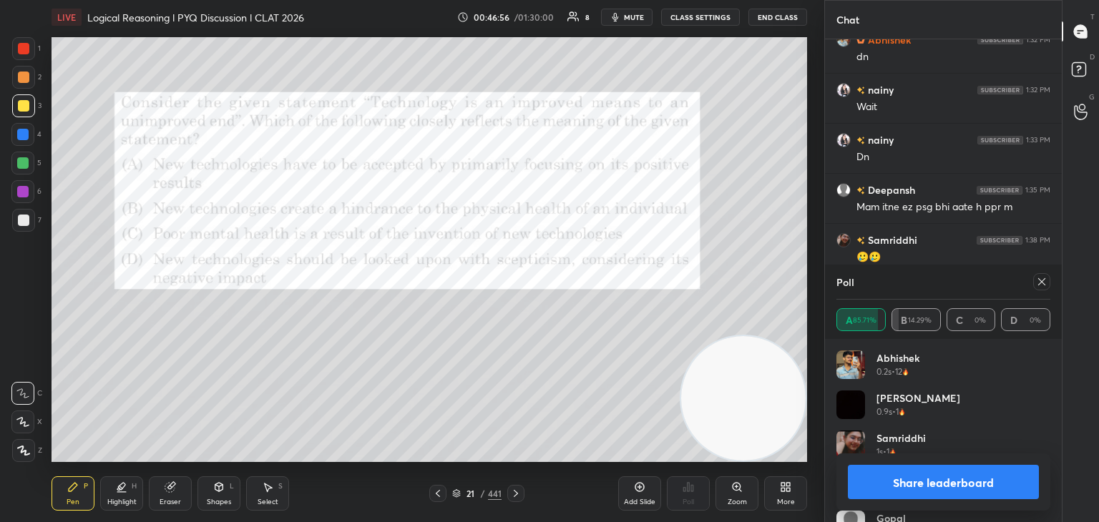
click at [21, 84] on div at bounding box center [23, 77] width 23 height 23
click at [1035, 290] on div "Poll" at bounding box center [943, 282] width 214 height 34
click at [1042, 288] on div at bounding box center [1041, 281] width 17 height 17
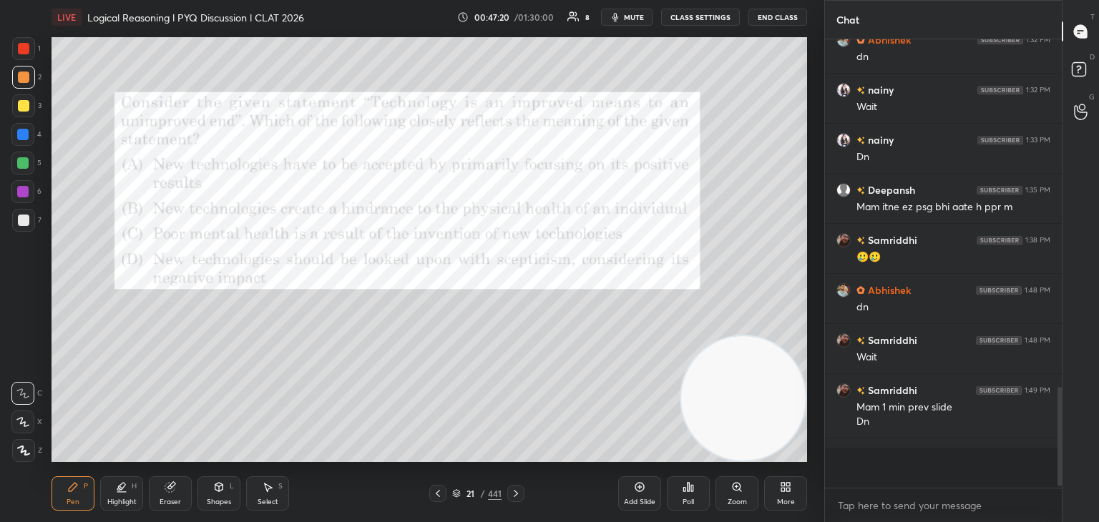
scroll to position [449, 233]
click at [647, 16] on button "mute" at bounding box center [627, 17] width 52 height 17
click at [29, 44] on div at bounding box center [23, 48] width 23 height 23
click at [687, 495] on div "Poll" at bounding box center [688, 493] width 43 height 34
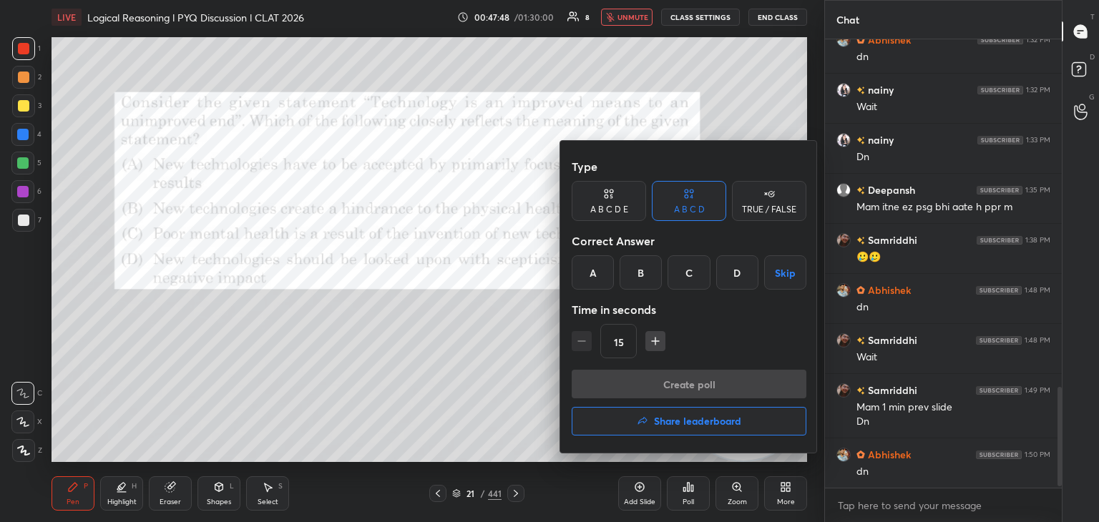
click at [455, 361] on div at bounding box center [549, 261] width 1099 height 522
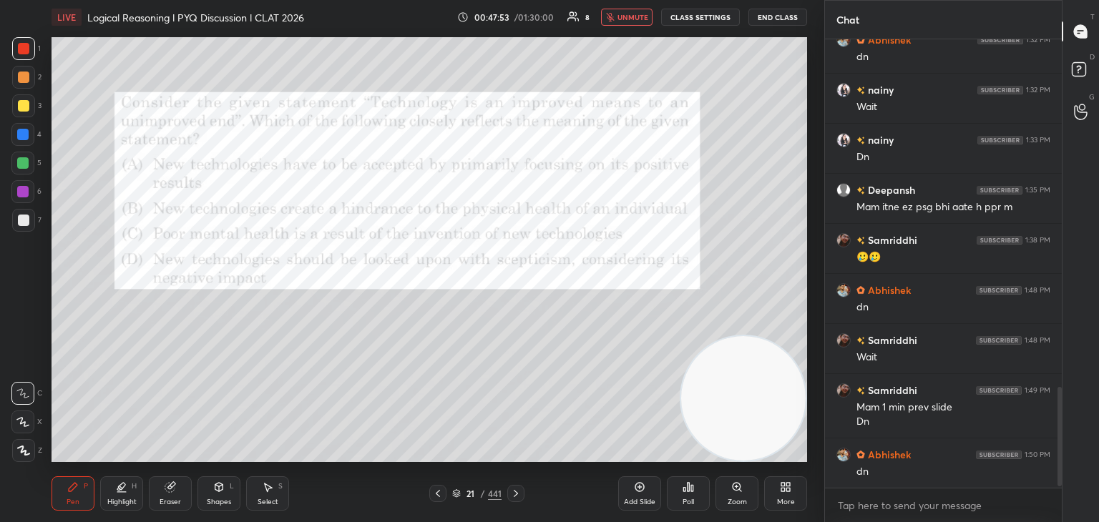
click at [637, 16] on span "unmute" at bounding box center [632, 17] width 31 height 10
click at [693, 496] on div "Poll" at bounding box center [688, 493] width 43 height 34
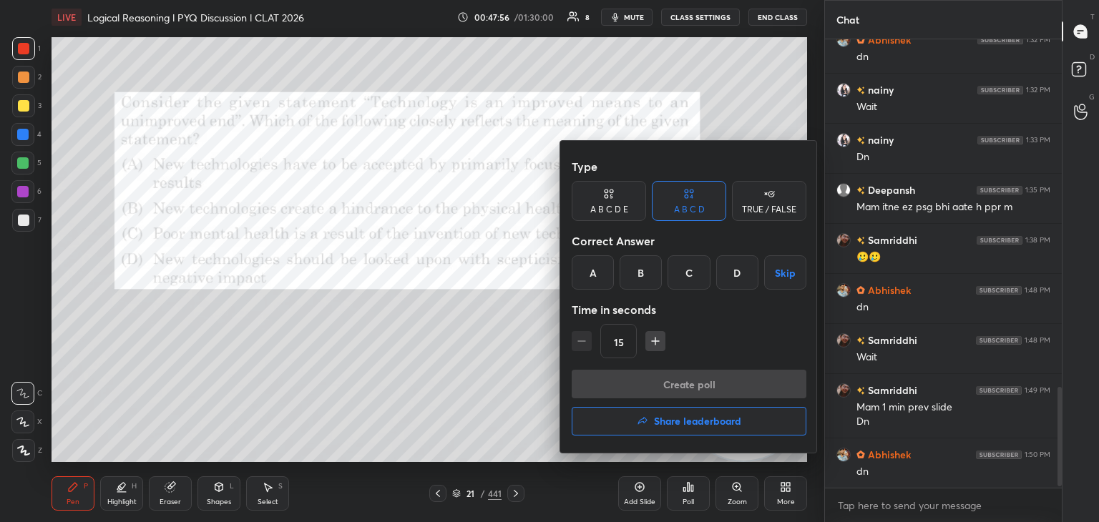
click at [587, 275] on div "A" at bounding box center [593, 272] width 42 height 34
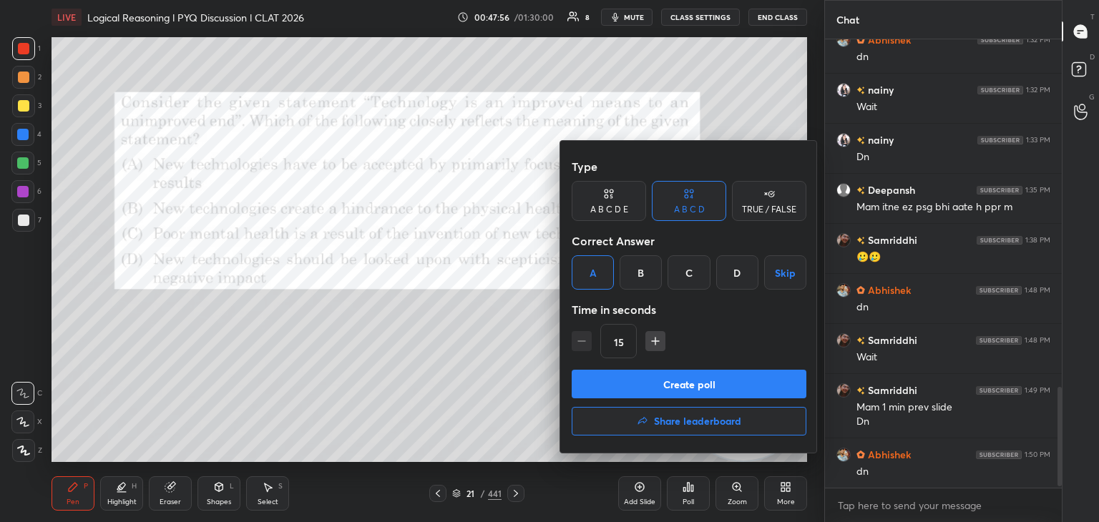
click at [645, 384] on button "Create poll" at bounding box center [689, 384] width 235 height 29
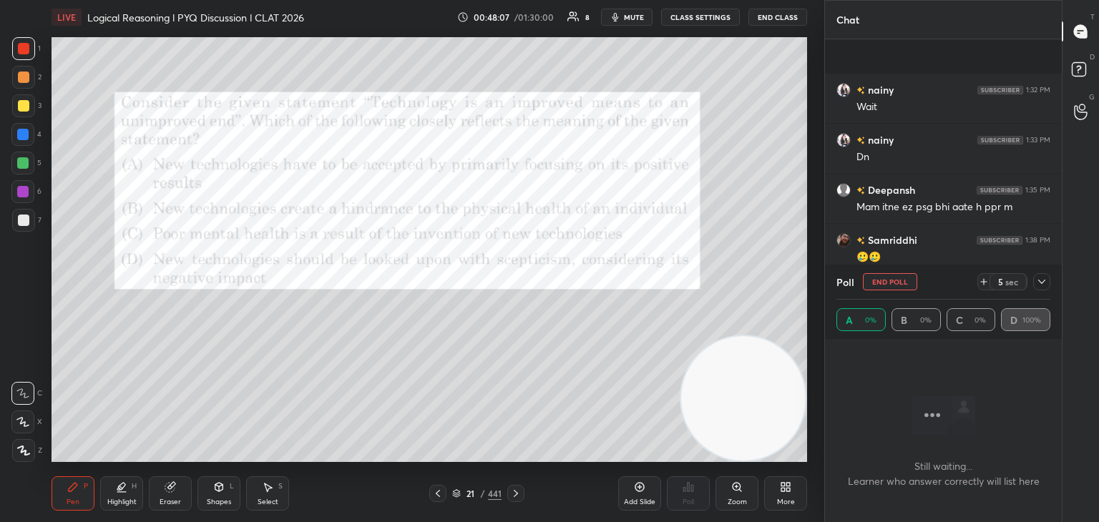
scroll to position [1671, 0]
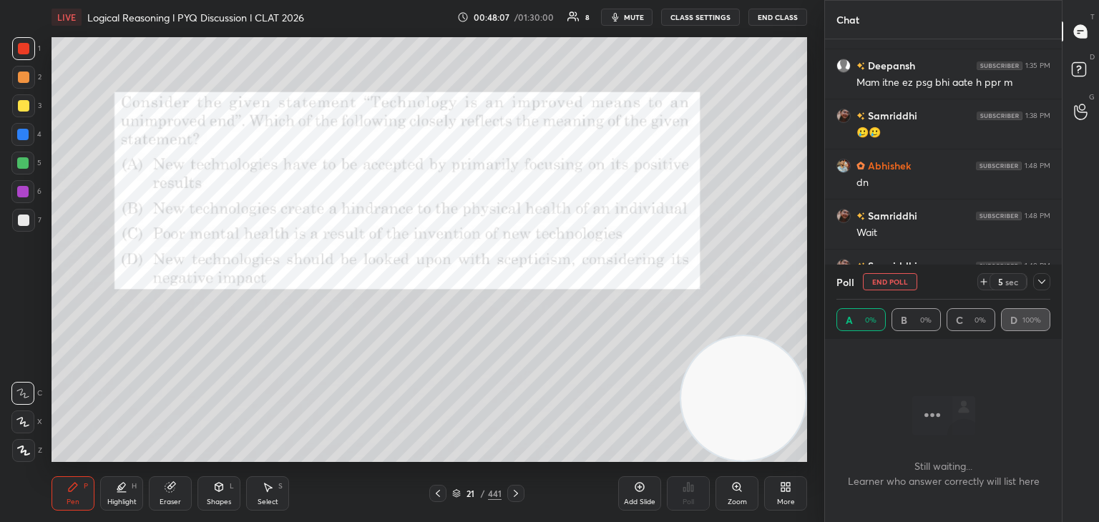
click at [899, 284] on button "End Poll" at bounding box center [890, 281] width 54 height 17
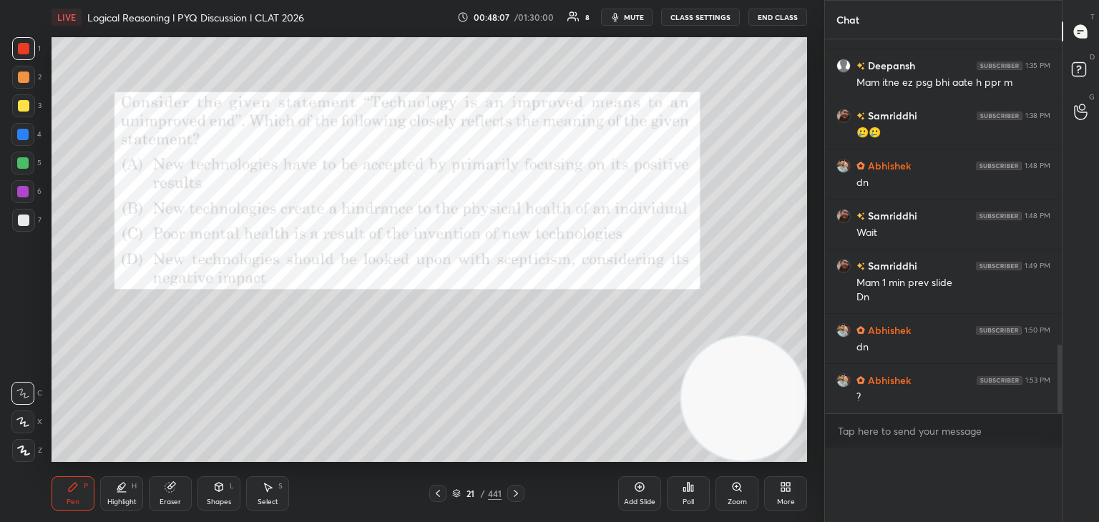
scroll to position [4, 4]
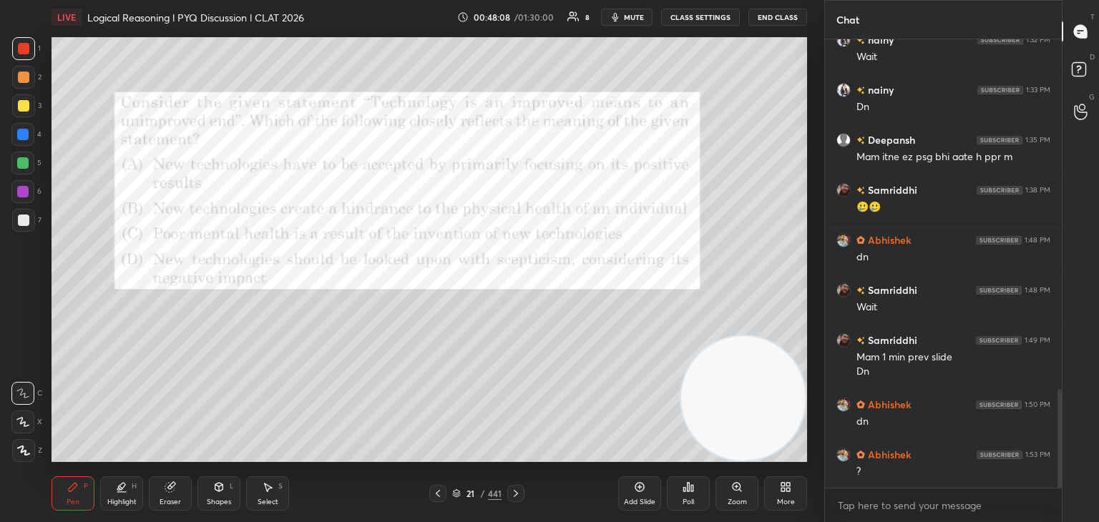
click at [697, 496] on div "Poll" at bounding box center [688, 493] width 43 height 34
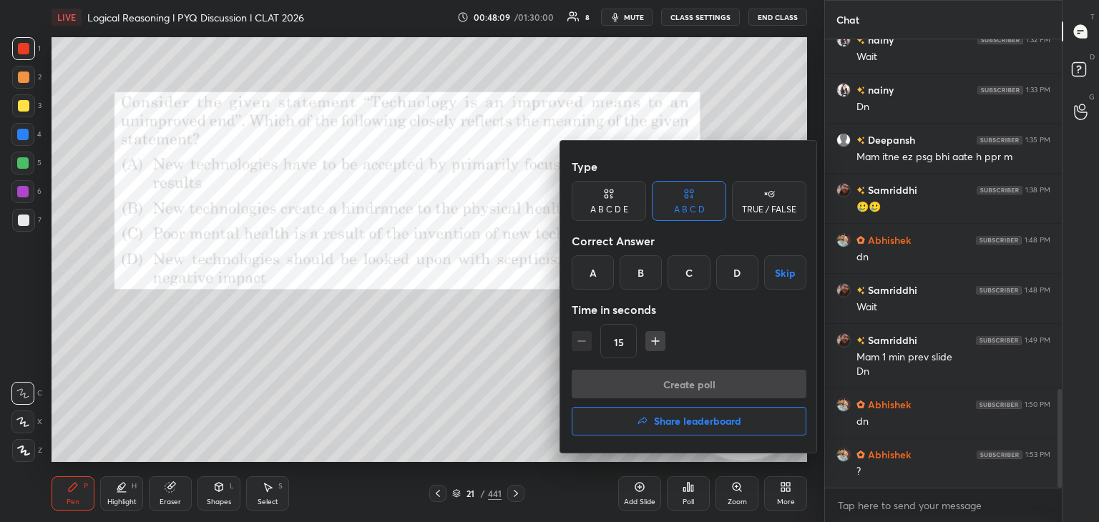
click at [735, 283] on div "D" at bounding box center [737, 272] width 42 height 34
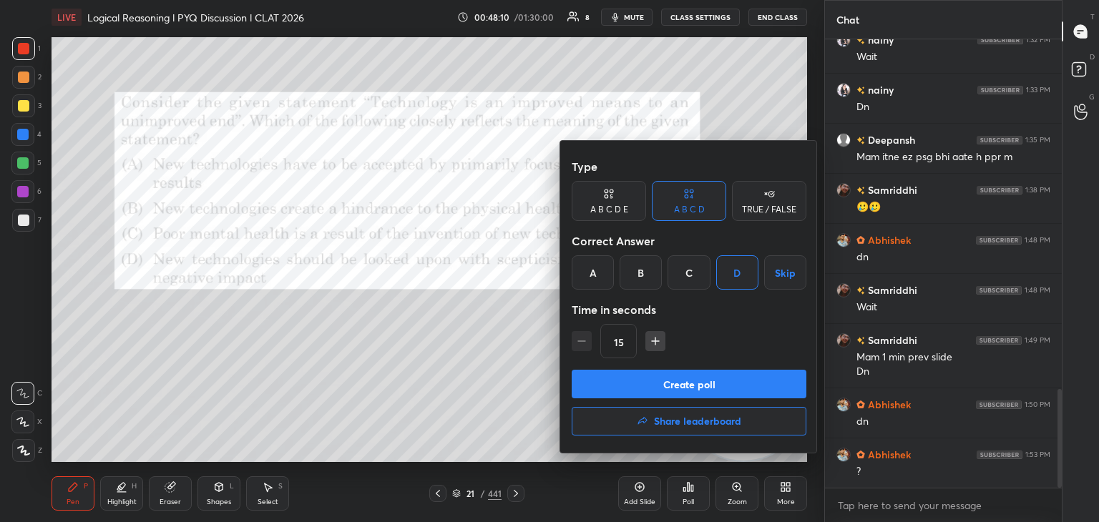
click at [713, 383] on button "Create poll" at bounding box center [689, 384] width 235 height 29
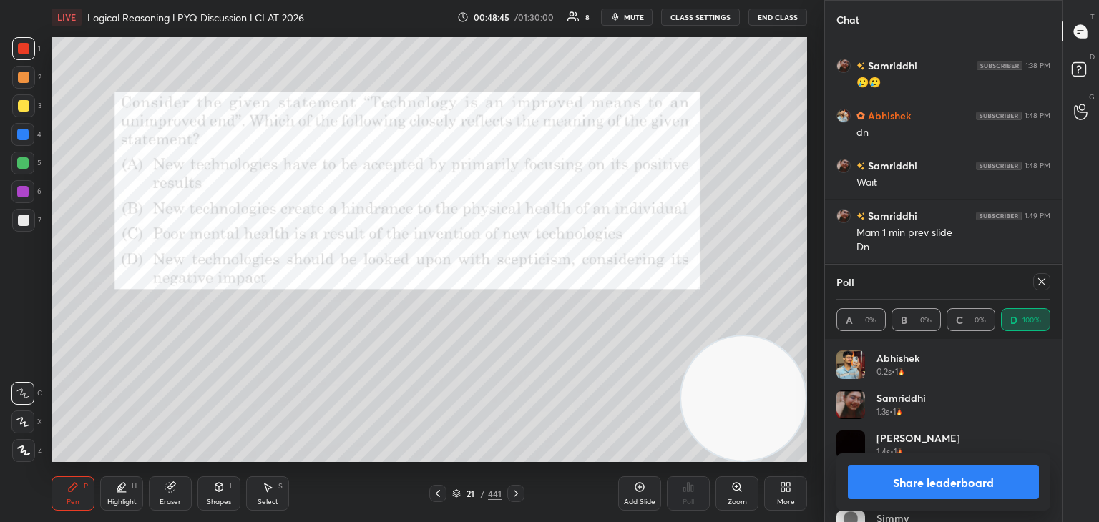
click at [1042, 283] on icon at bounding box center [1041, 281] width 11 height 11
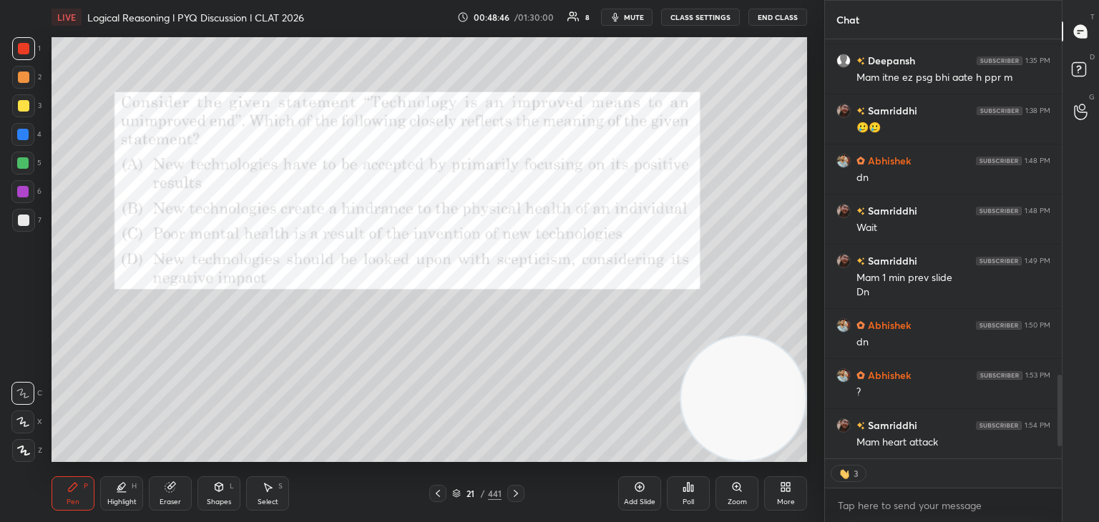
click at [517, 496] on icon at bounding box center [515, 493] width 11 height 11
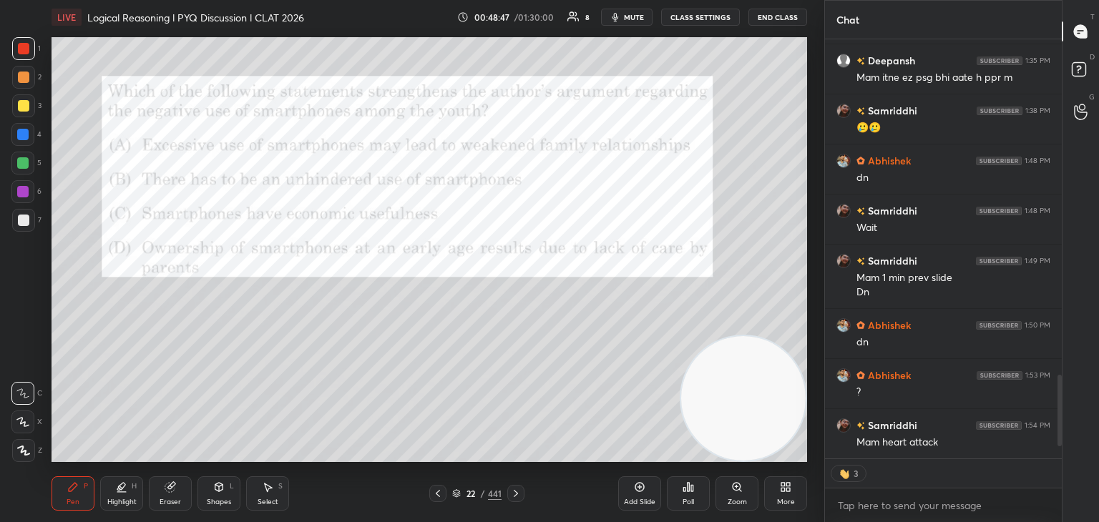
type textarea "x"
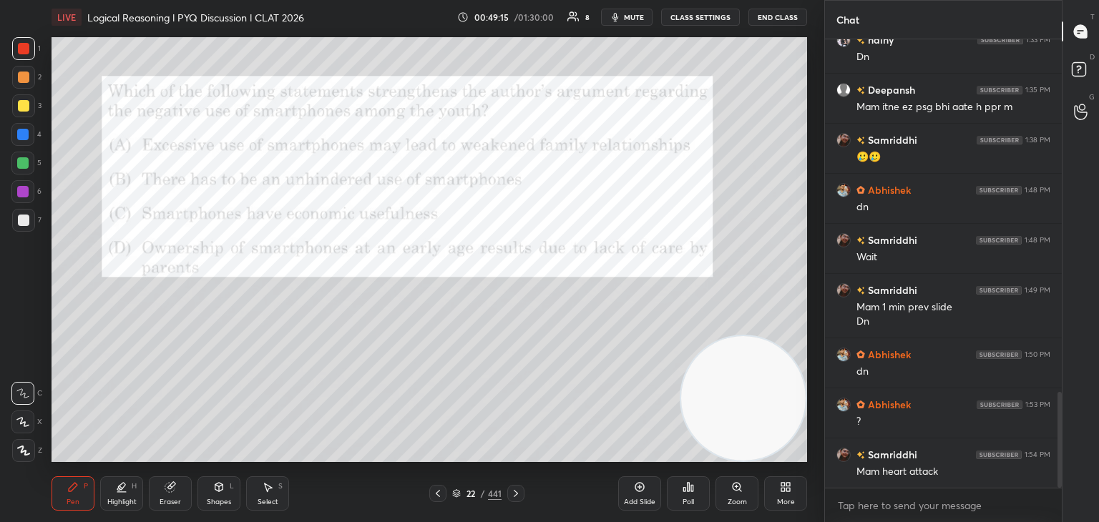
click at [687, 499] on div "Poll" at bounding box center [688, 502] width 11 height 7
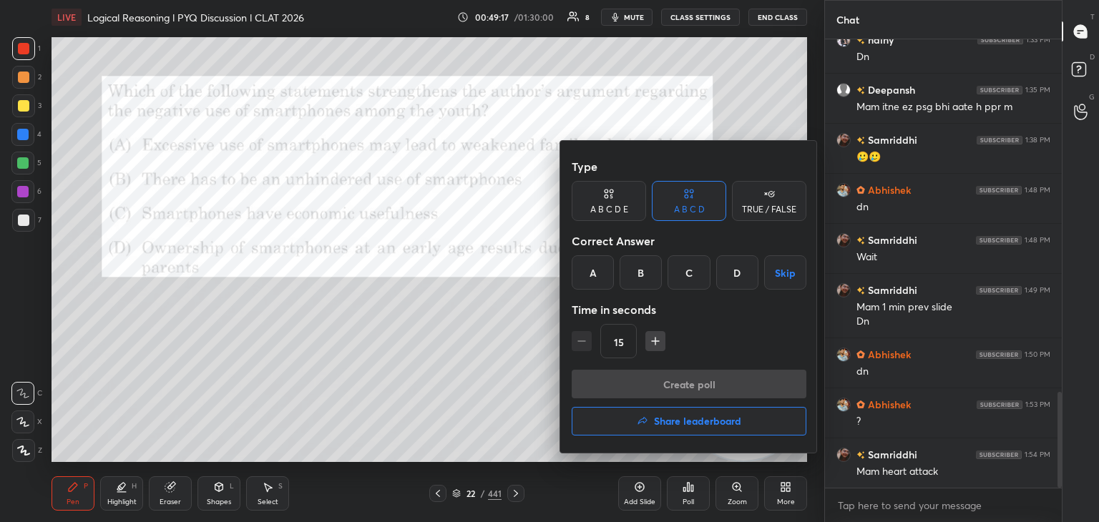
click at [595, 271] on div "A" at bounding box center [593, 272] width 42 height 34
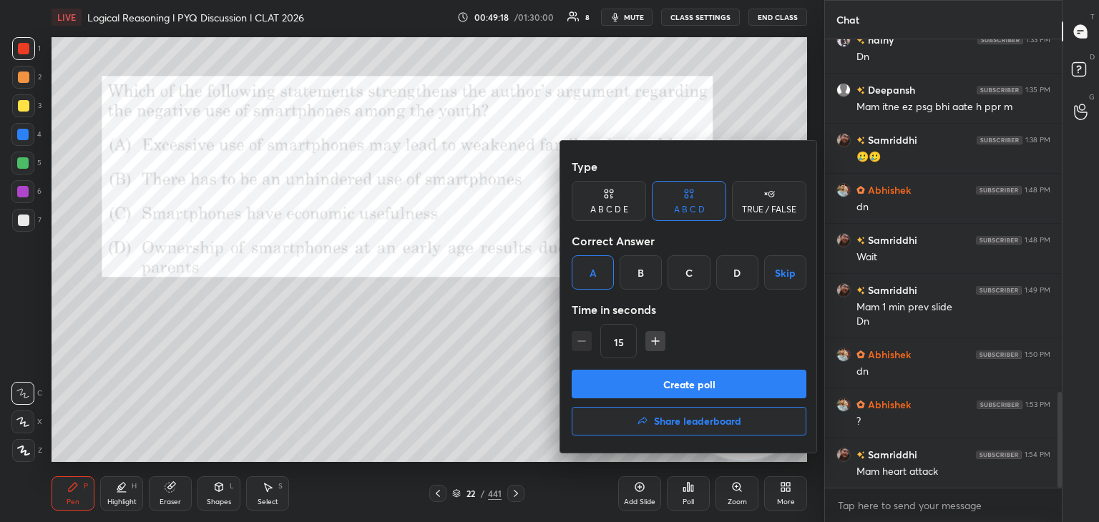
click at [656, 353] on div "15" at bounding box center [689, 341] width 235 height 34
click at [658, 345] on icon "button" at bounding box center [655, 341] width 14 height 14
click at [655, 341] on icon "button" at bounding box center [655, 341] width 0 height 7
type input "45"
click at [642, 379] on button "Create poll" at bounding box center [689, 384] width 235 height 29
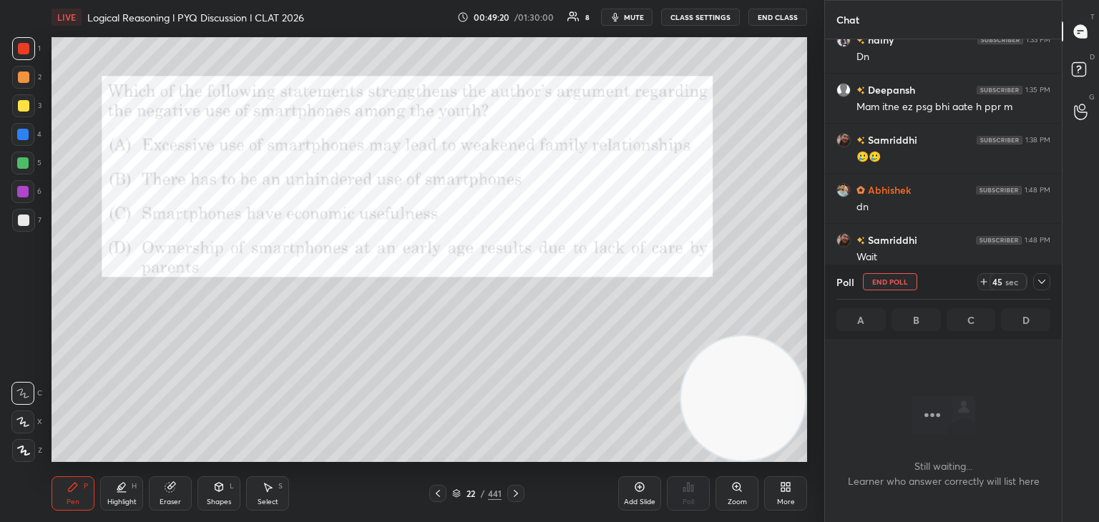
scroll to position [397, 233]
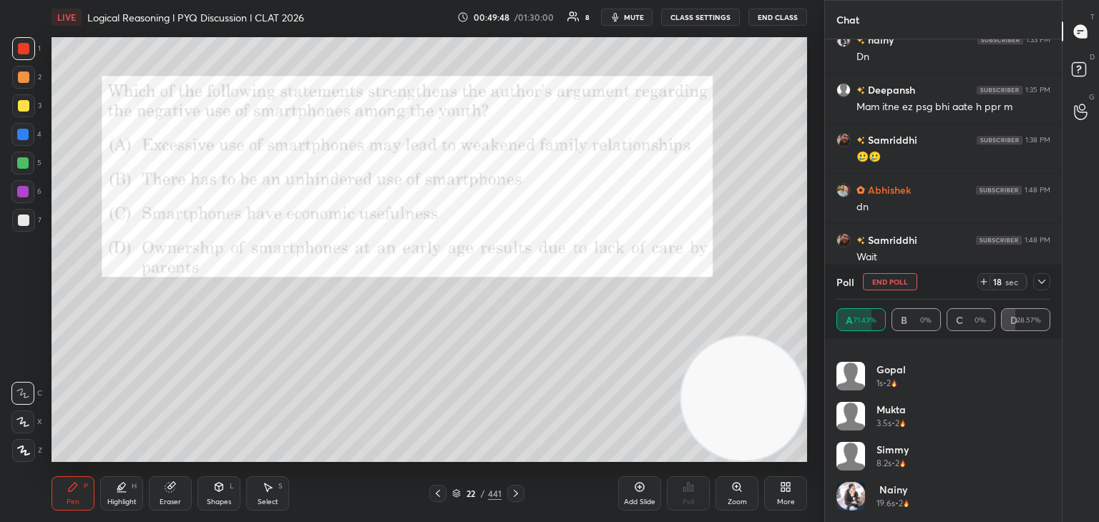
click at [878, 284] on button "End Poll" at bounding box center [890, 281] width 54 height 17
type textarea "x"
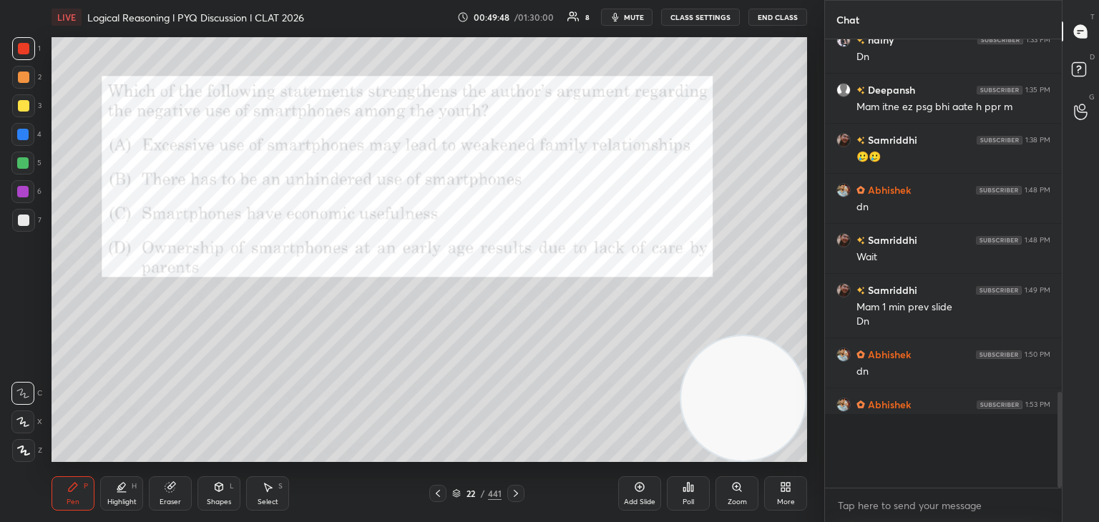
scroll to position [425, 233]
click at [444, 493] on div at bounding box center [437, 493] width 17 height 17
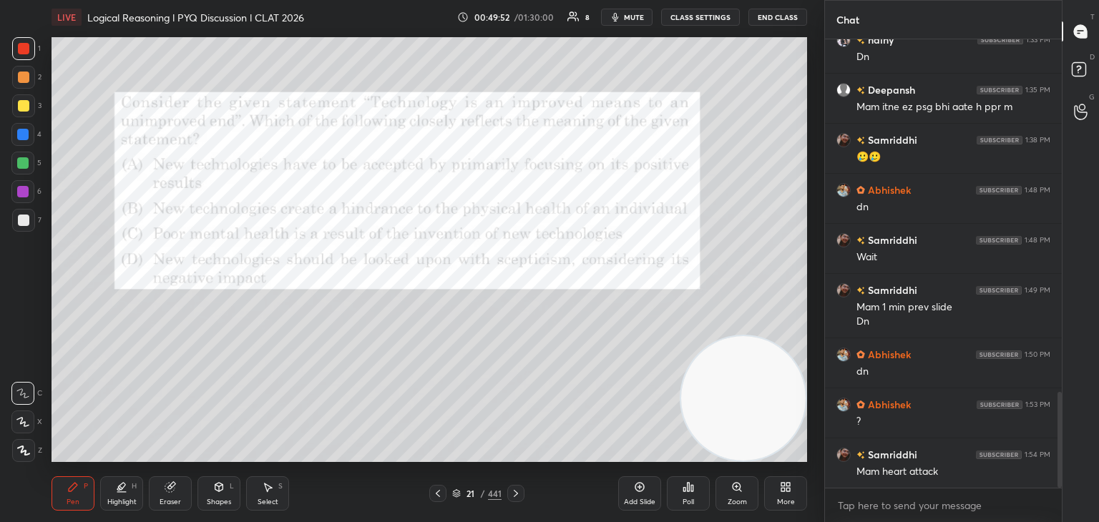
click at [456, 490] on icon at bounding box center [456, 492] width 7 height 4
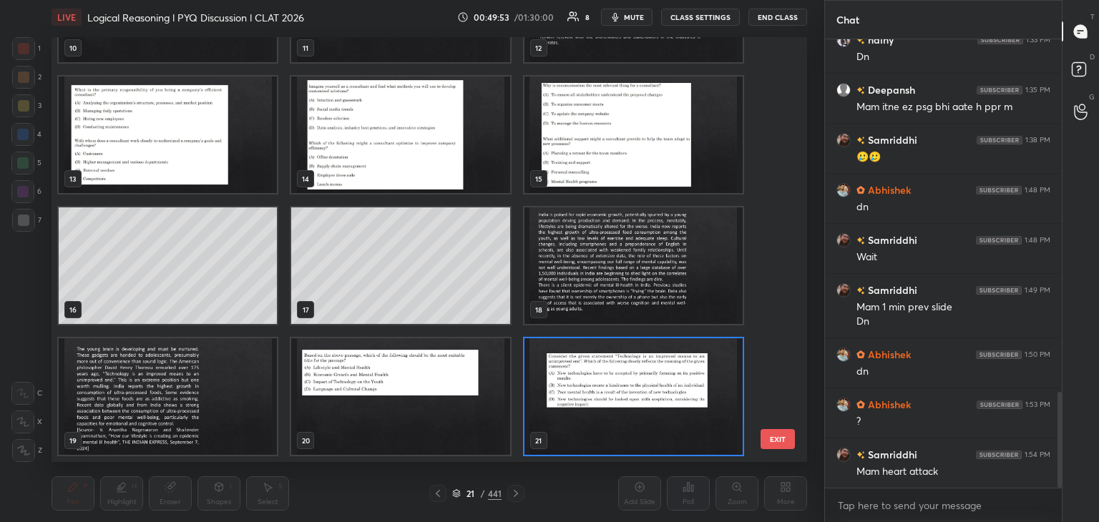
click at [202, 429] on img "grid" at bounding box center [168, 396] width 218 height 117
click at [205, 429] on img "grid" at bounding box center [168, 396] width 218 height 117
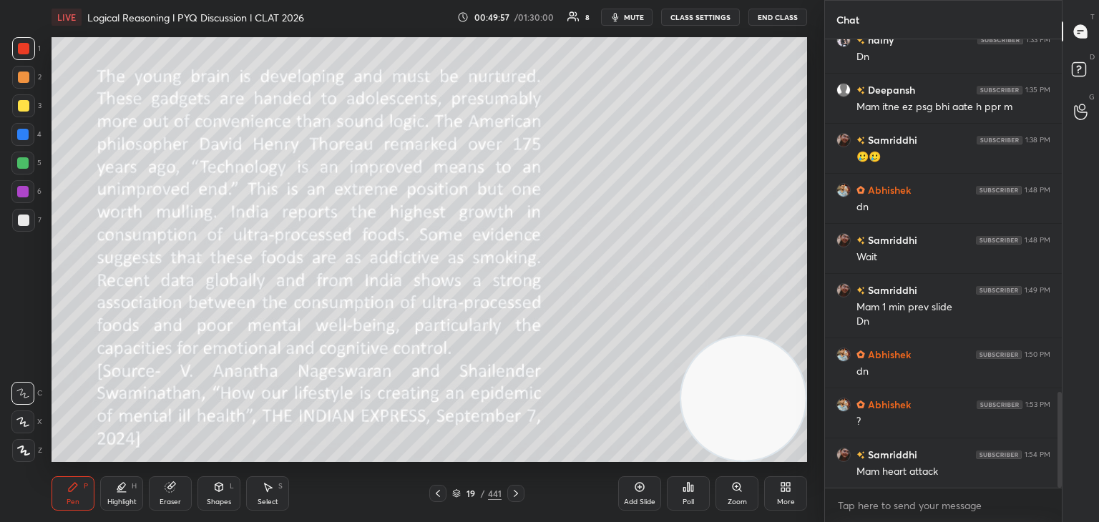
click at [435, 491] on icon at bounding box center [437, 493] width 11 height 11
click at [456, 493] on icon at bounding box center [456, 492] width 7 height 4
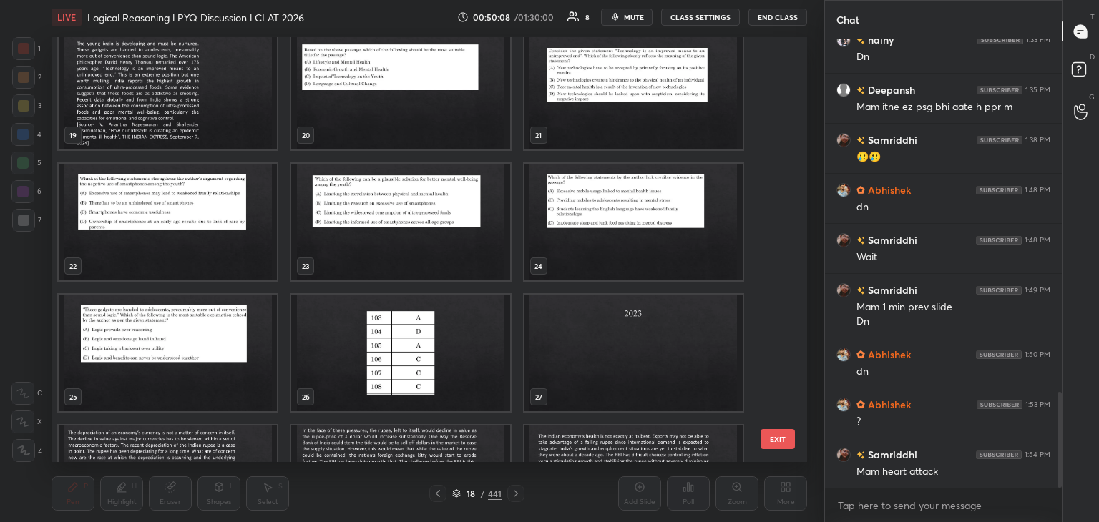
click at [272, 313] on img "grid" at bounding box center [168, 353] width 218 height 117
click at [597, 194] on img "grid" at bounding box center [633, 222] width 218 height 117
click at [598, 197] on img "grid" at bounding box center [633, 222] width 218 height 117
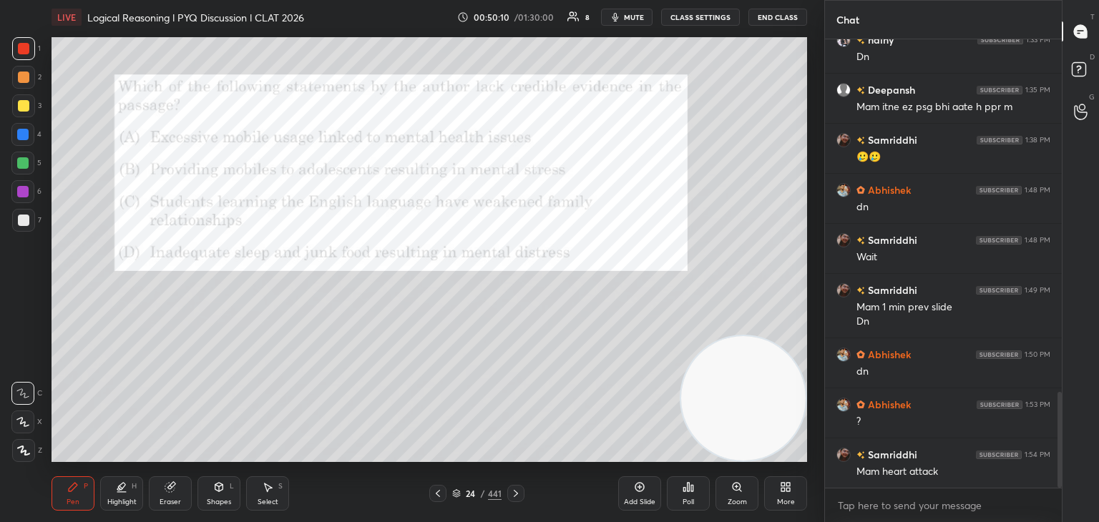
click at [437, 496] on icon at bounding box center [437, 493] width 11 height 11
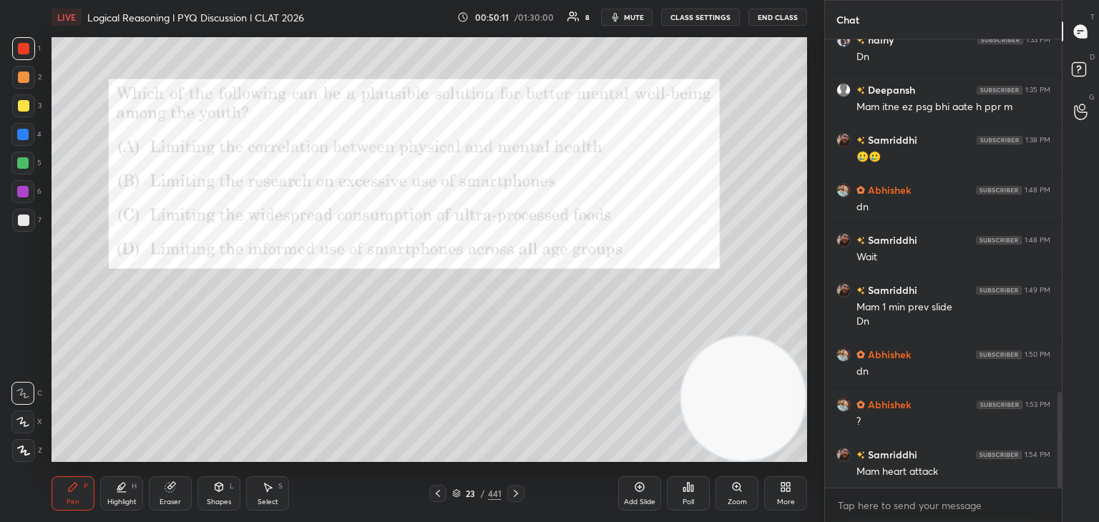
click at [436, 491] on icon at bounding box center [437, 493] width 11 height 11
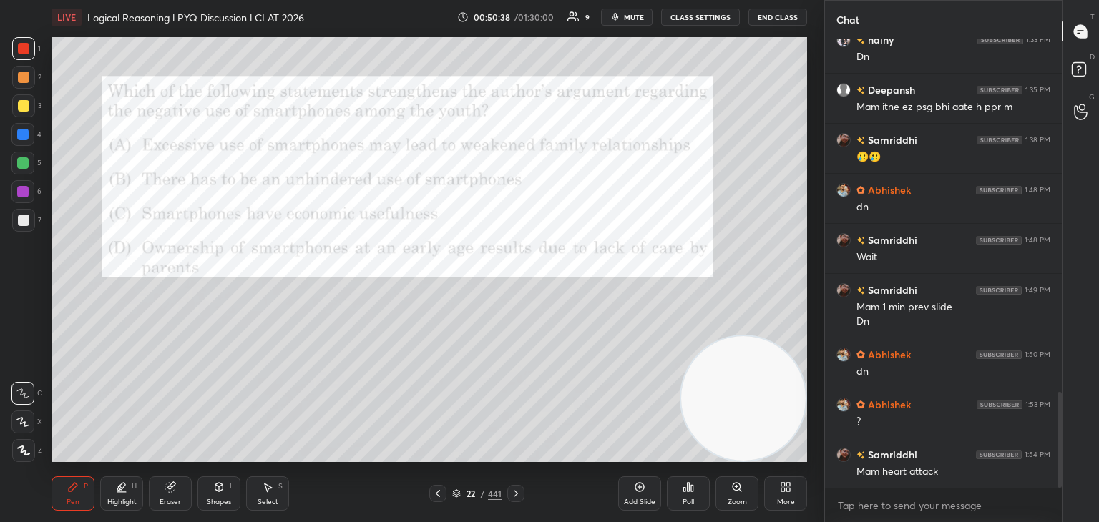
click at [518, 496] on icon at bounding box center [515, 493] width 11 height 11
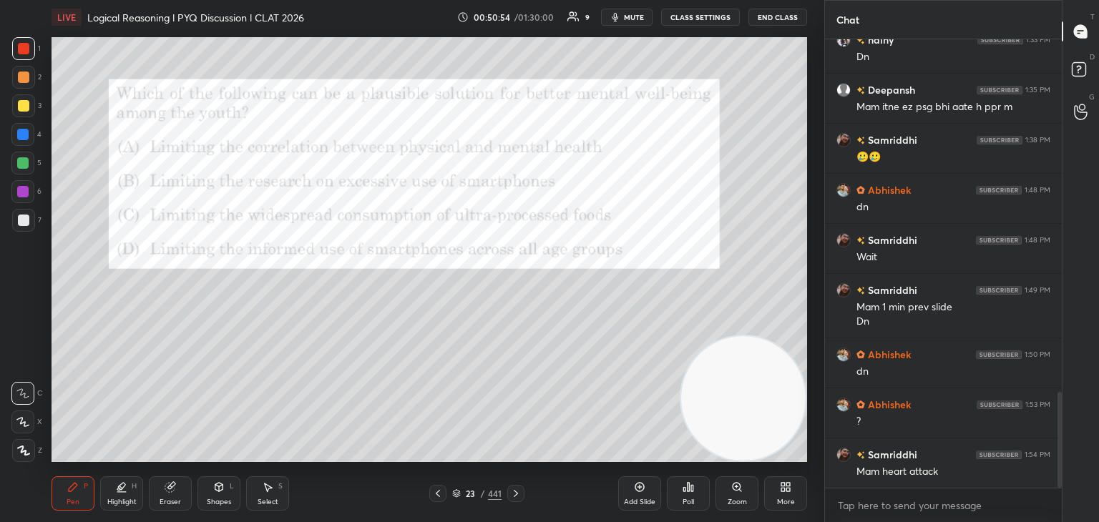
click at [690, 492] on icon at bounding box center [688, 486] width 11 height 11
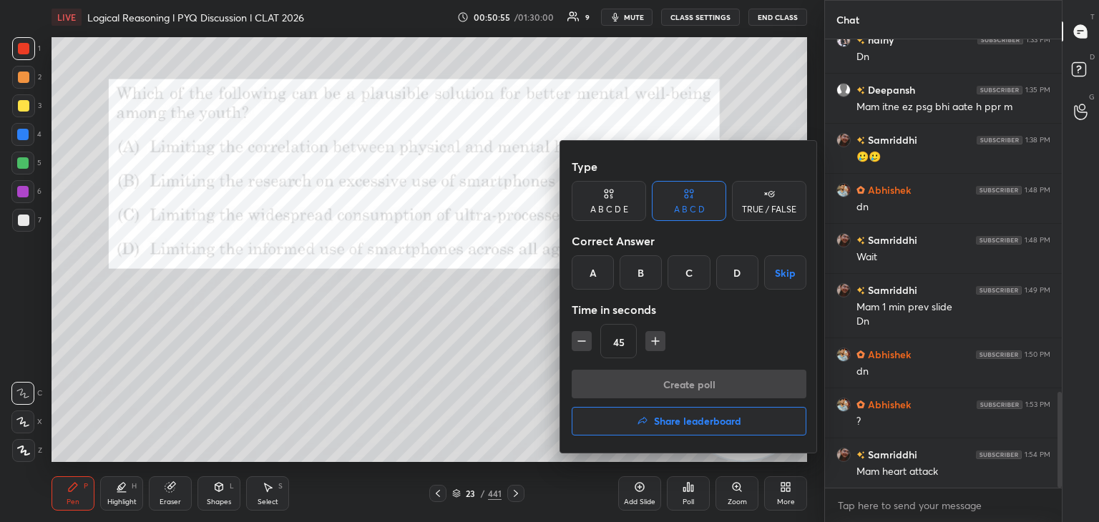
click at [684, 273] on div "C" at bounding box center [688, 272] width 42 height 34
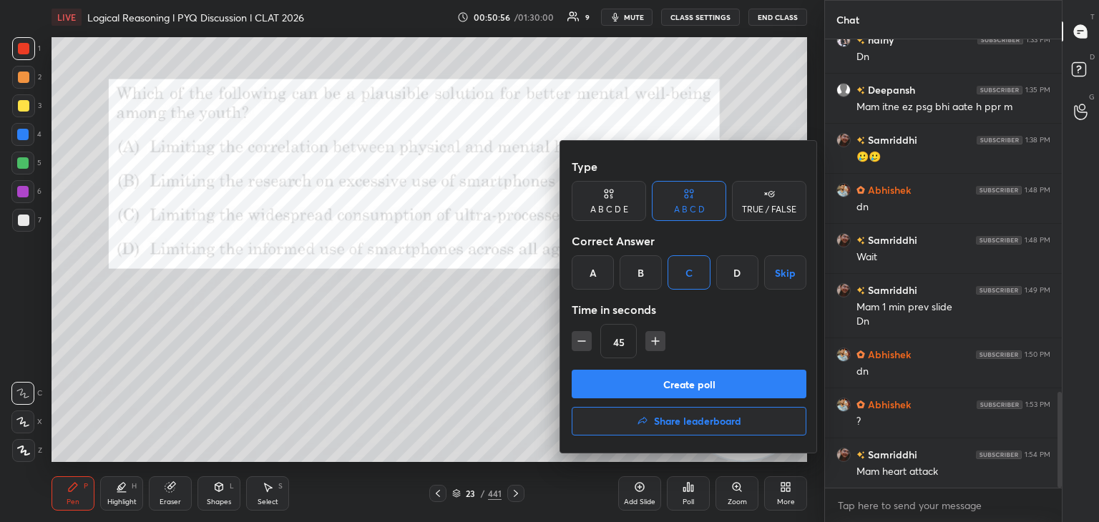
click at [585, 338] on icon "button" at bounding box center [581, 341] width 14 height 14
type input "30"
click at [614, 377] on button "Create poll" at bounding box center [689, 384] width 235 height 29
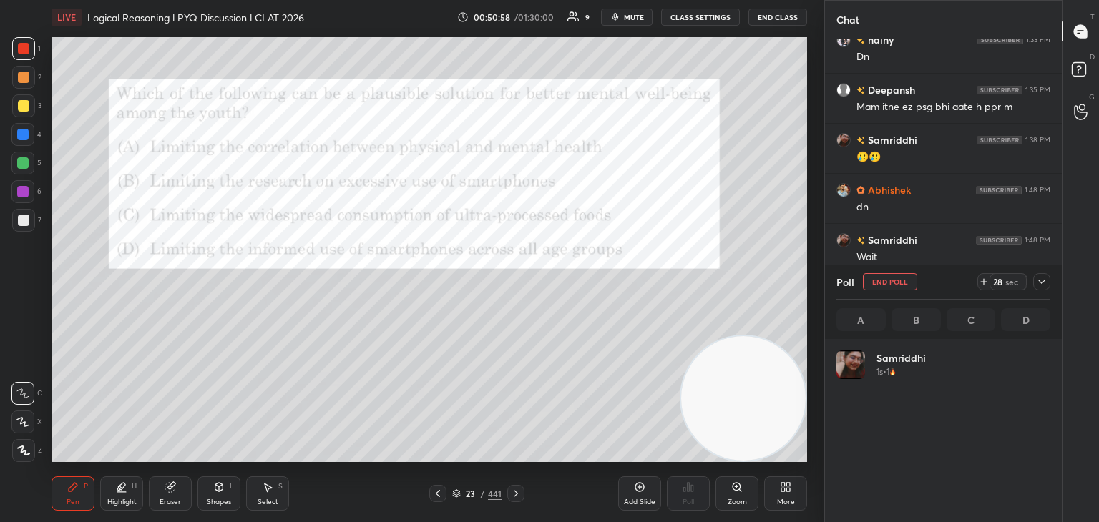
scroll to position [167, 210]
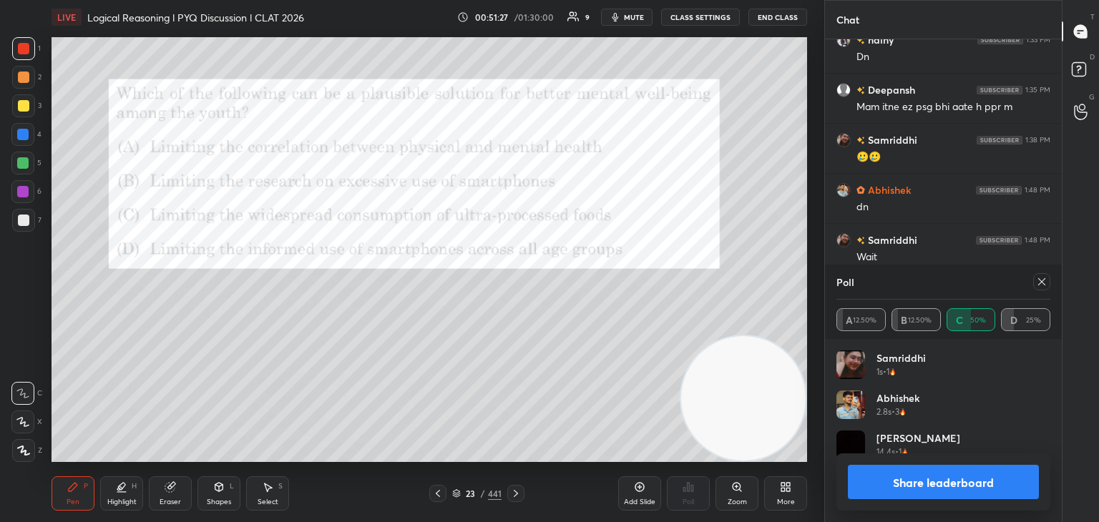
click at [1045, 281] on icon at bounding box center [1041, 281] width 11 height 11
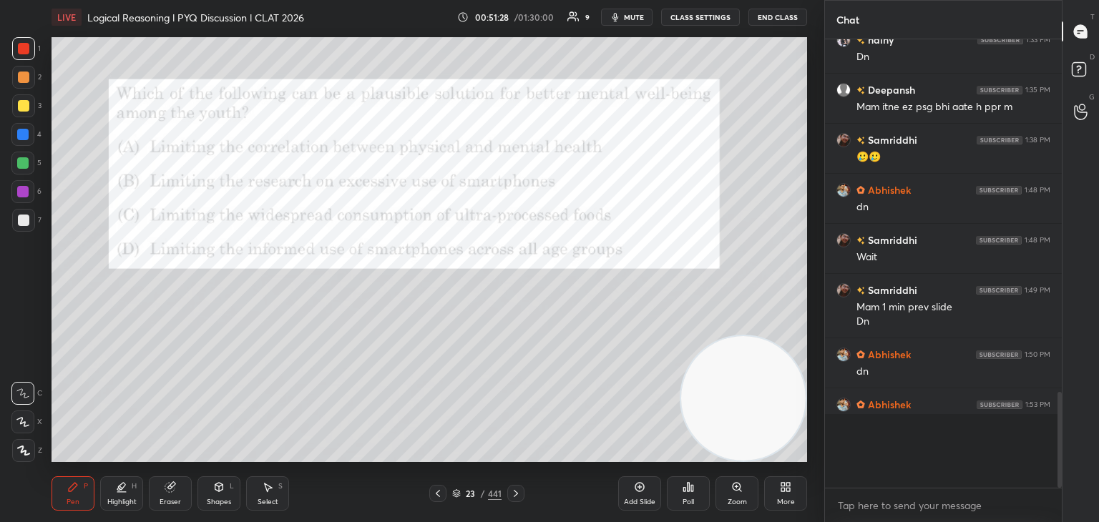
scroll to position [4, 4]
click at [454, 494] on icon at bounding box center [456, 493] width 9 height 9
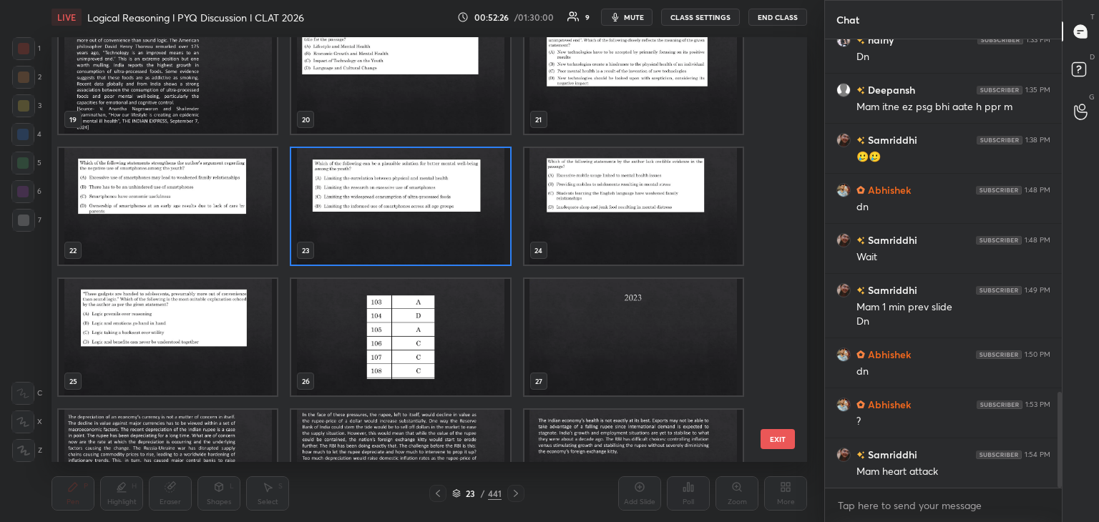
scroll to position [818, 0]
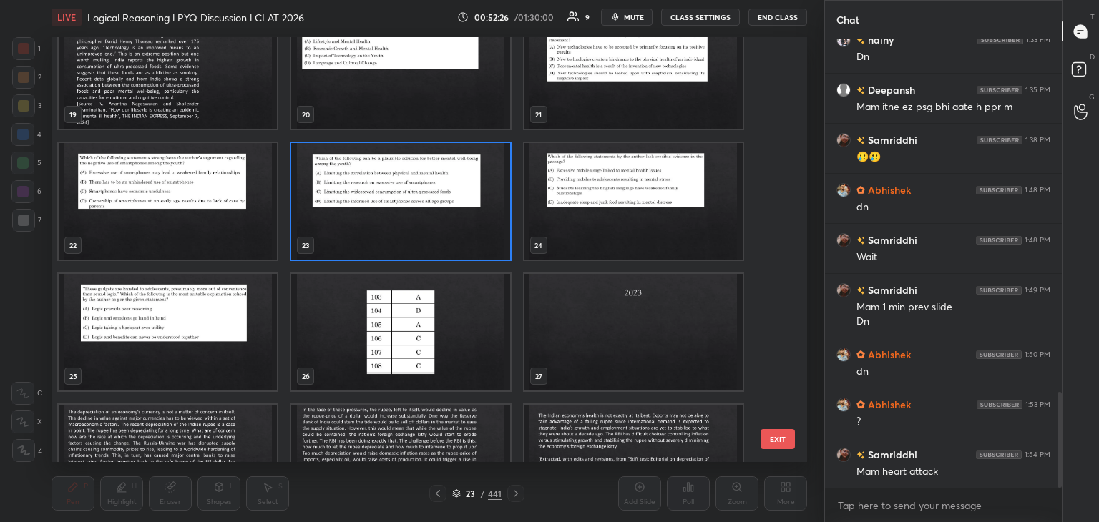
click at [637, 212] on img "grid" at bounding box center [633, 201] width 218 height 117
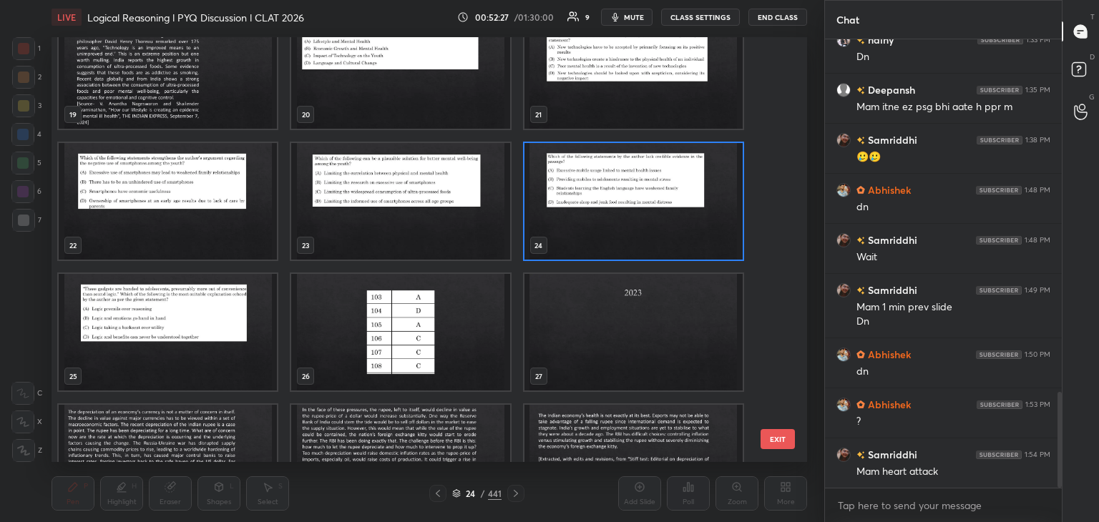
click at [628, 215] on img "grid" at bounding box center [633, 201] width 218 height 117
click at [625, 218] on img "grid" at bounding box center [633, 201] width 218 height 117
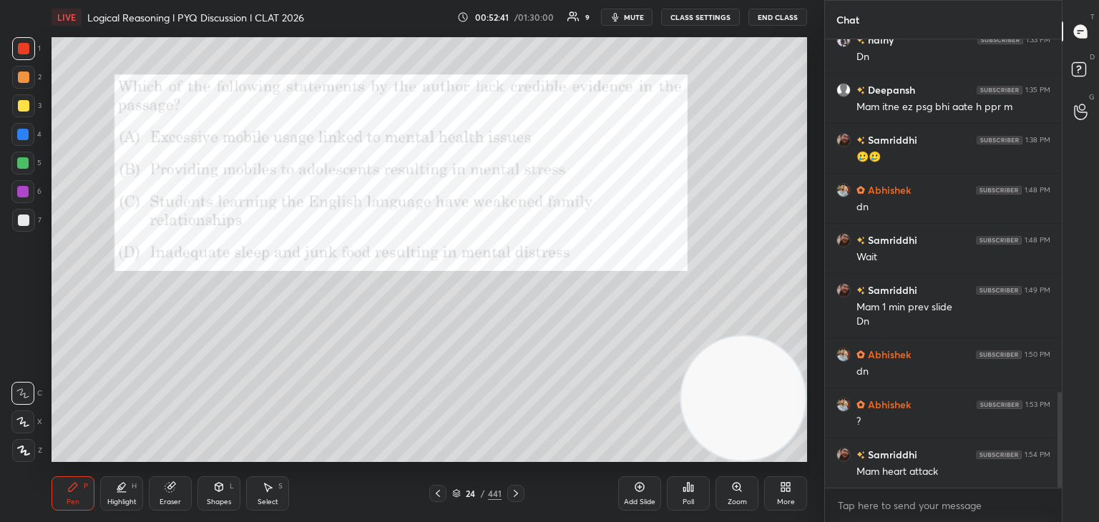
click at [680, 503] on div "Poll" at bounding box center [688, 493] width 43 height 34
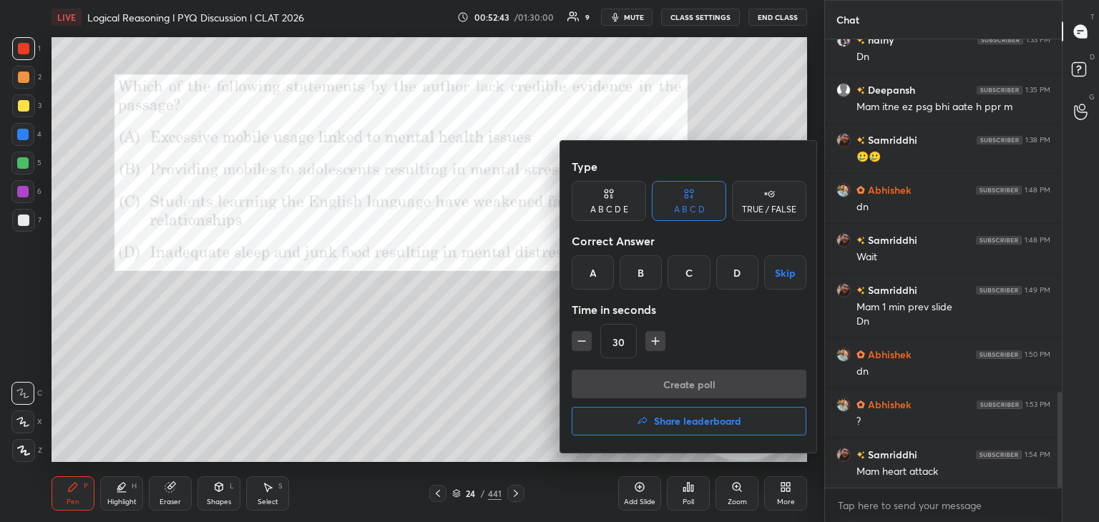
click at [683, 281] on div "C" at bounding box center [688, 272] width 42 height 34
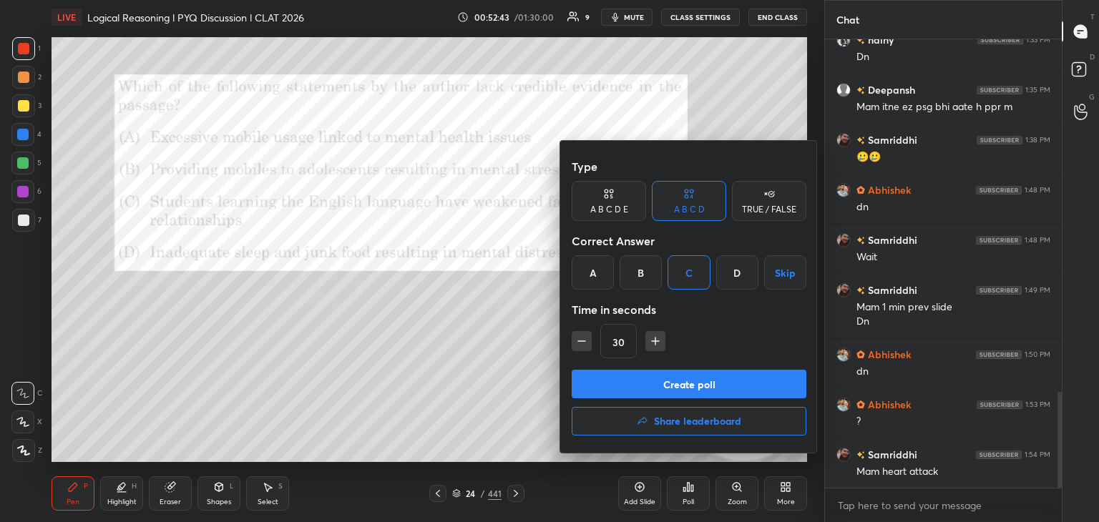
click at [651, 388] on button "Create poll" at bounding box center [689, 384] width 235 height 29
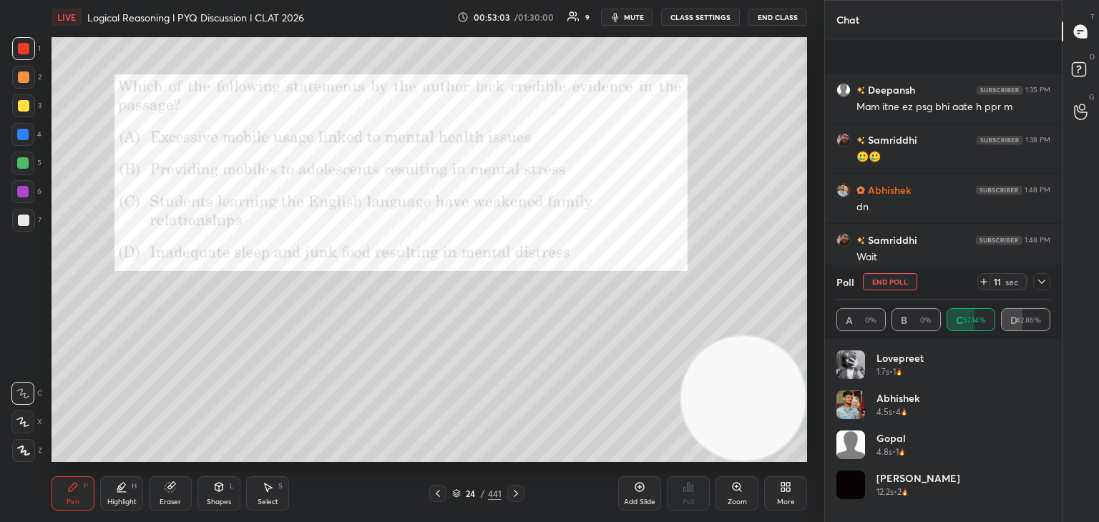
scroll to position [1771, 0]
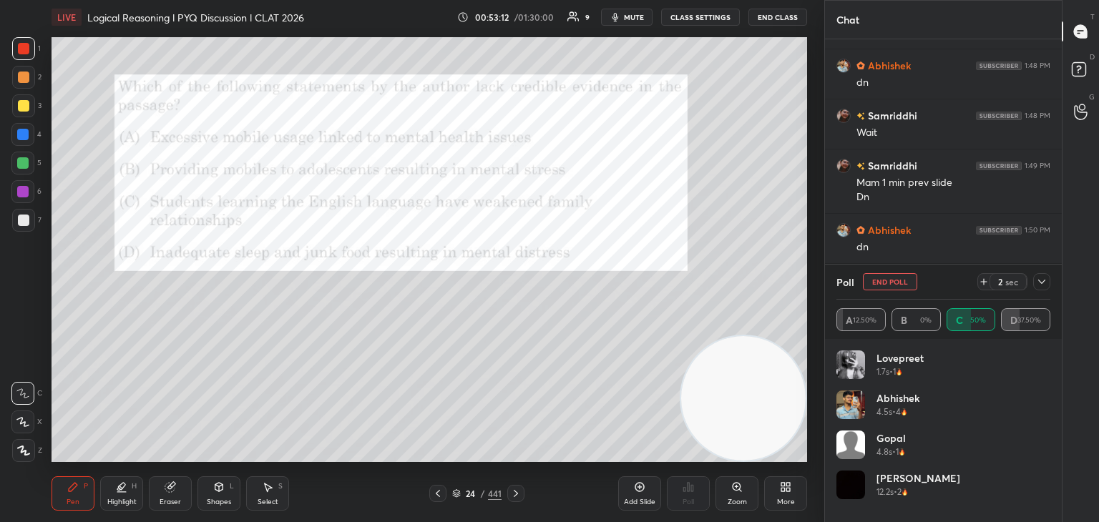
click at [1034, 287] on div at bounding box center [1041, 281] width 17 height 17
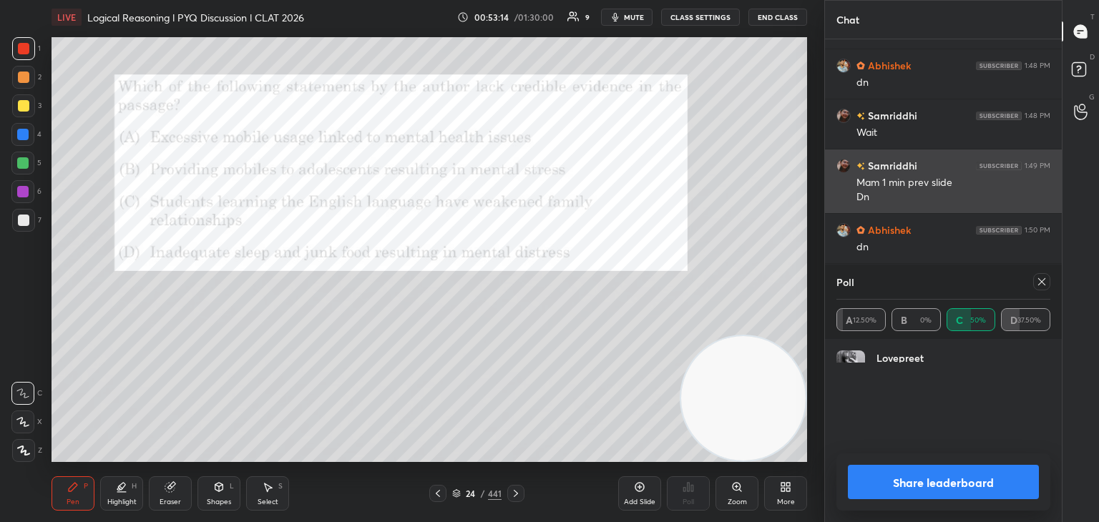
scroll to position [167, 210]
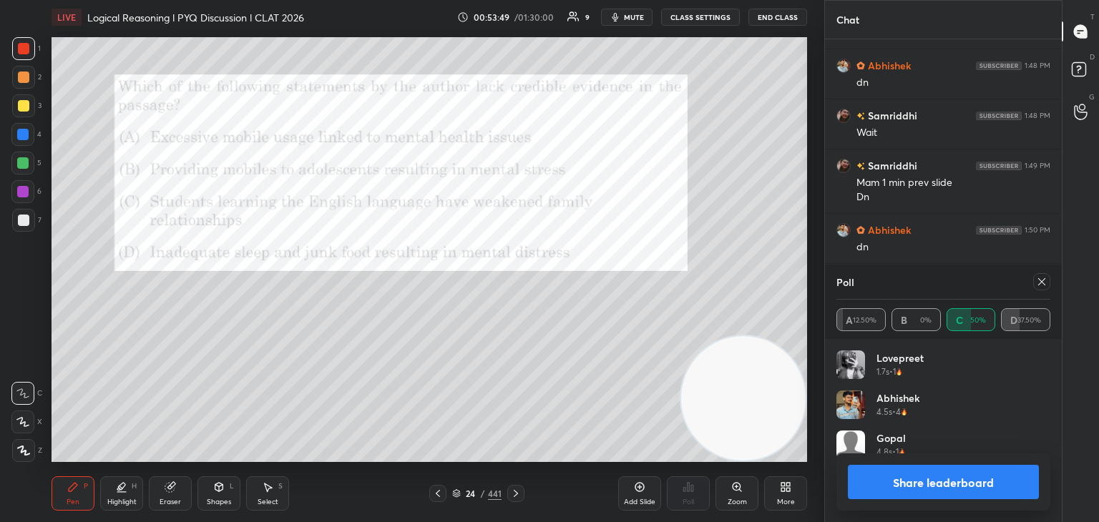
click at [1046, 285] on icon at bounding box center [1041, 281] width 11 height 11
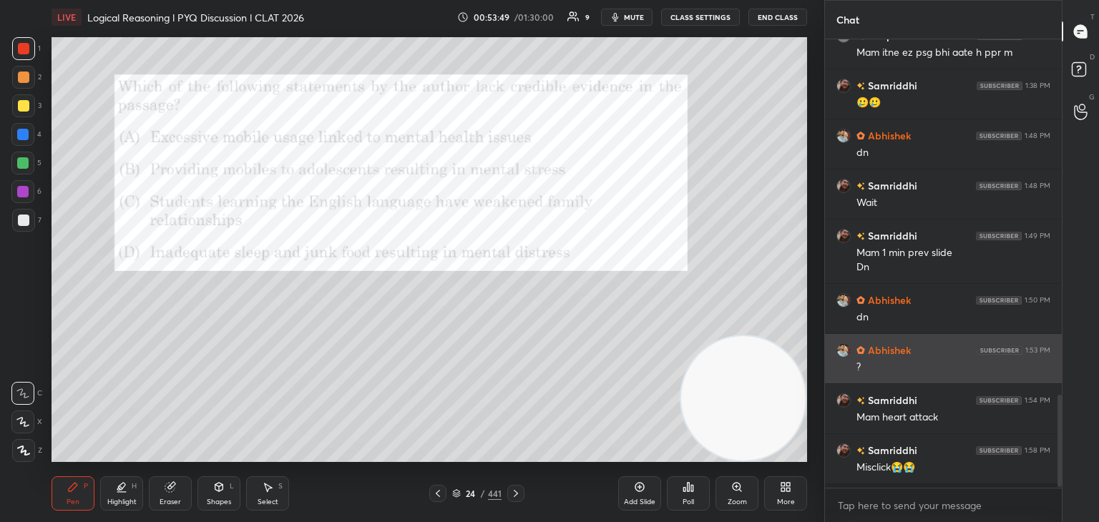
scroll to position [479, 233]
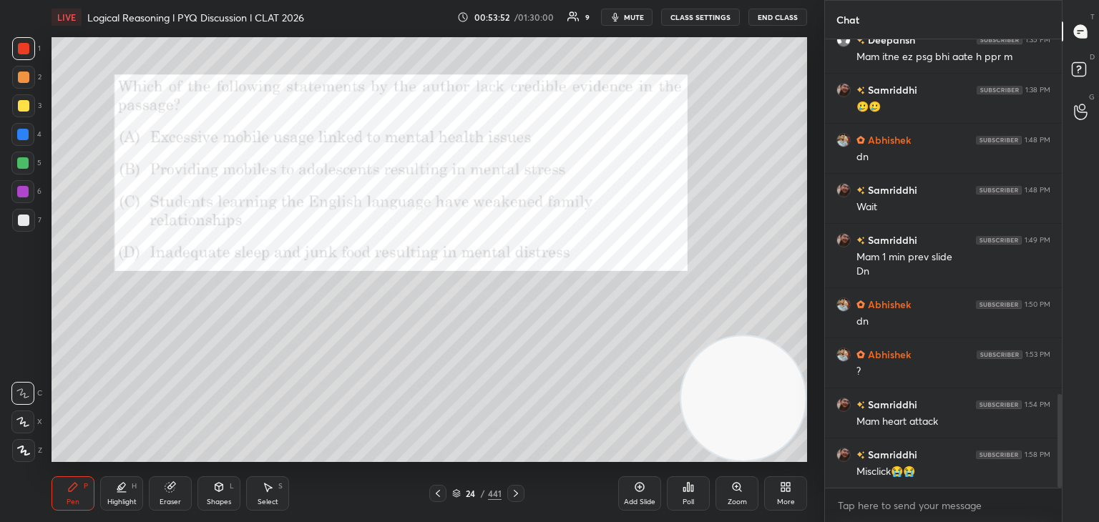
click at [518, 490] on icon at bounding box center [515, 493] width 11 height 11
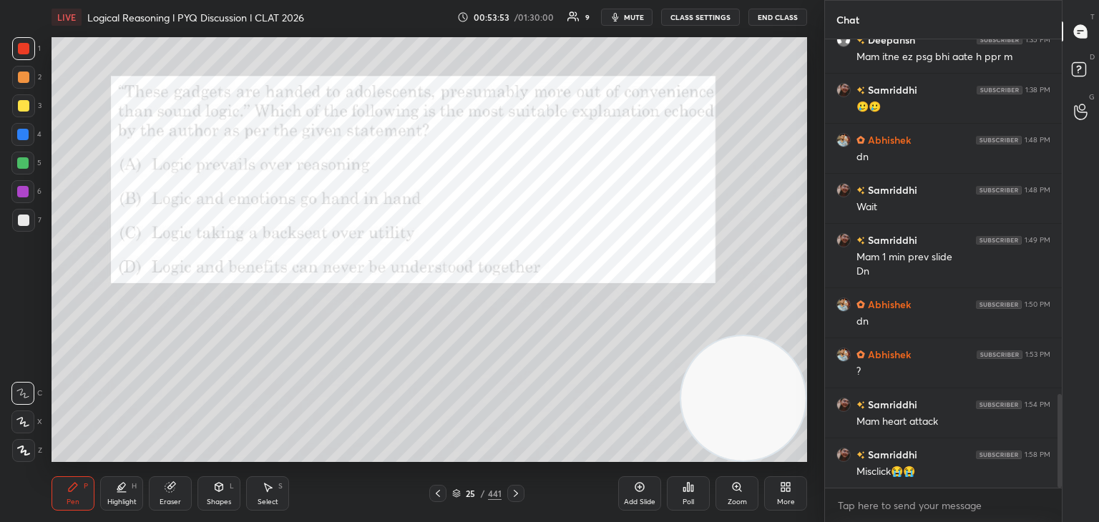
click at [452, 490] on icon at bounding box center [456, 493] width 9 height 9
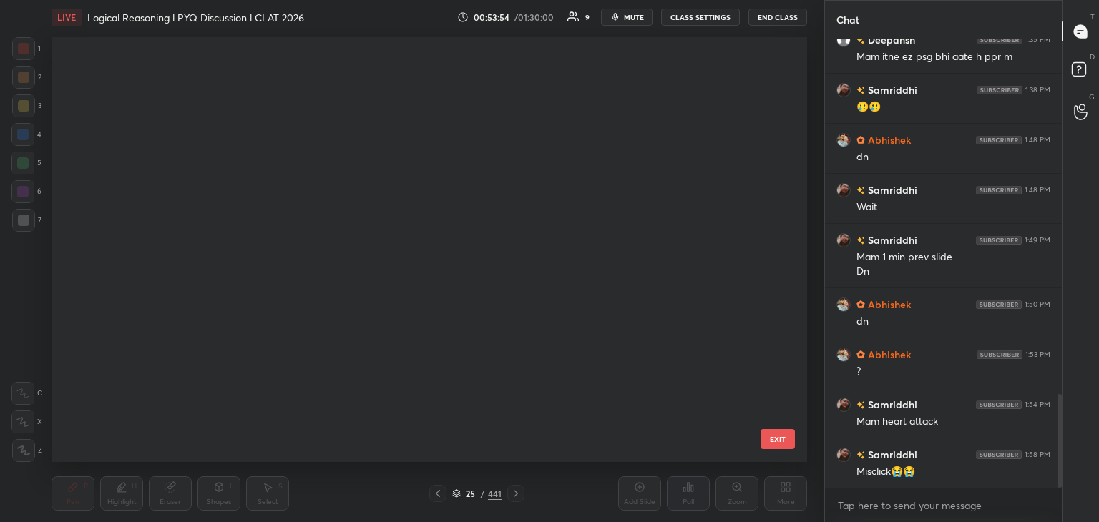
scroll to position [421, 748]
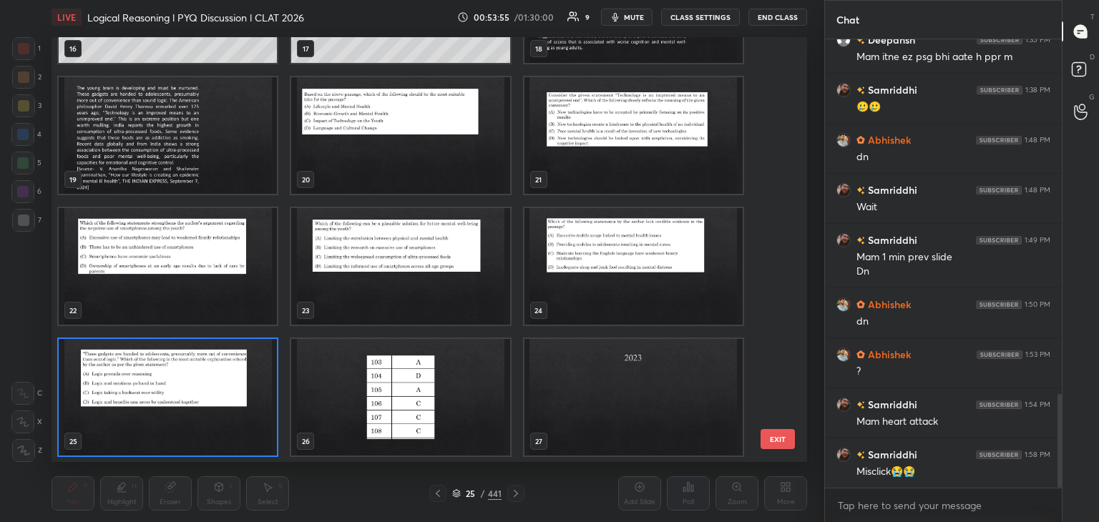
click at [203, 406] on img "grid" at bounding box center [168, 397] width 218 height 117
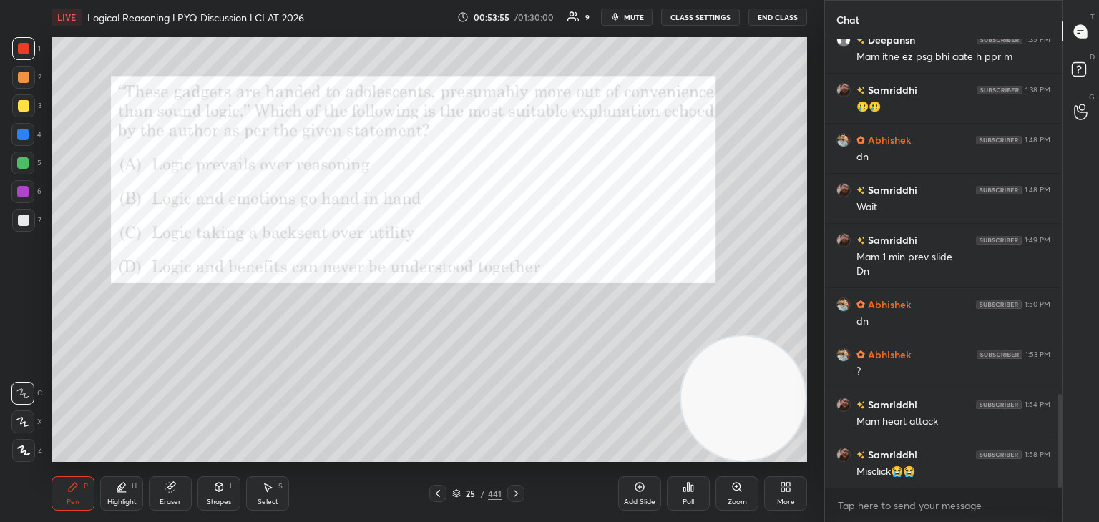
click at [207, 408] on img "grid" at bounding box center [168, 397] width 218 height 117
click at [461, 488] on div "25 / 441" at bounding box center [476, 493] width 49 height 13
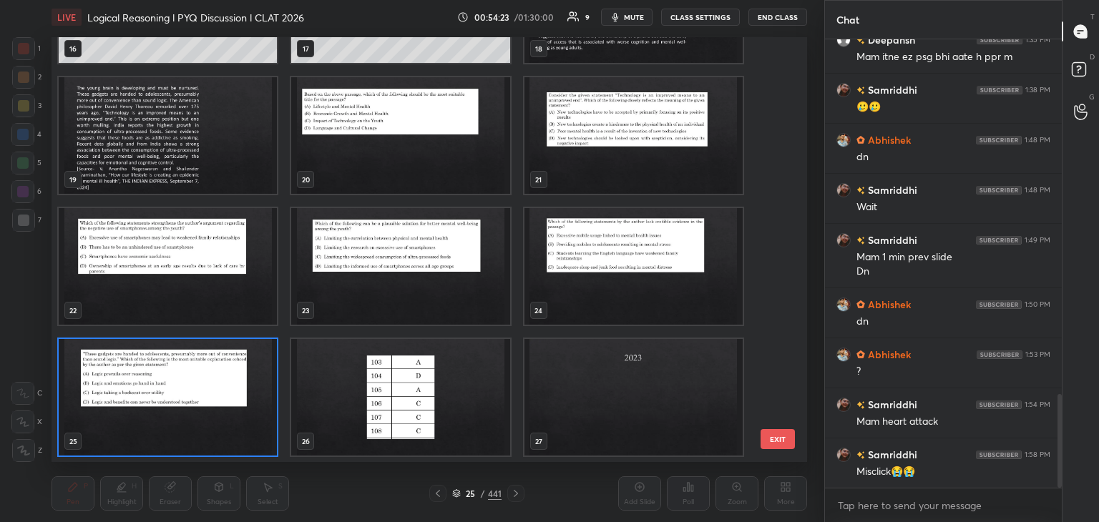
click at [235, 382] on img "grid" at bounding box center [168, 397] width 218 height 117
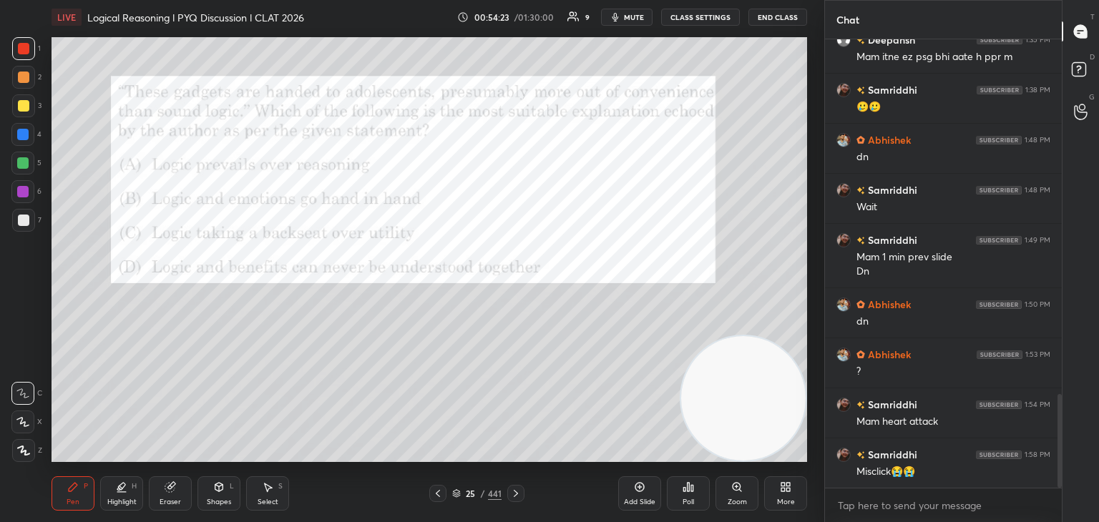
click at [233, 394] on img "grid" at bounding box center [168, 397] width 218 height 117
click at [685, 503] on div "Poll" at bounding box center [688, 502] width 11 height 7
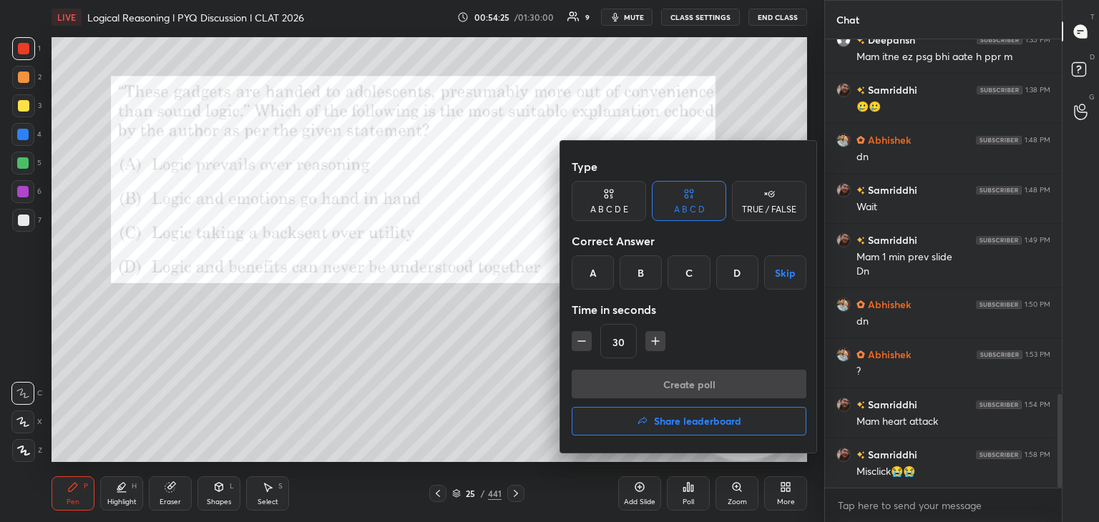
click at [689, 279] on div "C" at bounding box center [688, 272] width 42 height 34
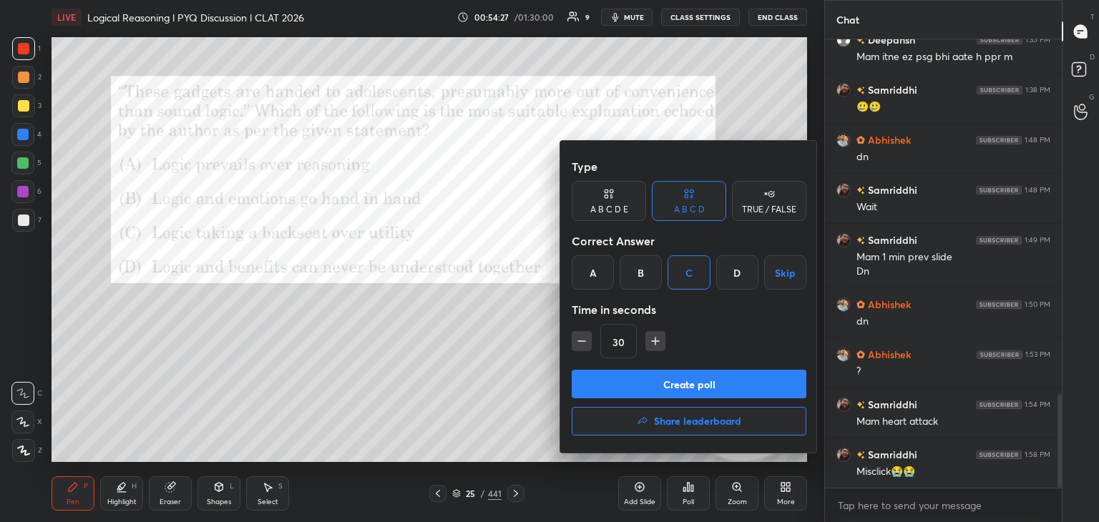
click at [654, 383] on button "Create poll" at bounding box center [689, 384] width 235 height 29
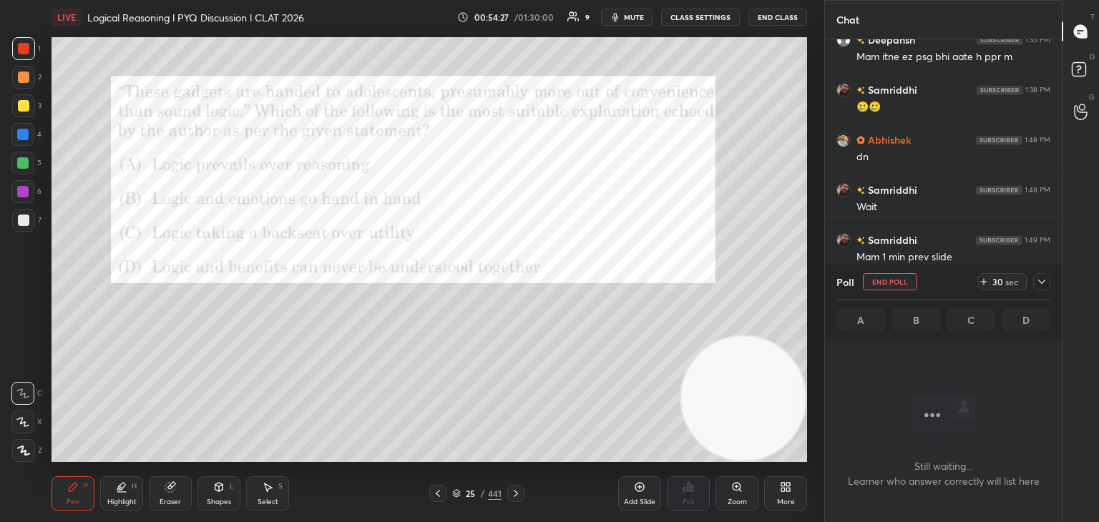
scroll to position [404, 233]
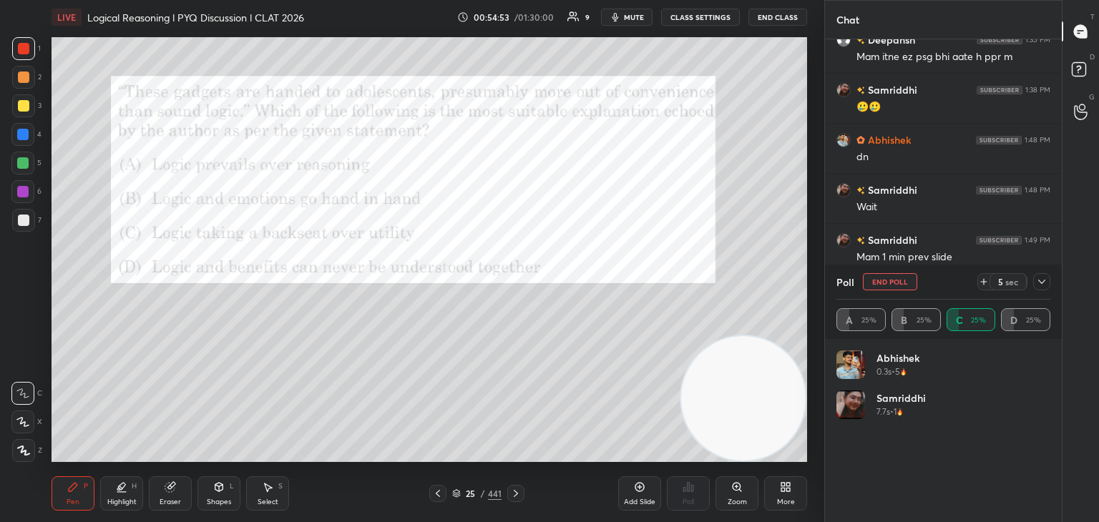
click at [883, 282] on button "End Poll" at bounding box center [890, 281] width 54 height 17
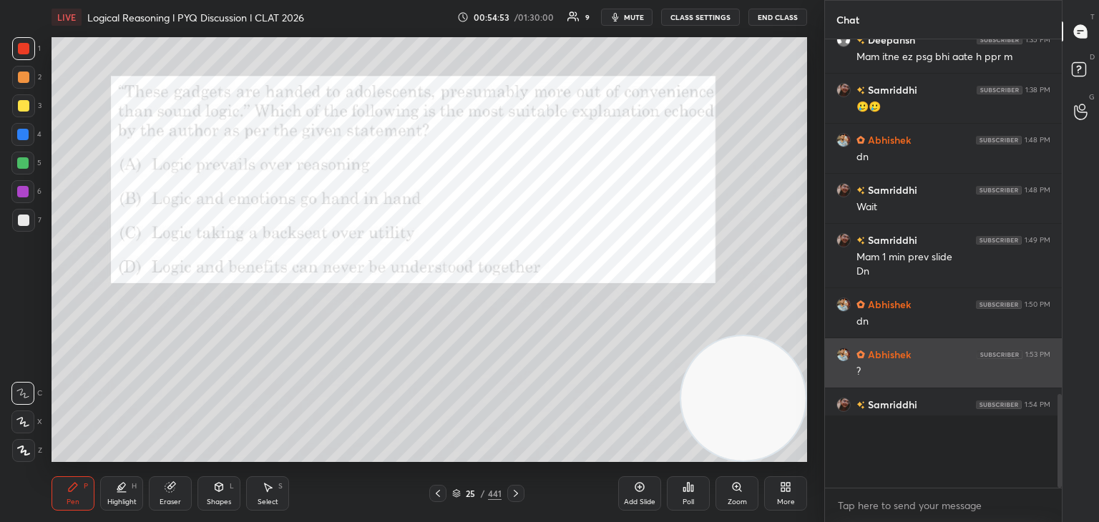
scroll to position [4, 4]
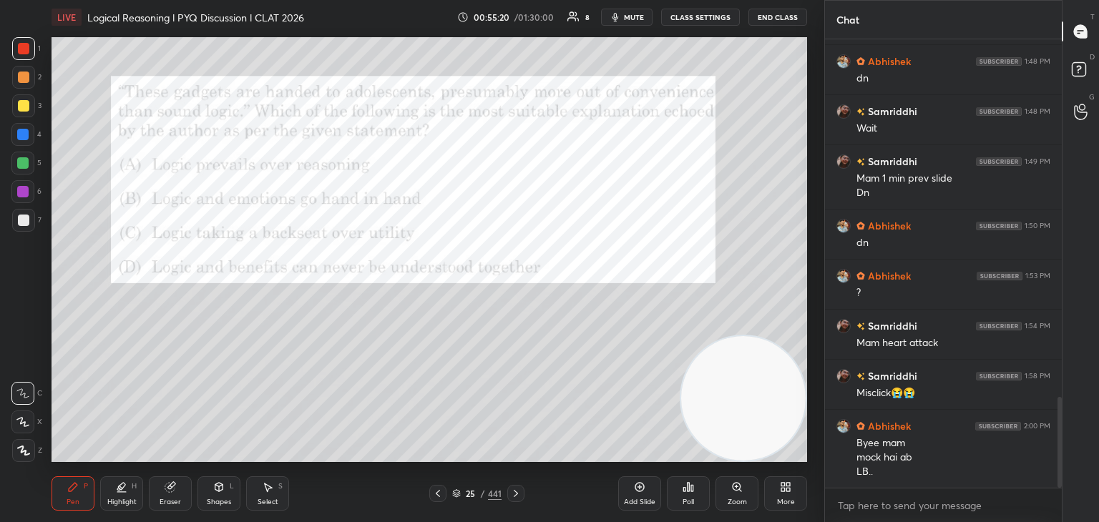
click at [688, 489] on icon at bounding box center [689, 487] width 2 height 9
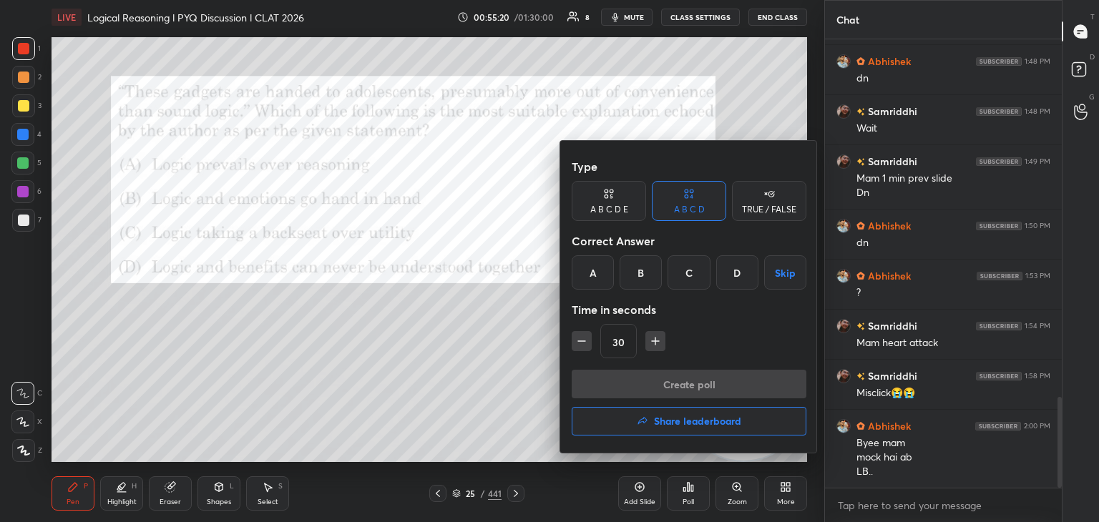
click at [675, 421] on h4 "Share leaderboard" at bounding box center [697, 421] width 87 height 10
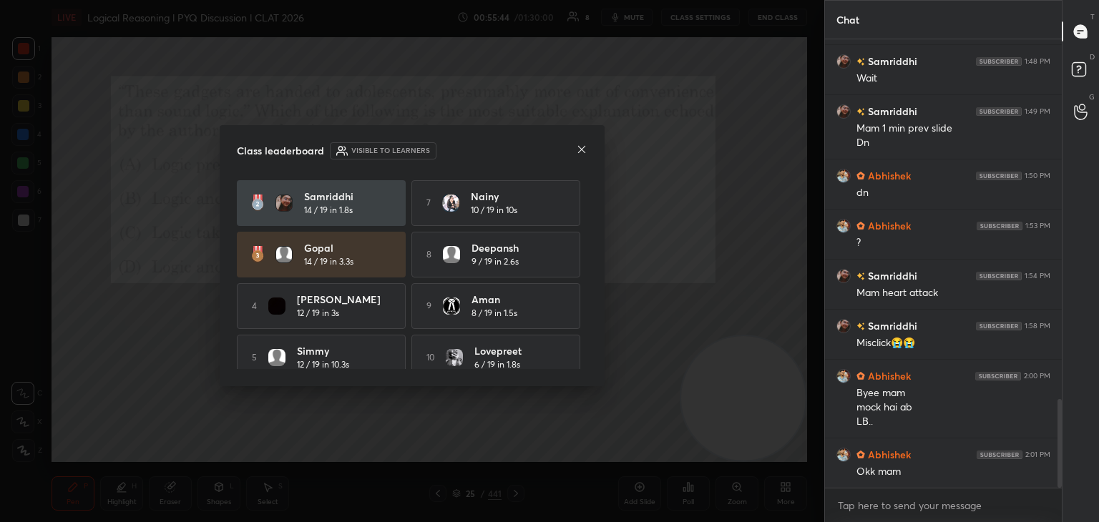
scroll to position [66, 0]
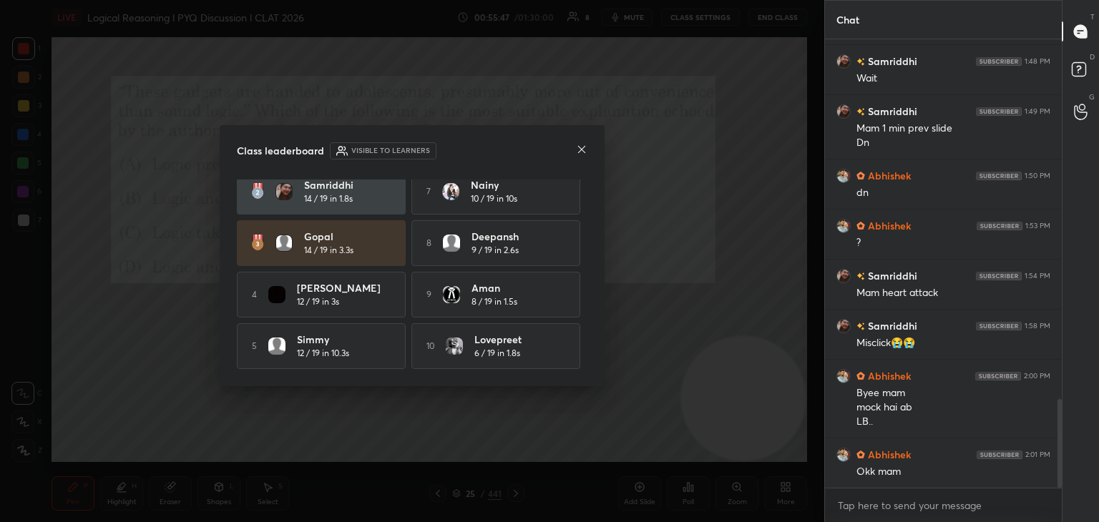
click at [579, 155] on icon at bounding box center [581, 149] width 11 height 11
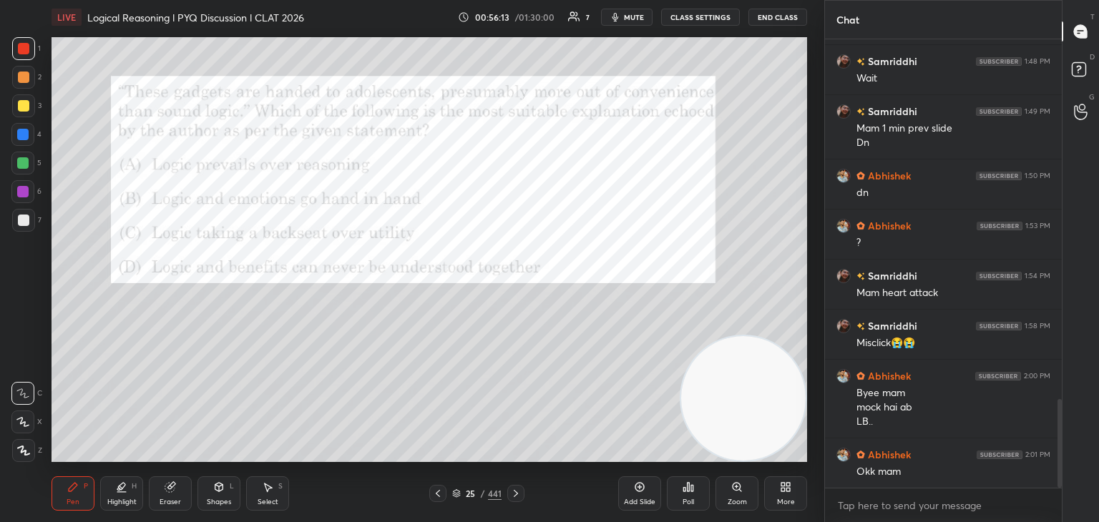
click at [459, 494] on icon at bounding box center [456, 495] width 7 height 2
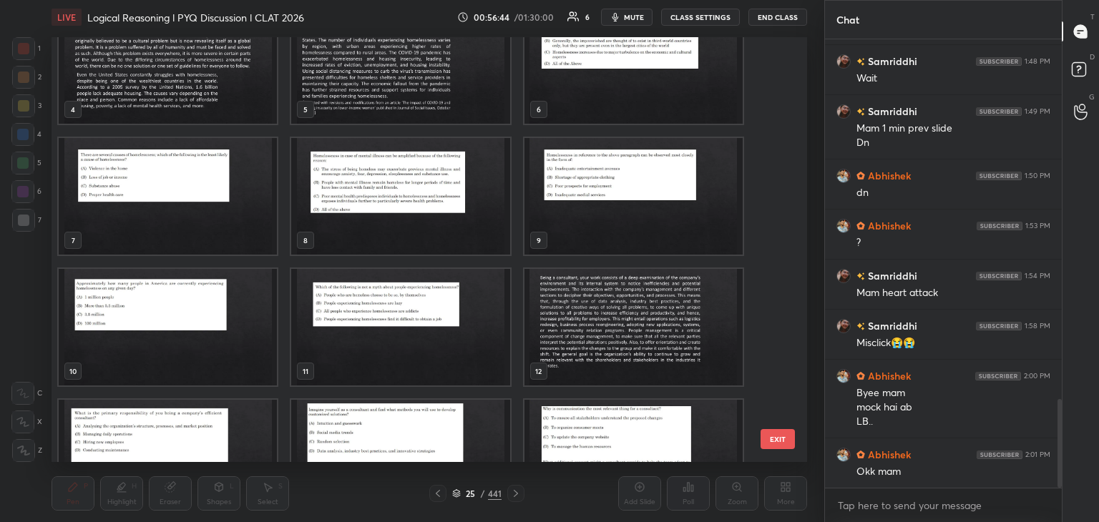
scroll to position [0, 0]
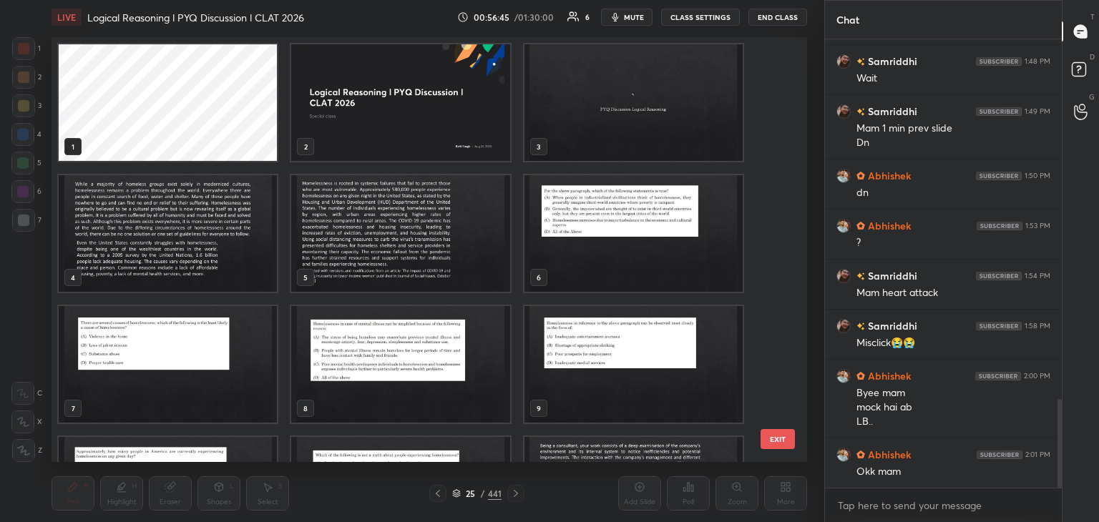
click at [445, 115] on img "grid" at bounding box center [400, 102] width 218 height 117
click at [456, 119] on img "grid" at bounding box center [400, 102] width 218 height 117
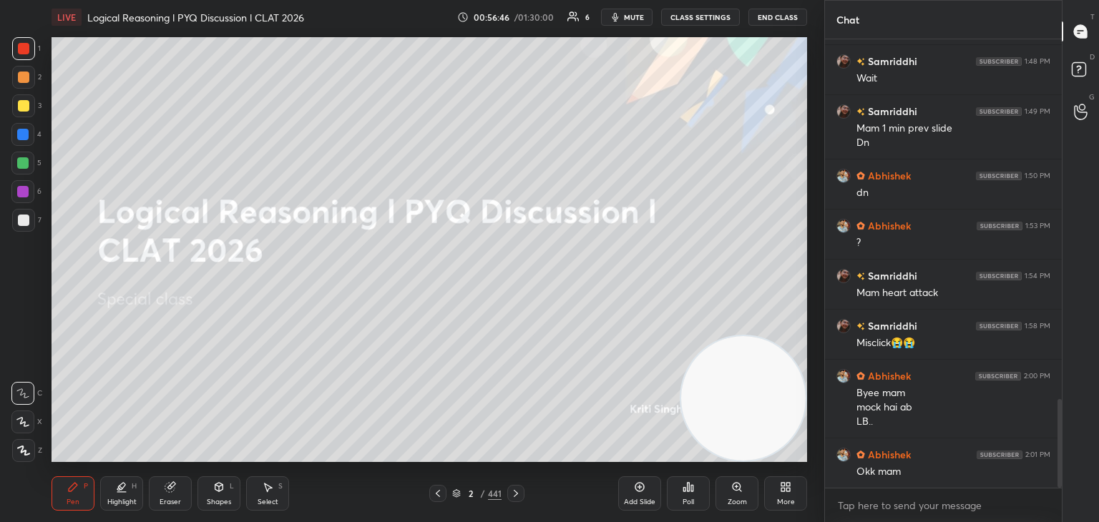
click at [784, 493] on div "More" at bounding box center [785, 493] width 43 height 34
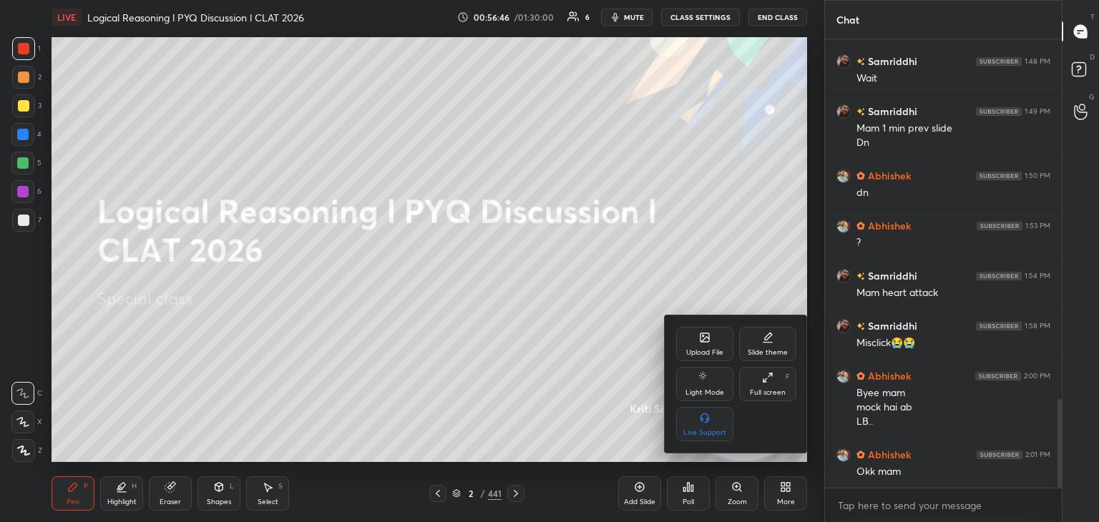
click at [695, 352] on div "Upload File" at bounding box center [704, 352] width 37 height 7
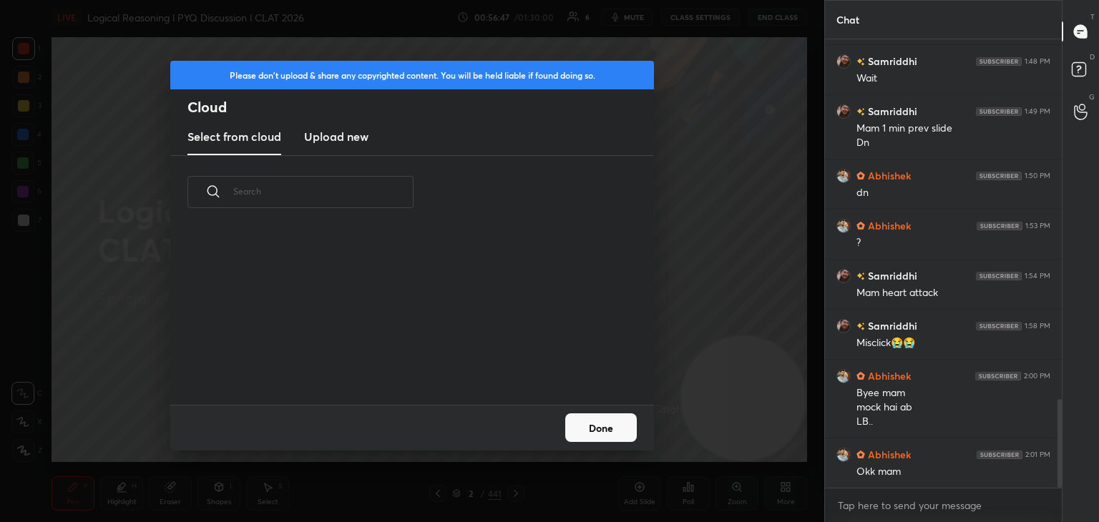
scroll to position [176, 459]
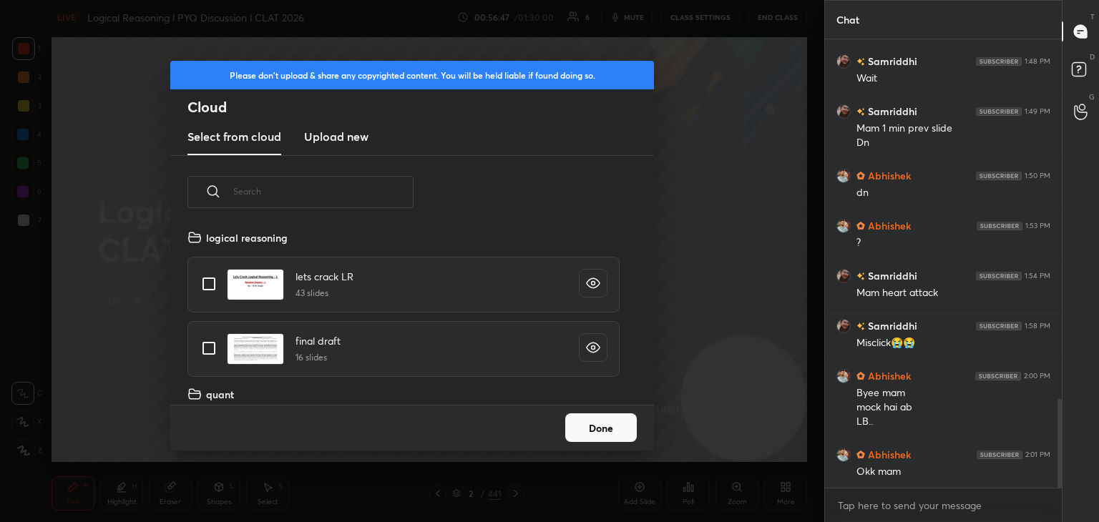
click at [333, 145] on h3 "Upload new" at bounding box center [336, 136] width 64 height 17
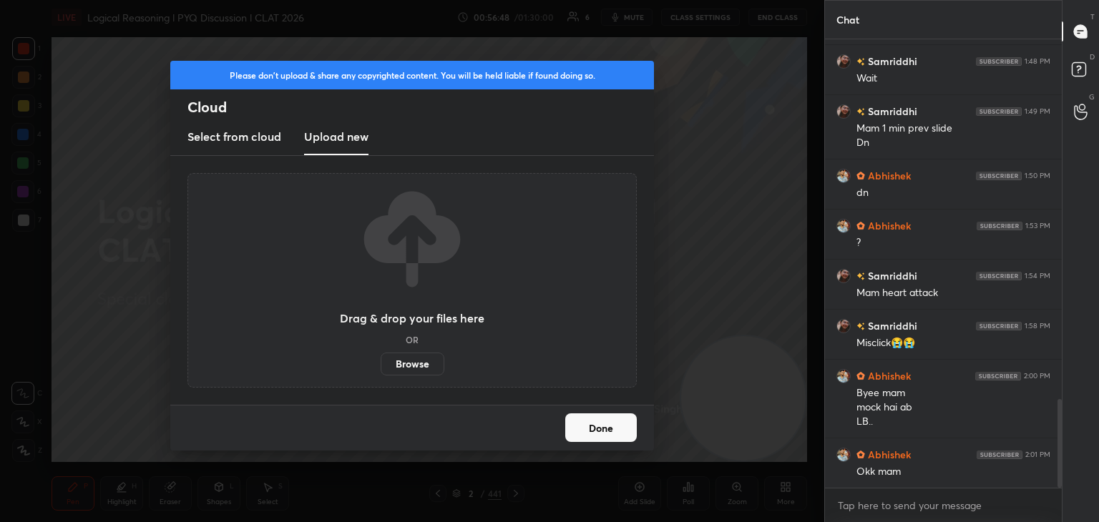
click at [401, 369] on label "Browse" at bounding box center [413, 364] width 64 height 23
click at [381, 369] on input "Browse" at bounding box center [381, 364] width 0 height 23
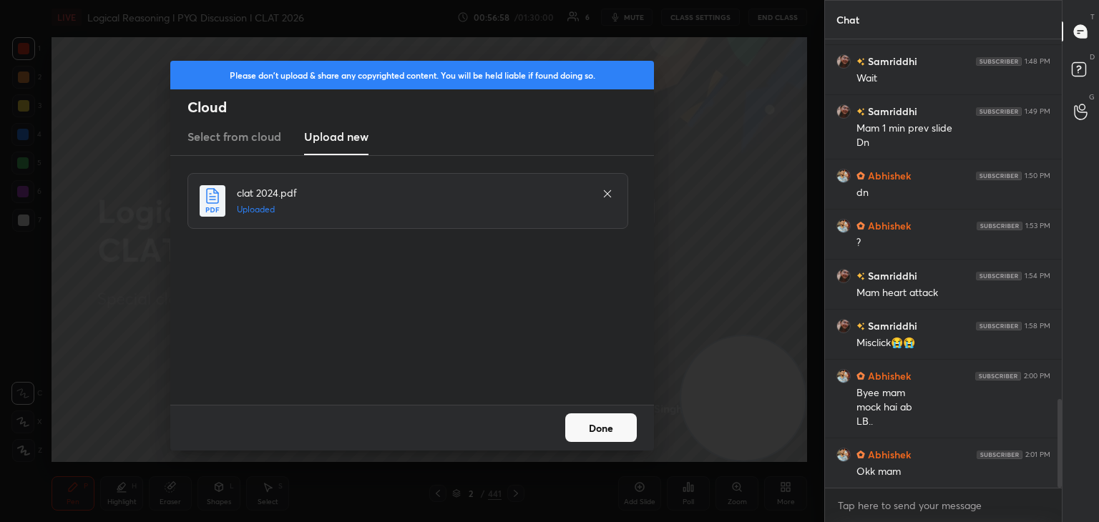
click at [622, 439] on button "Done" at bounding box center [601, 428] width 72 height 29
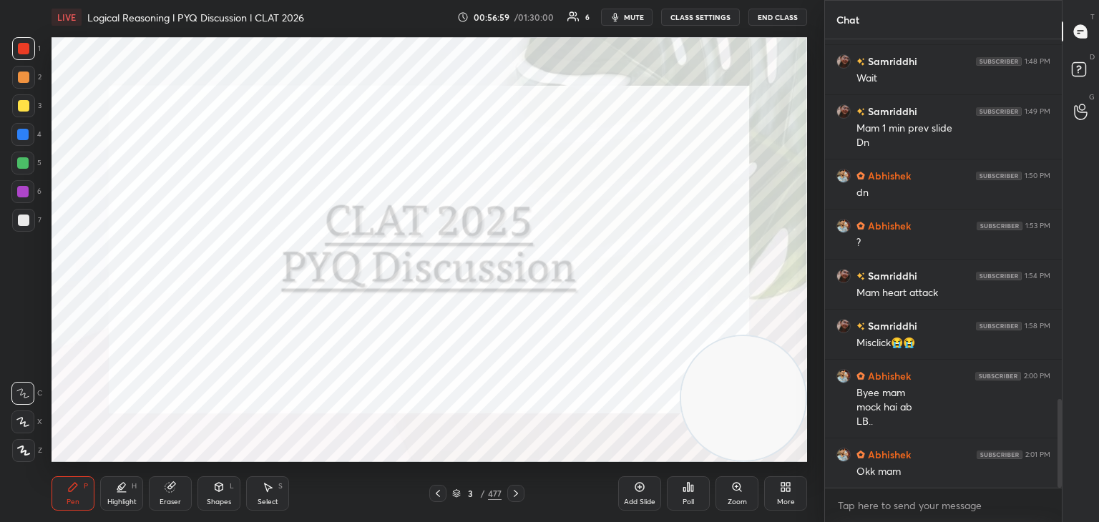
click at [458, 493] on icon at bounding box center [456, 492] width 7 height 4
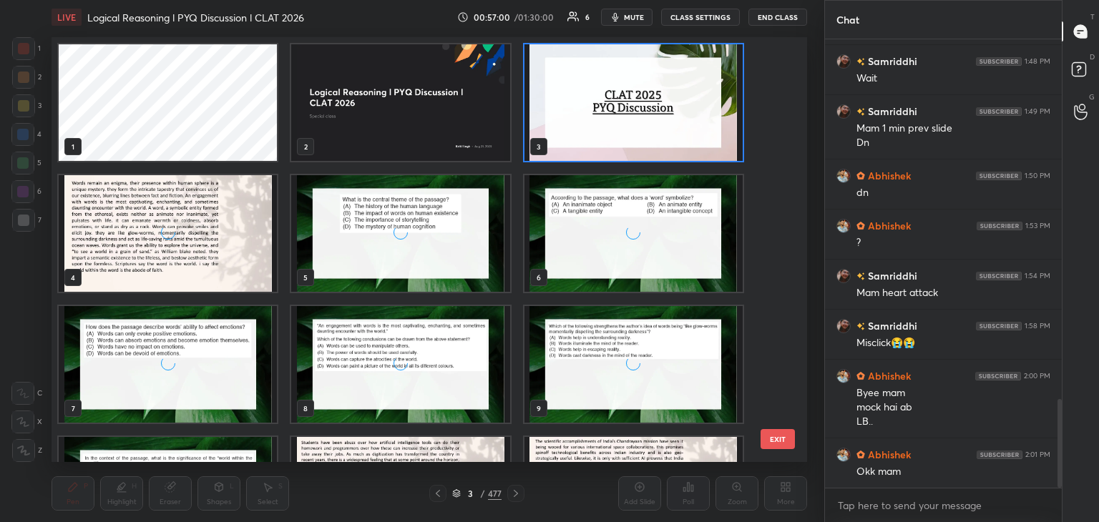
scroll to position [421, 748]
click at [195, 259] on img "grid" at bounding box center [168, 233] width 218 height 117
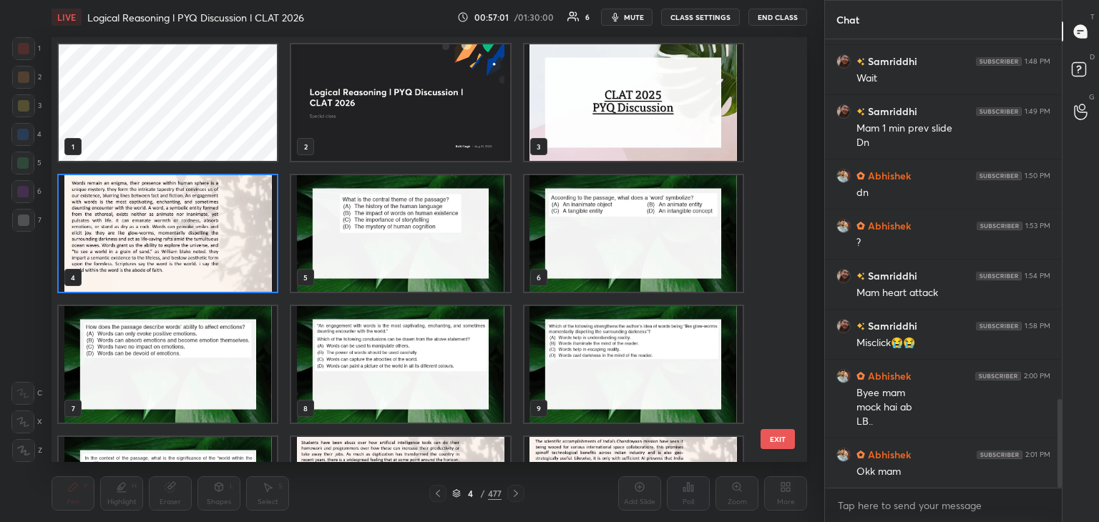
click at [193, 278] on img "grid" at bounding box center [168, 233] width 218 height 117
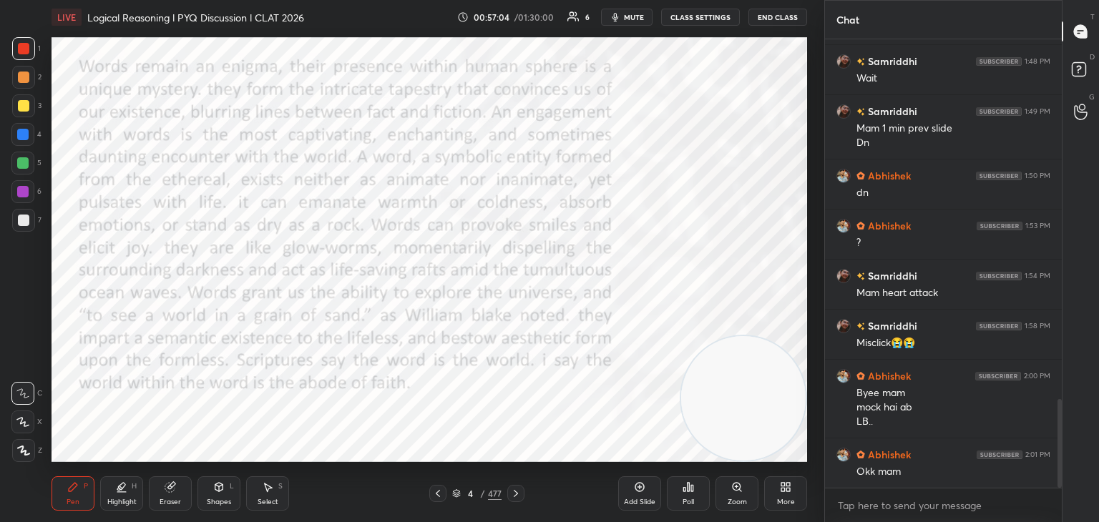
click at [27, 47] on div at bounding box center [23, 48] width 11 height 11
click at [24, 432] on div at bounding box center [22, 422] width 23 height 23
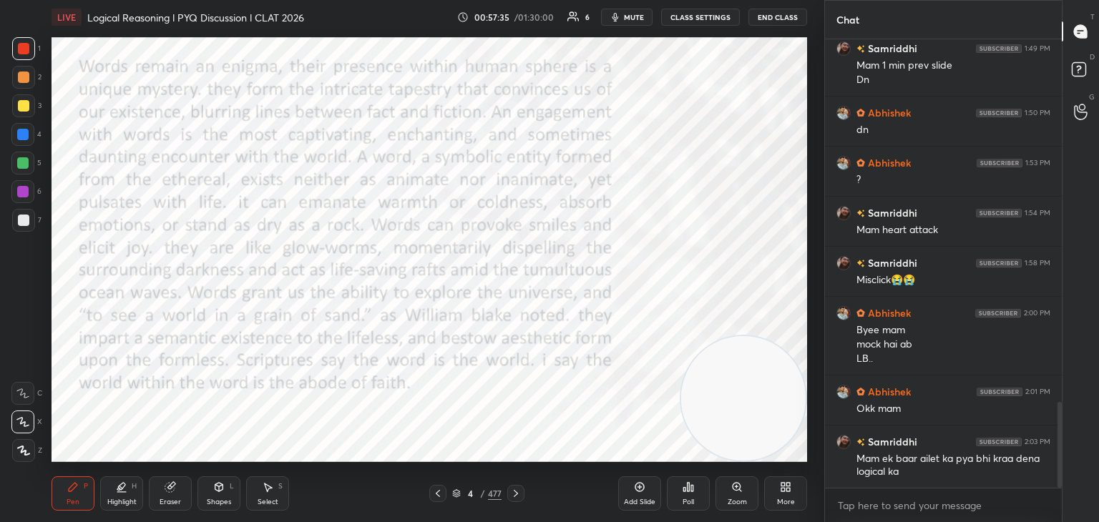
click at [24, 198] on div at bounding box center [22, 191] width 23 height 23
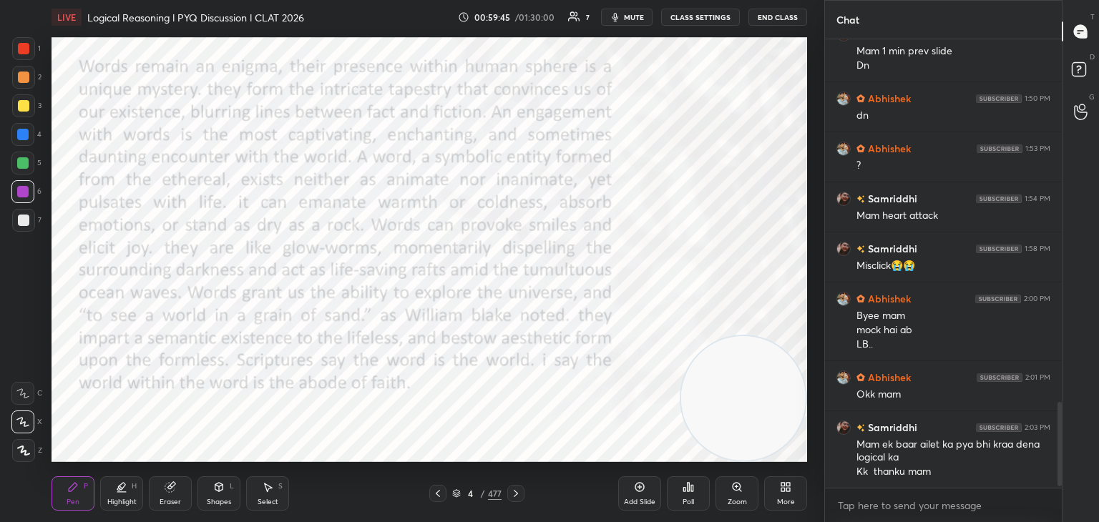
scroll to position [1953, 0]
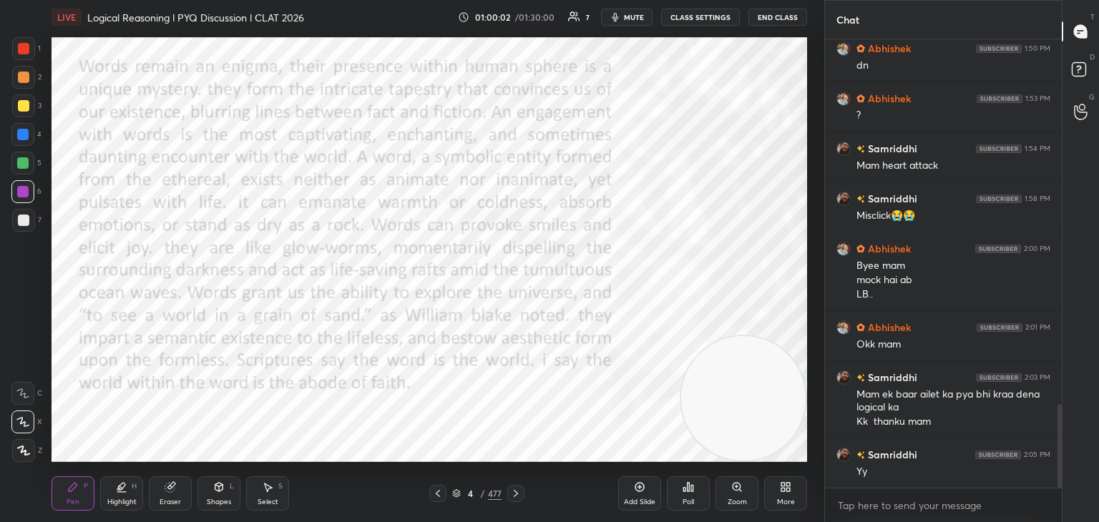
click at [630, 19] on span "mute" at bounding box center [634, 17] width 20 height 10
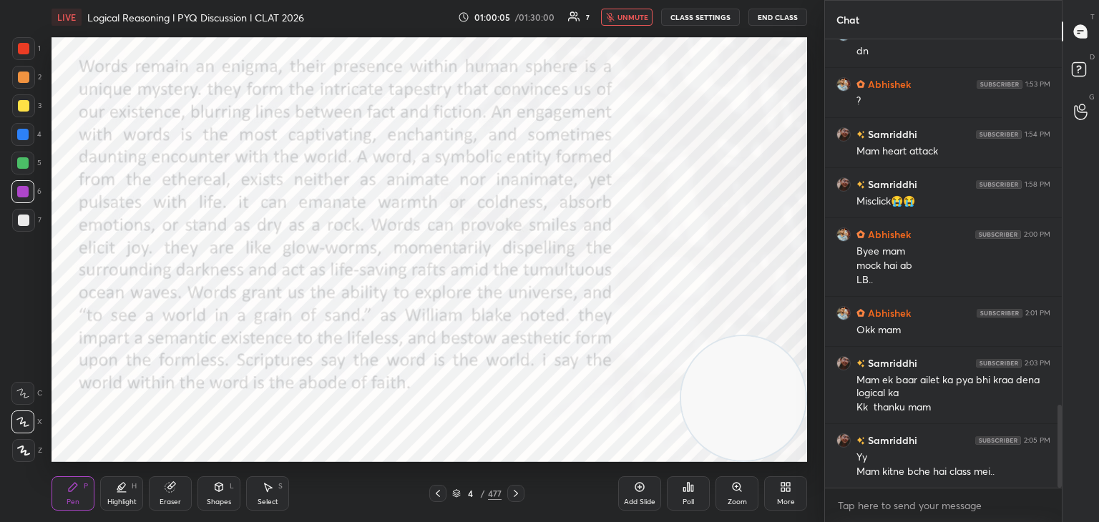
click at [636, 20] on span "unmute" at bounding box center [632, 17] width 31 height 10
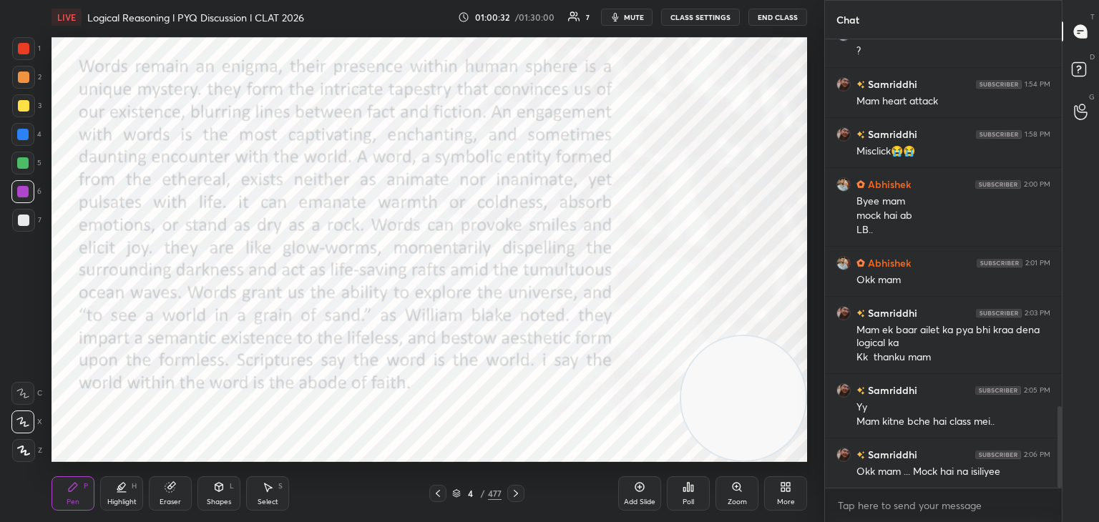
scroll to position [2068, 0]
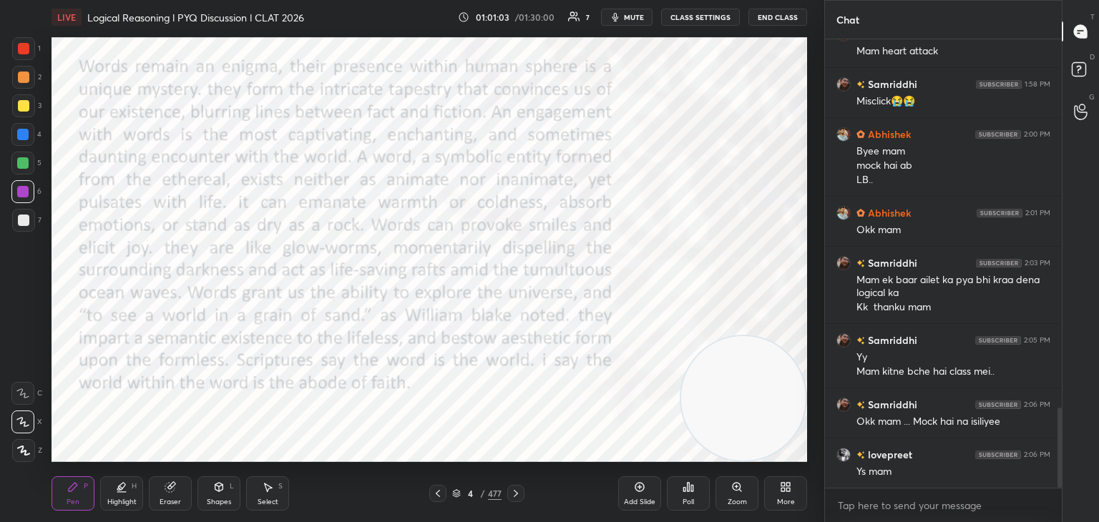
click at [512, 494] on icon at bounding box center [515, 493] width 11 height 11
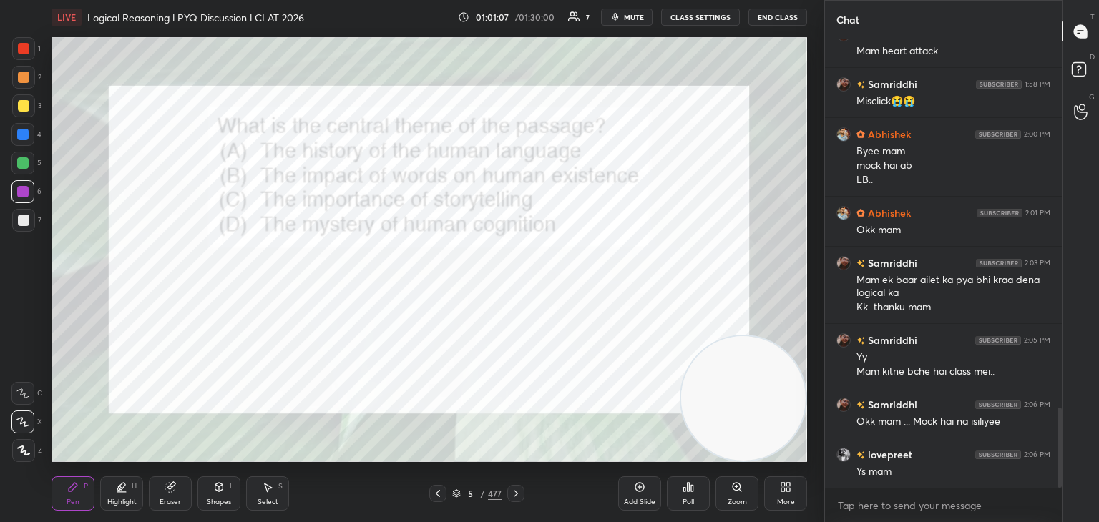
click at [693, 491] on icon at bounding box center [692, 488] width 2 height 6
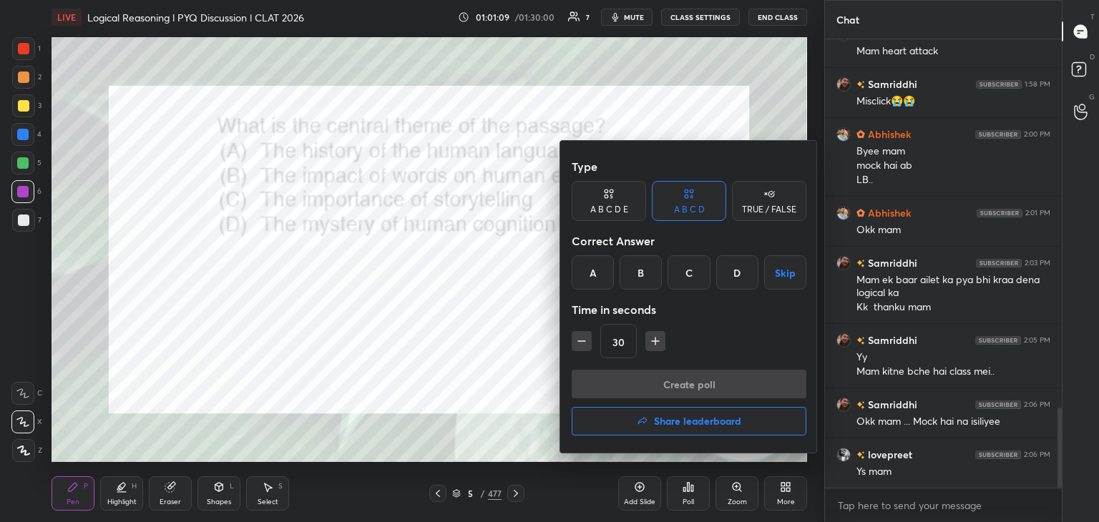
click at [489, 366] on div at bounding box center [549, 261] width 1099 height 522
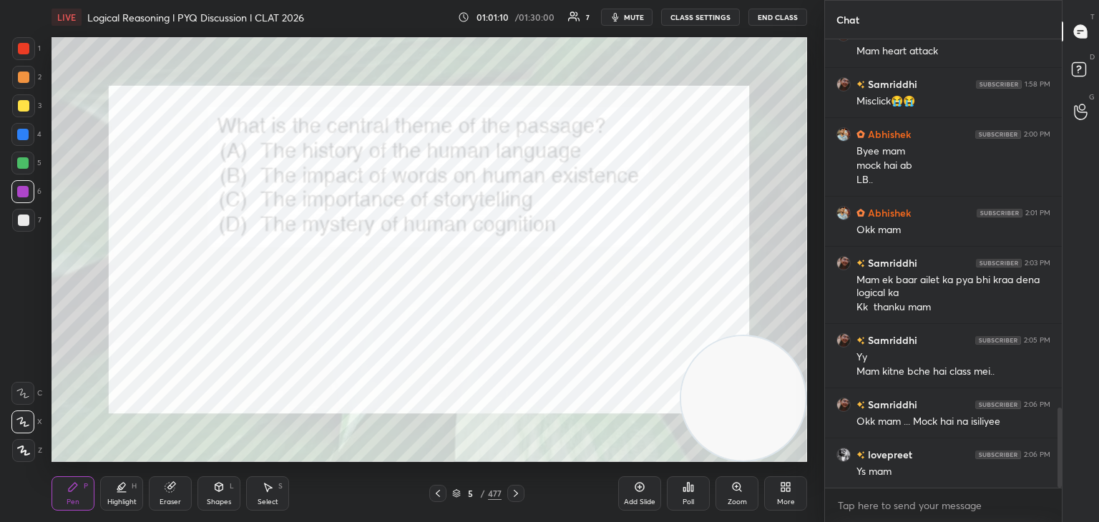
click at [693, 491] on icon at bounding box center [692, 488] width 2 height 6
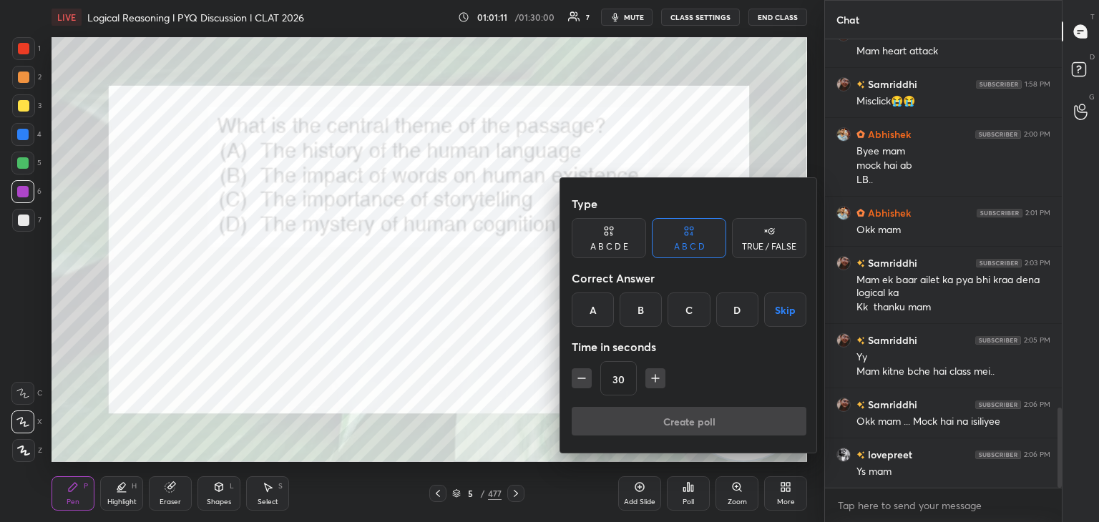
click at [695, 493] on div at bounding box center [549, 261] width 1099 height 522
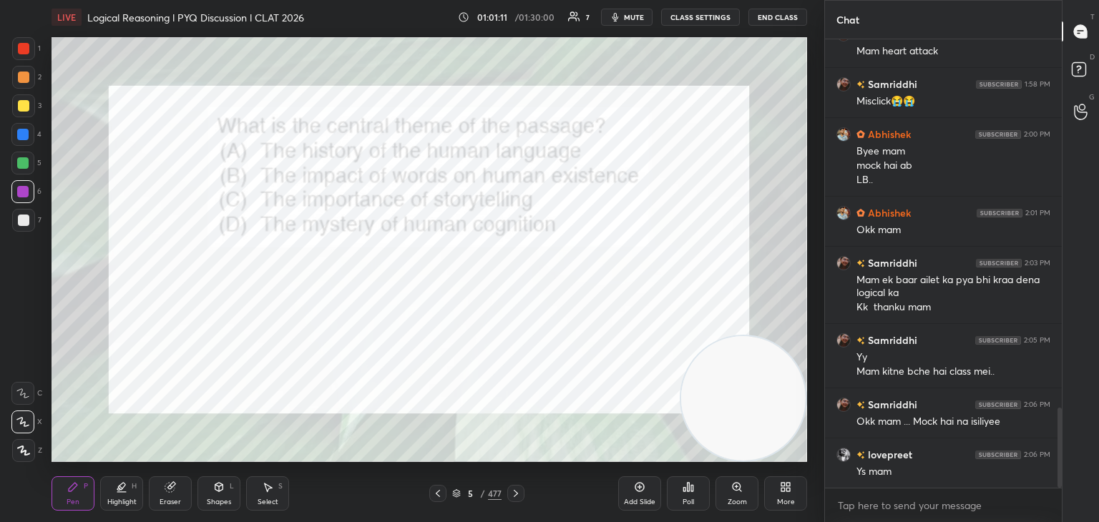
click at [681, 496] on div "Poll" at bounding box center [688, 493] width 43 height 34
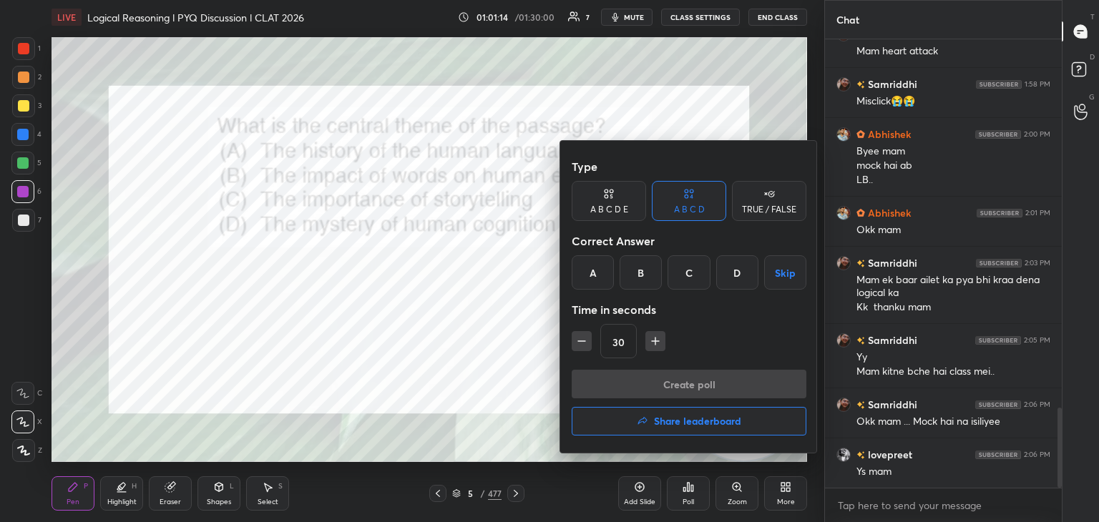
click at [638, 281] on div "B" at bounding box center [641, 272] width 42 height 34
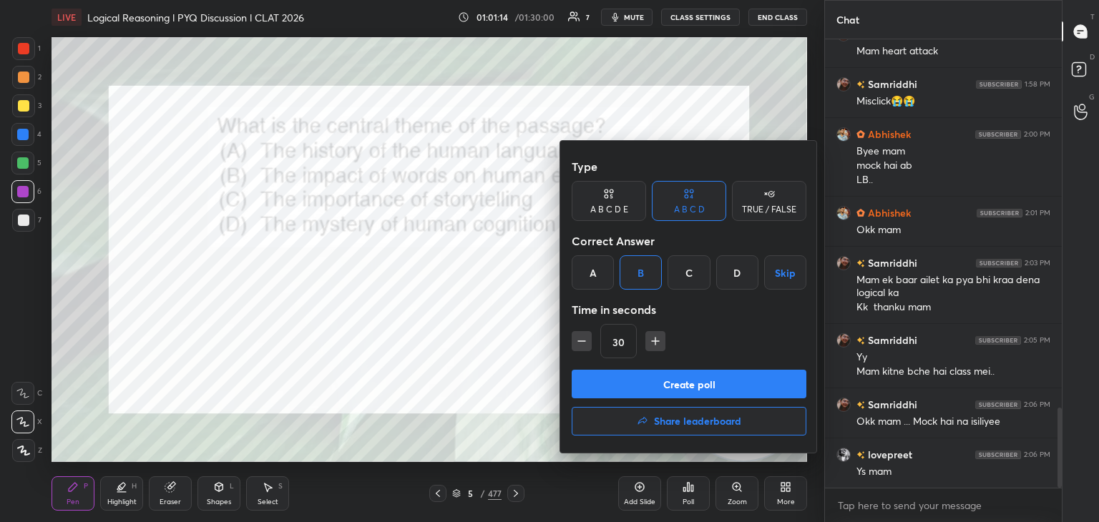
click at [647, 382] on button "Create poll" at bounding box center [689, 384] width 235 height 29
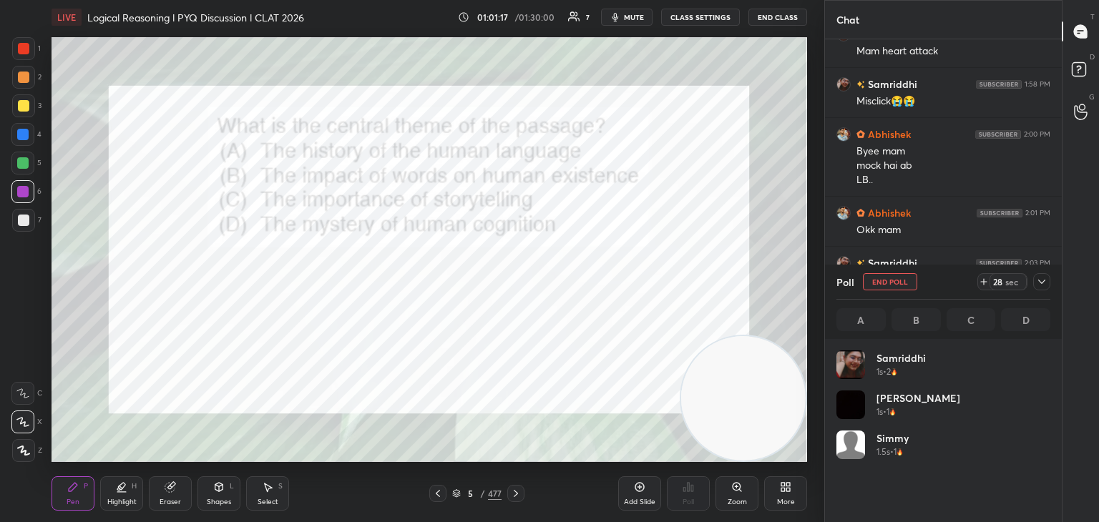
scroll to position [167, 210]
click at [876, 283] on button "End Poll" at bounding box center [890, 281] width 54 height 17
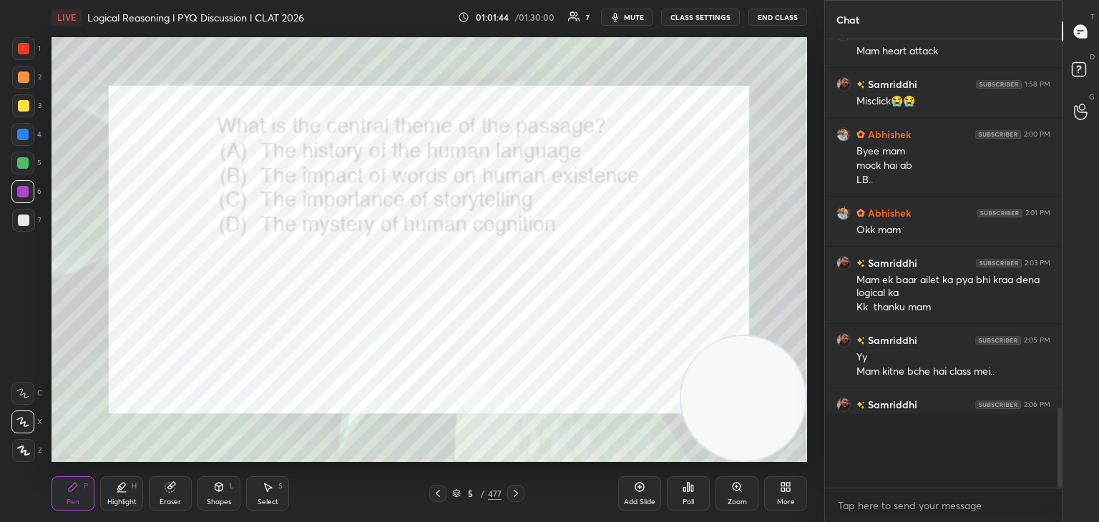
scroll to position [455, 233]
click at [438, 495] on icon at bounding box center [438, 493] width 4 height 7
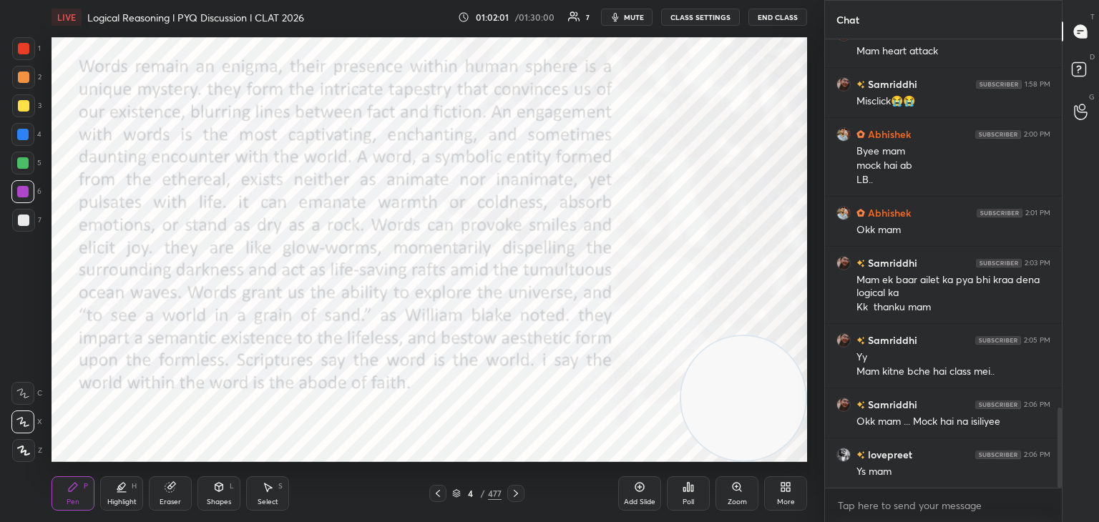
click at [523, 493] on div at bounding box center [515, 493] width 17 height 17
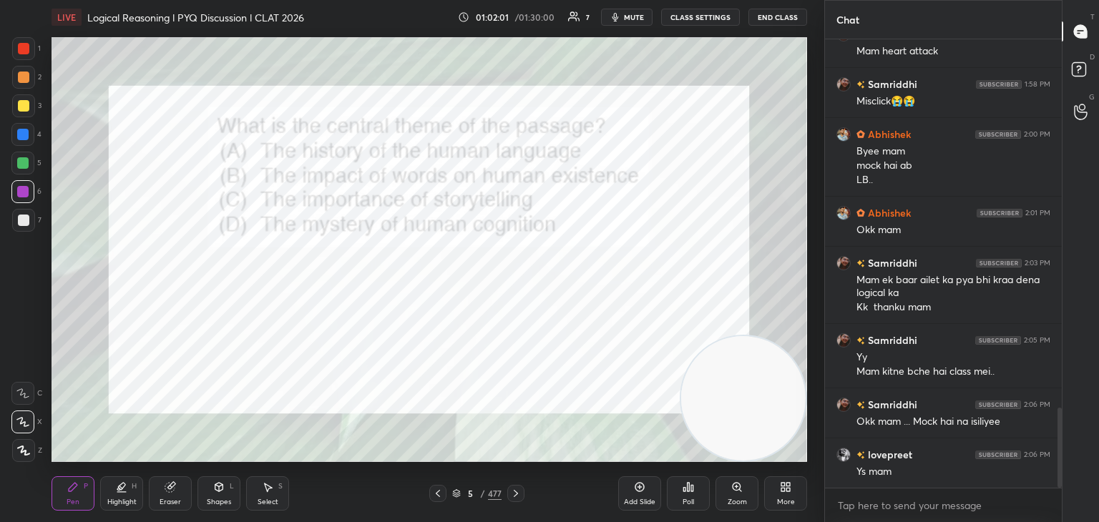
click at [518, 499] on icon at bounding box center [515, 493] width 11 height 11
click at [685, 493] on div "Poll" at bounding box center [688, 493] width 43 height 34
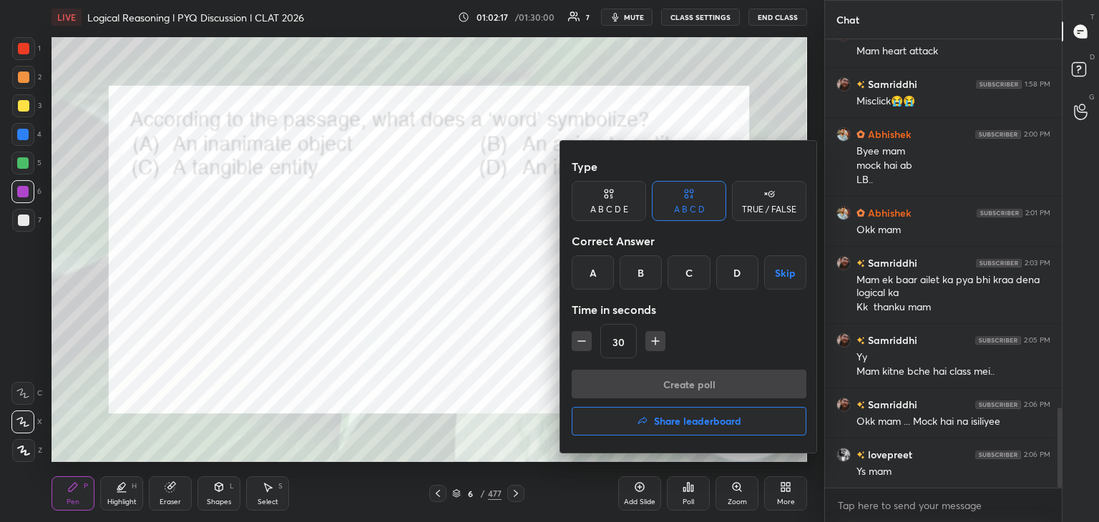
click at [721, 276] on div "D" at bounding box center [737, 272] width 42 height 34
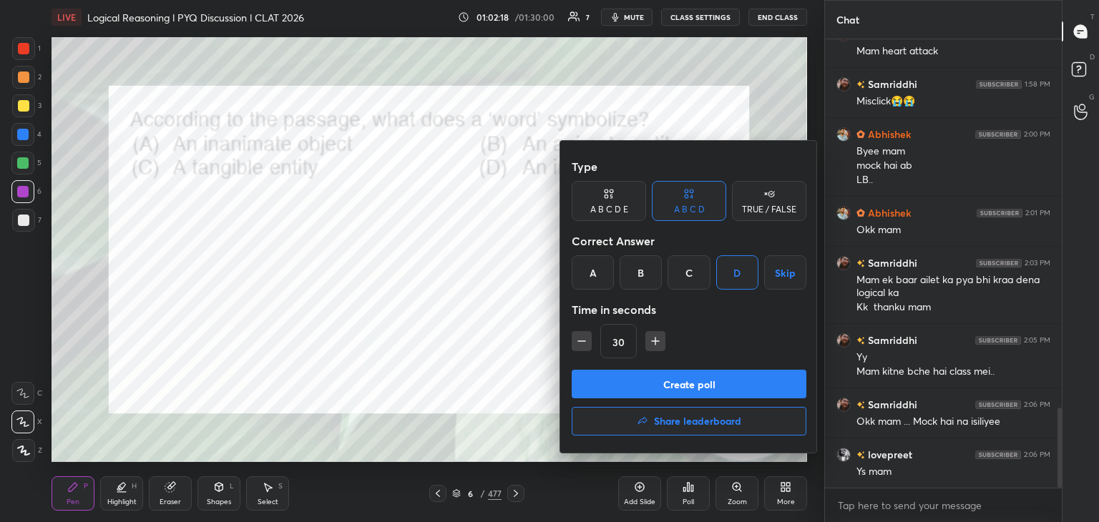
click at [659, 384] on button "Create poll" at bounding box center [689, 384] width 235 height 29
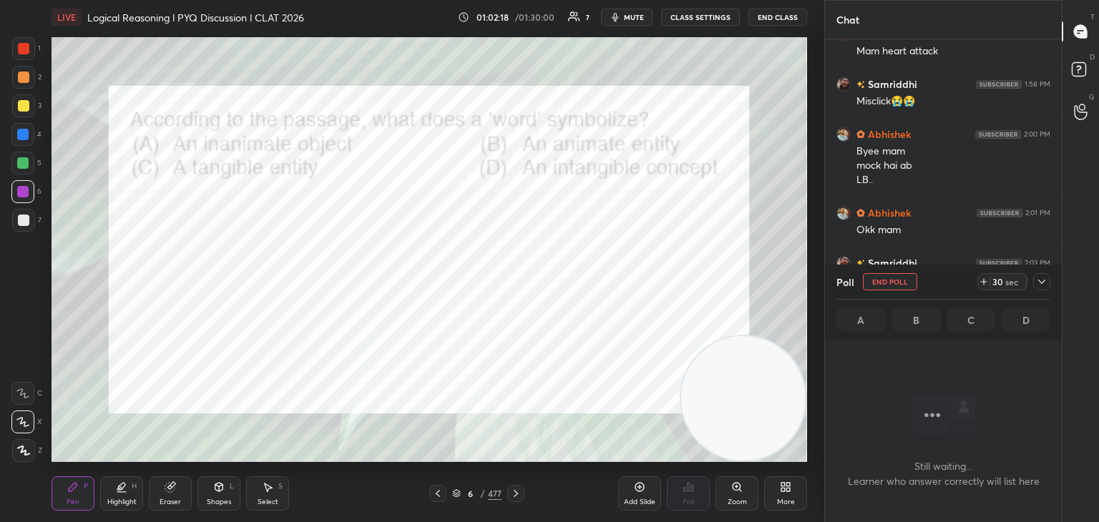
scroll to position [404, 233]
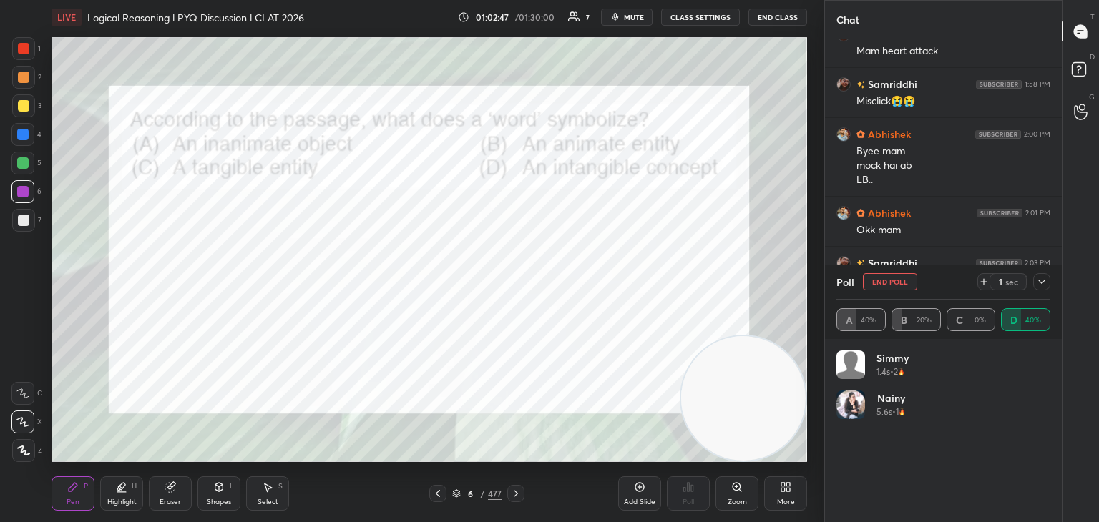
click at [901, 284] on button "End Poll" at bounding box center [890, 281] width 54 height 17
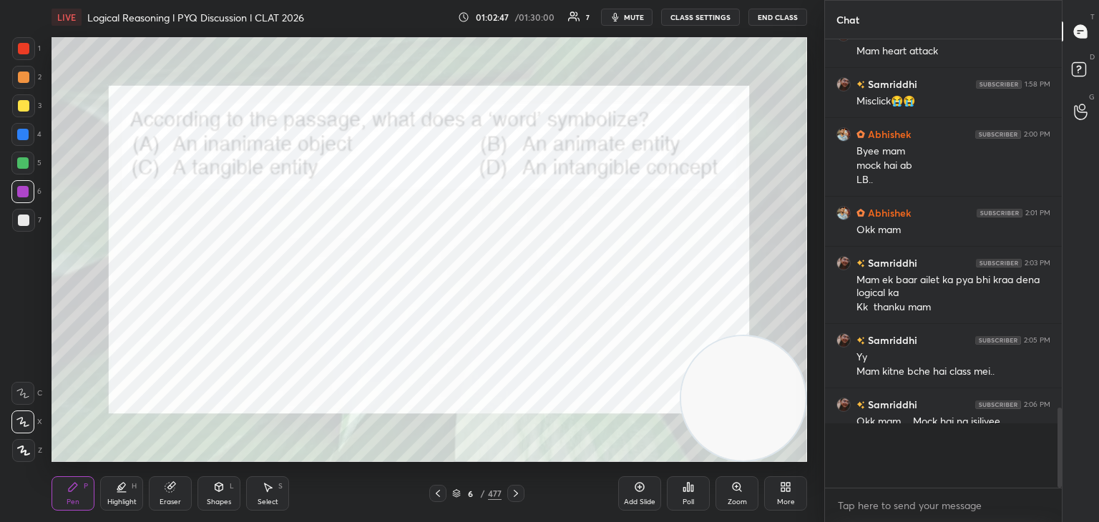
scroll to position [5, 4]
click at [437, 495] on icon at bounding box center [438, 493] width 4 height 7
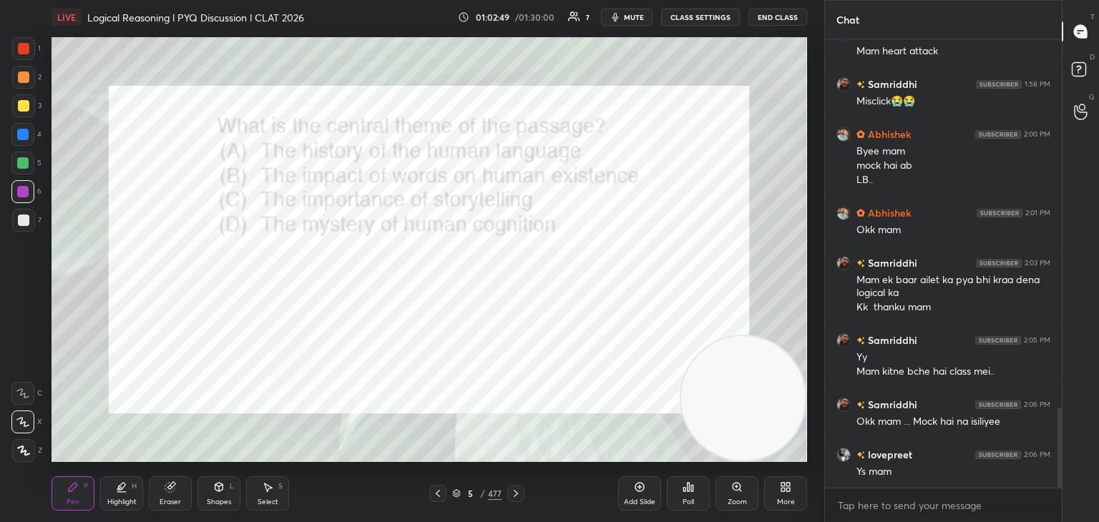
click at [441, 494] on icon at bounding box center [437, 493] width 11 height 11
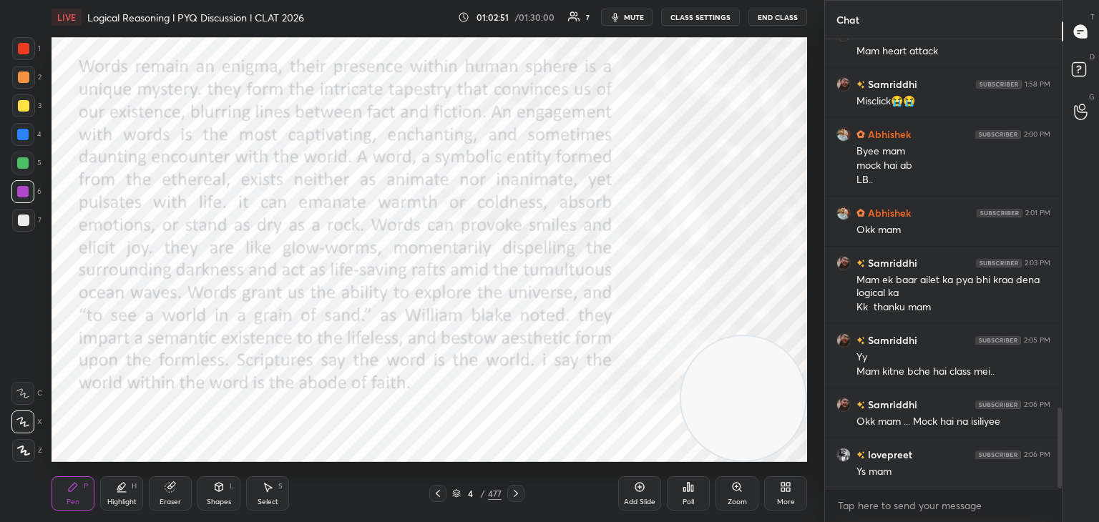
click at [124, 499] on div "Highlight" at bounding box center [121, 502] width 29 height 7
click at [20, 421] on icon at bounding box center [22, 421] width 11 height 11
click at [512, 489] on icon at bounding box center [515, 493] width 11 height 11
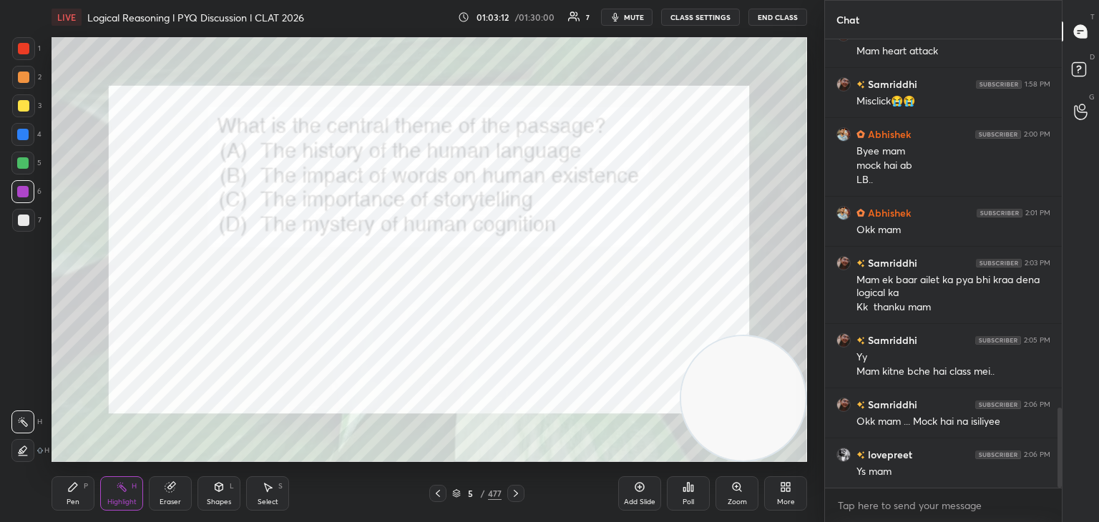
click at [520, 497] on icon at bounding box center [515, 493] width 11 height 11
click at [74, 499] on div "Pen" at bounding box center [73, 502] width 13 height 7
click at [517, 494] on icon at bounding box center [516, 493] width 4 height 7
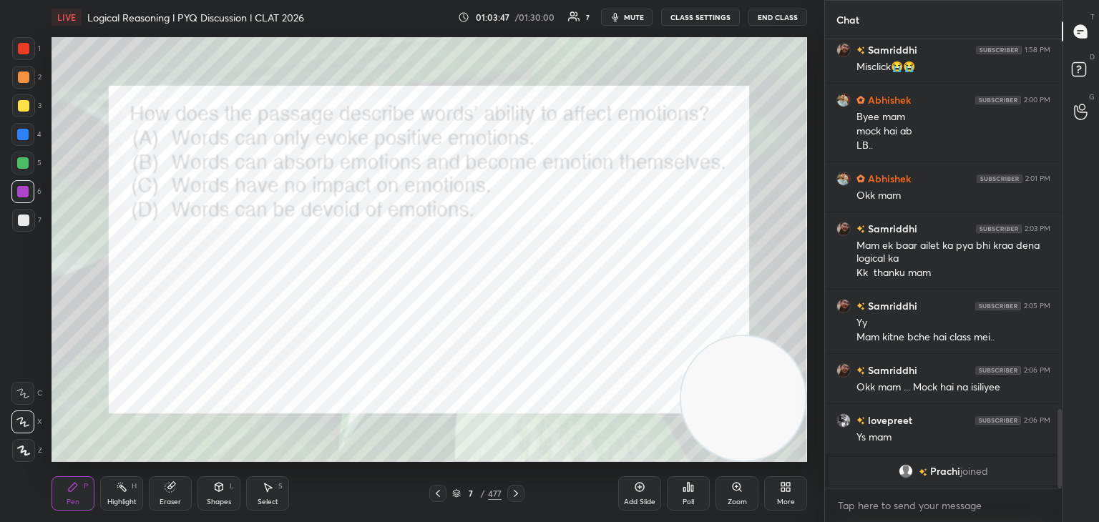
click at [685, 502] on div "Poll" at bounding box center [688, 502] width 11 height 7
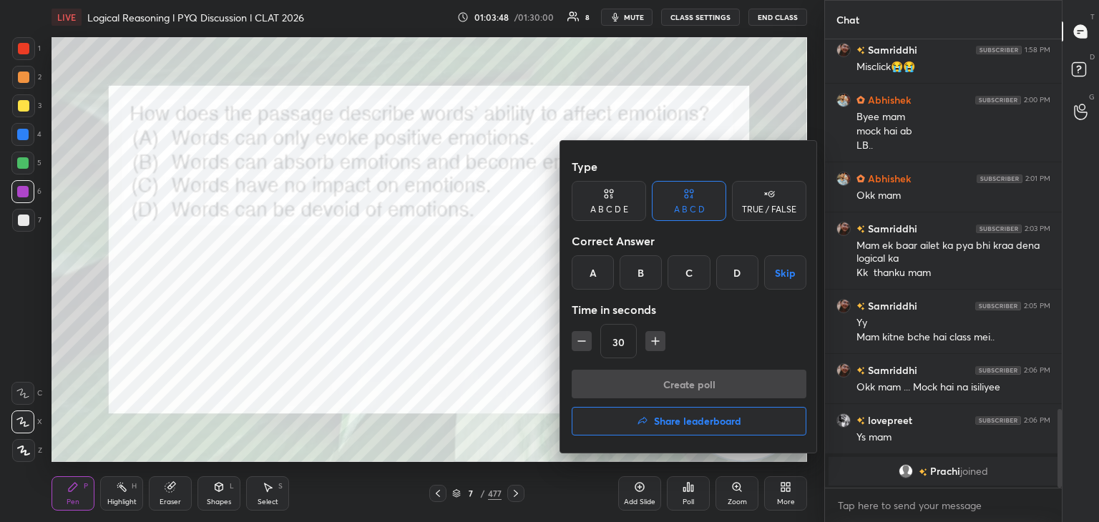
click at [628, 283] on div "B" at bounding box center [641, 272] width 42 height 34
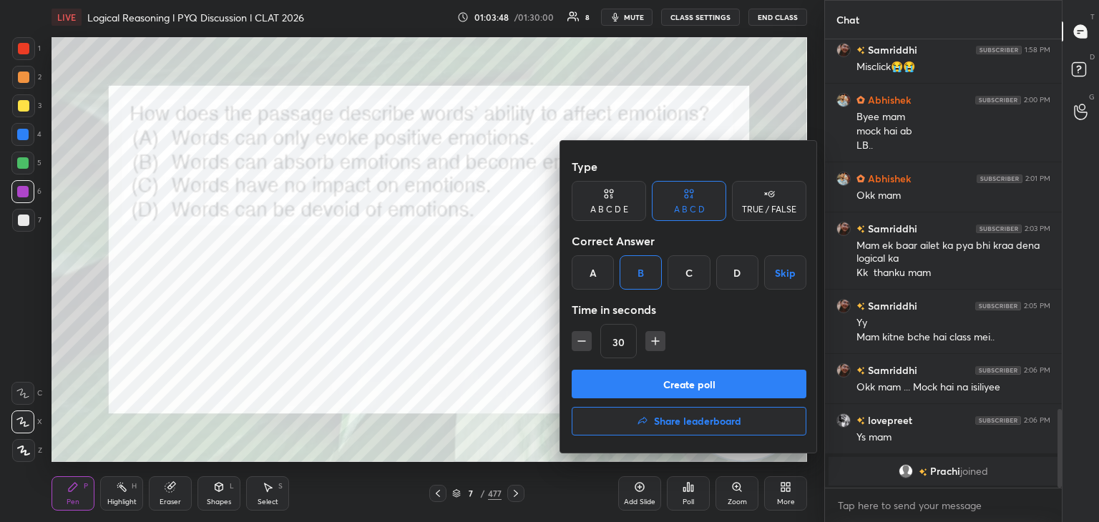
click at [633, 387] on button "Create poll" at bounding box center [689, 384] width 235 height 29
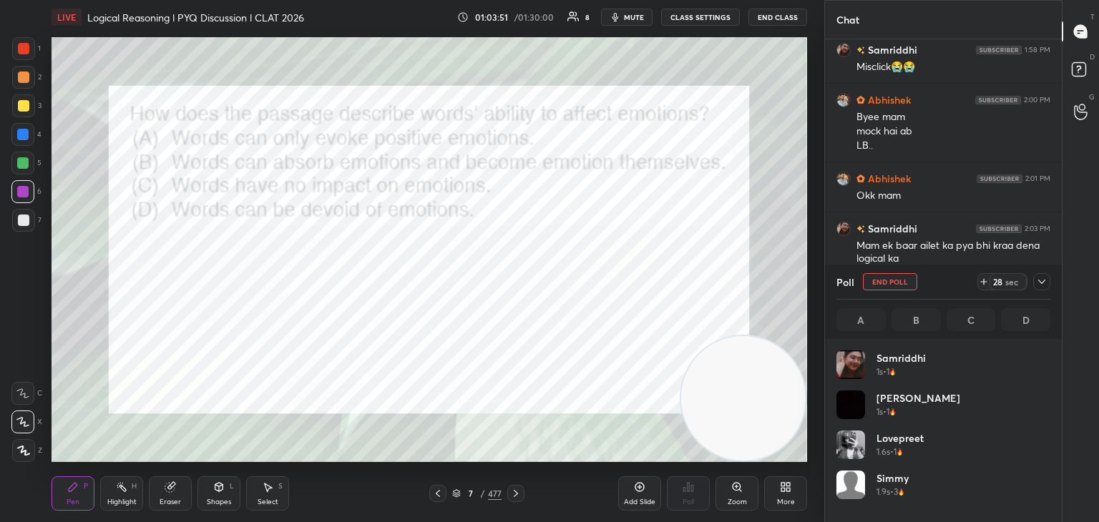
scroll to position [167, 210]
click at [899, 276] on button "End Poll" at bounding box center [890, 281] width 54 height 17
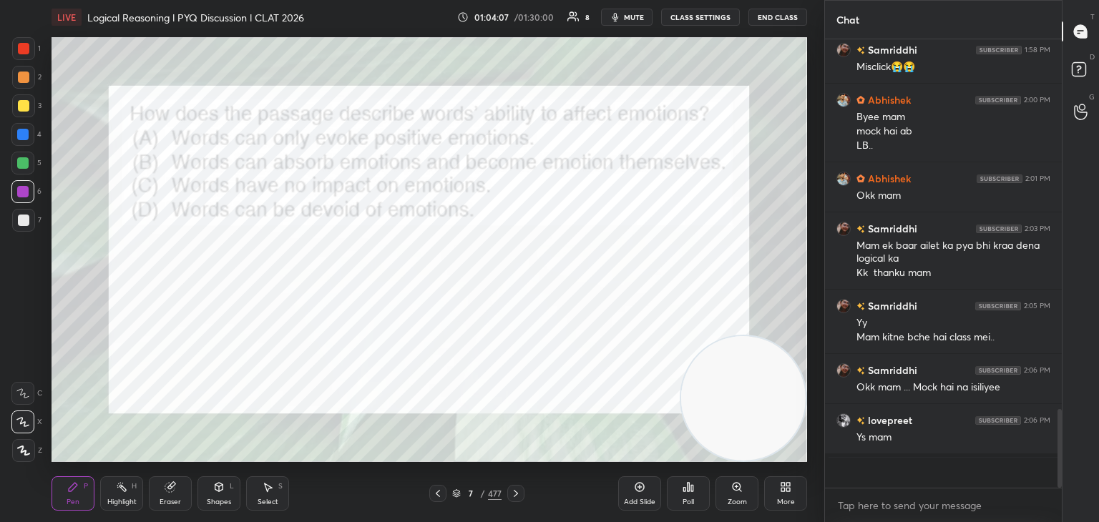
scroll to position [452, 233]
click at [517, 494] on icon at bounding box center [516, 493] width 4 height 7
click at [683, 491] on icon at bounding box center [684, 490] width 2 height 4
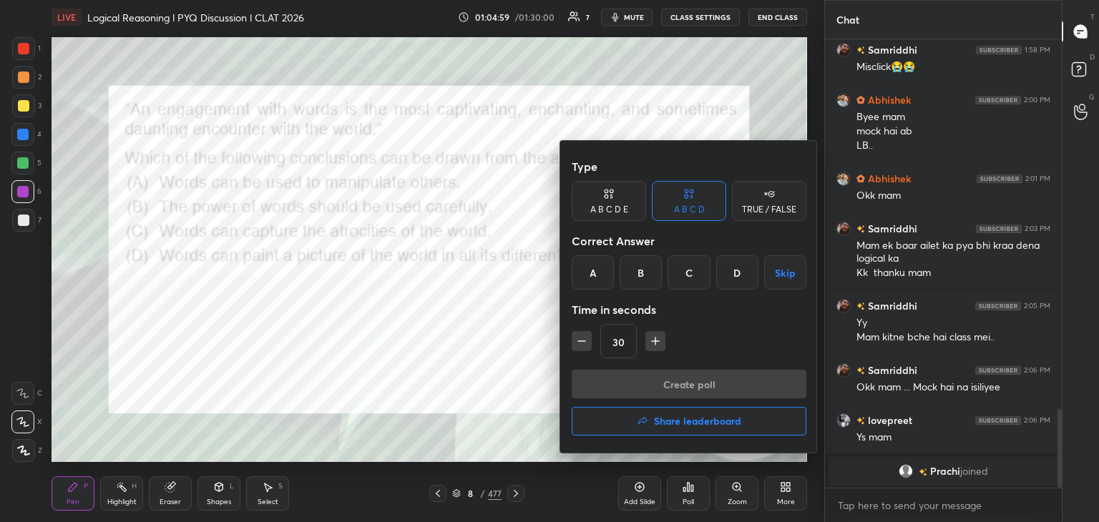
click at [738, 271] on div "D" at bounding box center [737, 272] width 42 height 34
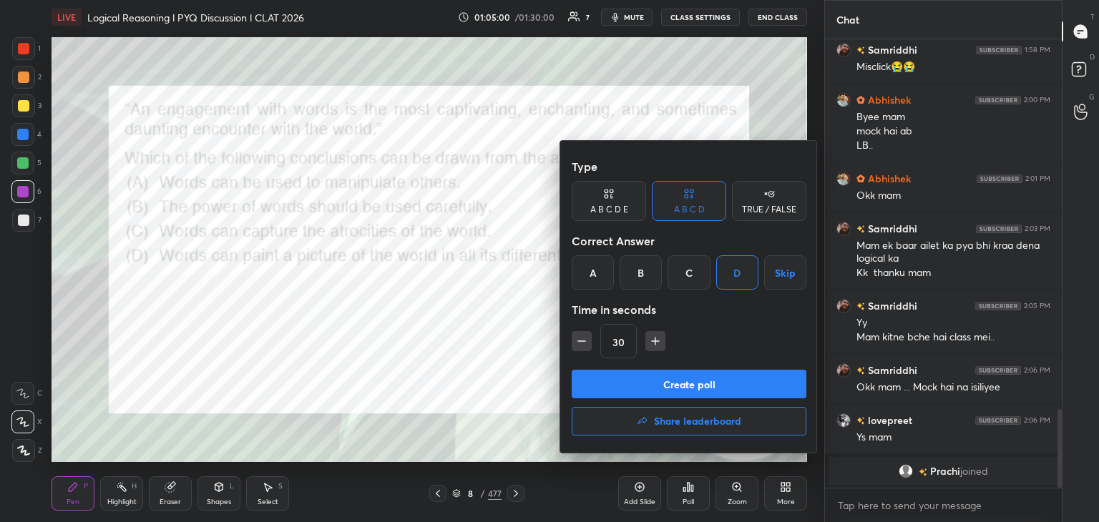
click at [687, 380] on button "Create poll" at bounding box center [689, 384] width 235 height 29
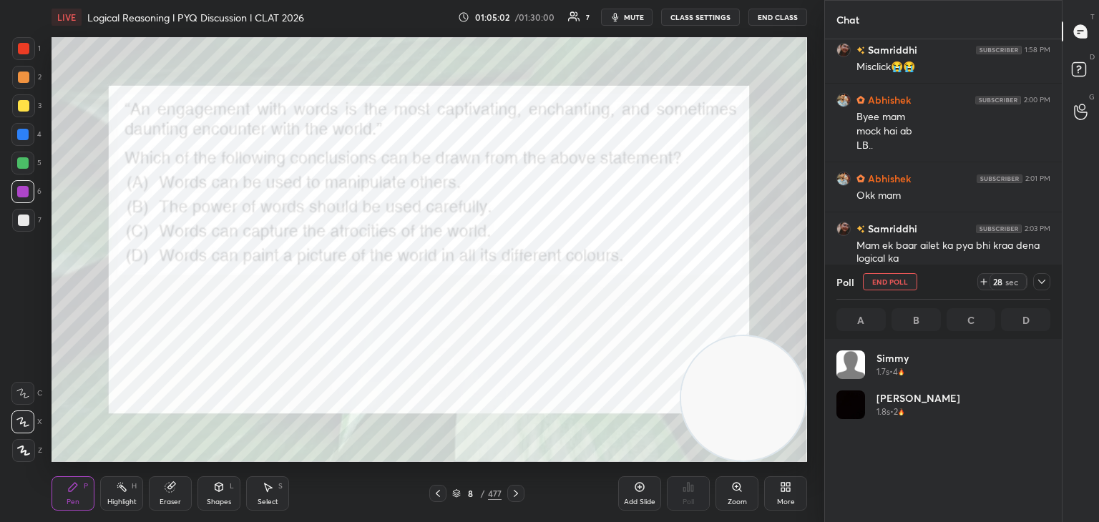
scroll to position [167, 210]
click at [873, 403] on div "naithani 1.8s • 2" at bounding box center [943, 411] width 214 height 40
click at [882, 280] on button "End Poll" at bounding box center [890, 281] width 54 height 17
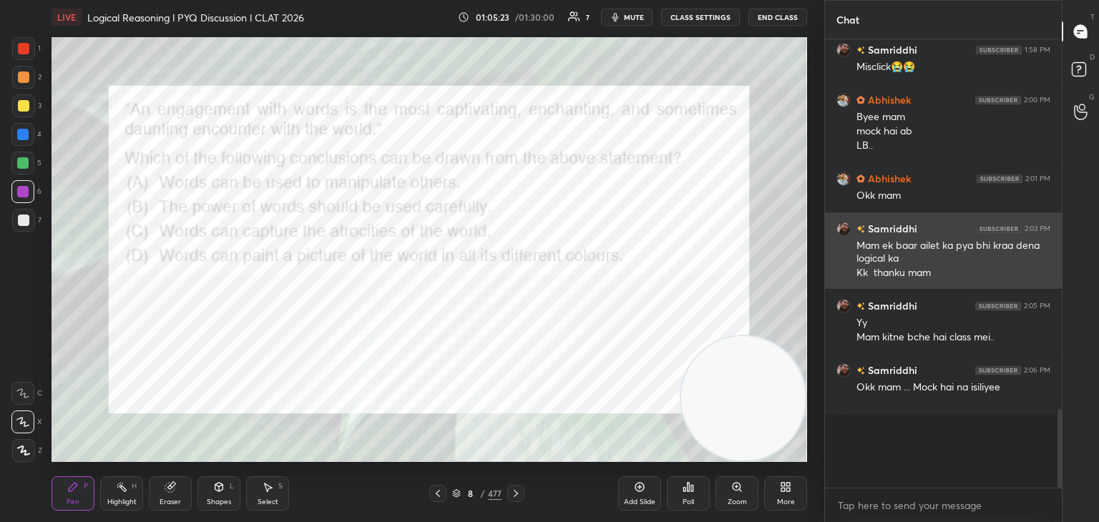
scroll to position [4, 4]
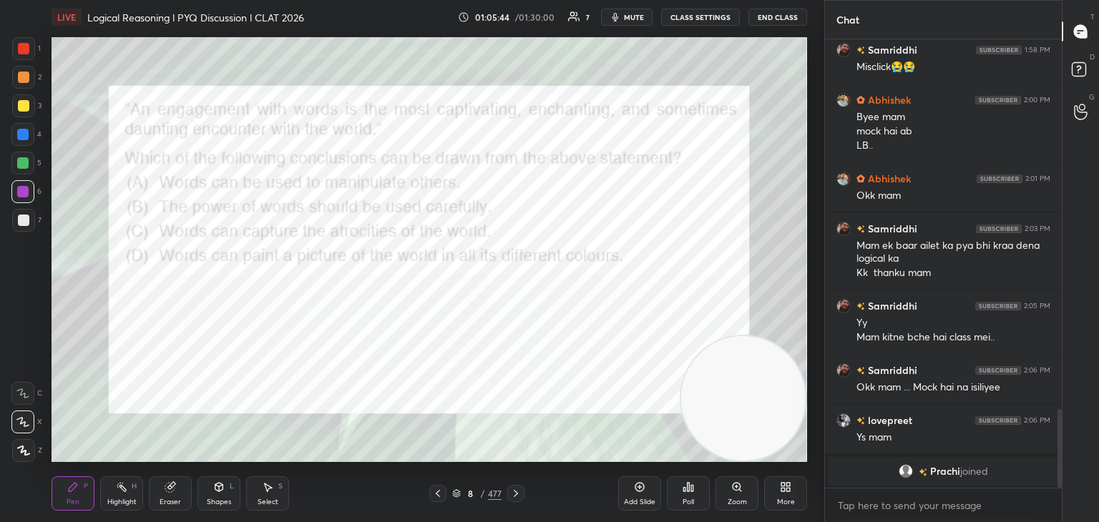
click at [516, 495] on icon at bounding box center [516, 493] width 4 height 7
click at [688, 493] on icon at bounding box center [688, 486] width 11 height 11
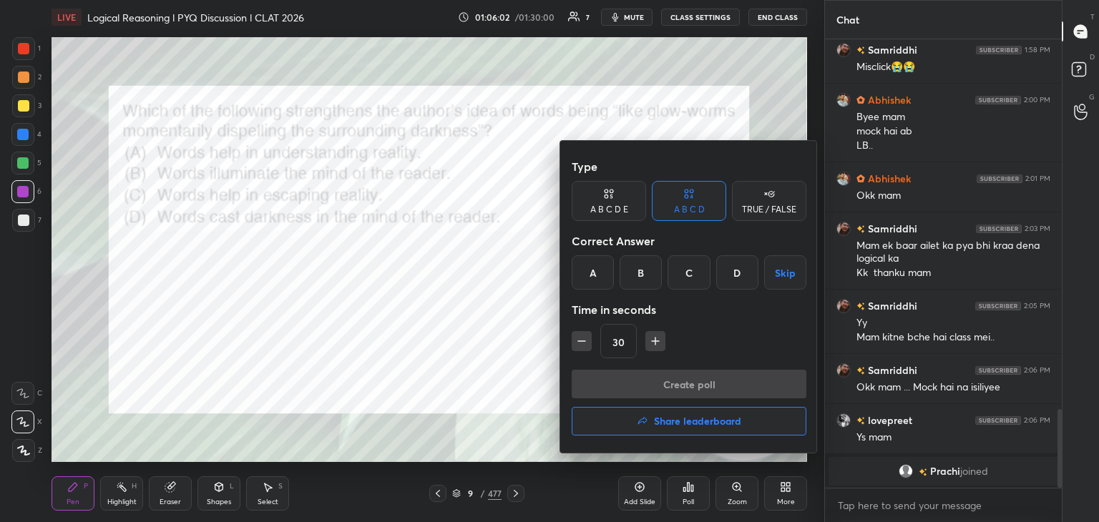
click at [642, 271] on div "B" at bounding box center [641, 272] width 42 height 34
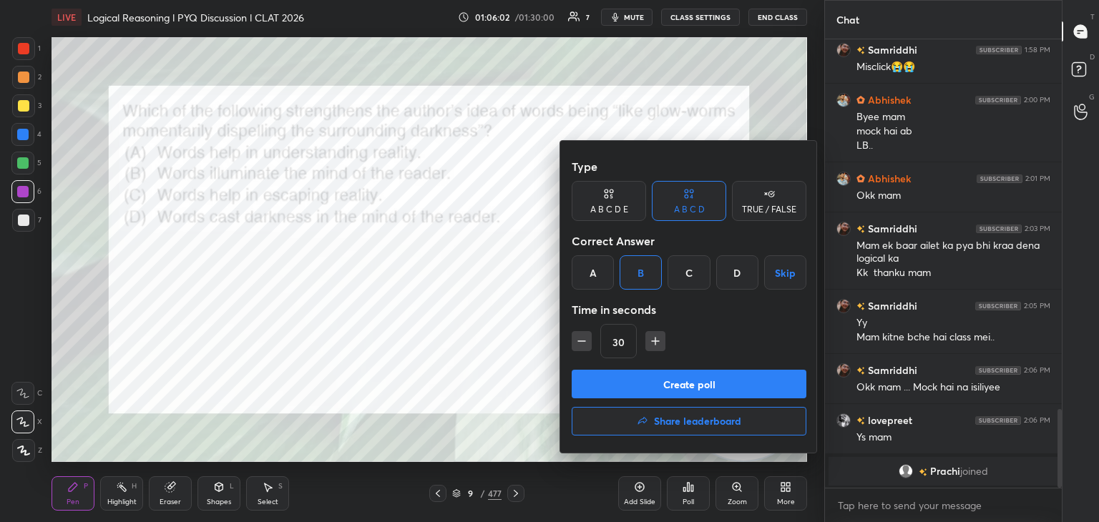
click at [638, 373] on button "Create poll" at bounding box center [689, 384] width 235 height 29
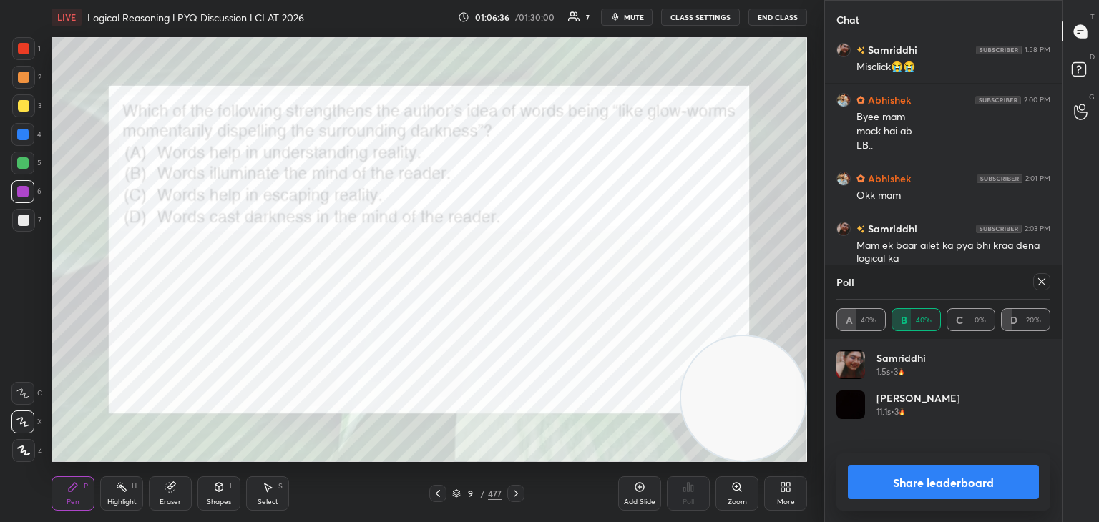
click at [1042, 288] on div at bounding box center [1041, 281] width 17 height 17
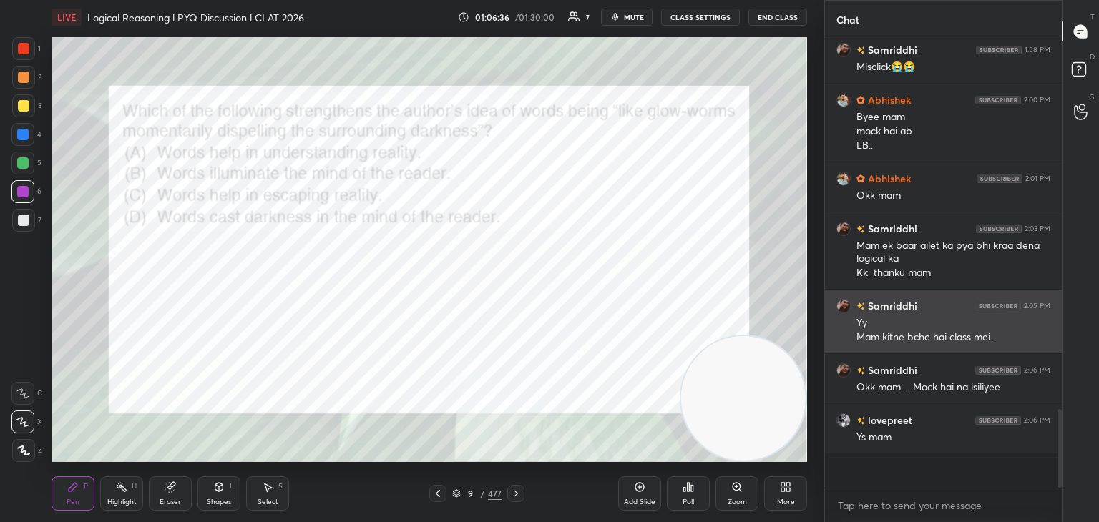
scroll to position [421, 233]
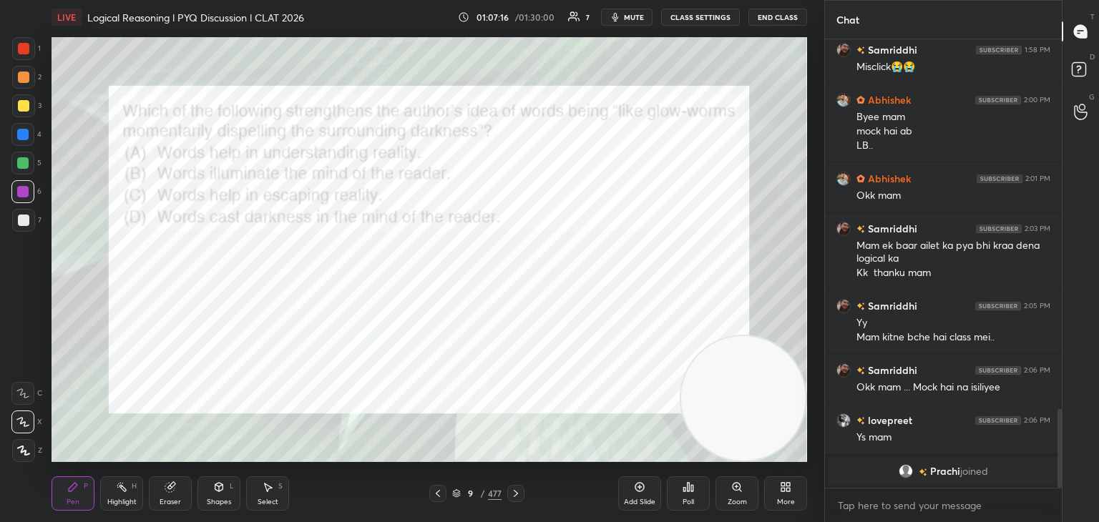
click at [454, 496] on icon at bounding box center [456, 496] width 7 height 2
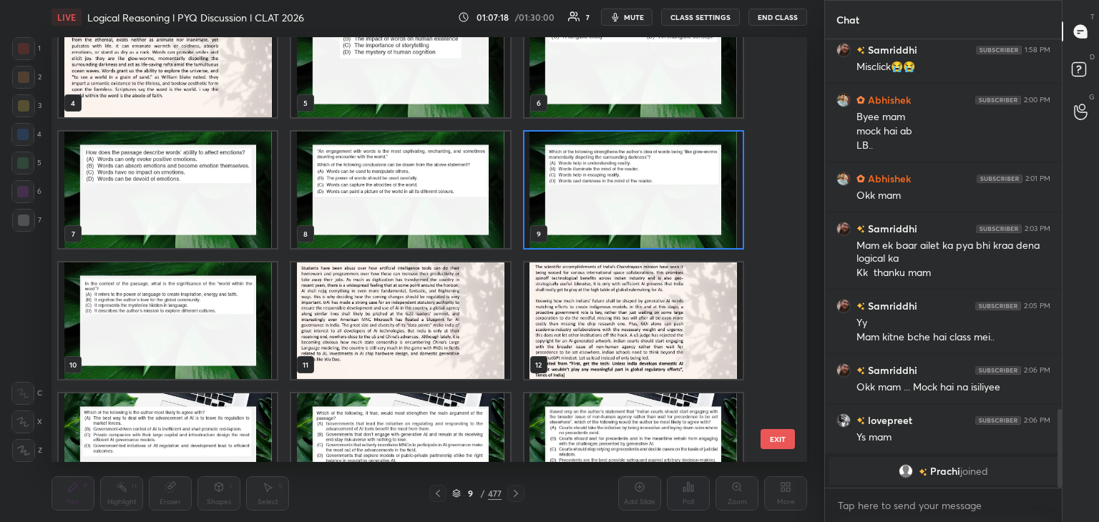
scroll to position [177, 0]
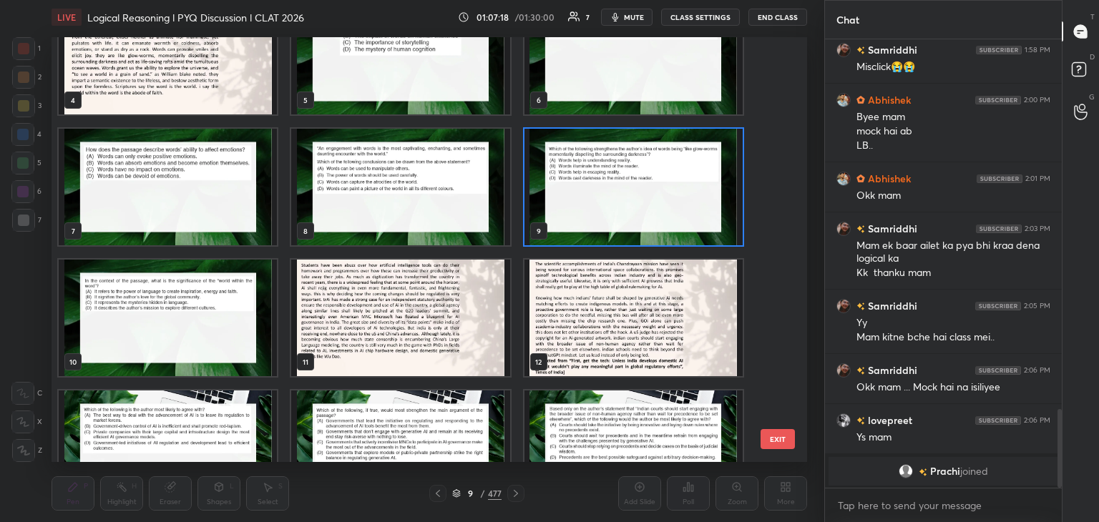
click at [180, 321] on img "grid" at bounding box center [168, 318] width 218 height 117
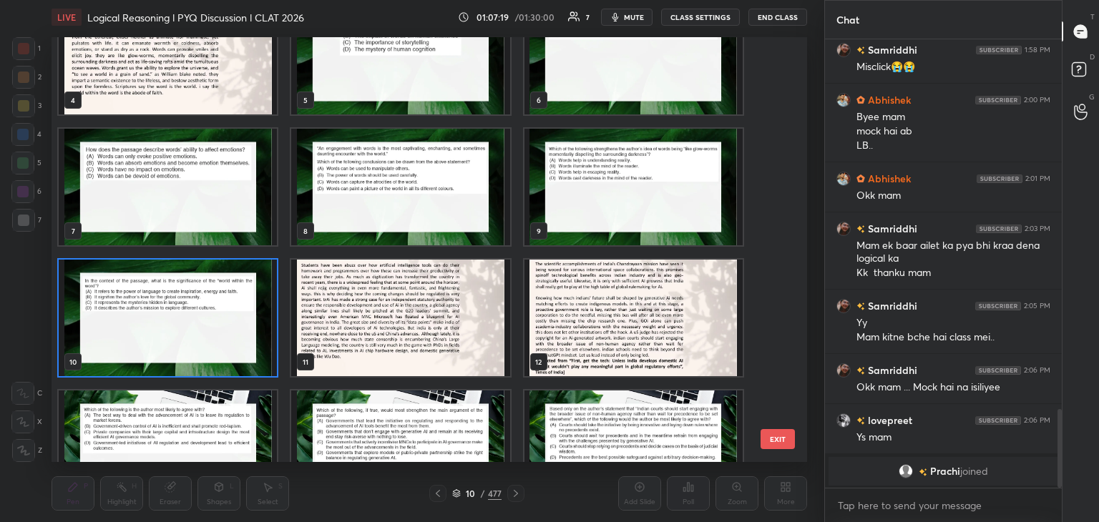
click at [187, 333] on img "grid" at bounding box center [168, 318] width 218 height 117
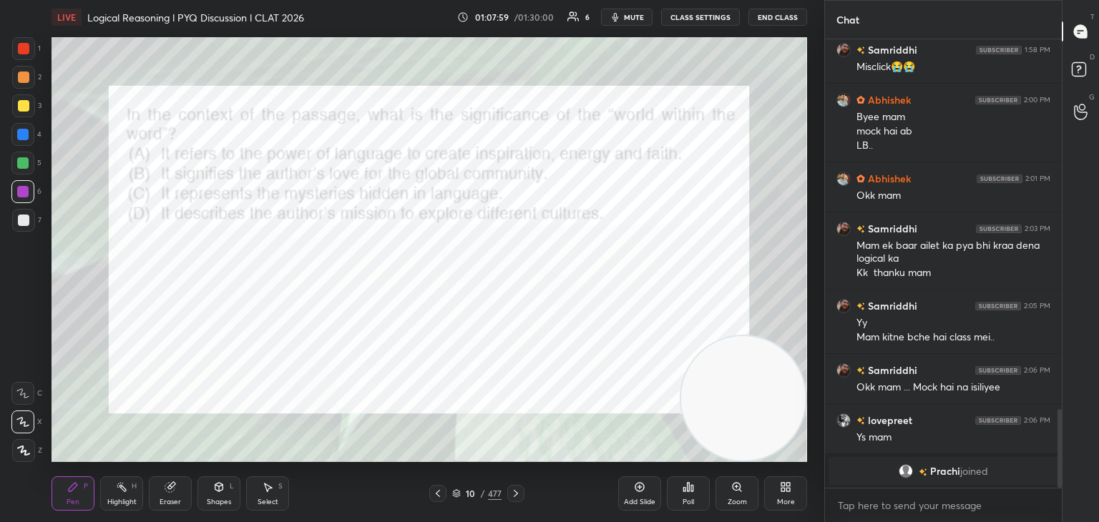
click at [684, 496] on div "Poll" at bounding box center [688, 493] width 43 height 34
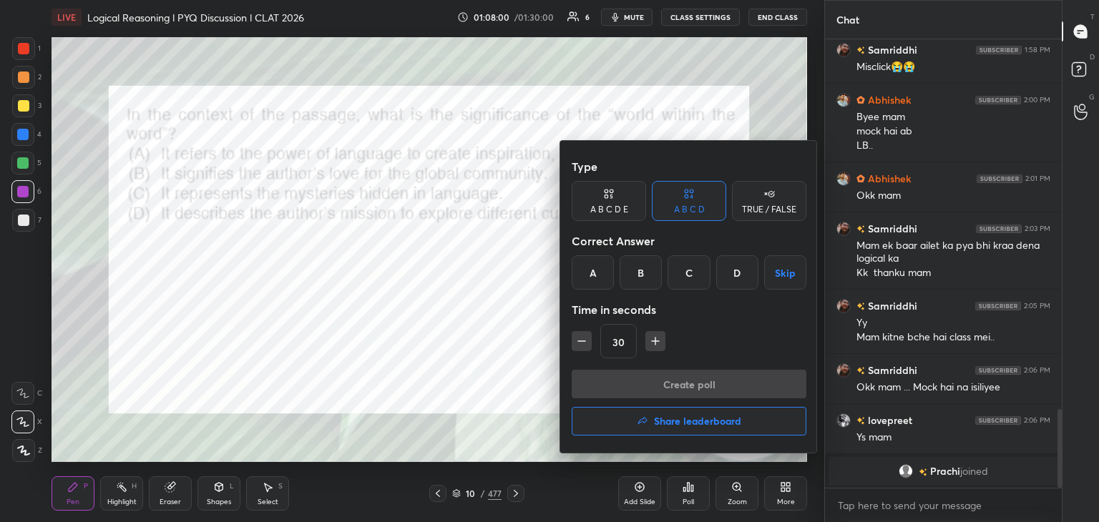
click at [593, 268] on div "A" at bounding box center [593, 272] width 42 height 34
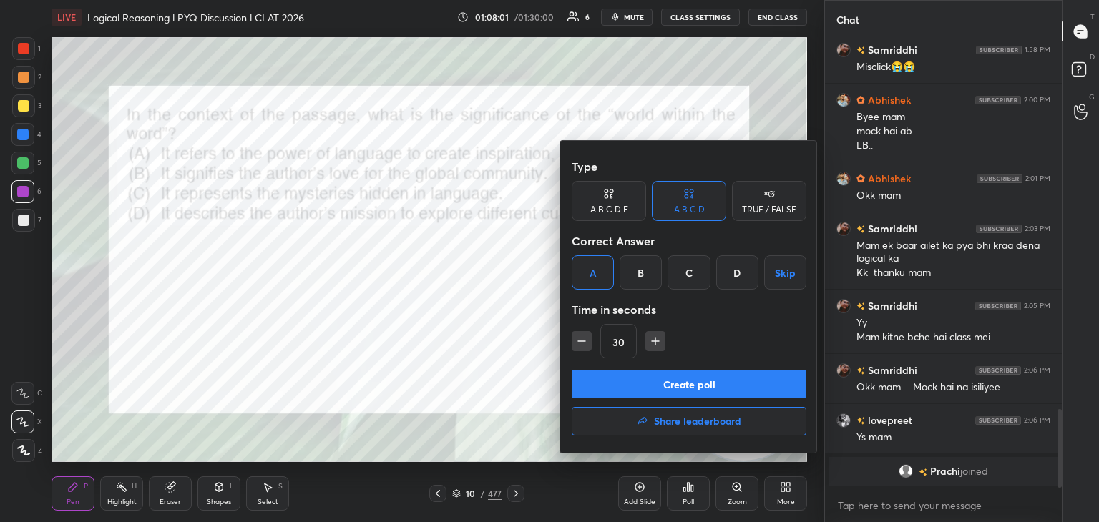
click at [636, 380] on button "Create poll" at bounding box center [689, 384] width 235 height 29
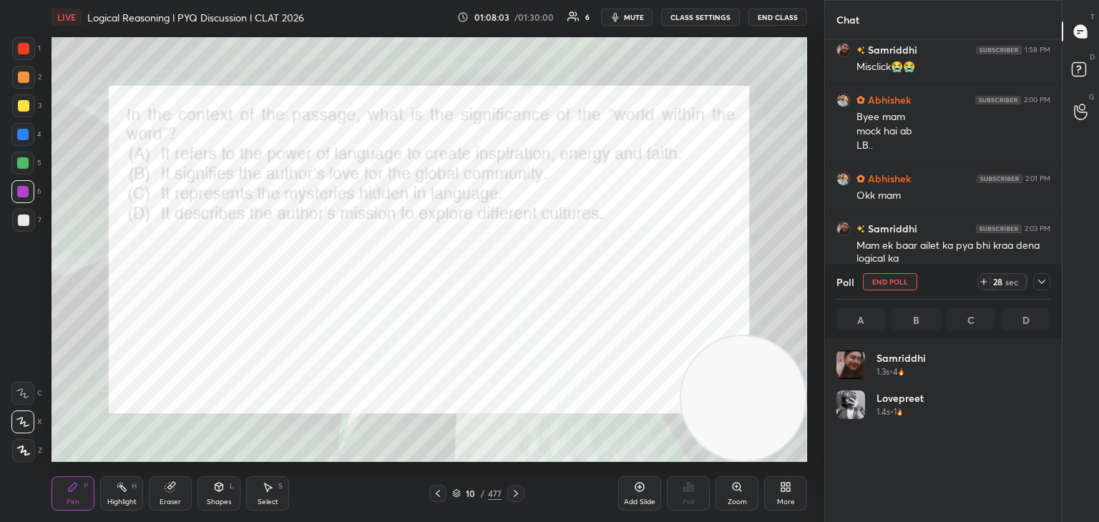
scroll to position [167, 210]
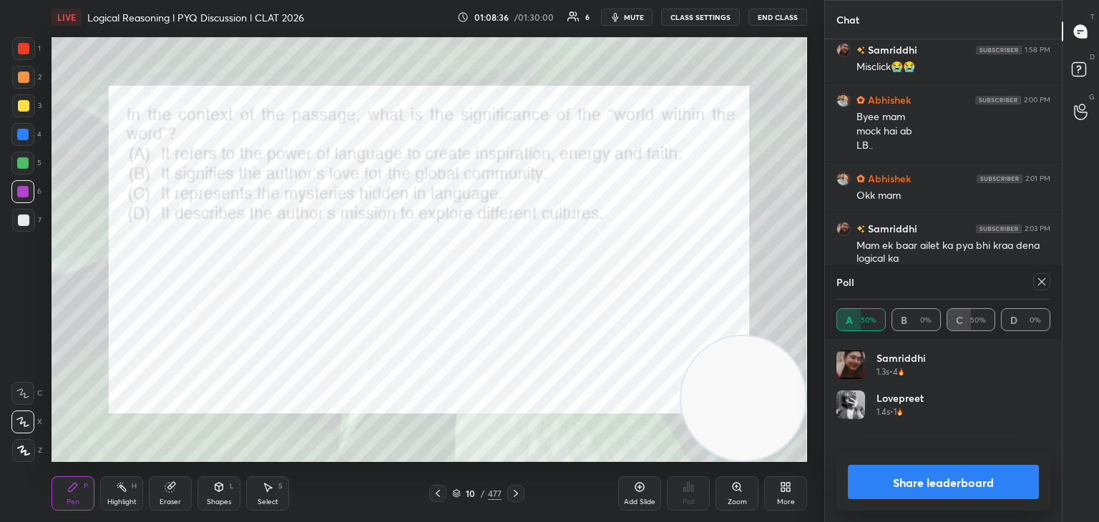
click at [1031, 288] on div at bounding box center [1038, 281] width 23 height 17
click at [1037, 285] on icon at bounding box center [1041, 281] width 11 height 11
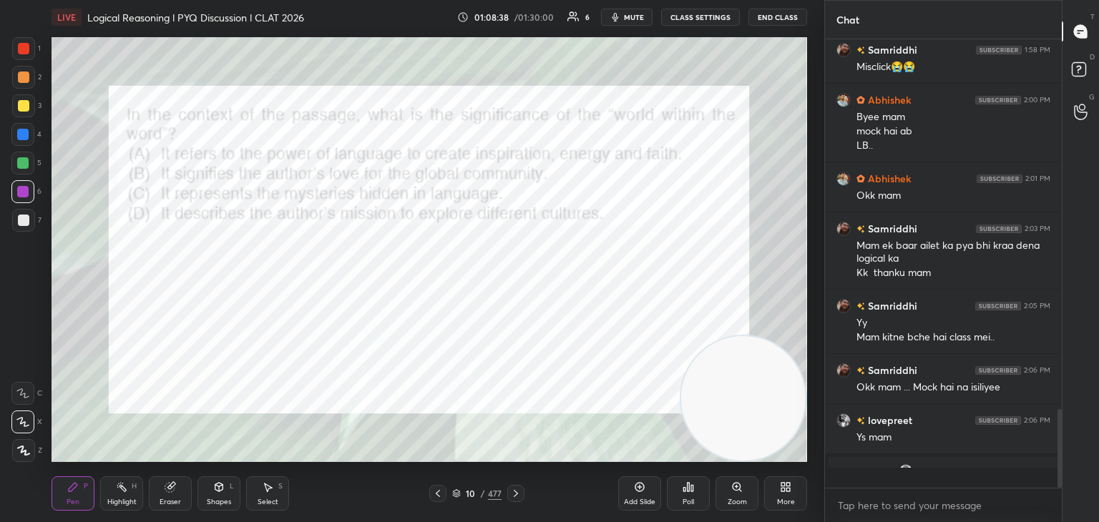
scroll to position [479, 233]
click at [457, 495] on icon at bounding box center [456, 495] width 7 height 2
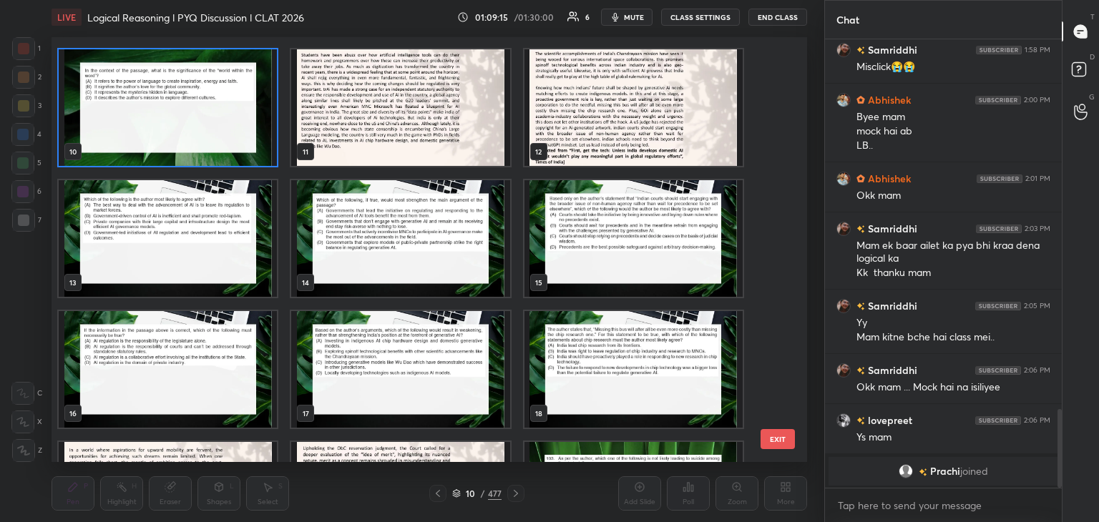
scroll to position [309, 0]
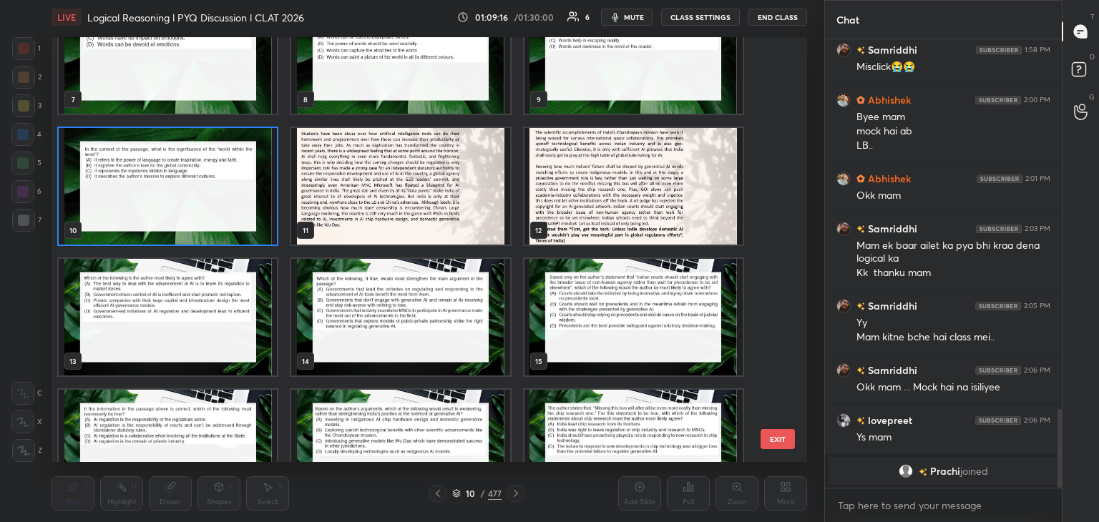
click at [406, 192] on img "grid" at bounding box center [400, 186] width 218 height 117
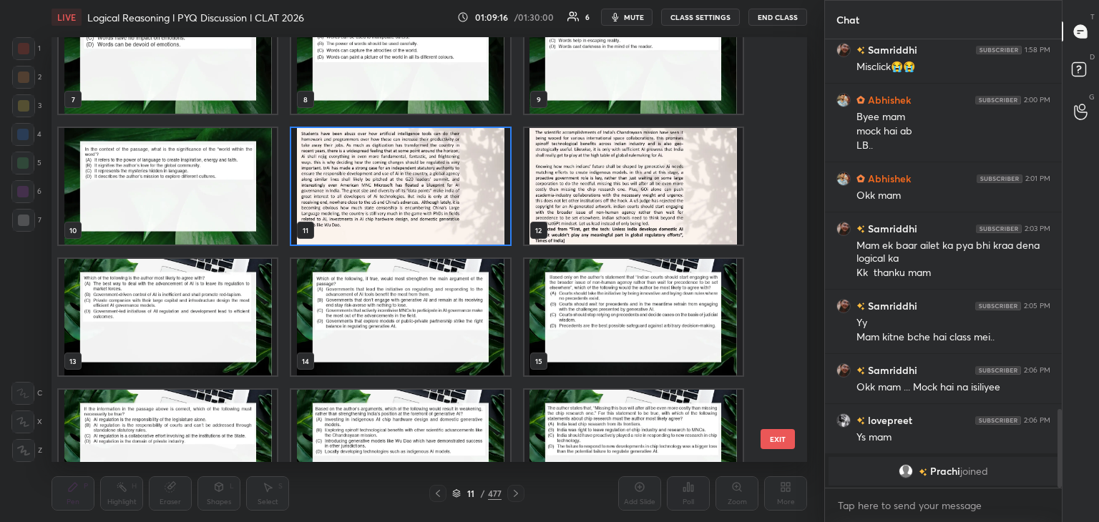
click at [417, 191] on img "grid" at bounding box center [400, 186] width 218 height 117
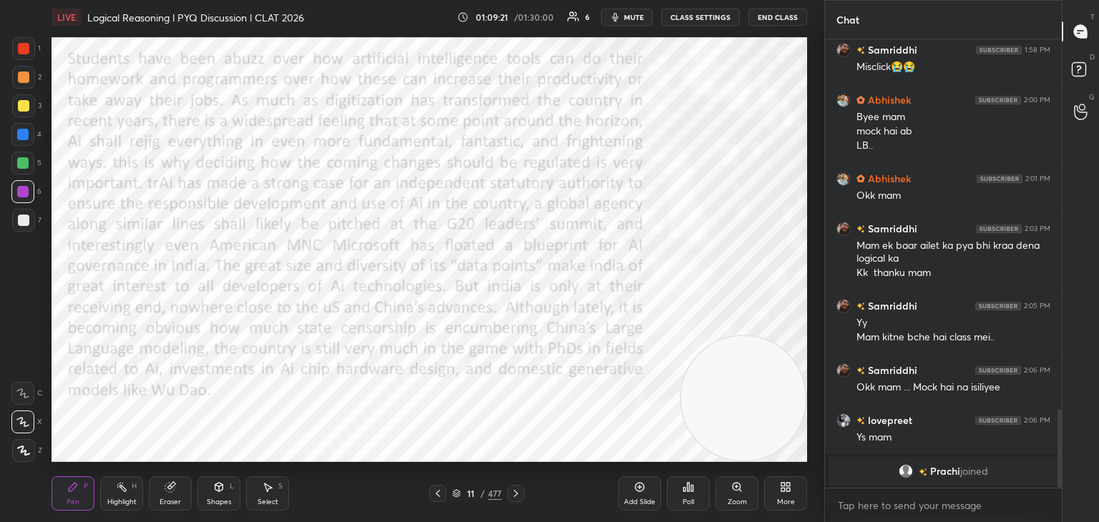
click at [516, 493] on icon at bounding box center [516, 493] width 4 height 7
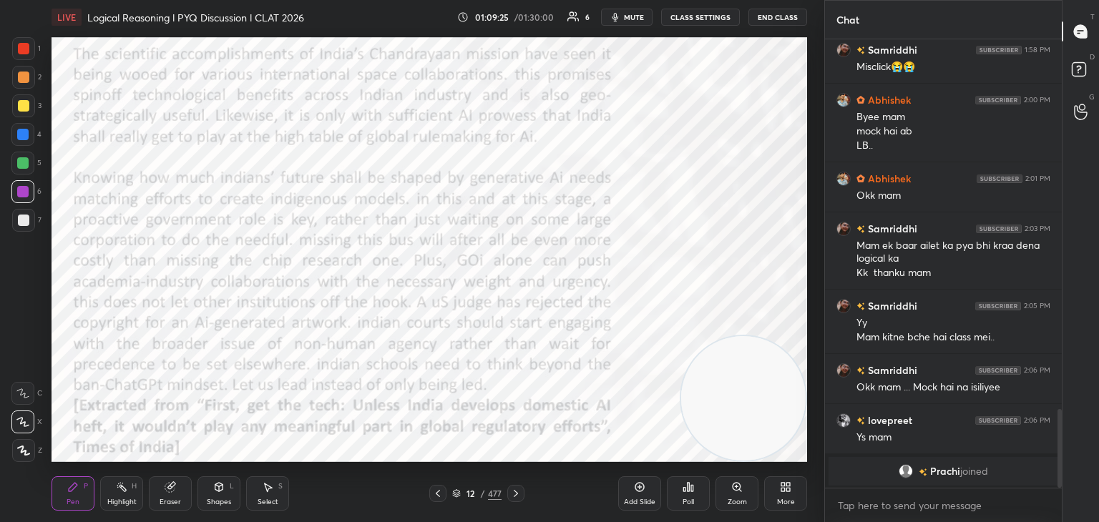
click at [522, 498] on div at bounding box center [515, 493] width 17 height 17
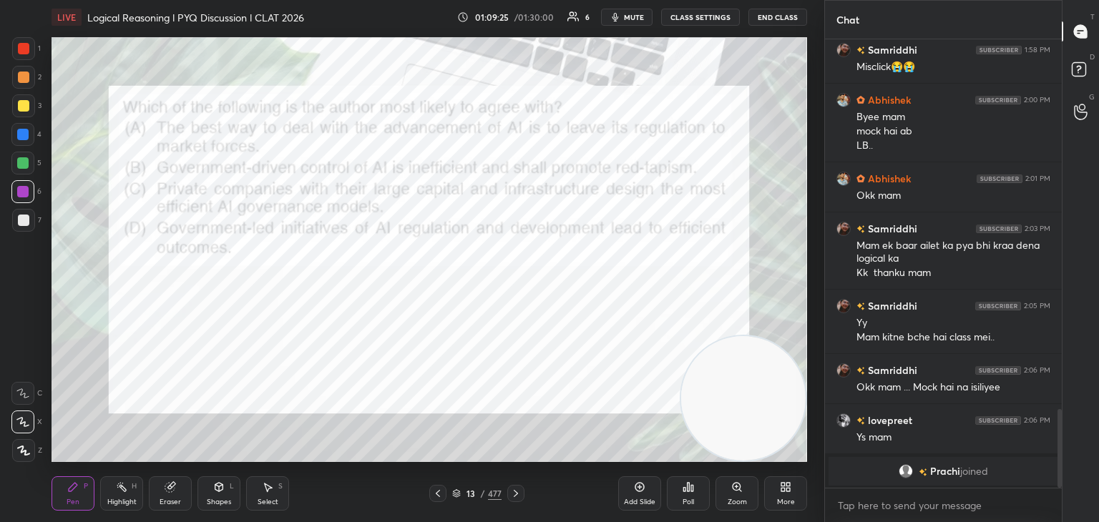
click at [519, 496] on icon at bounding box center [515, 493] width 11 height 11
click at [521, 495] on icon at bounding box center [515, 493] width 11 height 11
click at [520, 496] on icon at bounding box center [515, 493] width 11 height 11
click at [518, 496] on icon at bounding box center [515, 493] width 11 height 11
click at [521, 496] on icon at bounding box center [515, 493] width 11 height 11
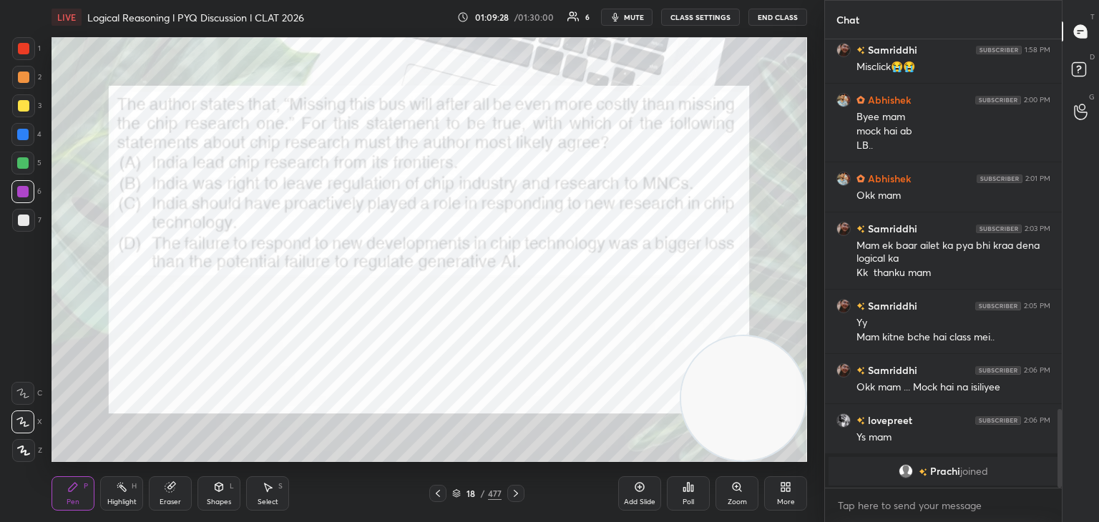
click at [518, 496] on icon at bounding box center [515, 493] width 11 height 11
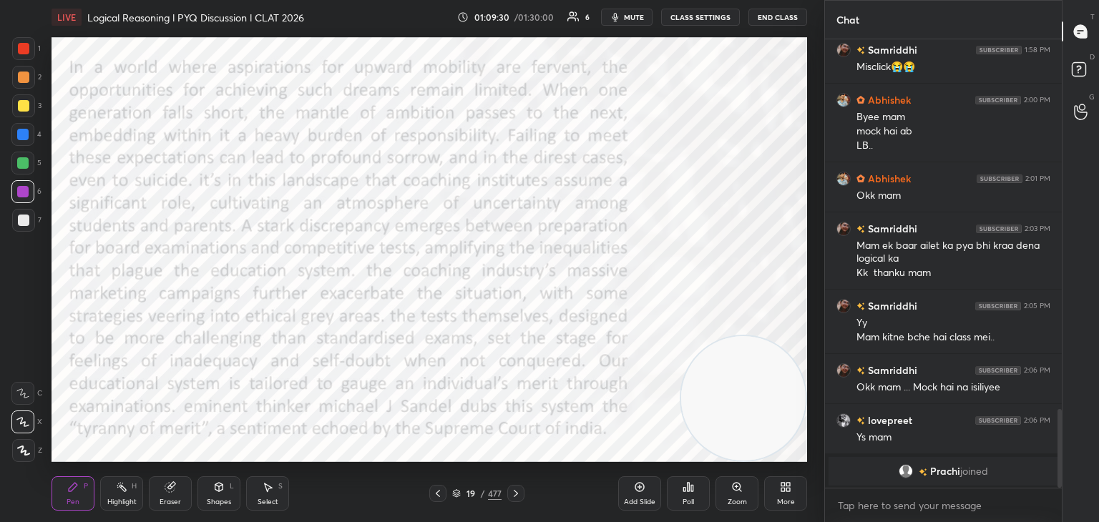
click at [518, 496] on icon at bounding box center [515, 493] width 11 height 11
click at [517, 499] on icon at bounding box center [515, 493] width 11 height 11
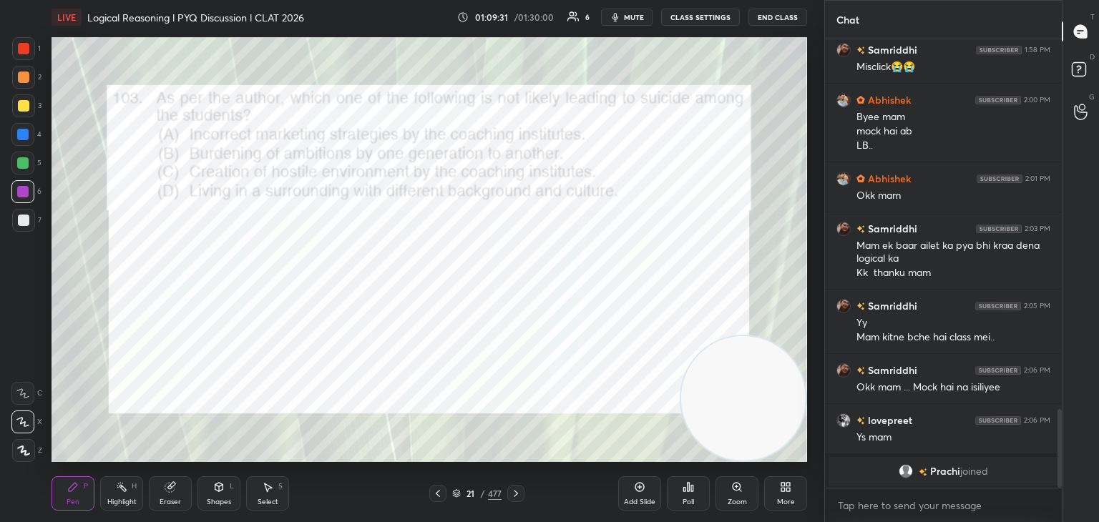
click at [441, 496] on icon at bounding box center [437, 493] width 11 height 11
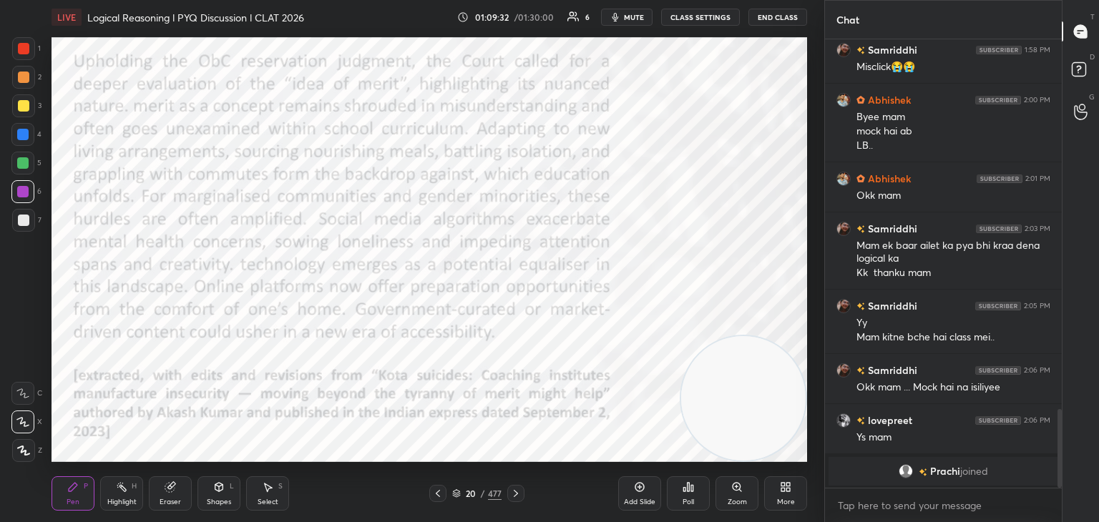
click at [441, 499] on div at bounding box center [437, 493] width 17 height 17
click at [436, 493] on icon at bounding box center [437, 493] width 11 height 11
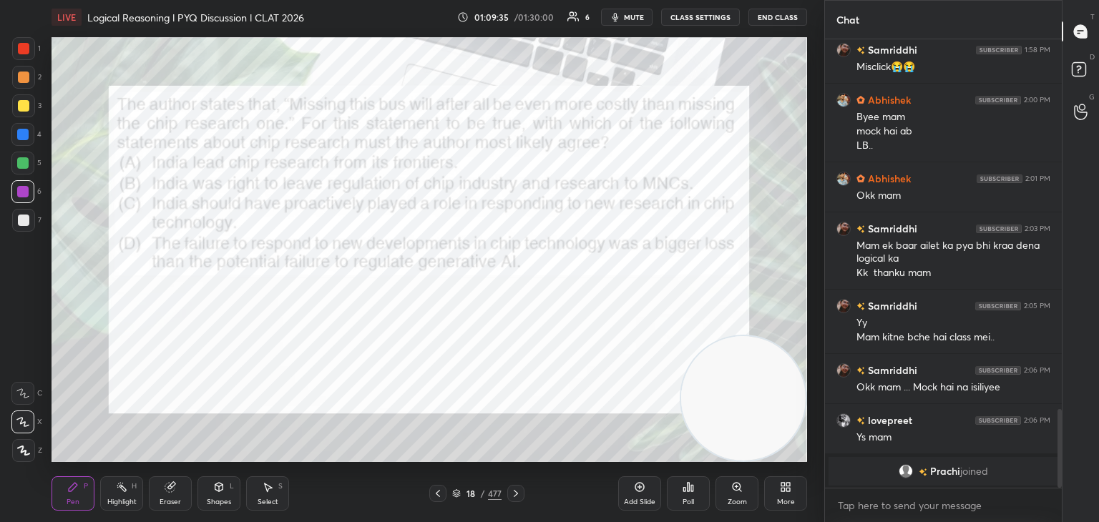
click at [519, 496] on icon at bounding box center [515, 493] width 11 height 11
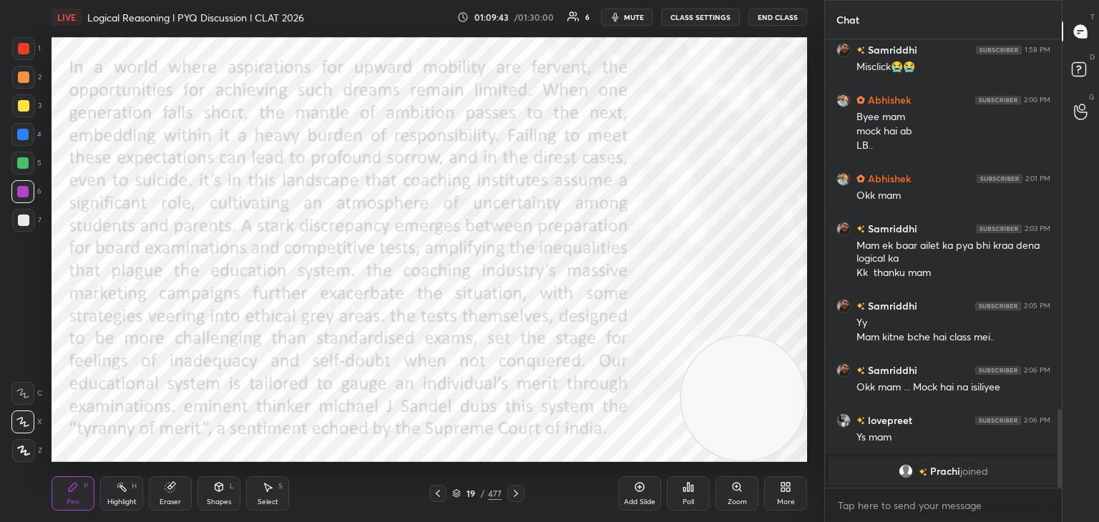
click at [621, 18] on icon "button" at bounding box center [615, 16] width 11 height 11
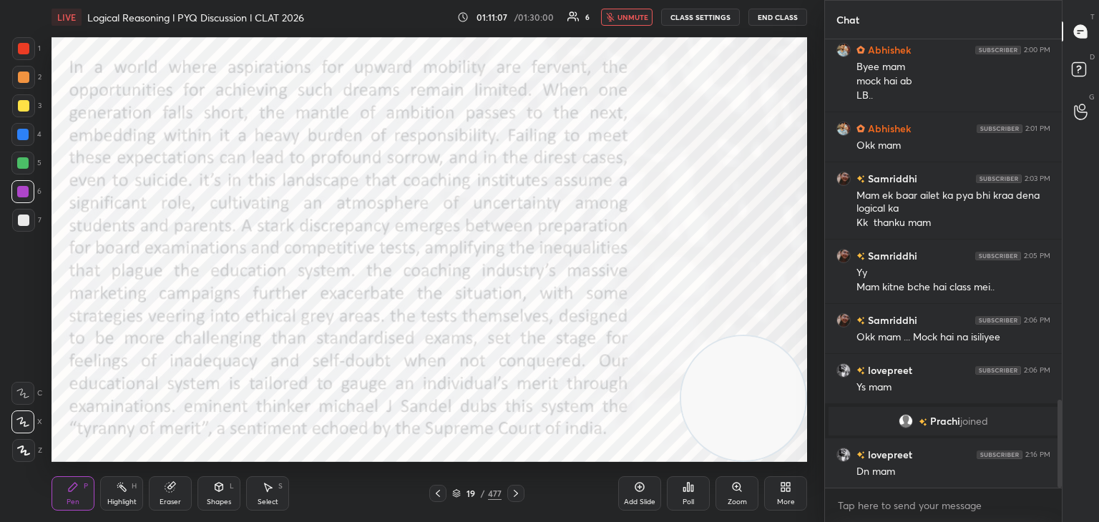
scroll to position [1837, 0]
click at [627, 18] on span "unmute" at bounding box center [632, 17] width 31 height 10
click at [515, 494] on icon at bounding box center [515, 493] width 11 height 11
click at [632, 17] on span "mute" at bounding box center [634, 17] width 20 height 10
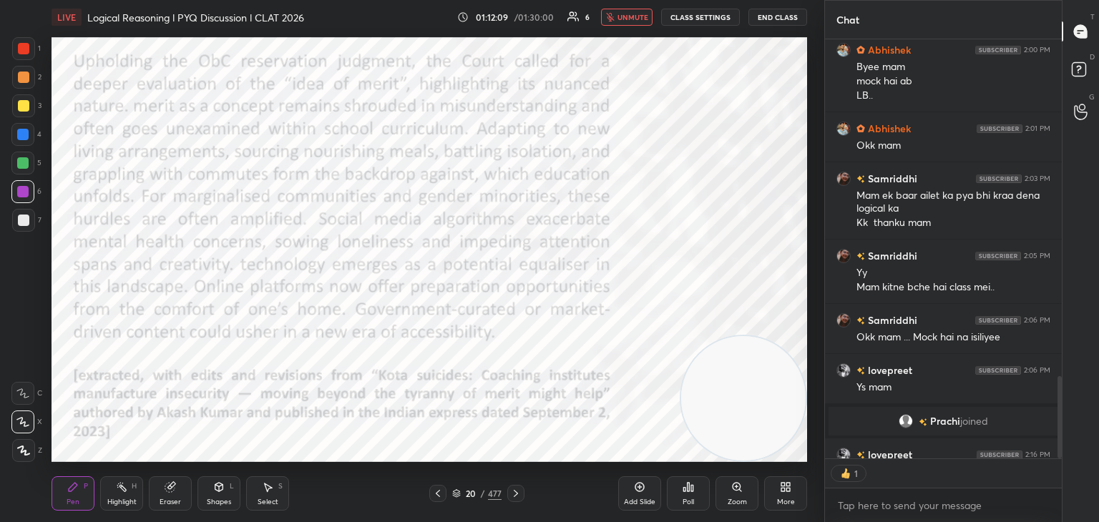
type textarea "x"
click at [634, 21] on button "unmute" at bounding box center [627, 17] width 52 height 17
click at [516, 499] on icon at bounding box center [515, 493] width 11 height 11
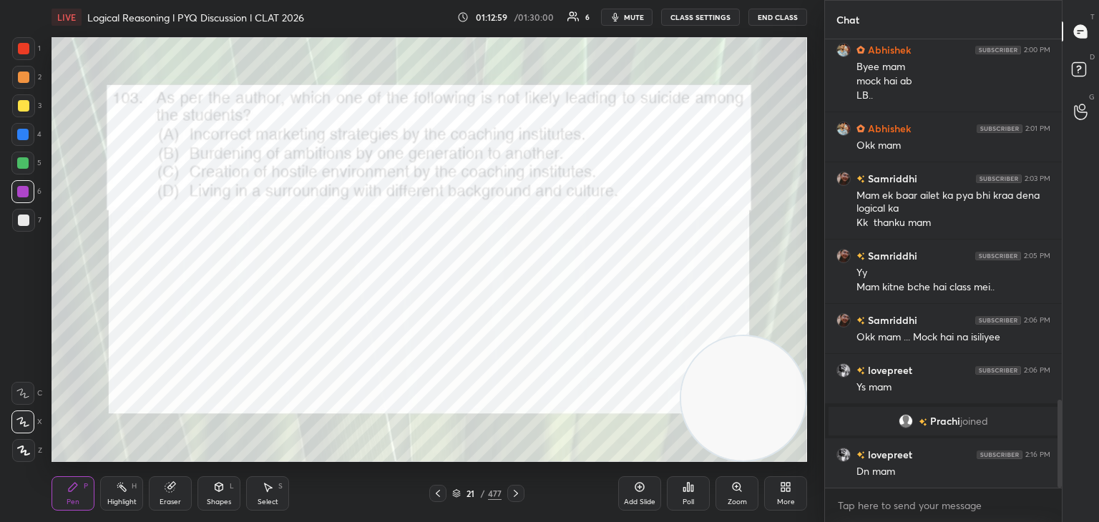
click at [690, 499] on div "Poll" at bounding box center [688, 502] width 11 height 7
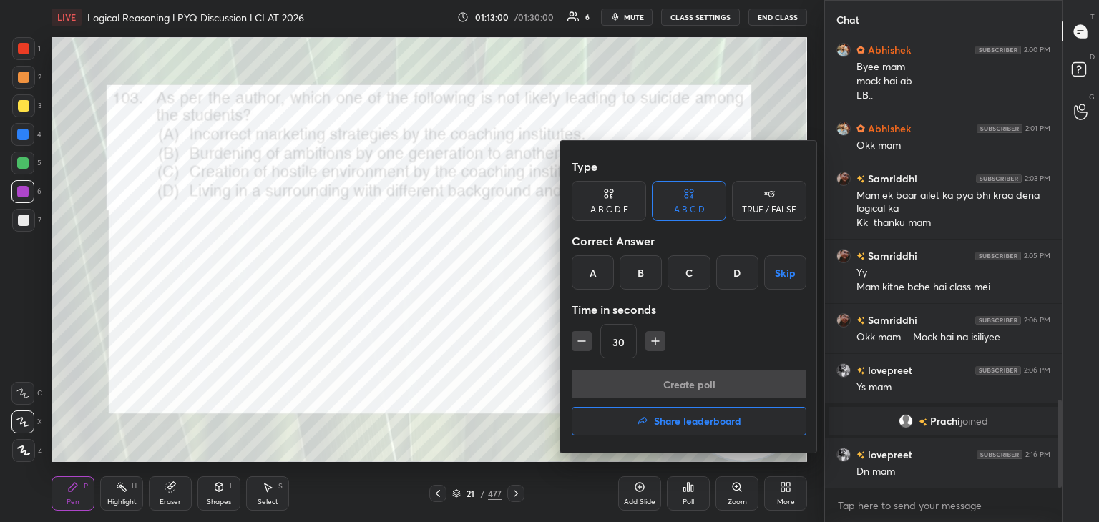
click at [732, 273] on div "D" at bounding box center [737, 272] width 42 height 34
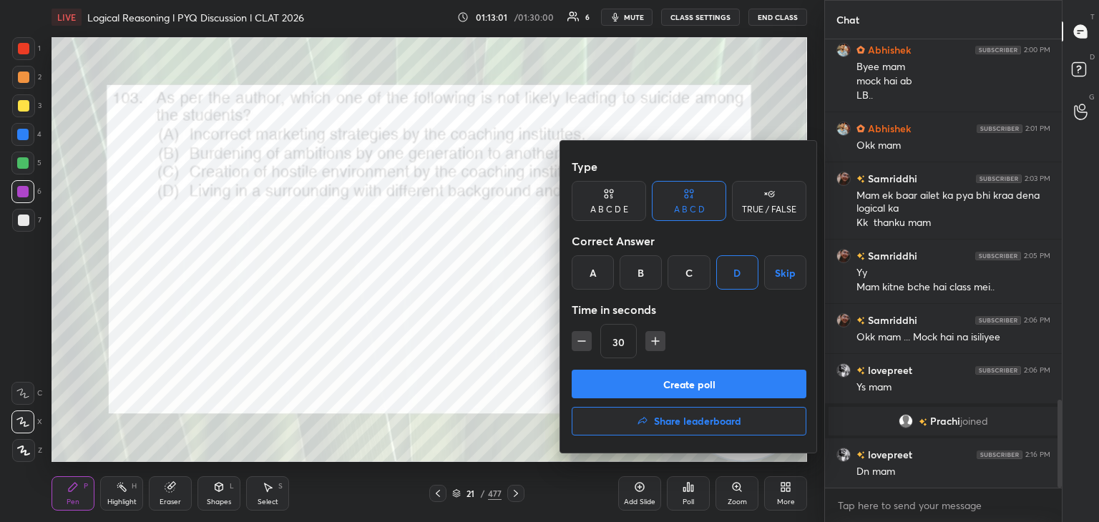
click at [657, 344] on icon "button" at bounding box center [655, 341] width 14 height 14
type input "45"
click at [664, 381] on button "Create poll" at bounding box center [689, 384] width 235 height 29
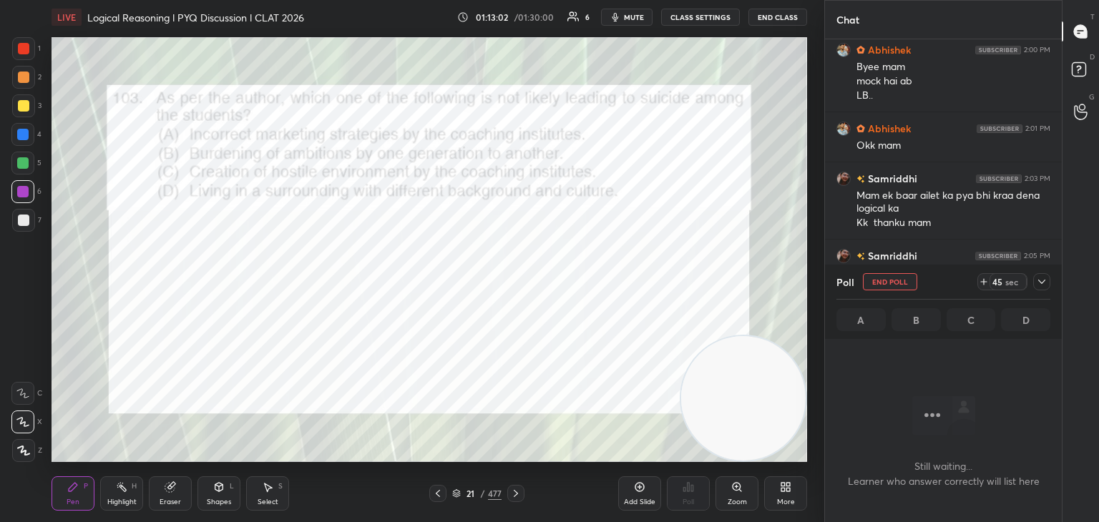
scroll to position [404, 233]
click at [909, 288] on button "End Poll" at bounding box center [890, 281] width 54 height 17
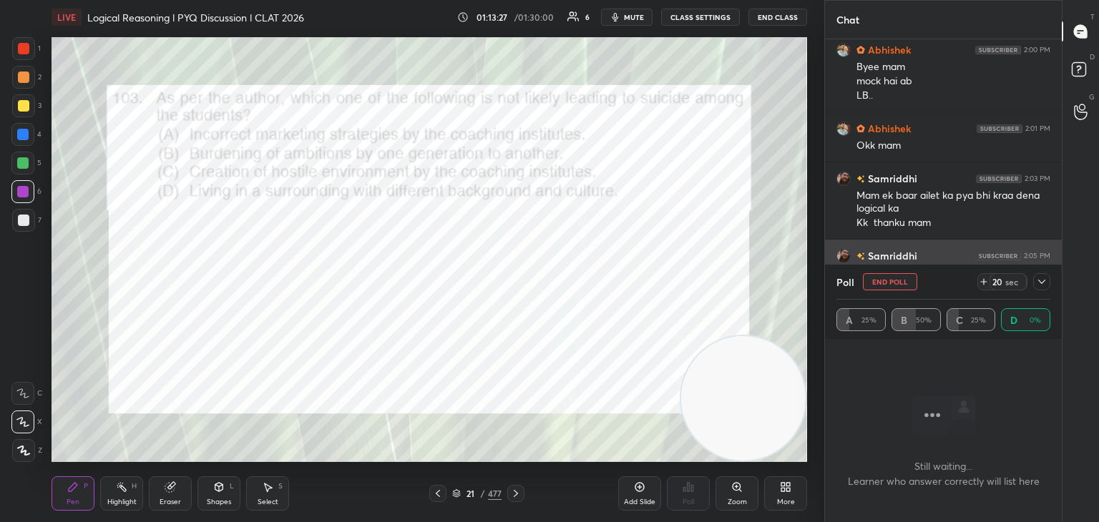
type textarea "x"
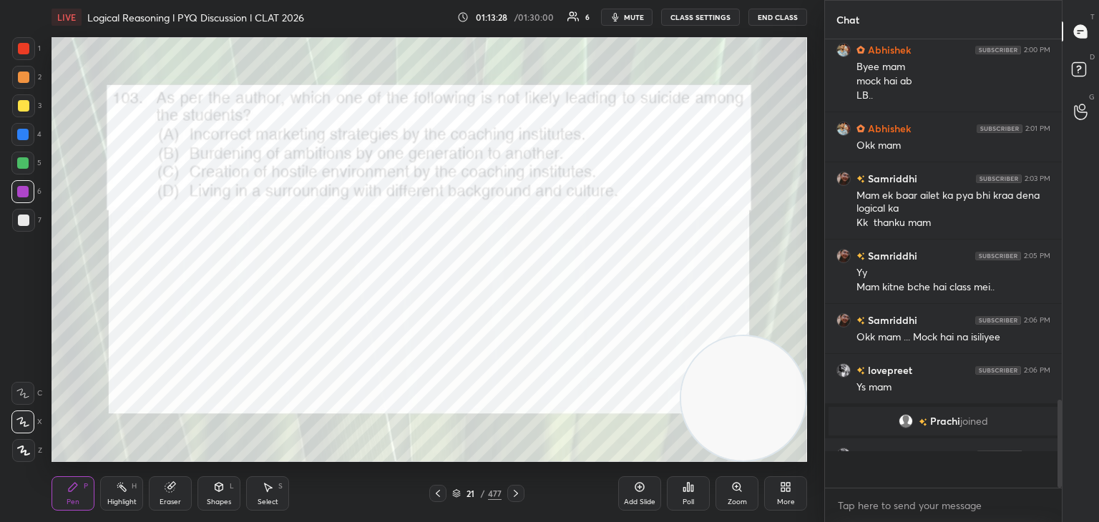
scroll to position [479, 233]
click at [515, 495] on icon at bounding box center [516, 493] width 4 height 7
click at [690, 494] on div "Poll" at bounding box center [688, 493] width 43 height 34
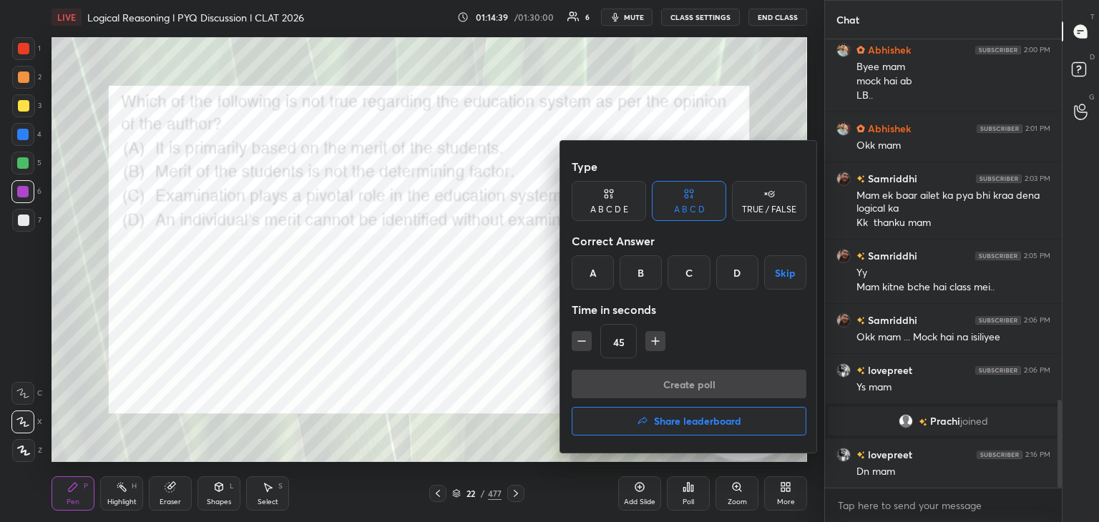
click at [730, 279] on div "D" at bounding box center [737, 272] width 42 height 34
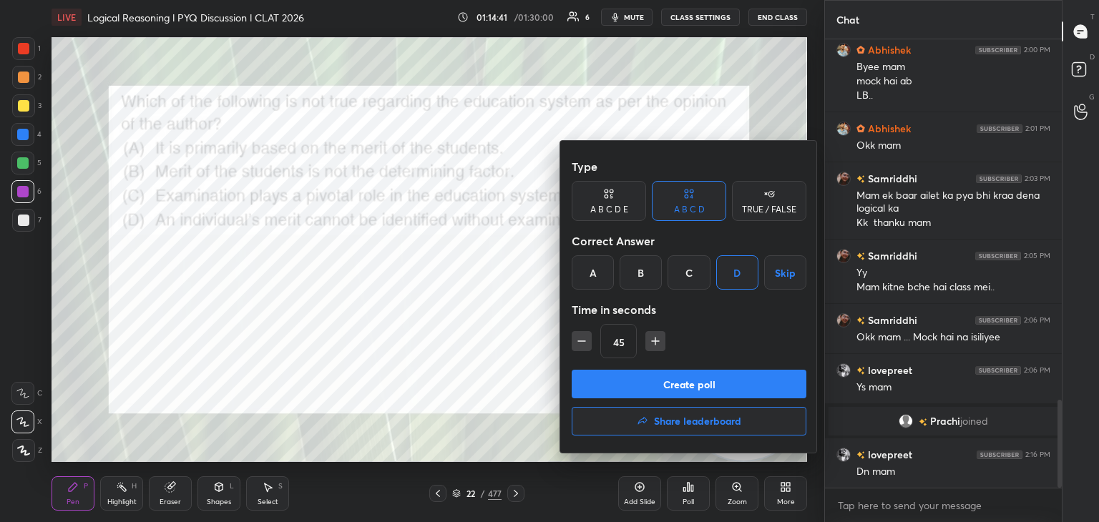
click at [584, 342] on icon "button" at bounding box center [581, 341] width 14 height 14
type input "30"
click at [630, 374] on button "Create poll" at bounding box center [689, 384] width 235 height 29
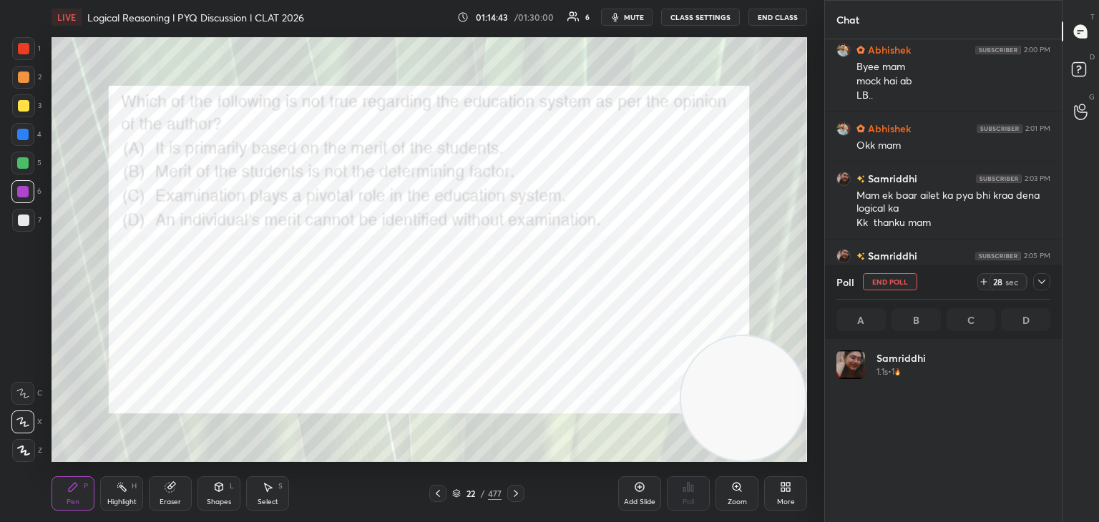
scroll to position [167, 210]
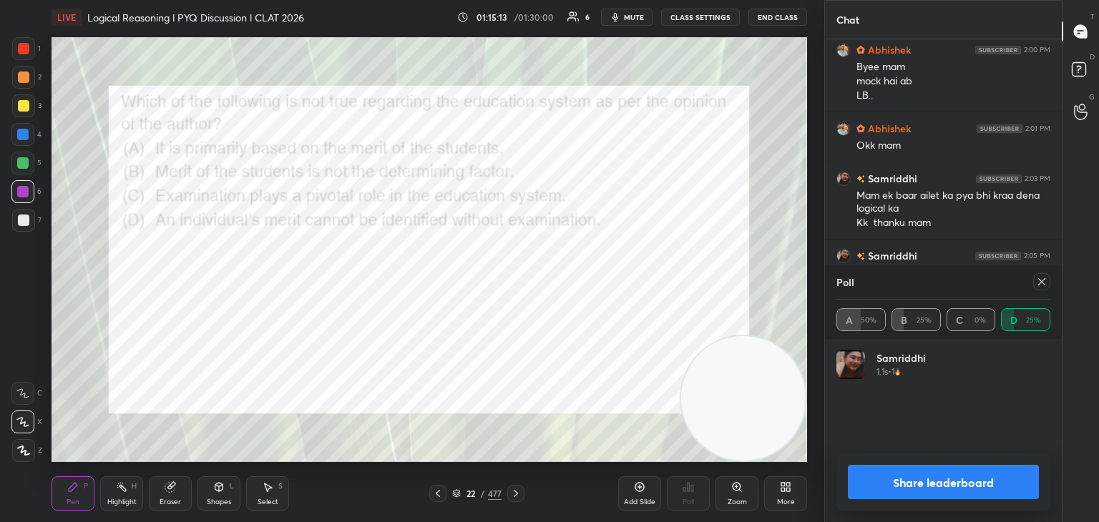
click at [1031, 283] on div at bounding box center [1038, 281] width 23 height 17
click at [1038, 292] on div "Poll" at bounding box center [943, 282] width 214 height 34
click at [1038, 287] on icon at bounding box center [1041, 281] width 11 height 11
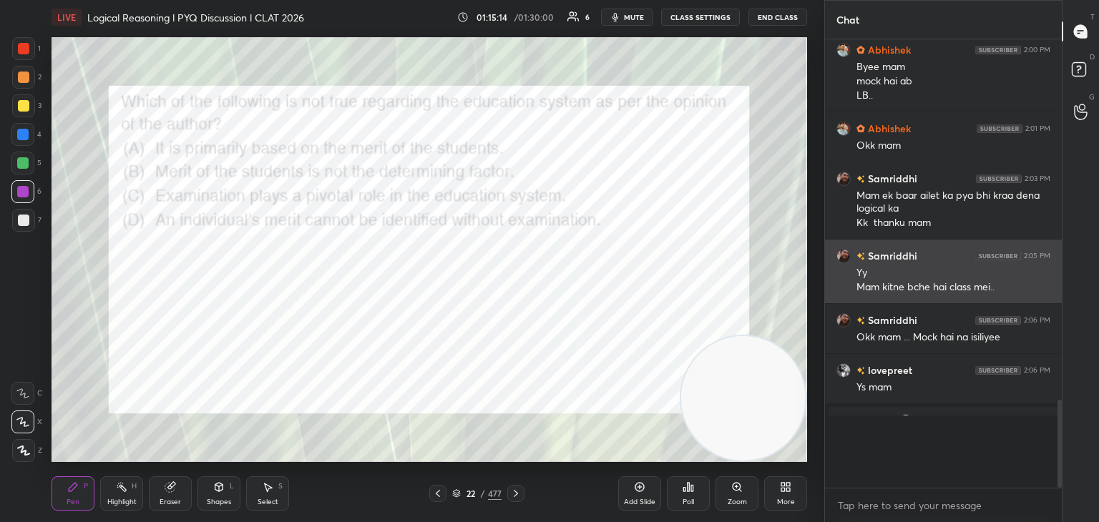
scroll to position [478, 233]
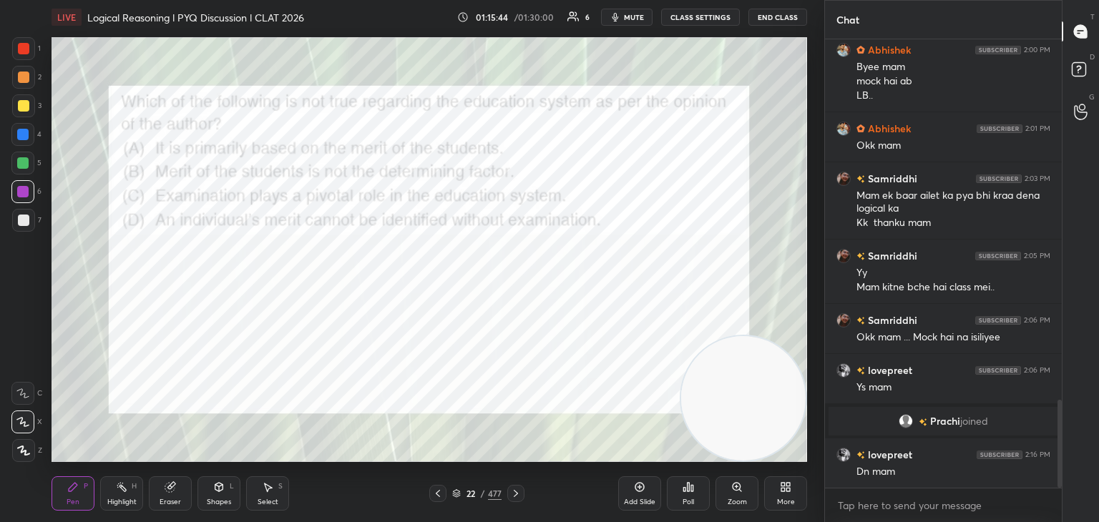
click at [508, 495] on div at bounding box center [515, 493] width 17 height 17
click at [695, 492] on div "Poll" at bounding box center [688, 493] width 43 height 34
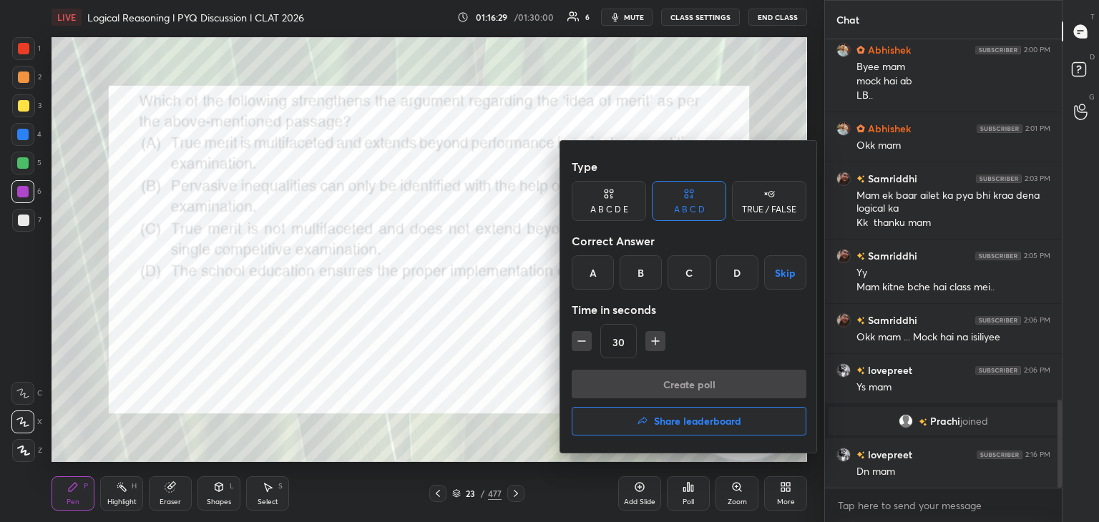
click at [590, 268] on div "A" at bounding box center [593, 272] width 42 height 34
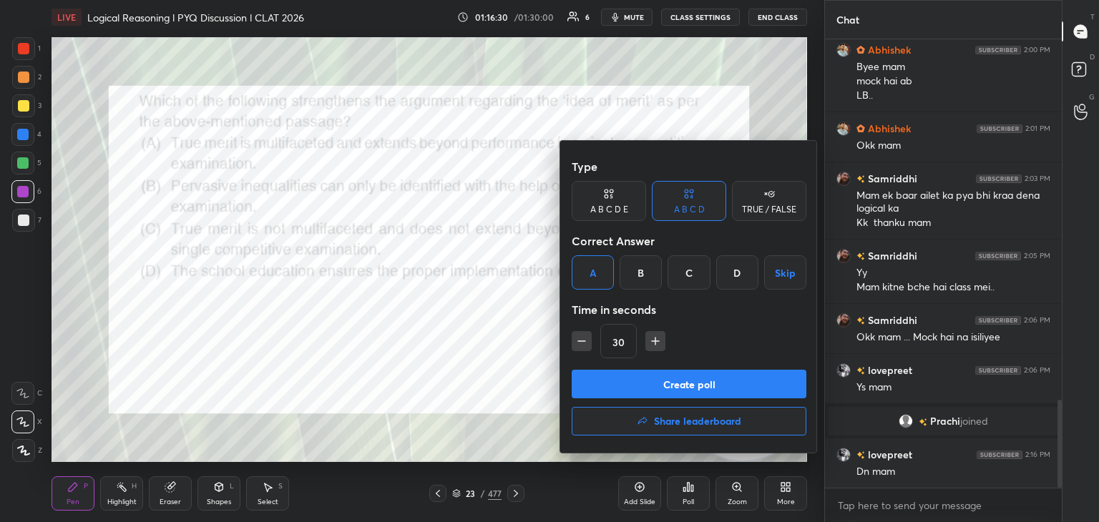
click at [624, 388] on button "Create poll" at bounding box center [689, 384] width 235 height 29
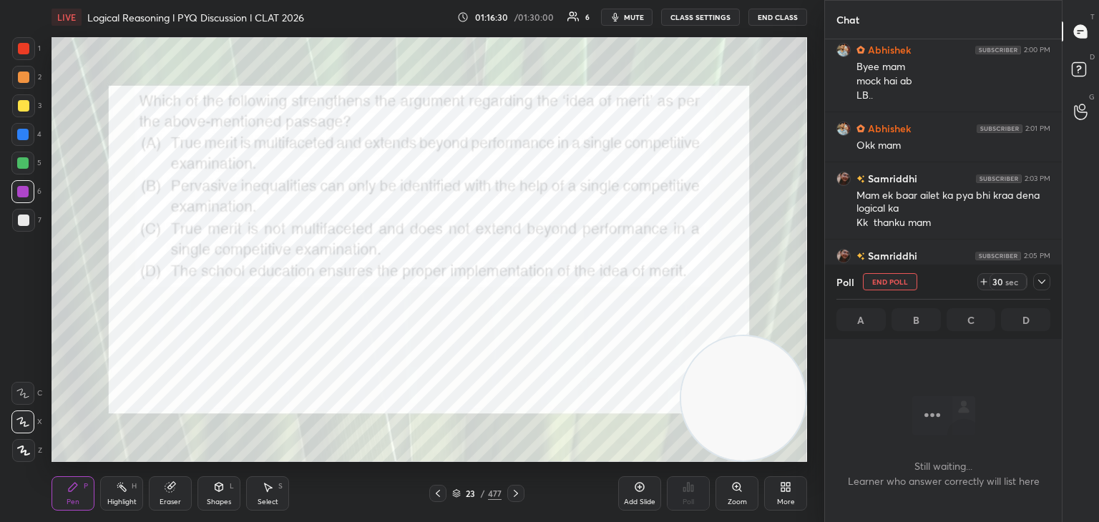
scroll to position [404, 233]
click at [638, 11] on button "mute" at bounding box center [627, 17] width 52 height 17
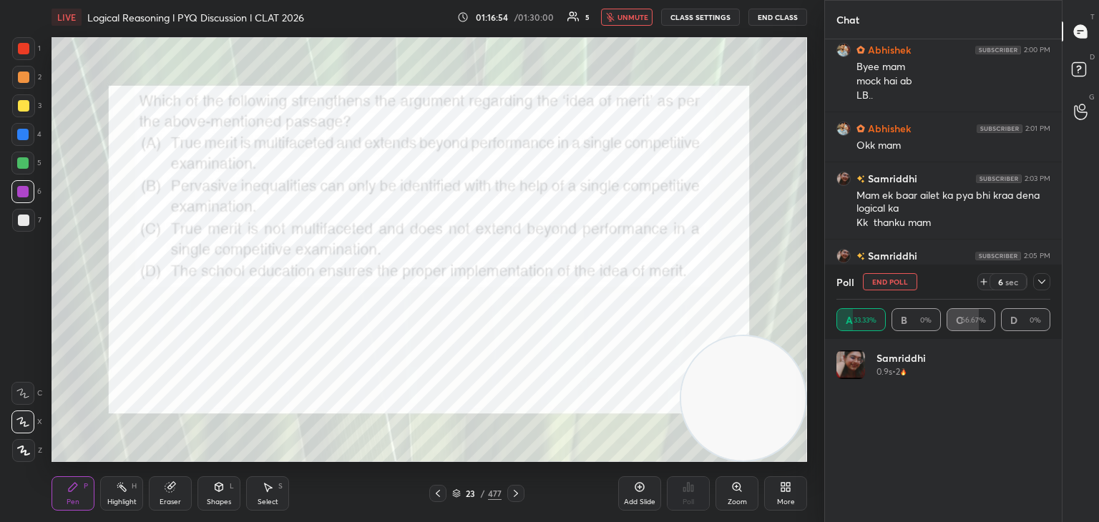
click at [632, 16] on span "unmute" at bounding box center [632, 17] width 31 height 10
click at [909, 278] on button "End Poll" at bounding box center [890, 281] width 54 height 17
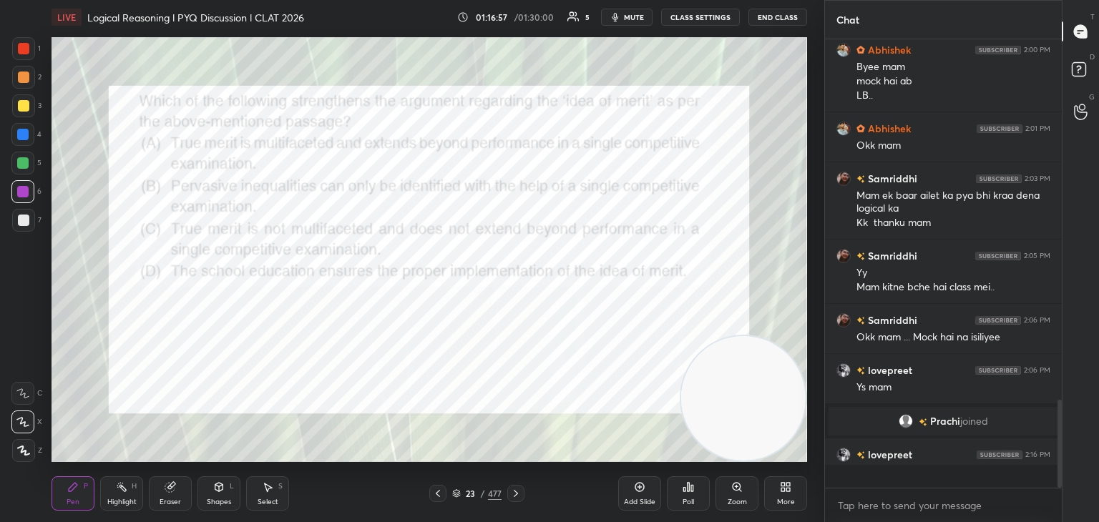
scroll to position [1837, 0]
click at [516, 497] on icon at bounding box center [515, 493] width 11 height 11
click at [683, 504] on div "Poll" at bounding box center [688, 502] width 11 height 7
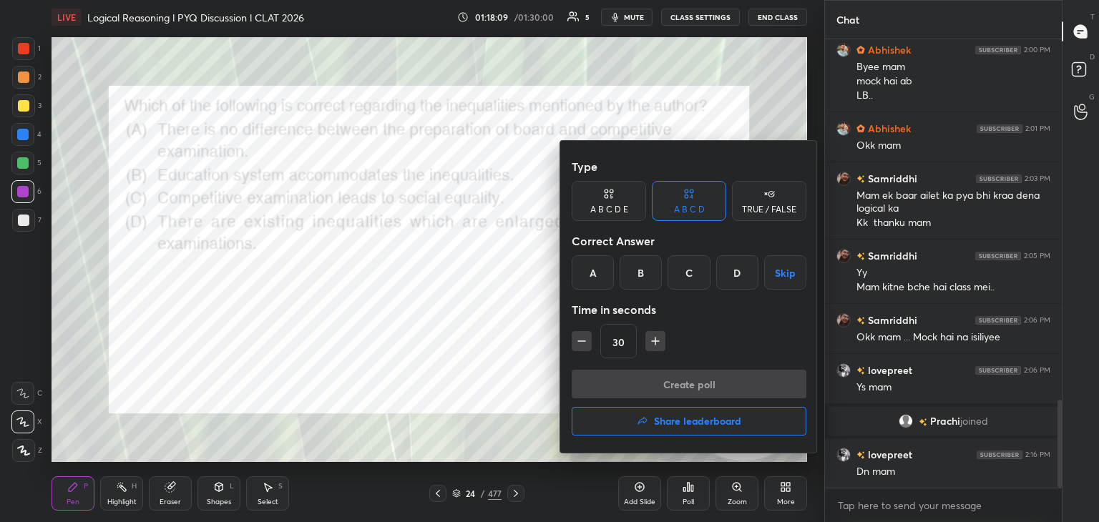
click at [730, 278] on div "D" at bounding box center [737, 272] width 42 height 34
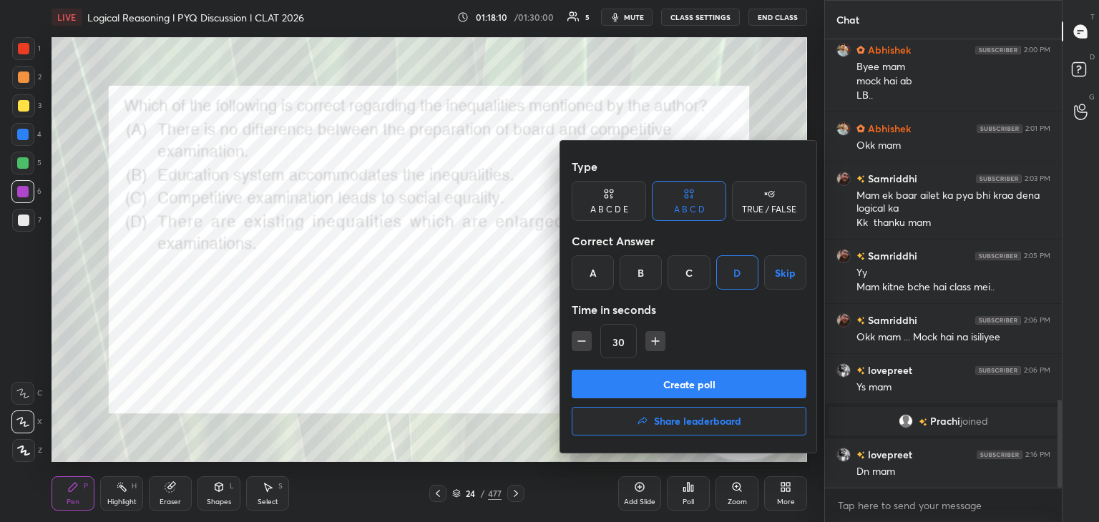
click at [706, 387] on button "Create poll" at bounding box center [689, 384] width 235 height 29
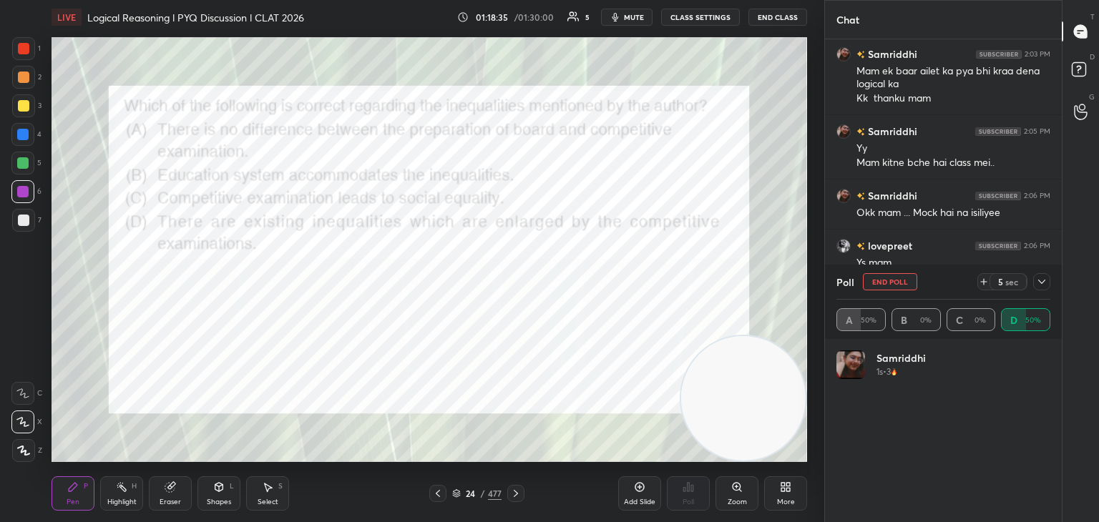
scroll to position [2025, 0]
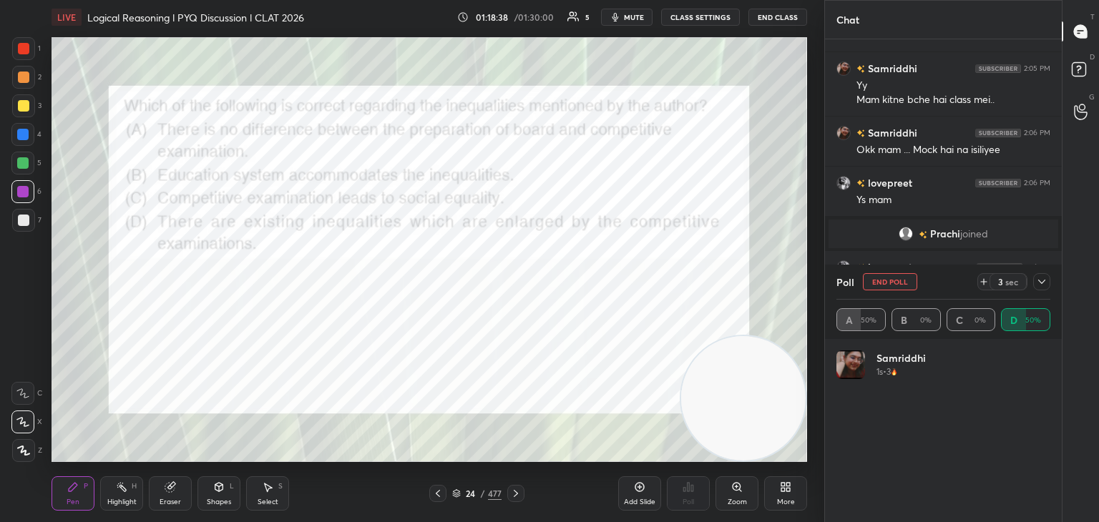
click at [1039, 280] on icon at bounding box center [1041, 281] width 11 height 11
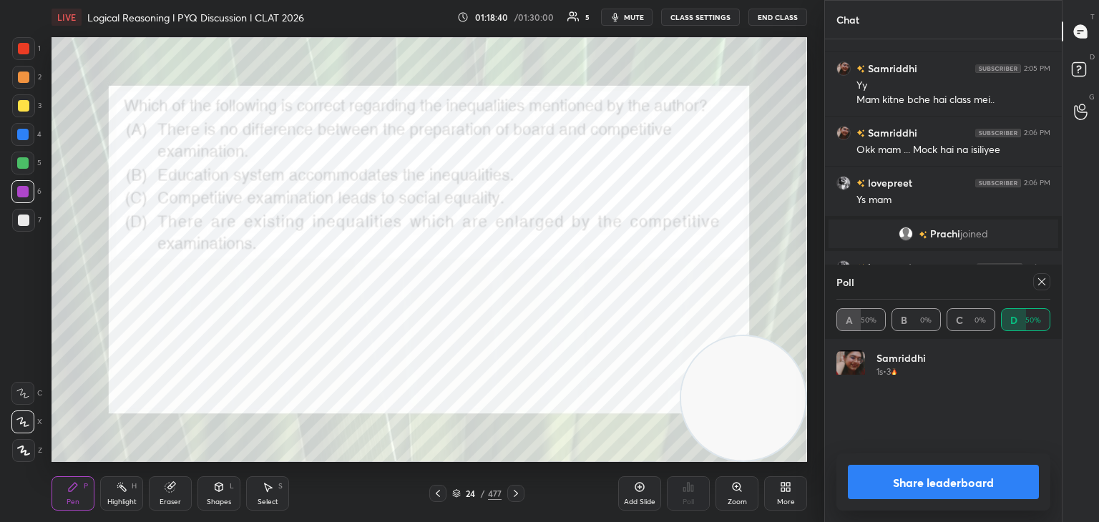
scroll to position [167, 210]
click at [1044, 288] on div at bounding box center [1041, 281] width 17 height 17
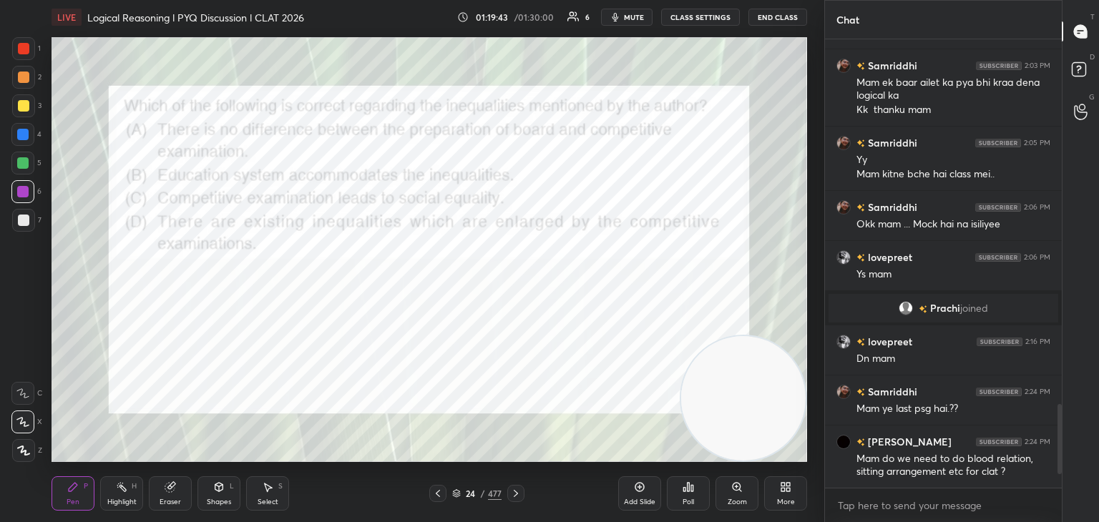
scroll to position [2000, 0]
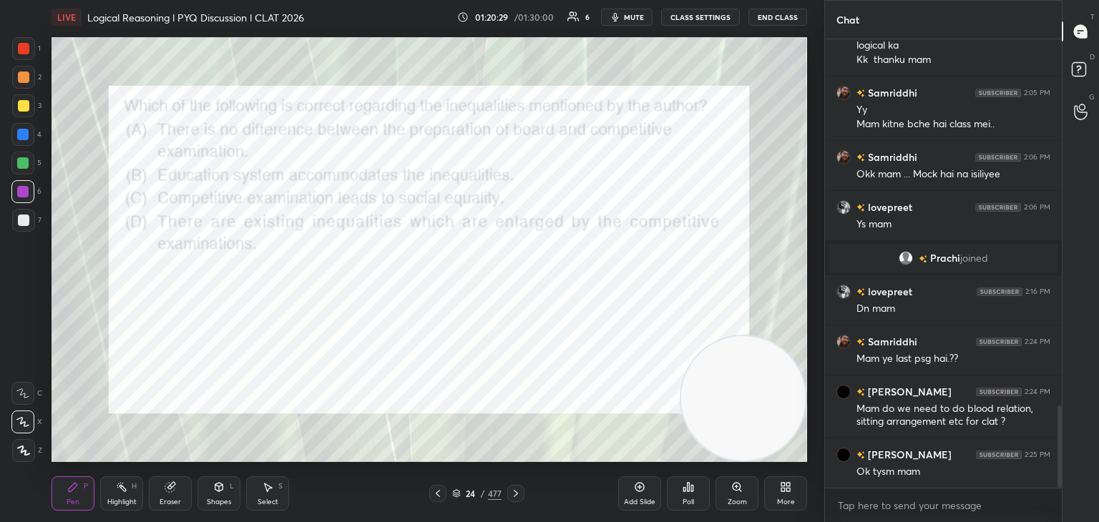
click at [515, 494] on icon at bounding box center [515, 493] width 11 height 11
click at [461, 490] on div "25 / 477" at bounding box center [476, 493] width 49 height 13
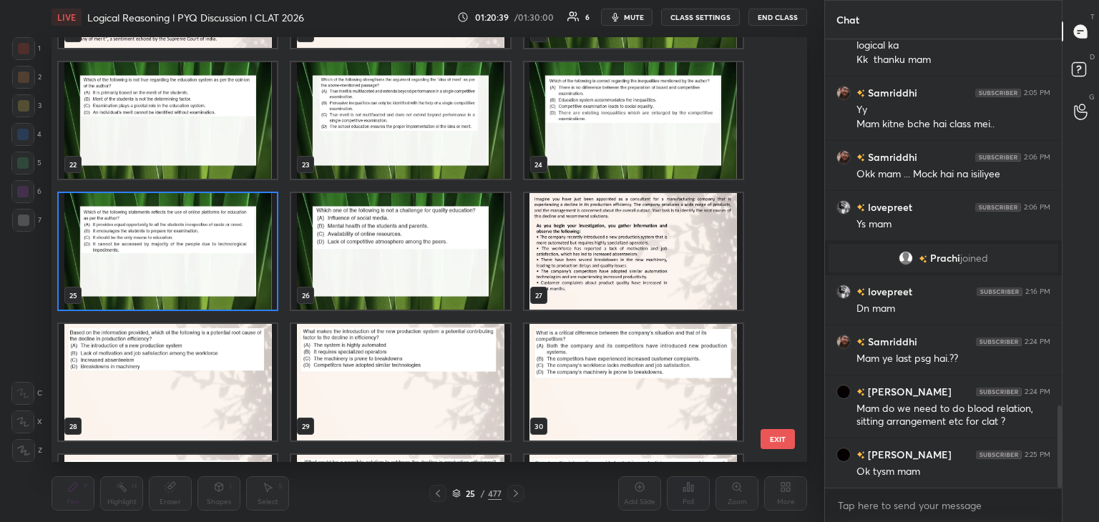
scroll to position [903, 0]
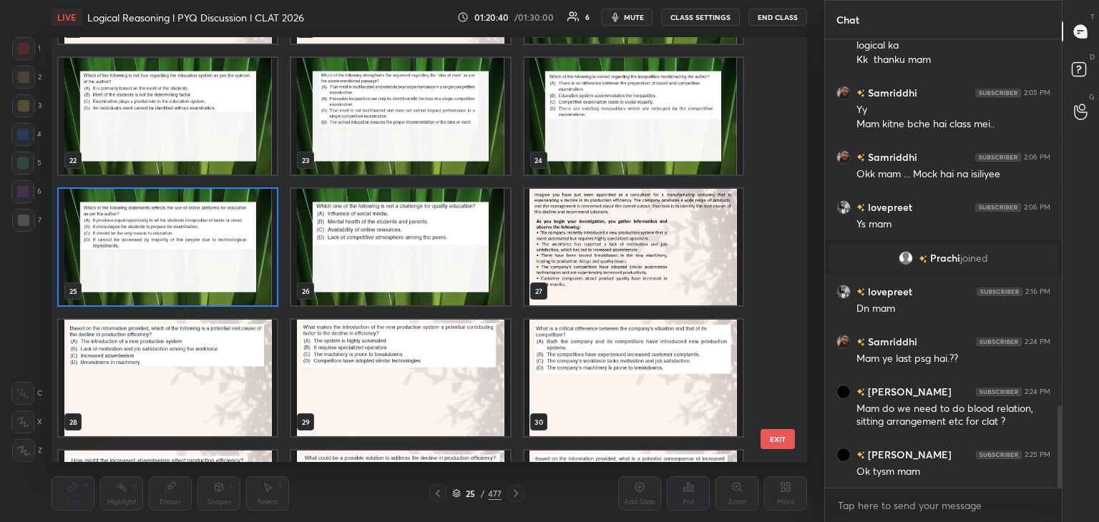
click at [213, 267] on img "grid" at bounding box center [168, 247] width 218 height 117
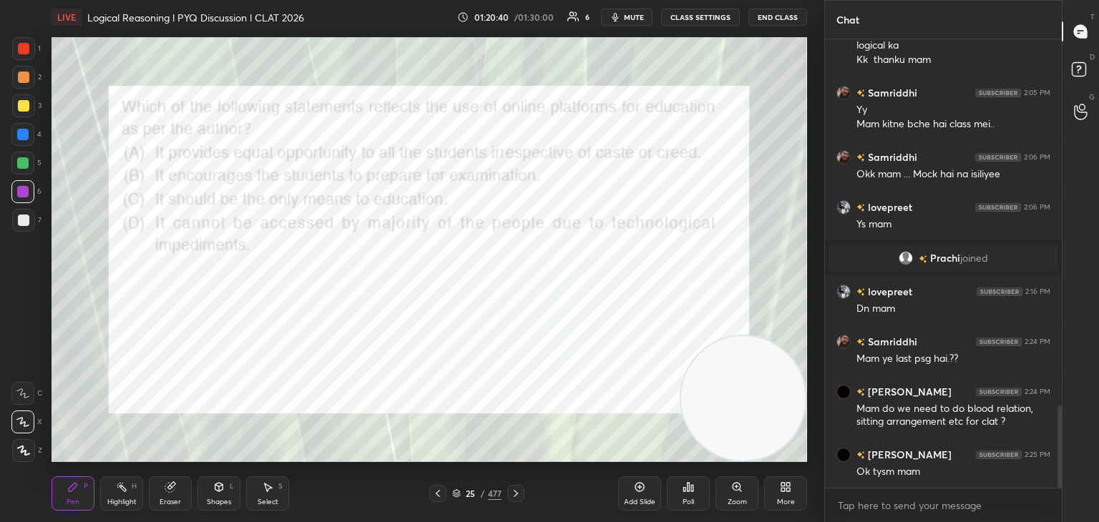
click at [213, 270] on img "grid" at bounding box center [168, 247] width 218 height 117
click at [452, 491] on icon at bounding box center [456, 493] width 9 height 9
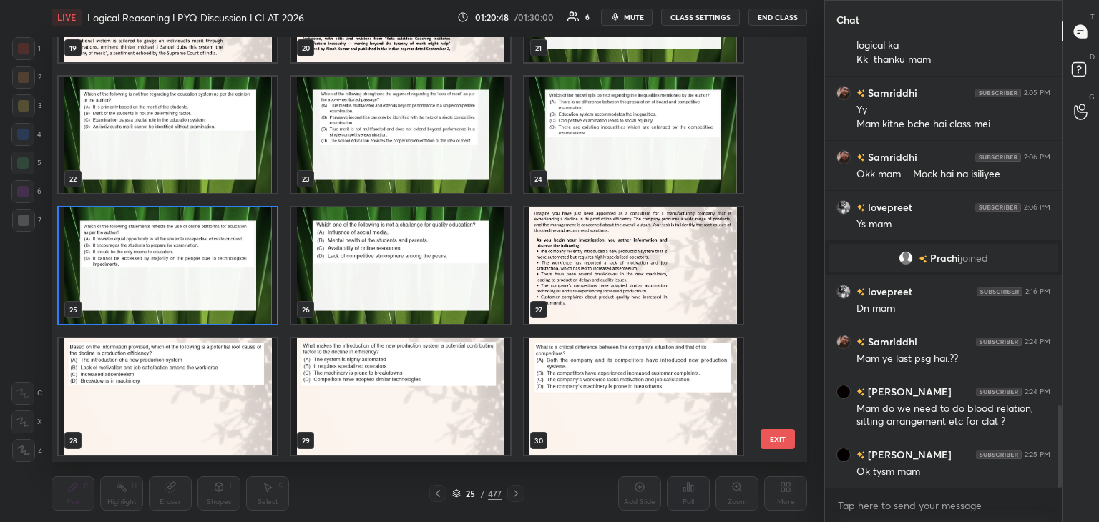
scroll to position [781, 0]
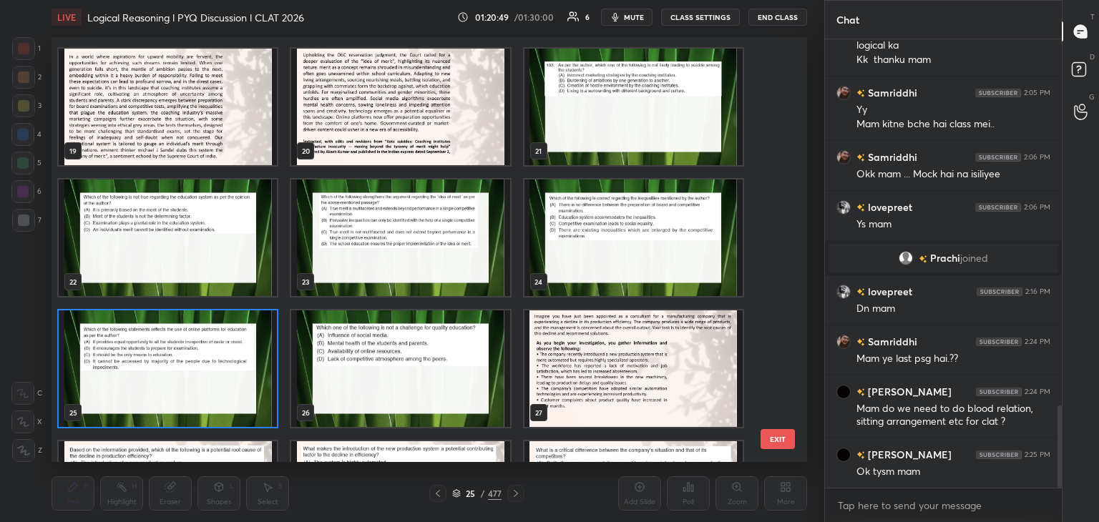
click at [194, 368] on img "grid" at bounding box center [168, 368] width 218 height 117
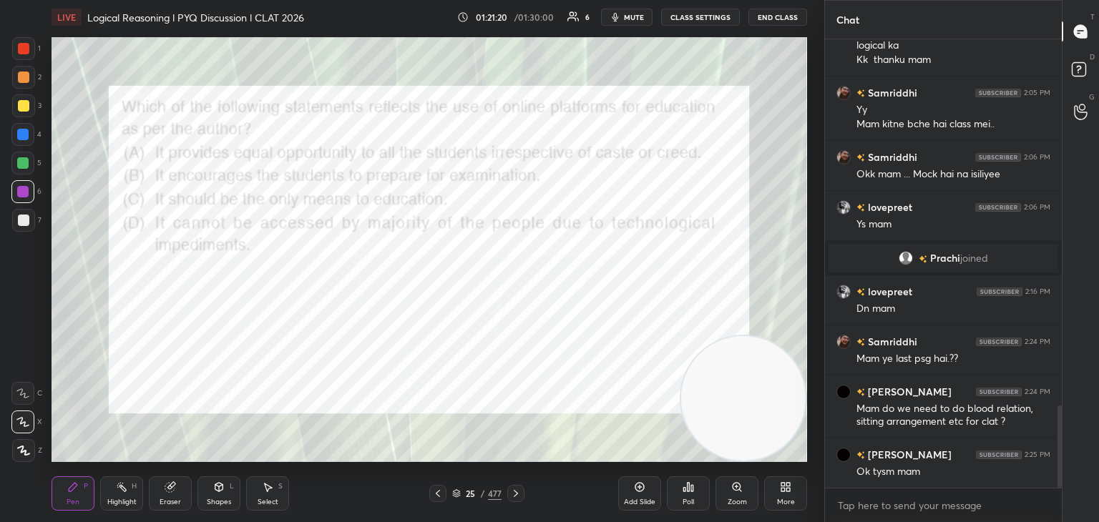
click at [687, 502] on div "Poll" at bounding box center [688, 502] width 11 height 7
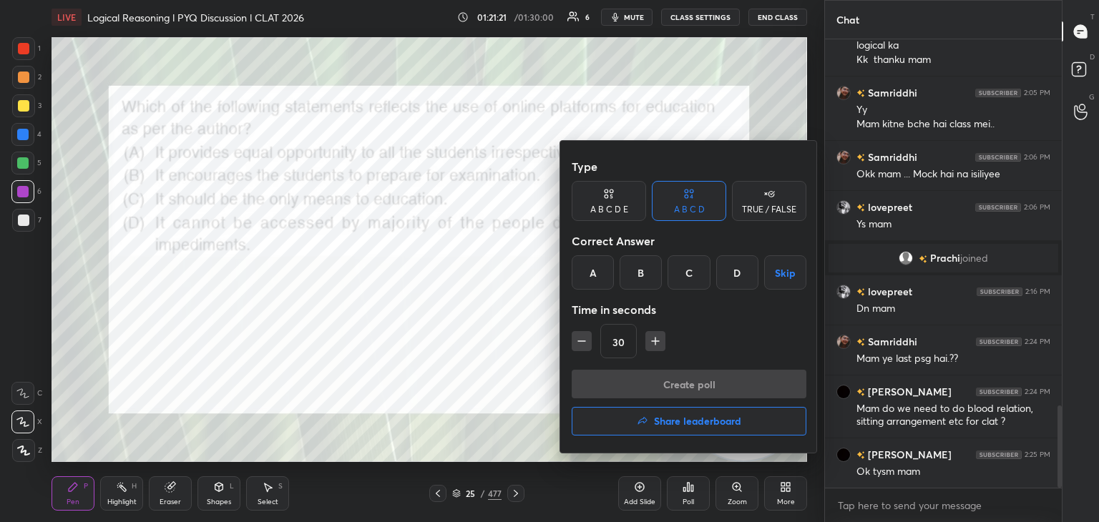
click at [735, 270] on div "D" at bounding box center [737, 272] width 42 height 34
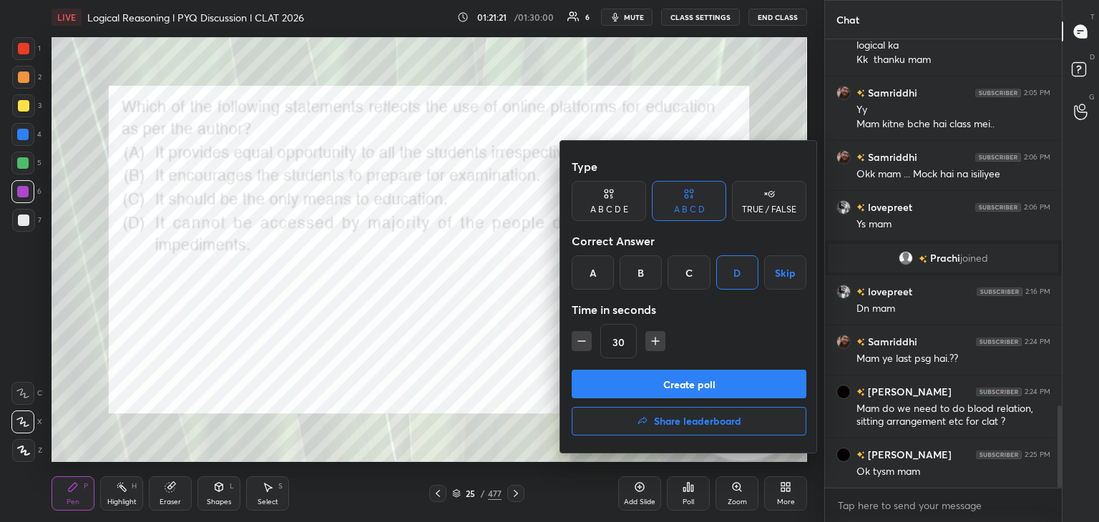
click at [672, 386] on button "Create poll" at bounding box center [689, 384] width 235 height 29
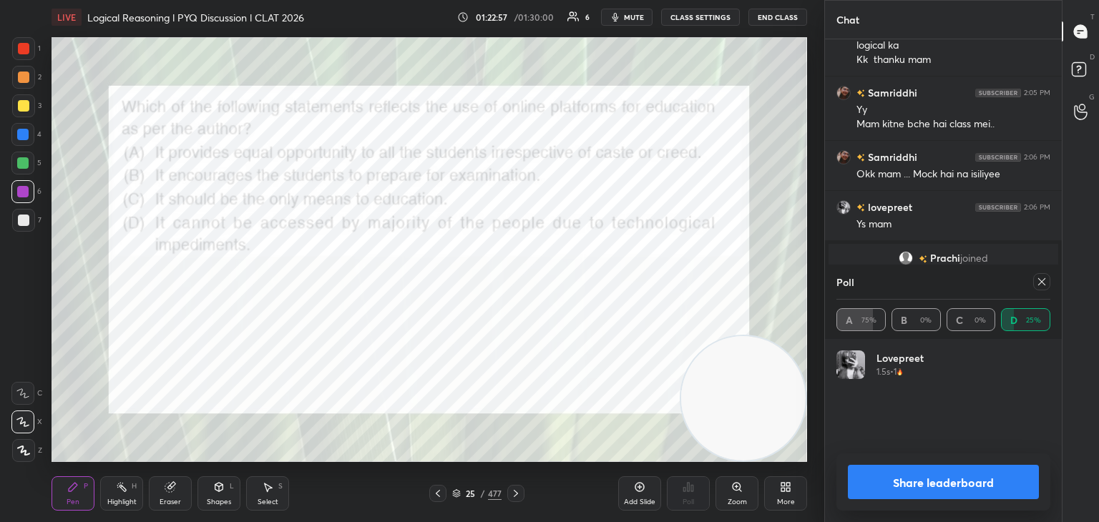
scroll to position [2125, 0]
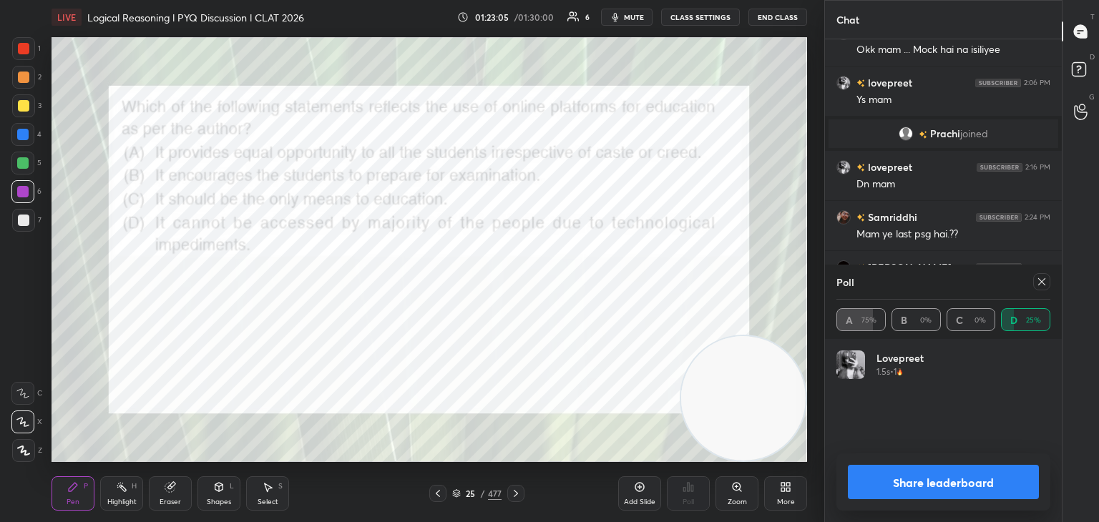
click at [1045, 283] on icon at bounding box center [1041, 281] width 11 height 11
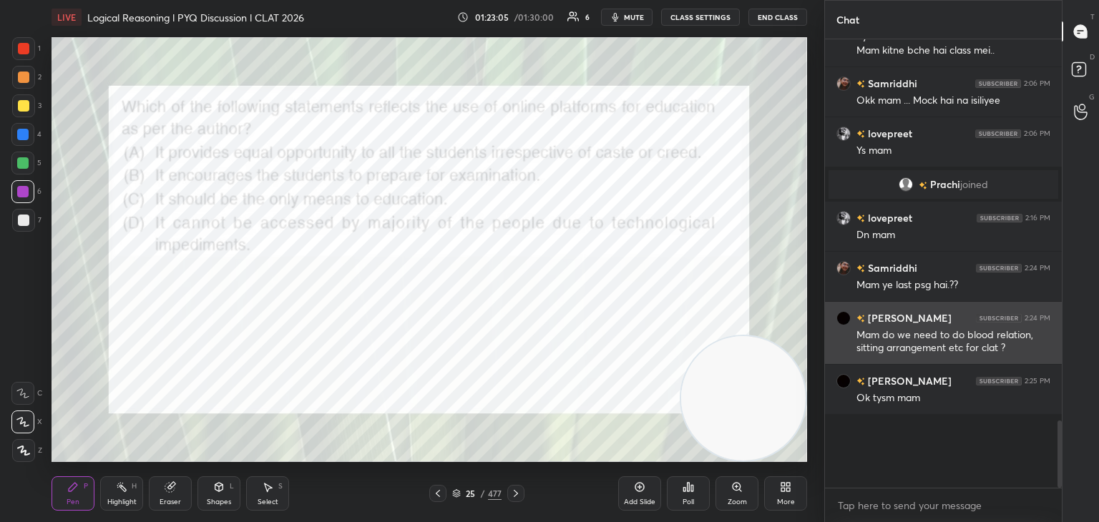
scroll to position [478, 233]
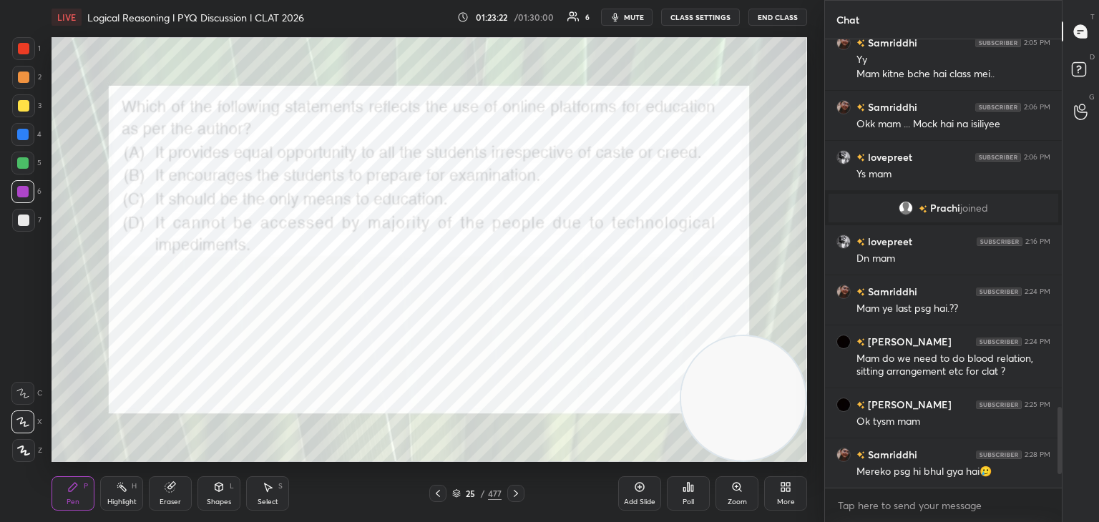
click at [688, 487] on icon at bounding box center [689, 487] width 2 height 9
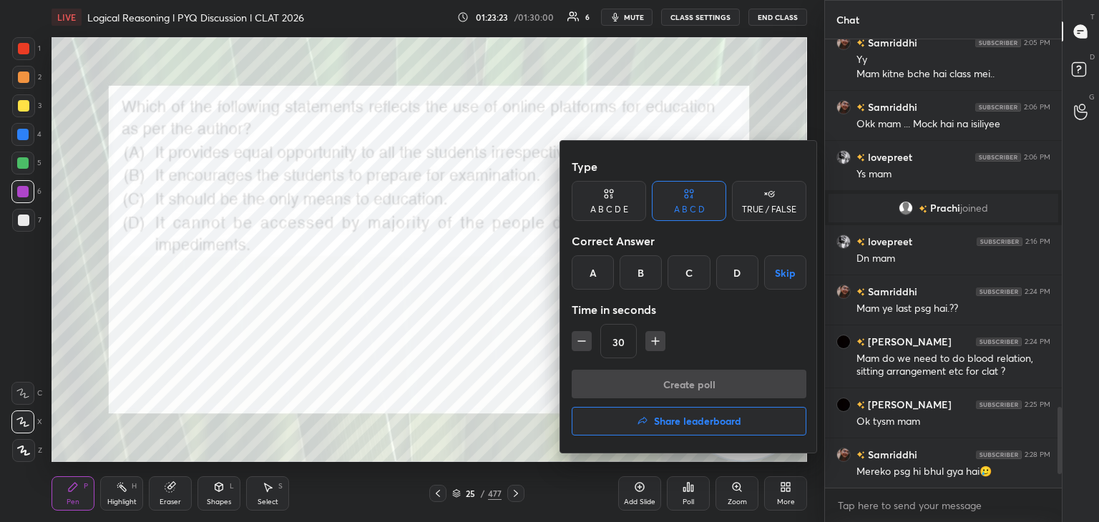
click at [594, 273] on div "A" at bounding box center [593, 272] width 42 height 34
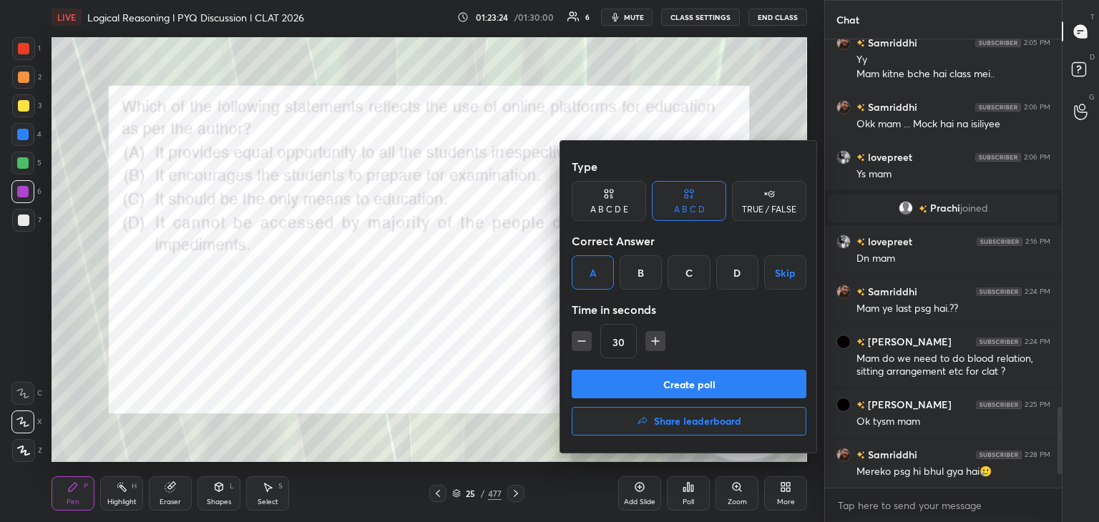
click at [618, 387] on button "Create poll" at bounding box center [689, 384] width 235 height 29
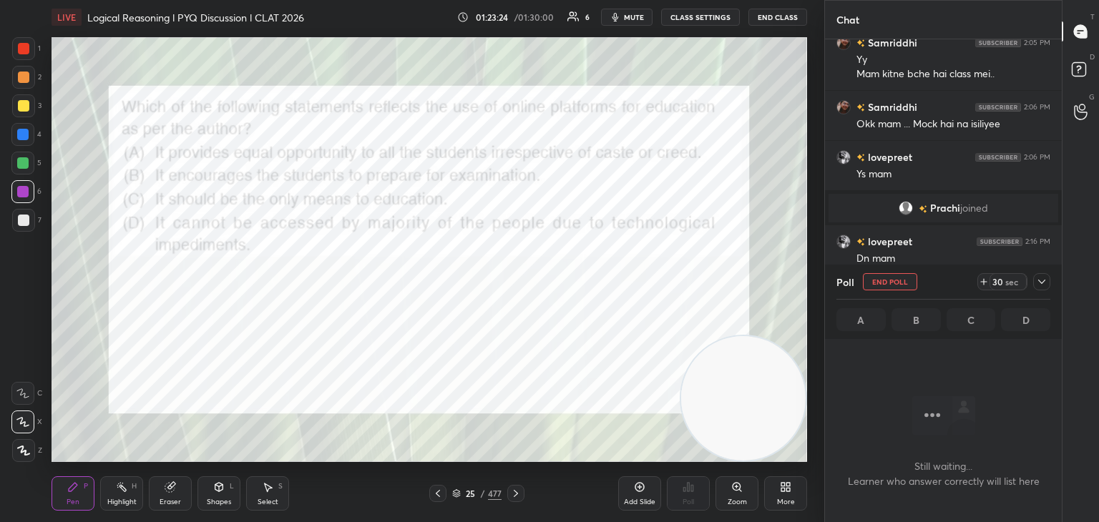
scroll to position [406, 233]
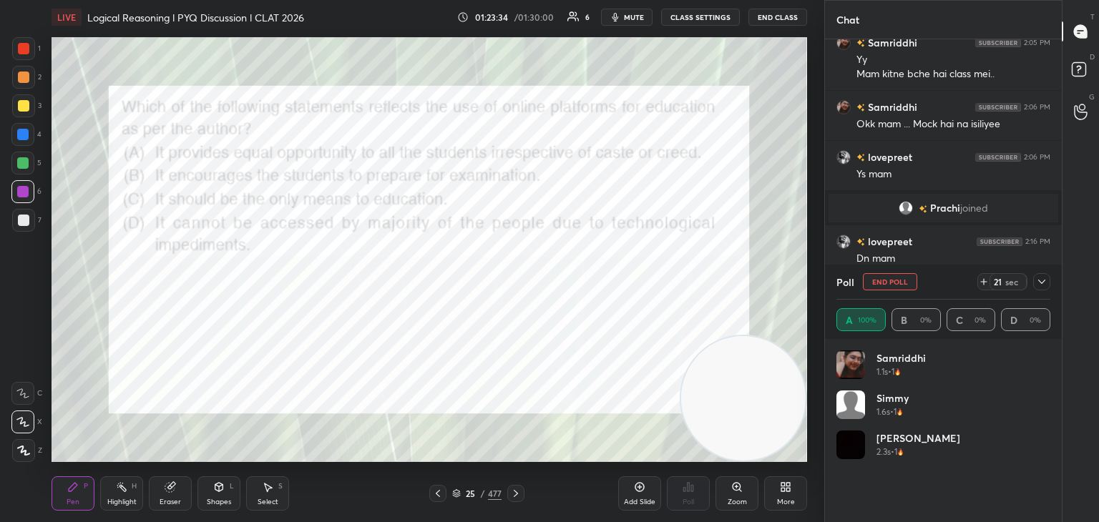
click at [452, 499] on div "25 / 477" at bounding box center [476, 493] width 49 height 13
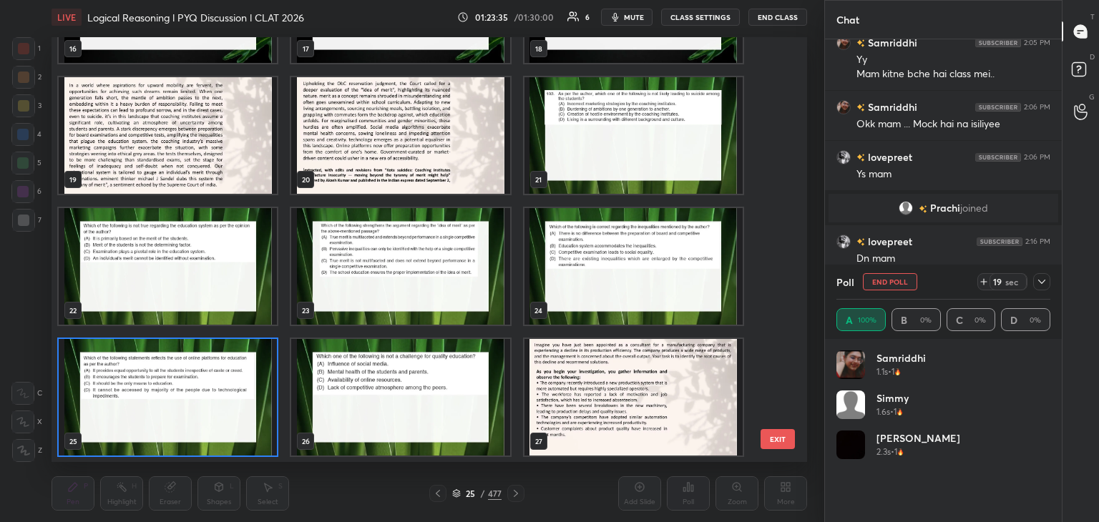
click at [213, 159] on img "grid" at bounding box center [168, 135] width 218 height 117
click at [223, 153] on img "grid" at bounding box center [168, 135] width 218 height 117
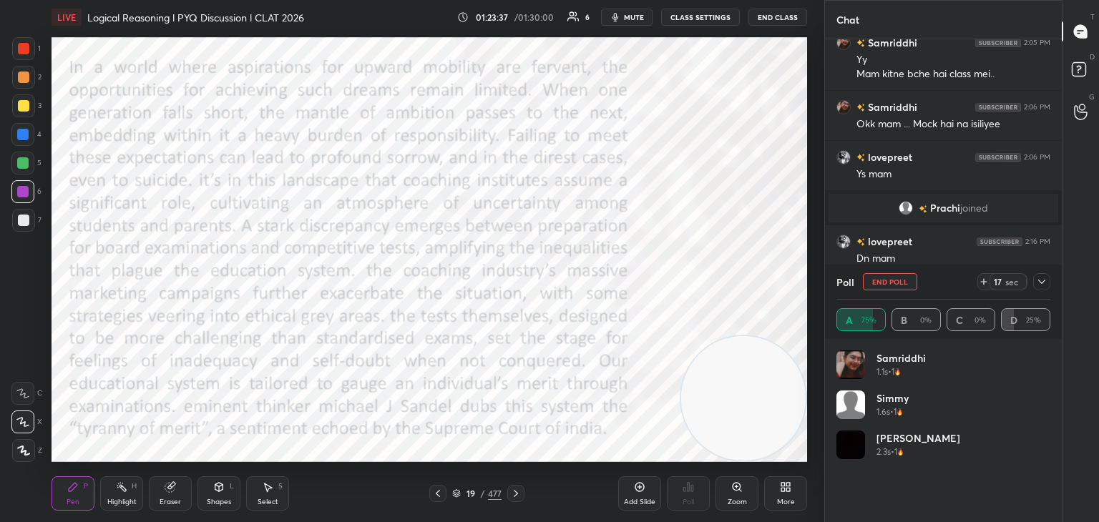
click at [135, 496] on div "Highlight H" at bounding box center [121, 493] width 43 height 34
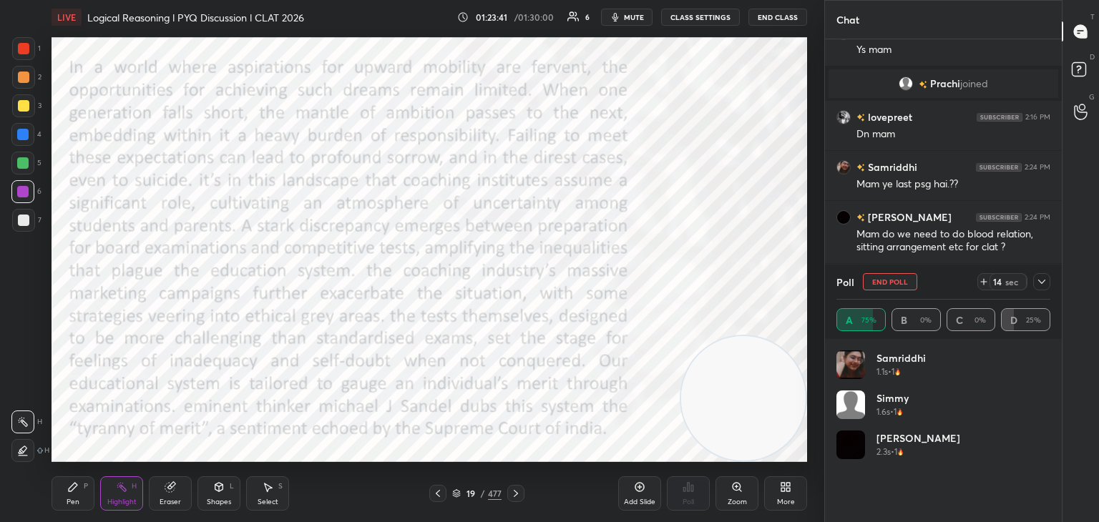
click at [1045, 283] on icon at bounding box center [1041, 281] width 11 height 11
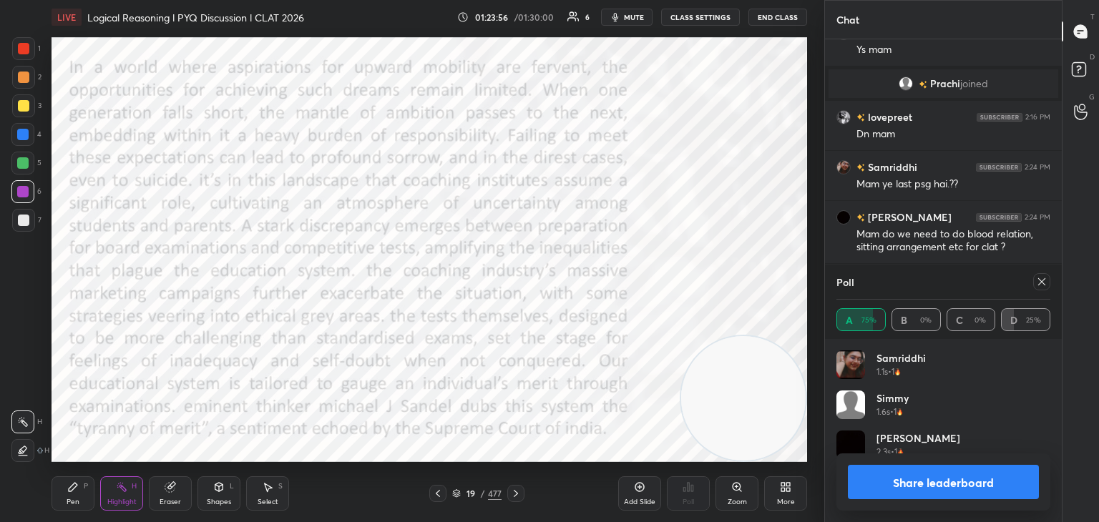
click at [1045, 288] on div at bounding box center [1041, 281] width 17 height 17
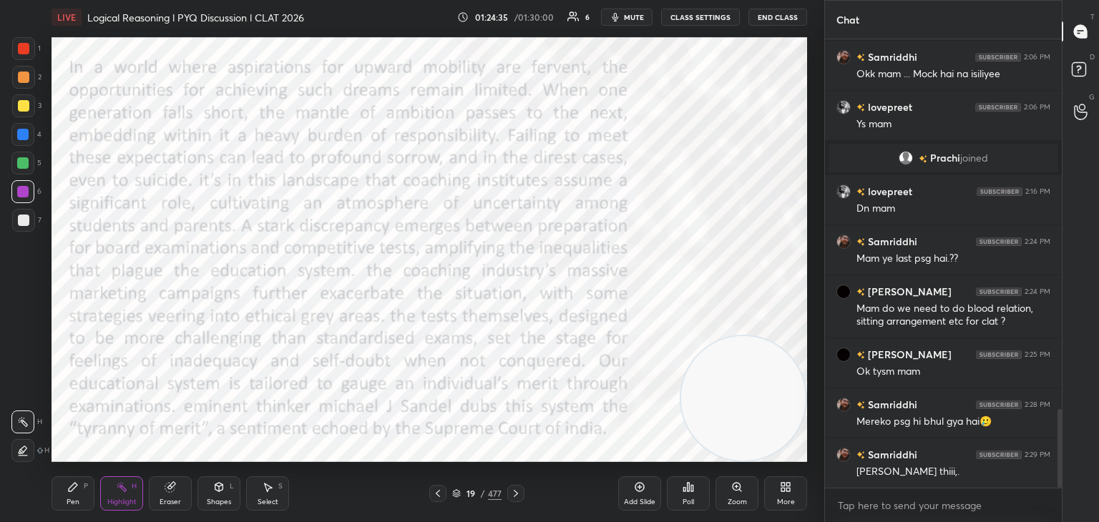
click at [514, 498] on icon at bounding box center [515, 493] width 11 height 11
click at [438, 495] on icon at bounding box center [437, 493] width 11 height 11
click at [513, 501] on div at bounding box center [515, 493] width 17 height 17
click at [699, 494] on div "Poll" at bounding box center [688, 493] width 43 height 34
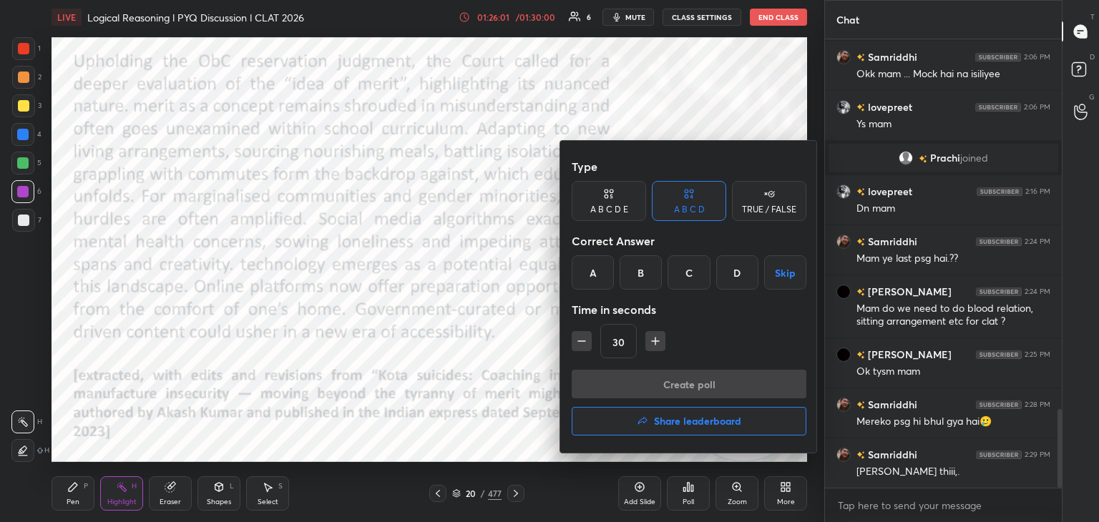
scroll to position [2151, 0]
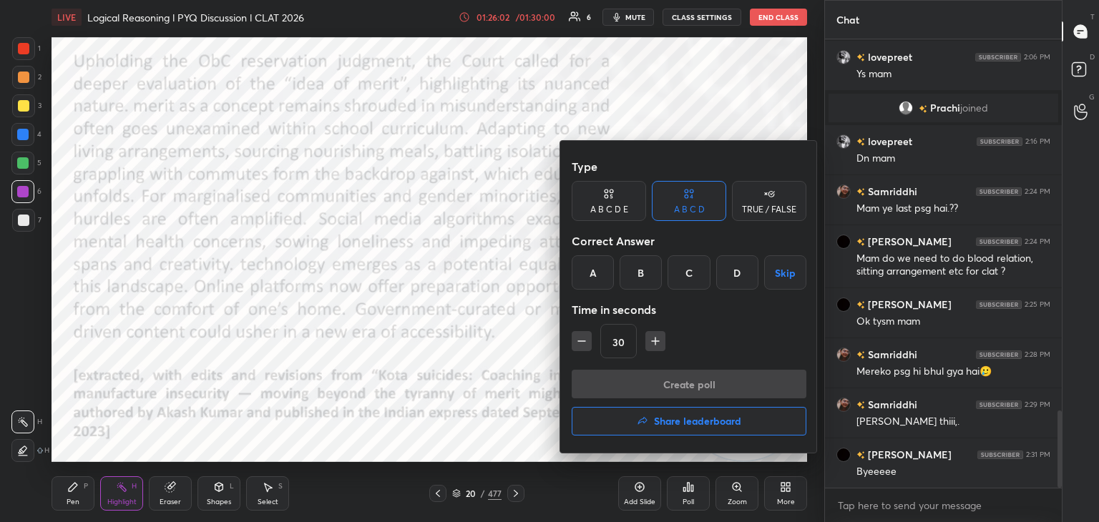
click at [664, 421] on h4 "Share leaderboard" at bounding box center [697, 421] width 87 height 10
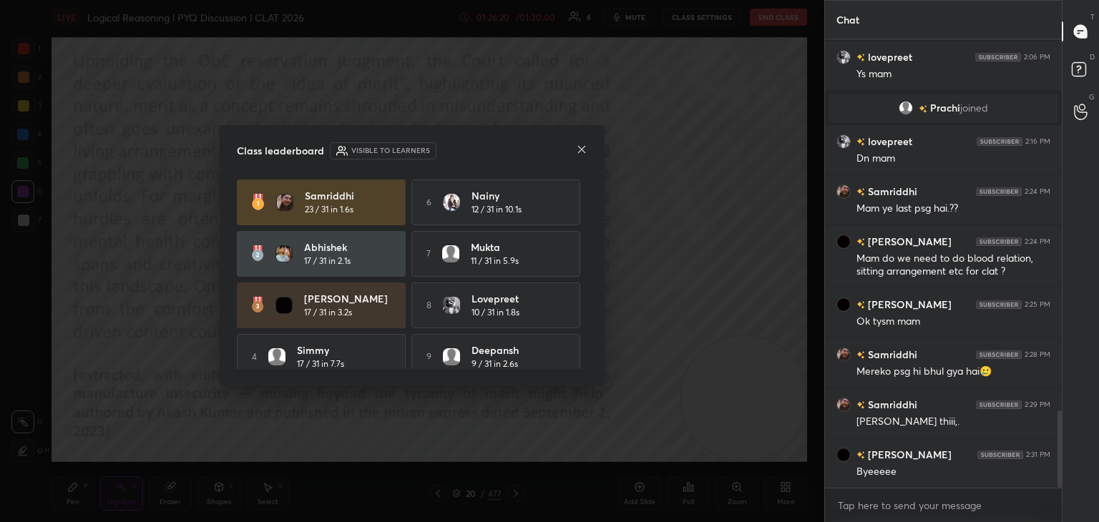
scroll to position [66, 0]
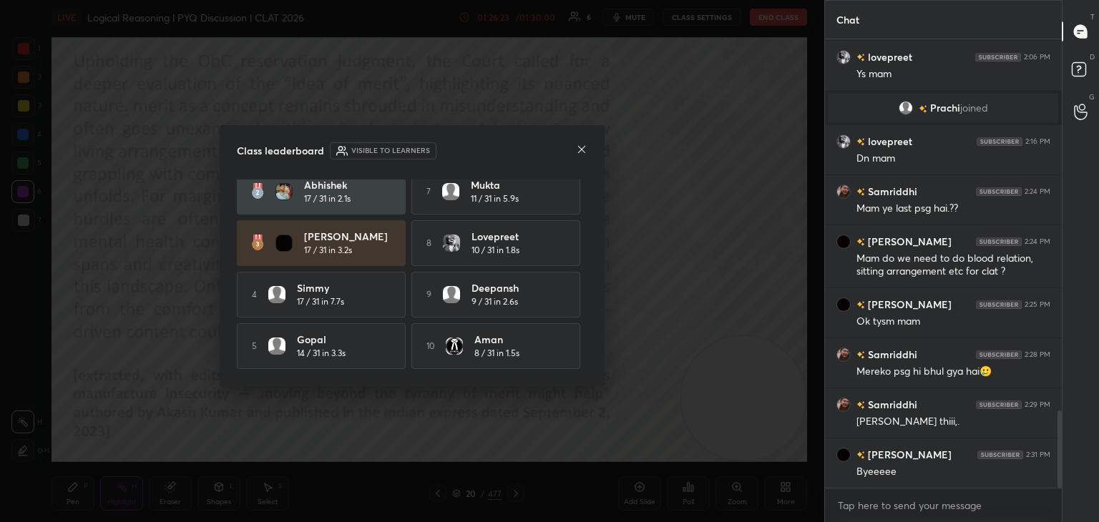
click at [578, 152] on icon at bounding box center [581, 149] width 7 height 7
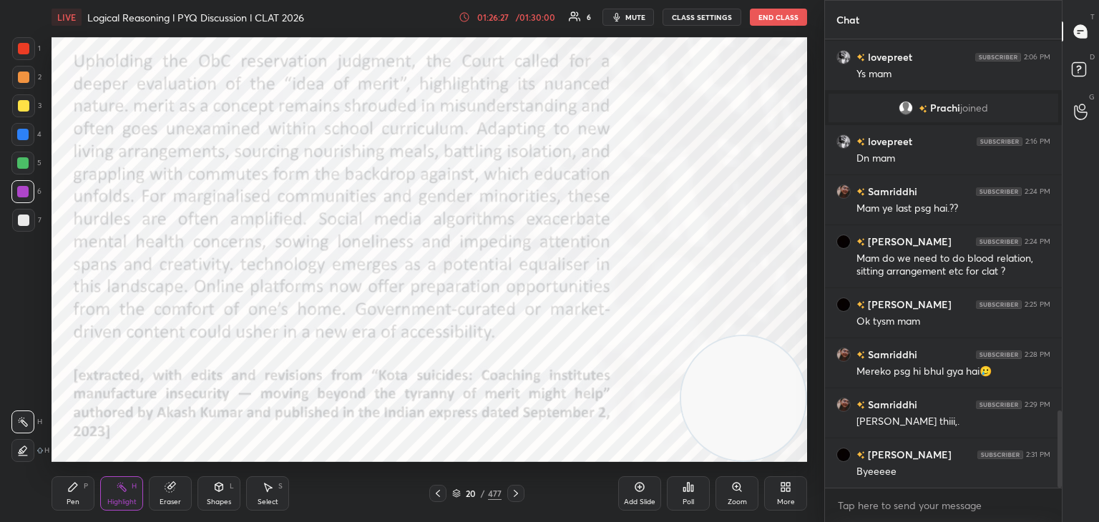
click at [791, 21] on button "End Class" at bounding box center [778, 17] width 57 height 17
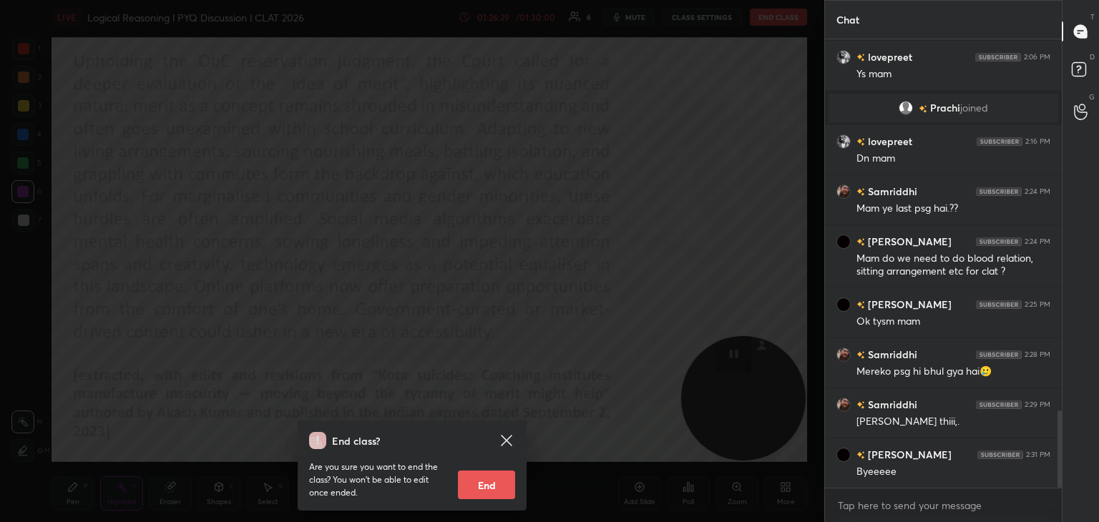
scroll to position [2201, 0]
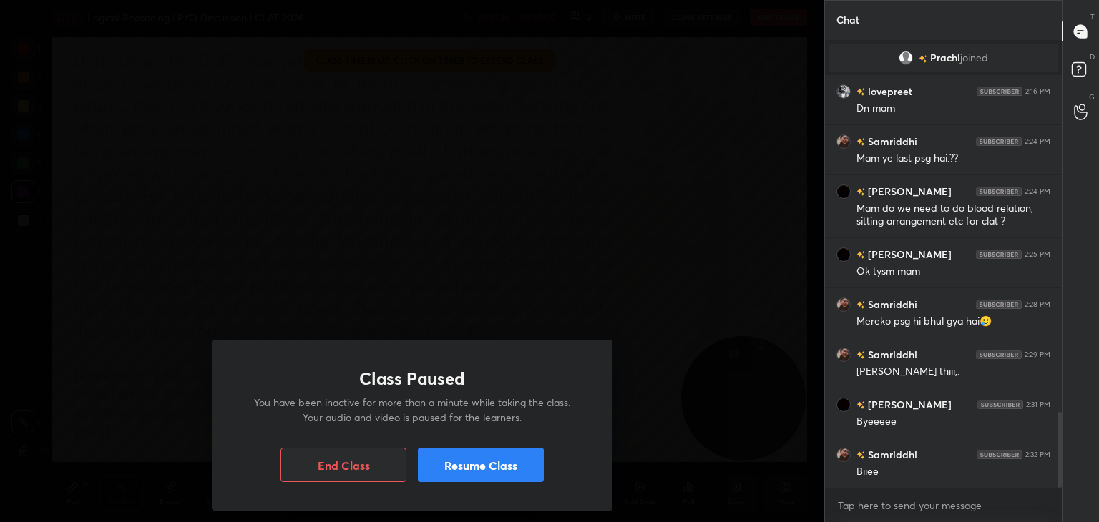
click at [504, 465] on button "Resume Class" at bounding box center [481, 465] width 126 height 34
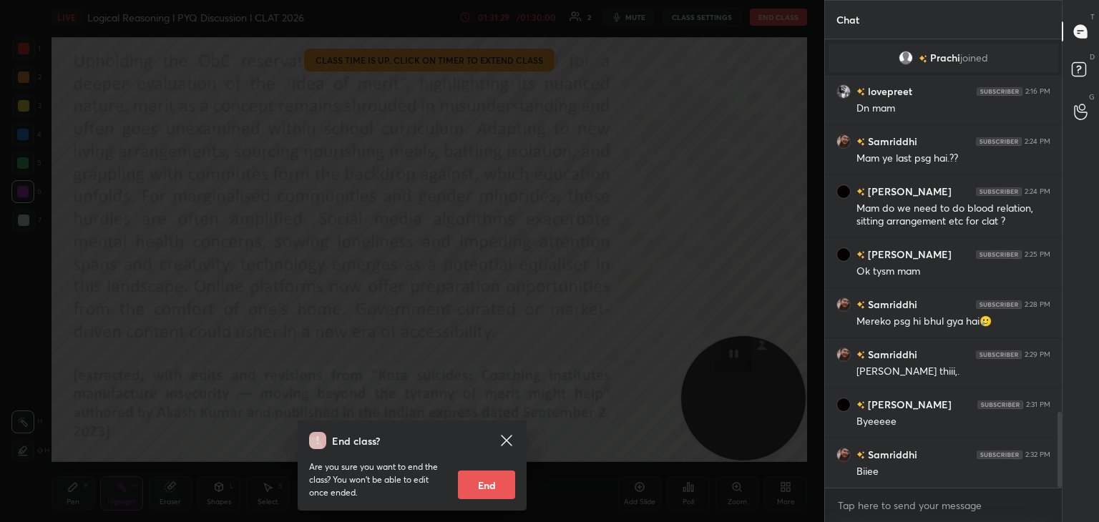
click at [481, 487] on button "End" at bounding box center [486, 485] width 57 height 29
type textarea "x"
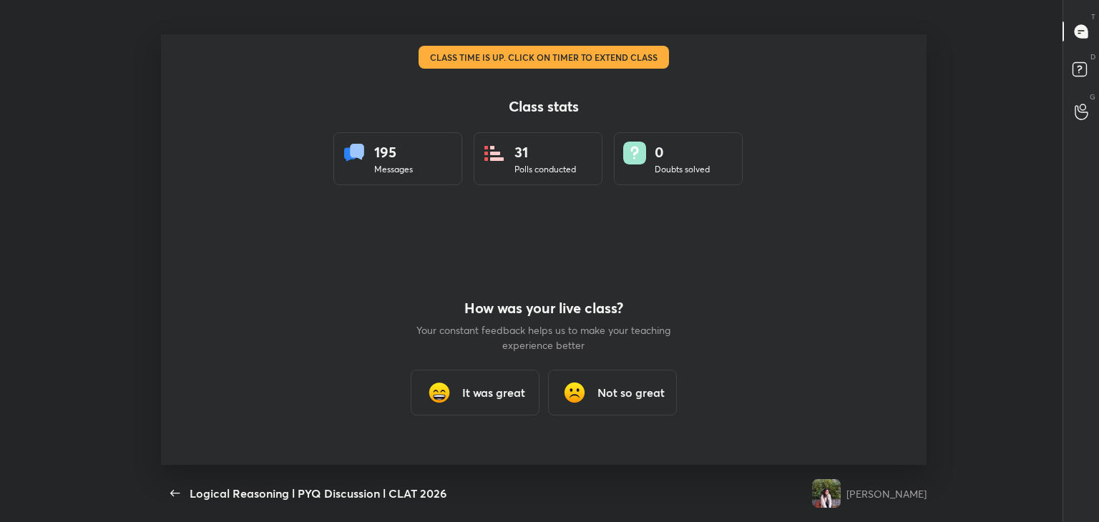
scroll to position [71110, 70524]
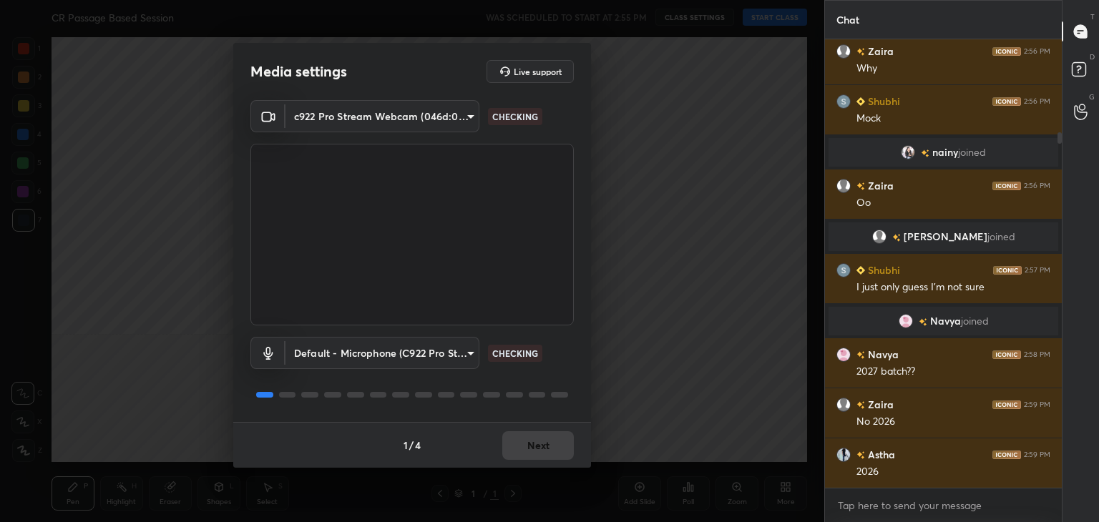
scroll to position [152, 0]
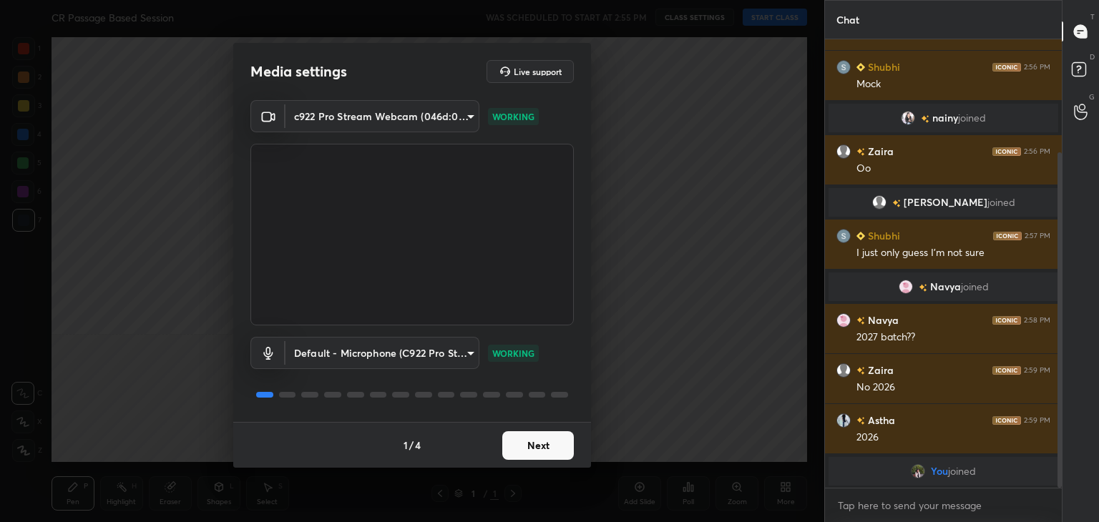
click at [552, 441] on button "Next" at bounding box center [538, 445] width 72 height 29
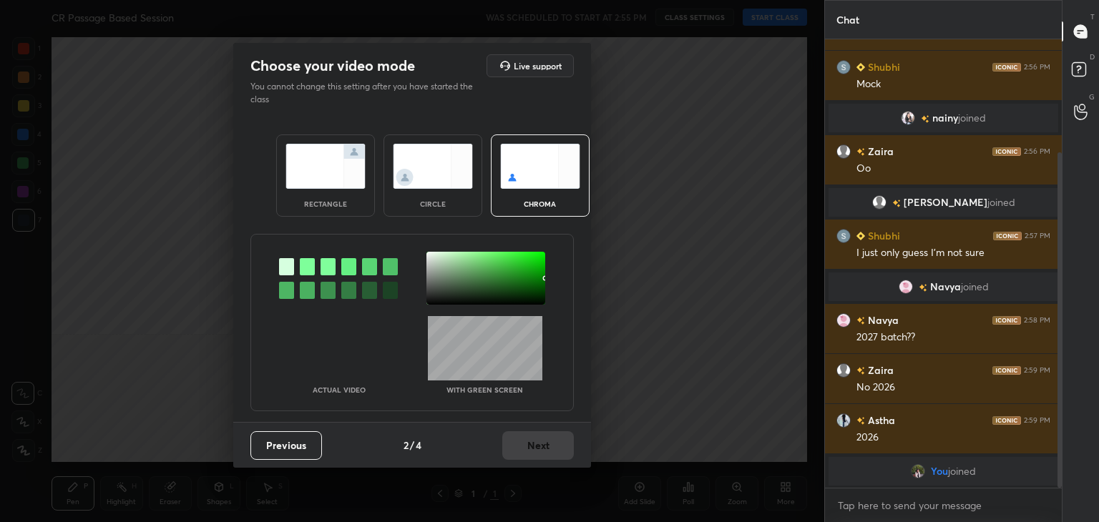
click at [432, 164] on img at bounding box center [433, 166] width 80 height 45
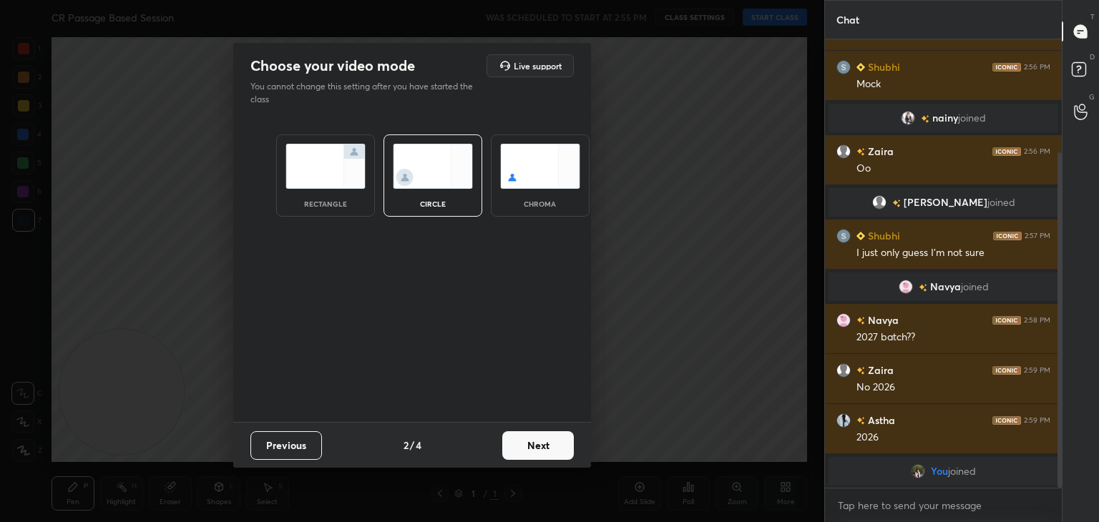
click at [545, 447] on button "Next" at bounding box center [538, 445] width 72 height 29
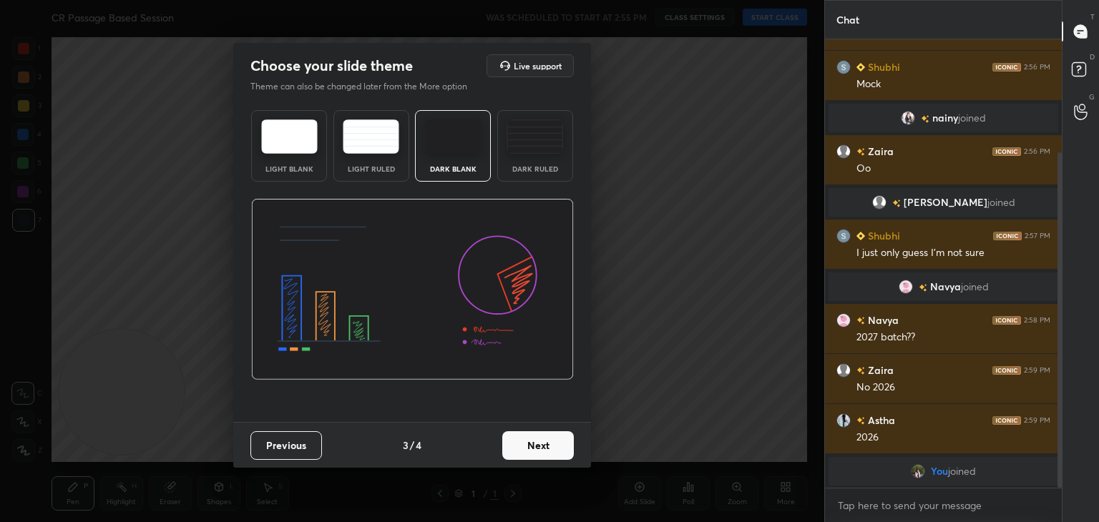
click at [545, 447] on button "Next" at bounding box center [538, 445] width 72 height 29
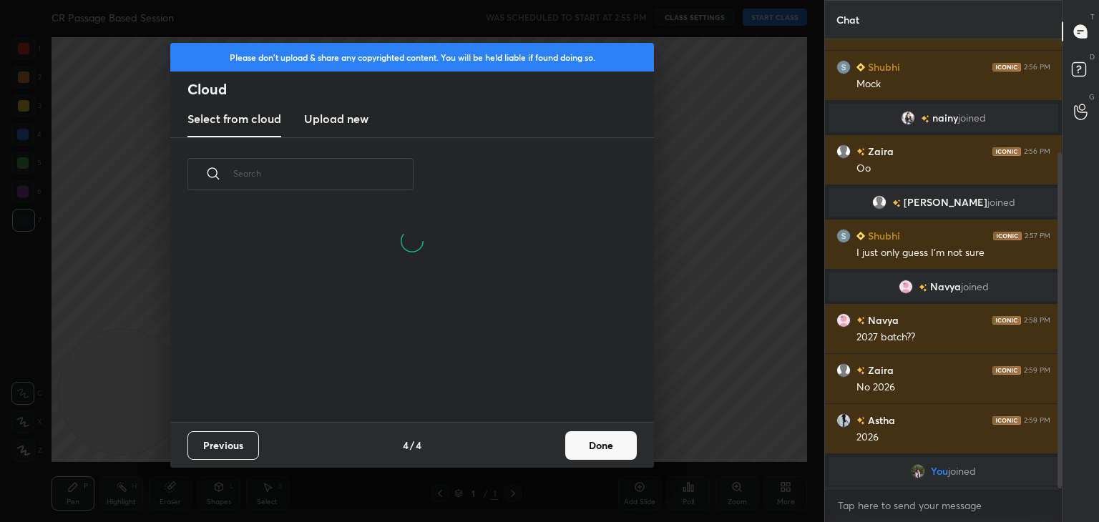
scroll to position [212, 459]
click at [587, 448] on button "Done" at bounding box center [601, 445] width 72 height 29
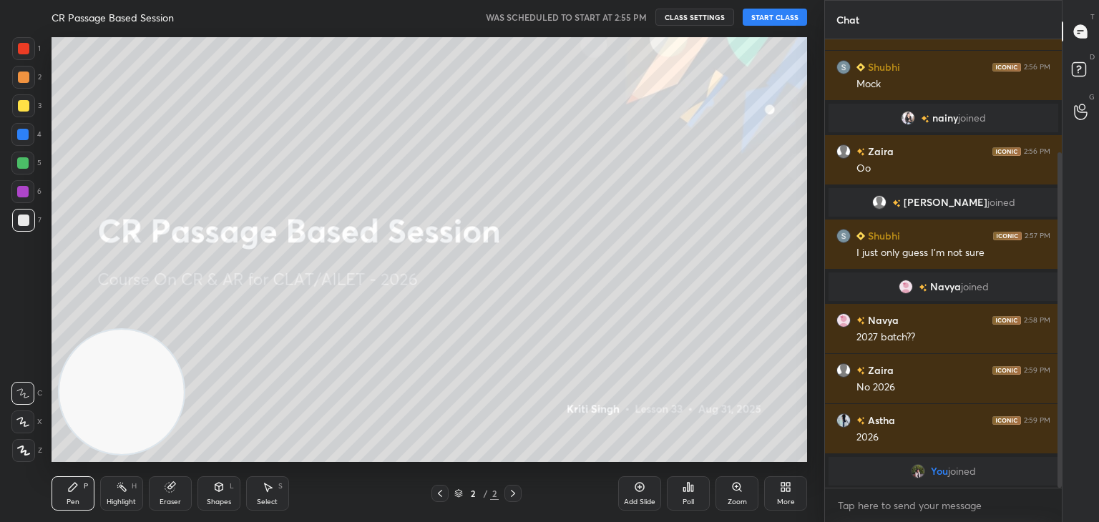
click at [771, 24] on button "START CLASS" at bounding box center [775, 17] width 64 height 17
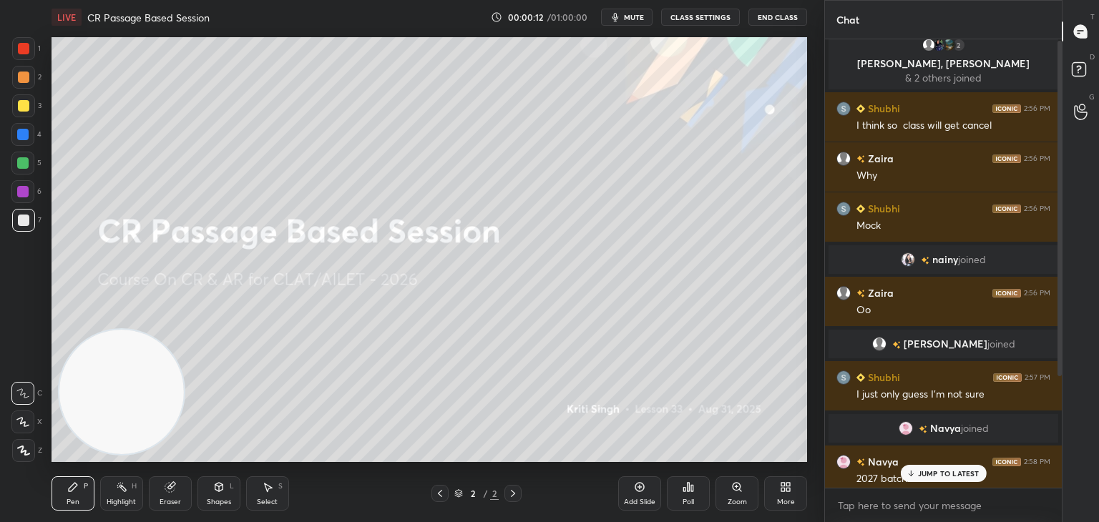
scroll to position [0, 0]
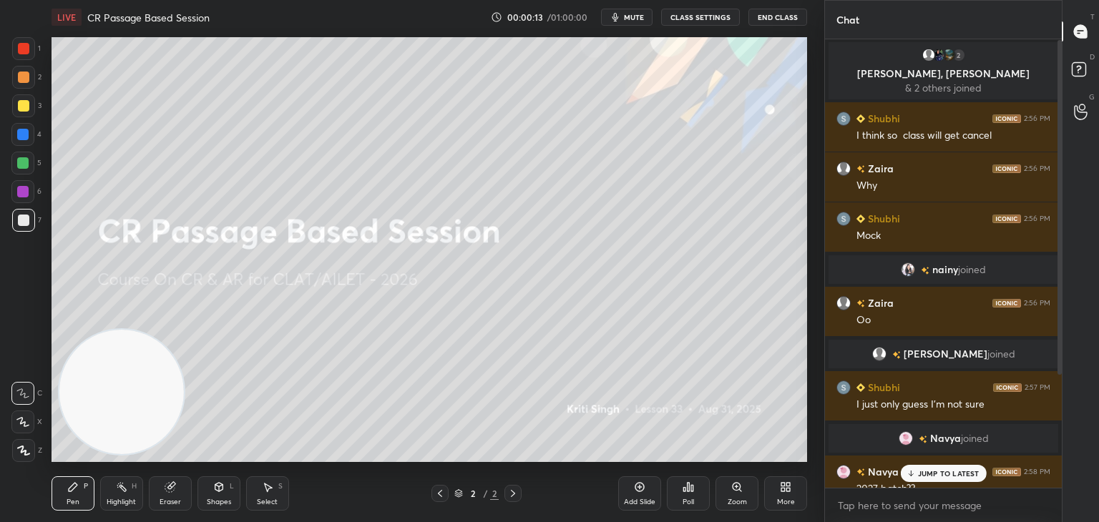
drag, startPoint x: 1059, startPoint y: 439, endPoint x: 1065, endPoint y: 305, distance: 133.2
click at [1065, 305] on div "Chat 2 Zaira, [PERSON_NAME] & 2 others joined [PERSON_NAME] 2:56 PM I think so …" at bounding box center [961, 261] width 275 height 522
drag, startPoint x: 1059, startPoint y: 67, endPoint x: 1060, endPoint y: 179, distance: 111.6
click at [1060, 179] on div at bounding box center [1059, 208] width 4 height 336
drag, startPoint x: 1060, startPoint y: 179, endPoint x: 1060, endPoint y: 217, distance: 37.9
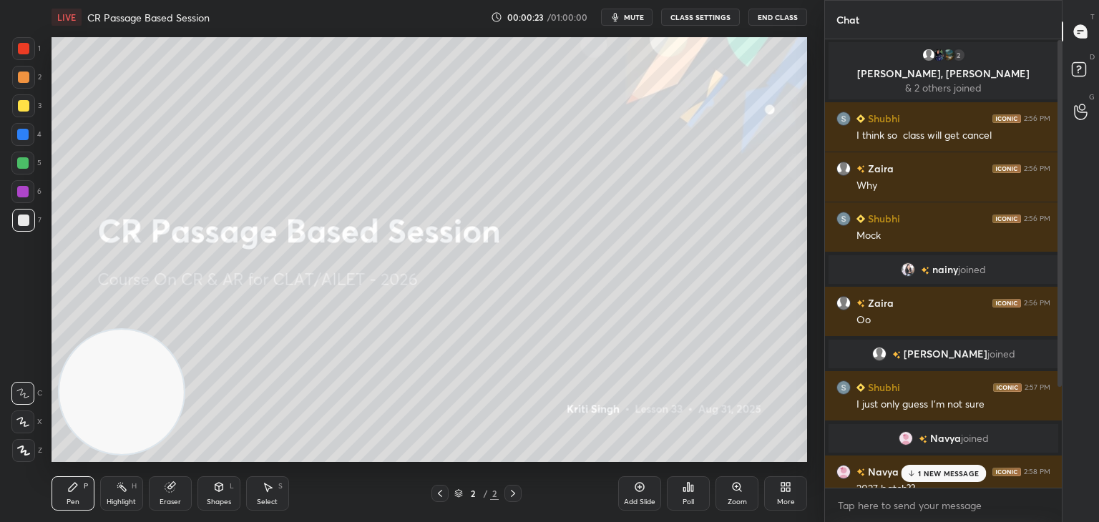
click at [1060, 217] on div at bounding box center [1059, 213] width 4 height 347
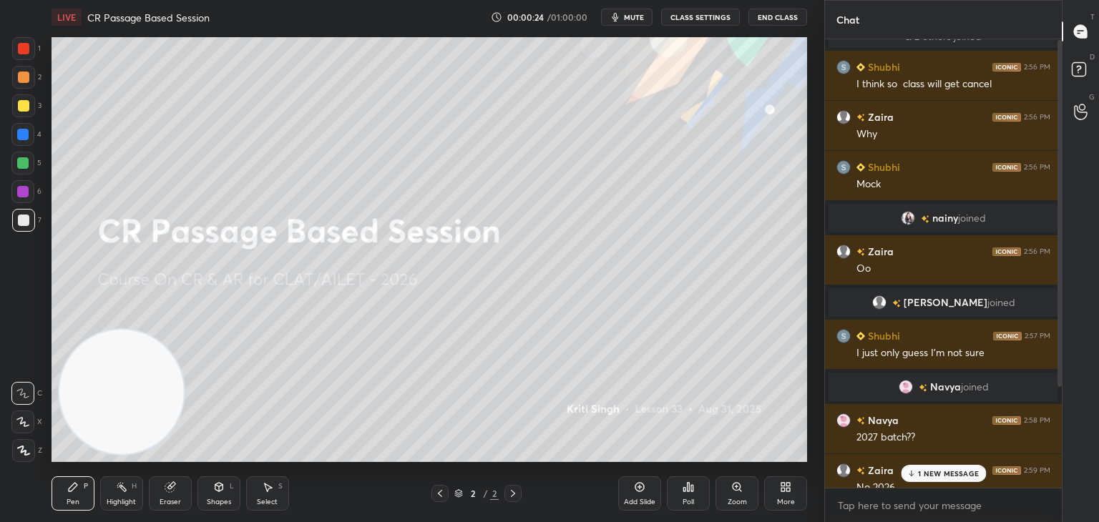
drag, startPoint x: 1060, startPoint y: 217, endPoint x: 1056, endPoint y: 361, distance: 144.6
click at [1056, 361] on div at bounding box center [1057, 263] width 9 height 449
click at [949, 473] on p "1 NEW MESSAGE" at bounding box center [948, 473] width 61 height 9
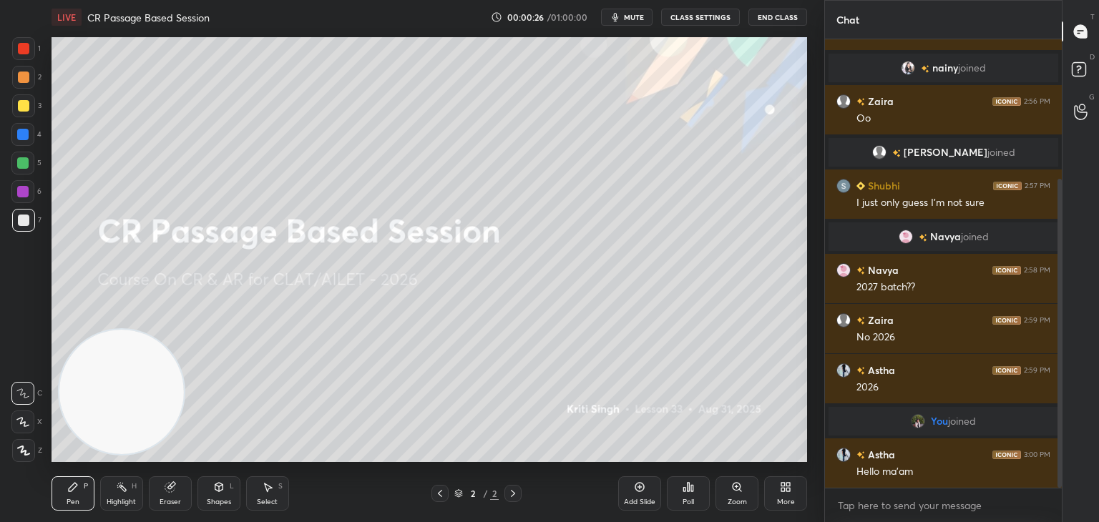
scroll to position [252, 0]
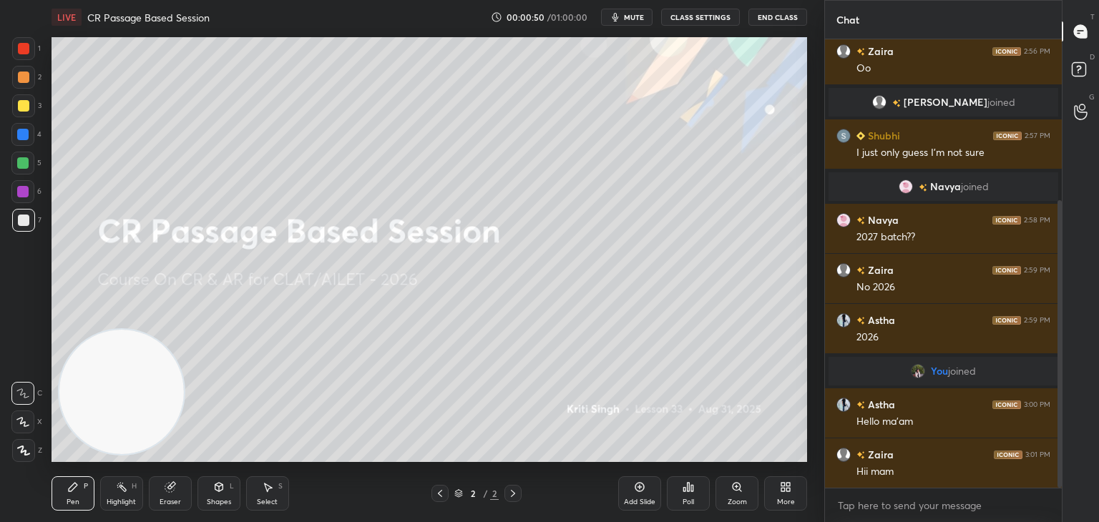
click at [23, 98] on div at bounding box center [23, 105] width 23 height 23
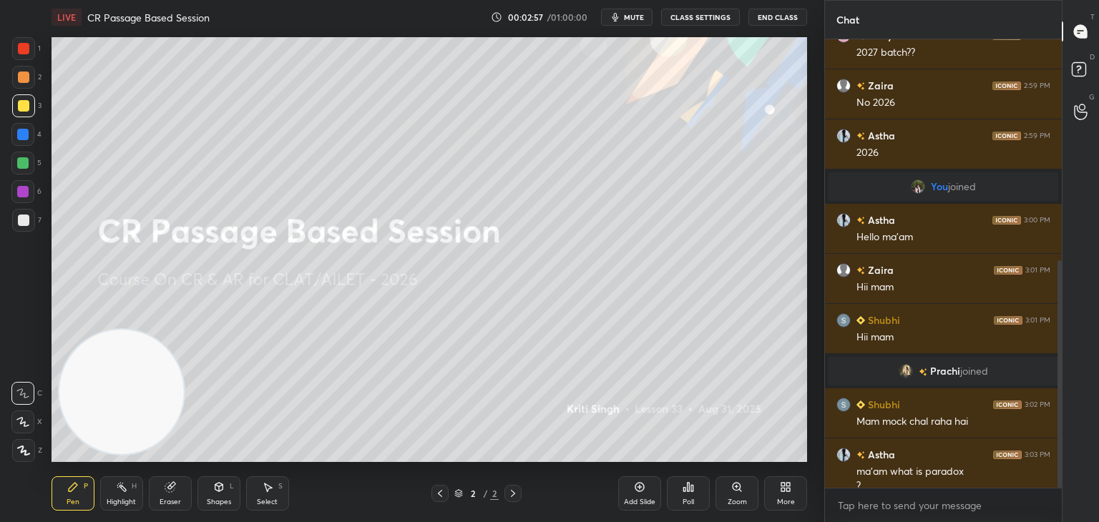
scroll to position [451, 0]
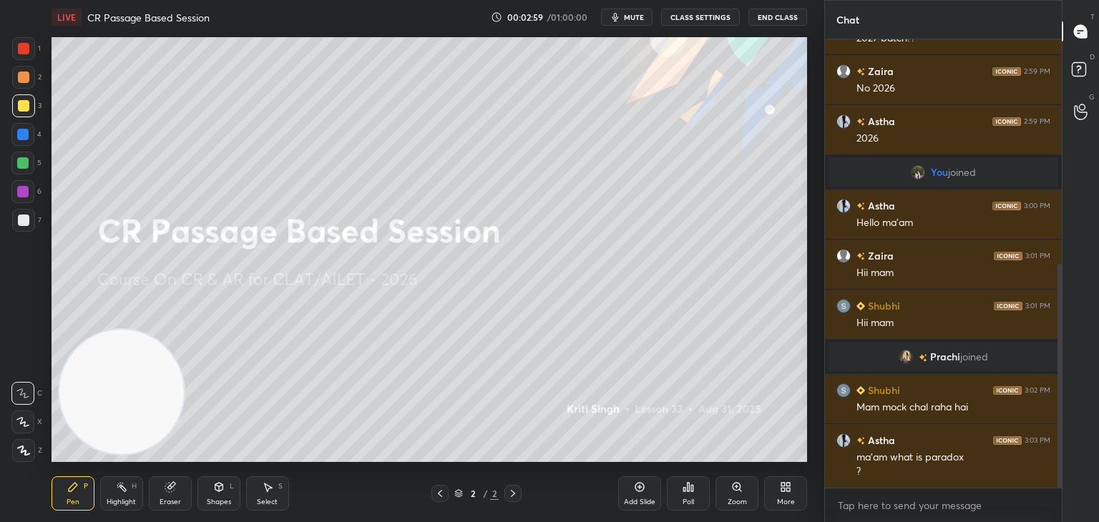
click at [640, 484] on icon at bounding box center [639, 486] width 11 height 11
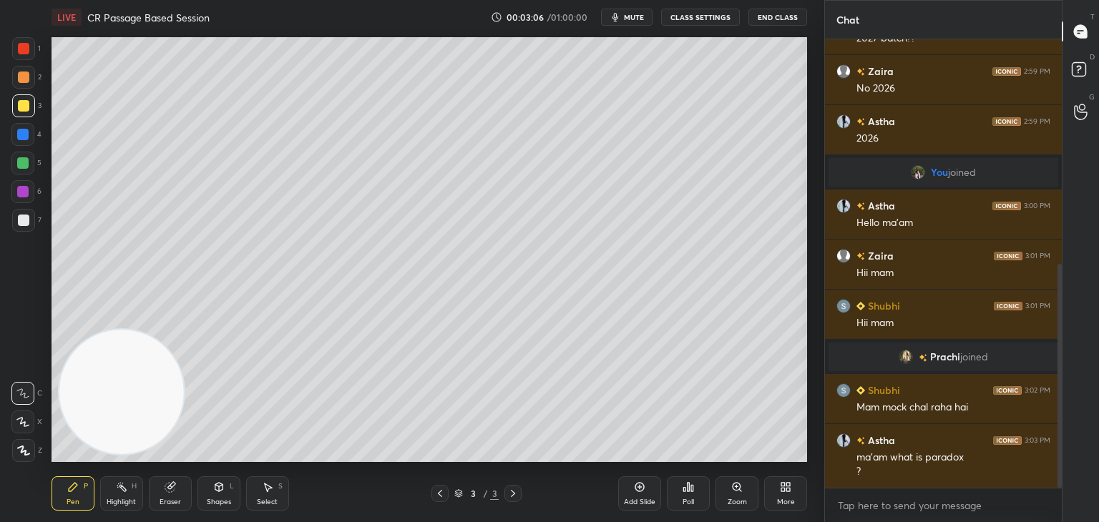
click at [29, 218] on div at bounding box center [23, 220] width 23 height 23
click at [645, 484] on div "Add Slide" at bounding box center [639, 493] width 43 height 34
click at [635, 488] on icon at bounding box center [639, 487] width 9 height 9
click at [638, 494] on div "Add Slide" at bounding box center [639, 493] width 43 height 34
click at [640, 491] on icon at bounding box center [639, 487] width 9 height 9
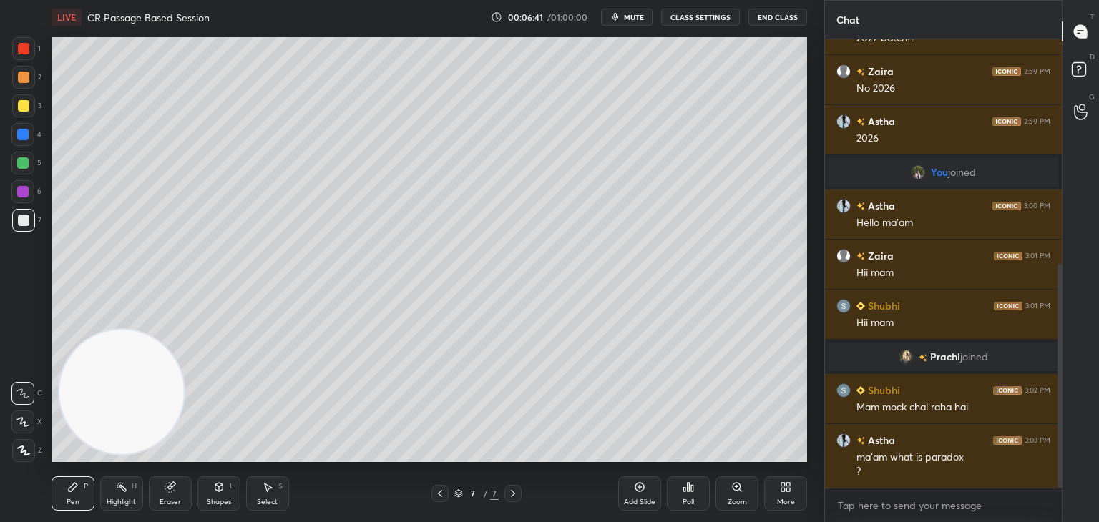
click at [461, 495] on icon at bounding box center [458, 493] width 9 height 9
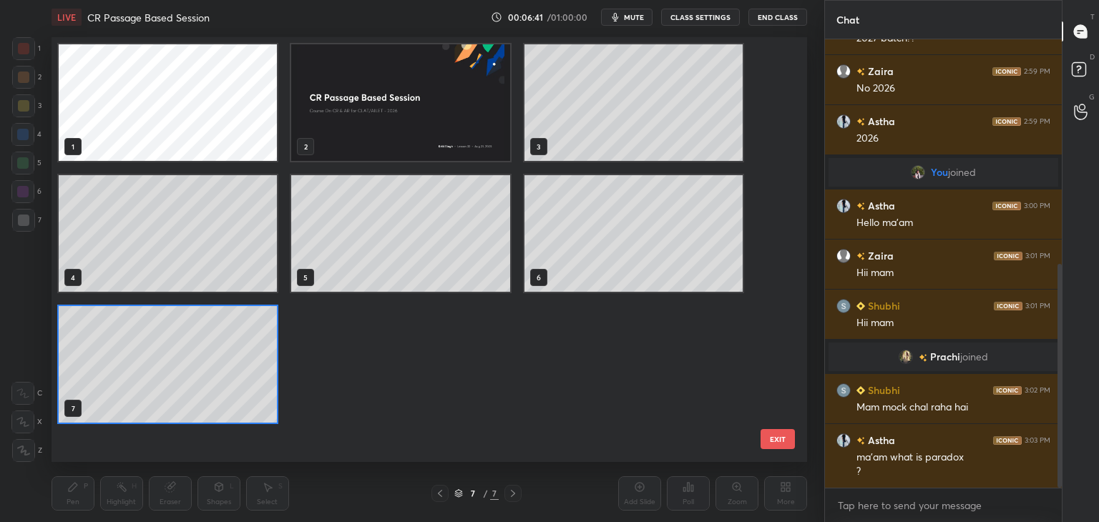
scroll to position [421, 748]
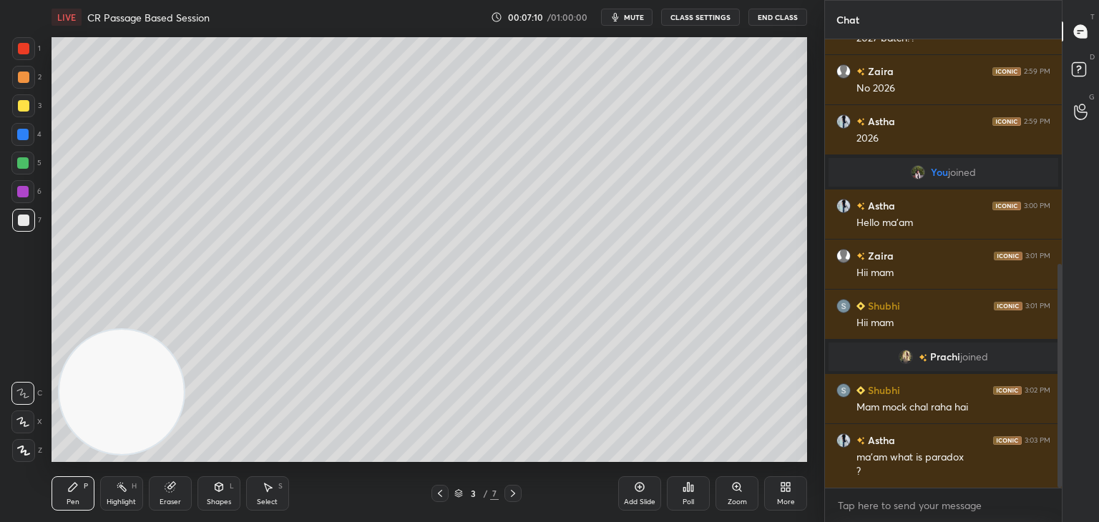
click at [512, 499] on icon at bounding box center [512, 493] width 11 height 11
click at [512, 497] on icon at bounding box center [512, 493] width 11 height 11
click at [509, 498] on icon at bounding box center [512, 493] width 11 height 11
click at [534, 517] on div "Pen P Highlight H Eraser Shapes L Select S 6 / 7 Add Slide Poll Zoom More" at bounding box center [429, 493] width 755 height 57
click at [514, 497] on icon at bounding box center [512, 493] width 11 height 11
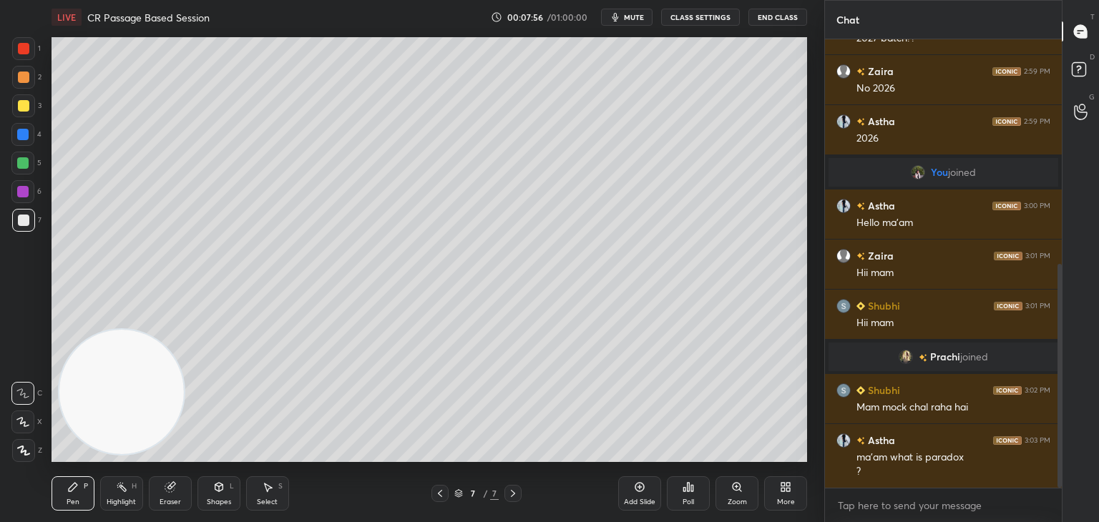
scroll to position [501, 0]
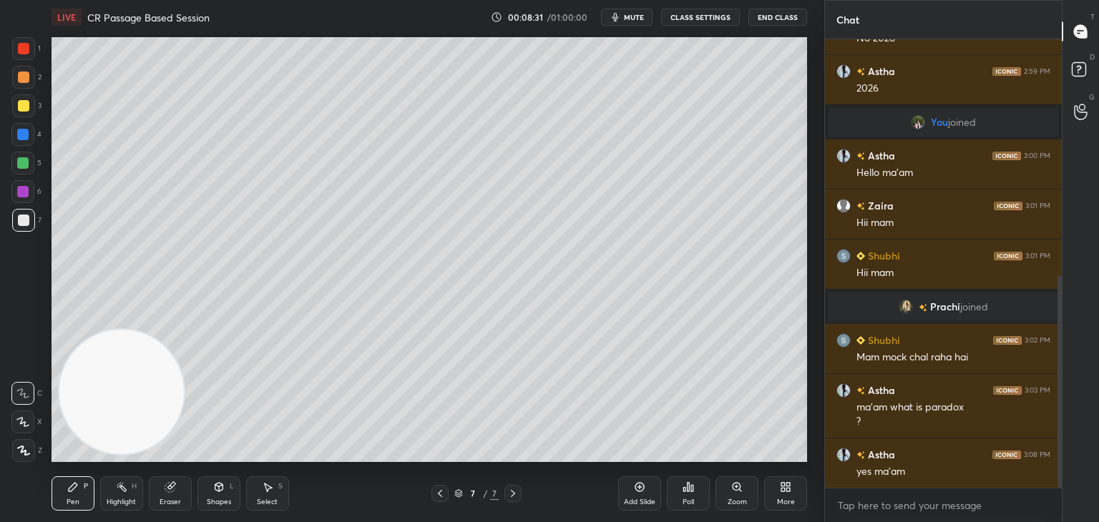
click at [637, 493] on icon at bounding box center [639, 486] width 11 height 11
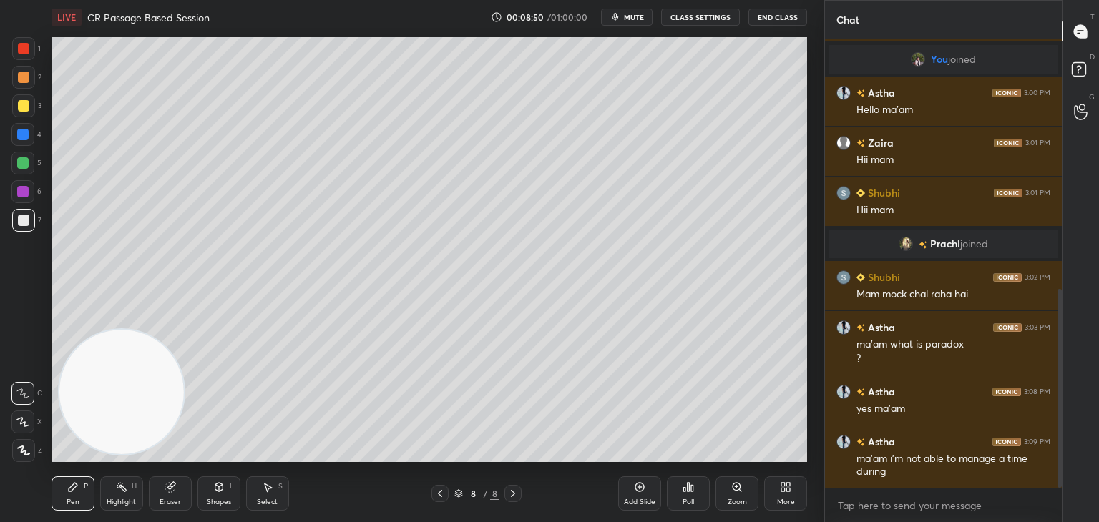
scroll to position [578, 0]
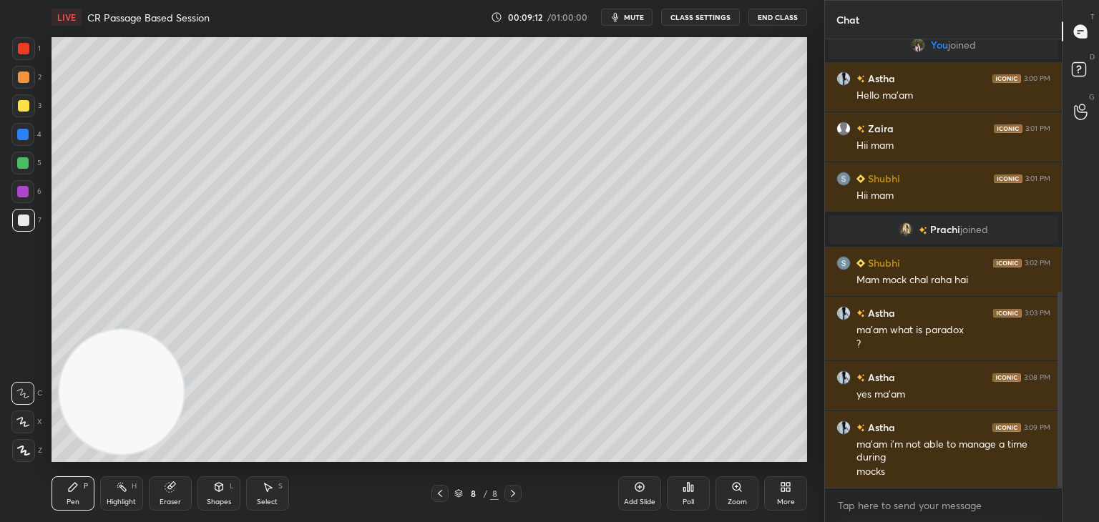
click at [27, 104] on div at bounding box center [23, 105] width 11 height 11
click at [641, 488] on icon at bounding box center [639, 486] width 11 height 11
click at [24, 221] on div at bounding box center [23, 220] width 11 height 11
click at [186, 496] on div "Eraser" at bounding box center [170, 493] width 43 height 34
click at [80, 504] on div "Pen P" at bounding box center [73, 493] width 43 height 34
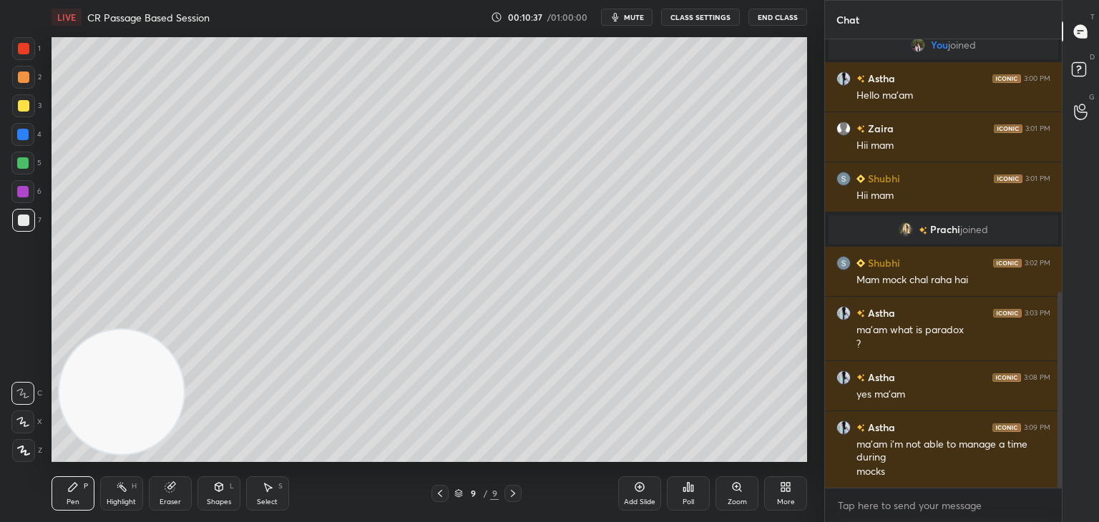
click at [638, 487] on icon at bounding box center [639, 487] width 4 height 4
click at [21, 127] on div at bounding box center [22, 134] width 23 height 23
click at [24, 104] on div at bounding box center [23, 105] width 11 height 11
click at [180, 504] on div "Eraser" at bounding box center [170, 502] width 21 height 7
click at [23, 447] on span "Erase all" at bounding box center [22, 451] width 21 height 10
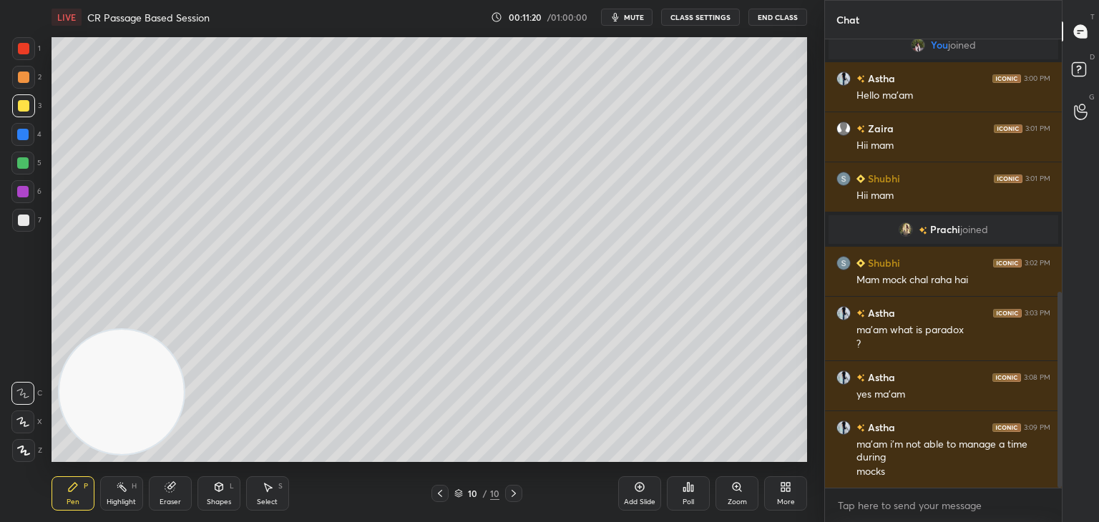
click at [87, 504] on div "Pen P" at bounding box center [73, 493] width 43 height 34
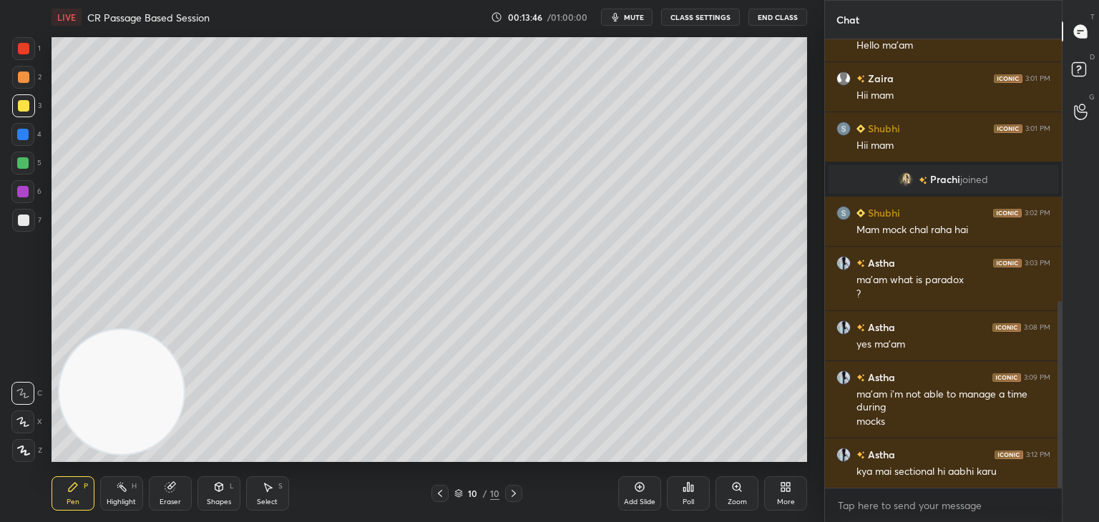
scroll to position [678, 0]
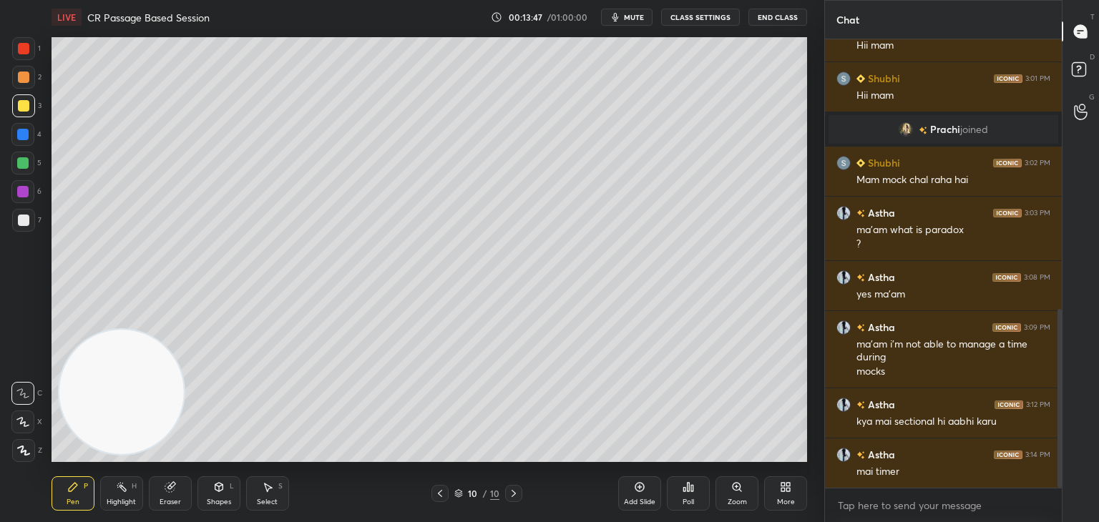
click at [640, 486] on icon at bounding box center [639, 487] width 4 height 4
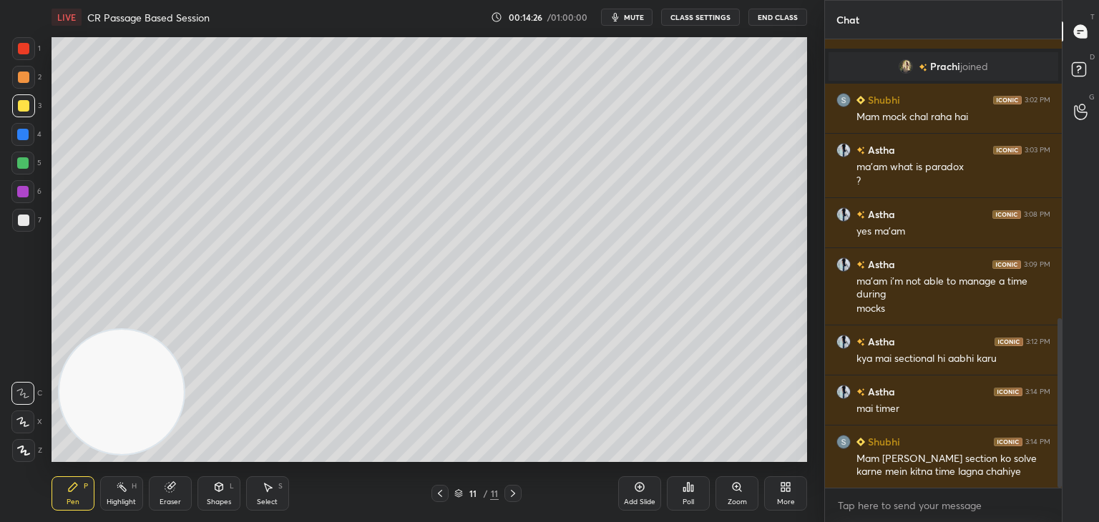
click at [442, 501] on div at bounding box center [439, 493] width 17 height 17
click at [444, 487] on div at bounding box center [439, 493] width 17 height 17
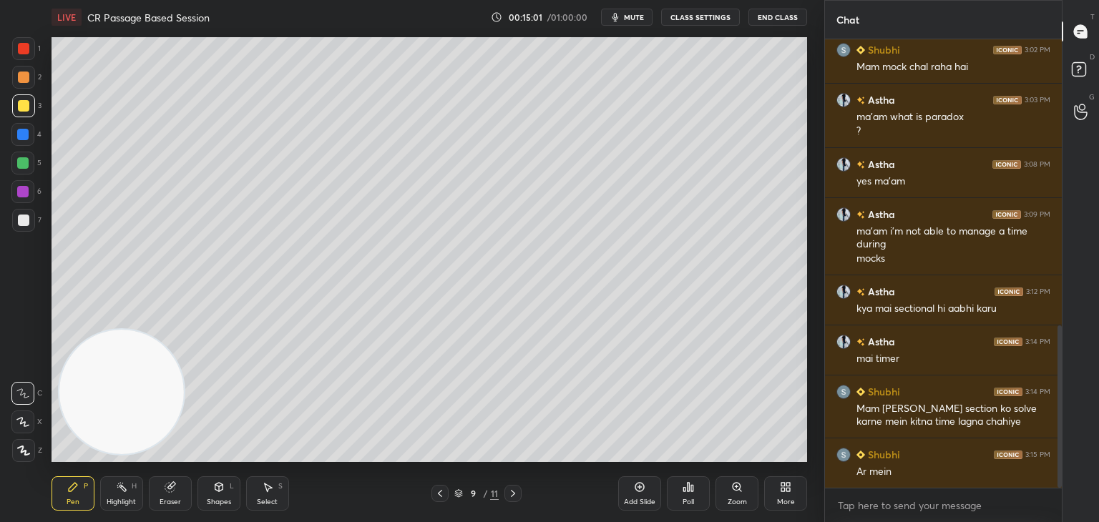
click at [513, 494] on icon at bounding box center [512, 493] width 11 height 11
click at [510, 498] on icon at bounding box center [512, 493] width 11 height 11
click at [508, 496] on icon at bounding box center [512, 493] width 11 height 11
click at [518, 496] on icon at bounding box center [512, 493] width 11 height 11
click at [641, 491] on icon at bounding box center [639, 487] width 9 height 9
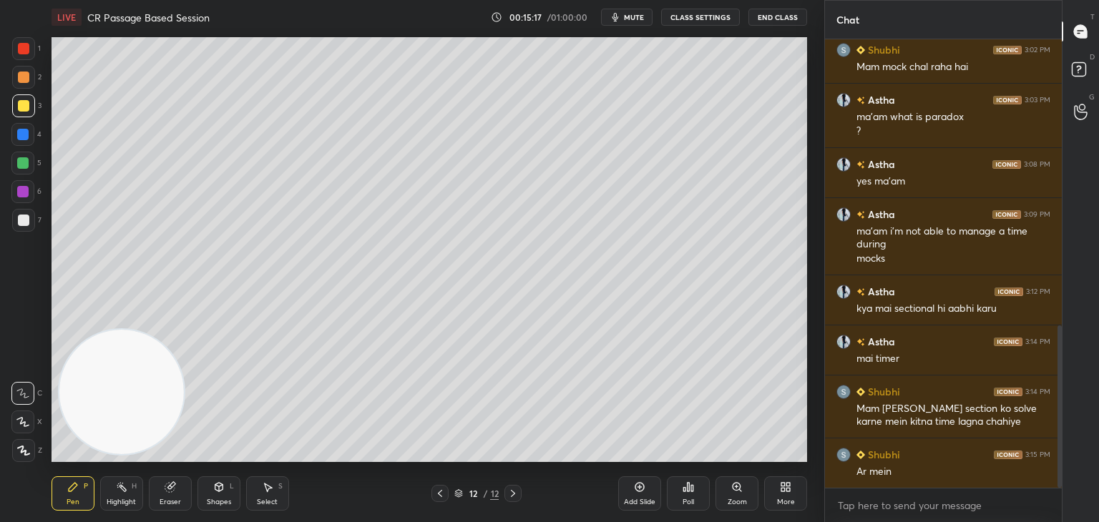
scroll to position [806, 0]
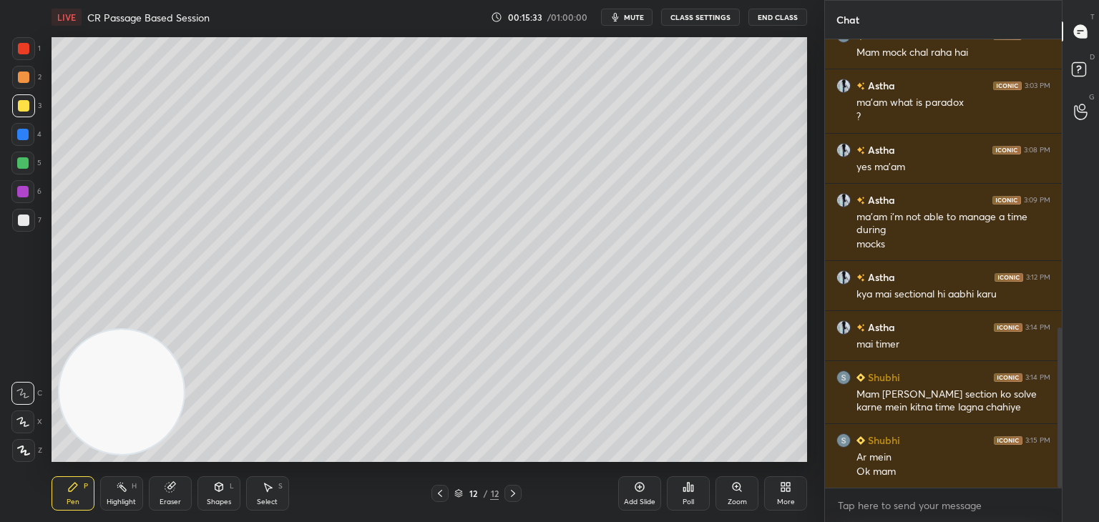
click at [24, 220] on div at bounding box center [23, 220] width 11 height 11
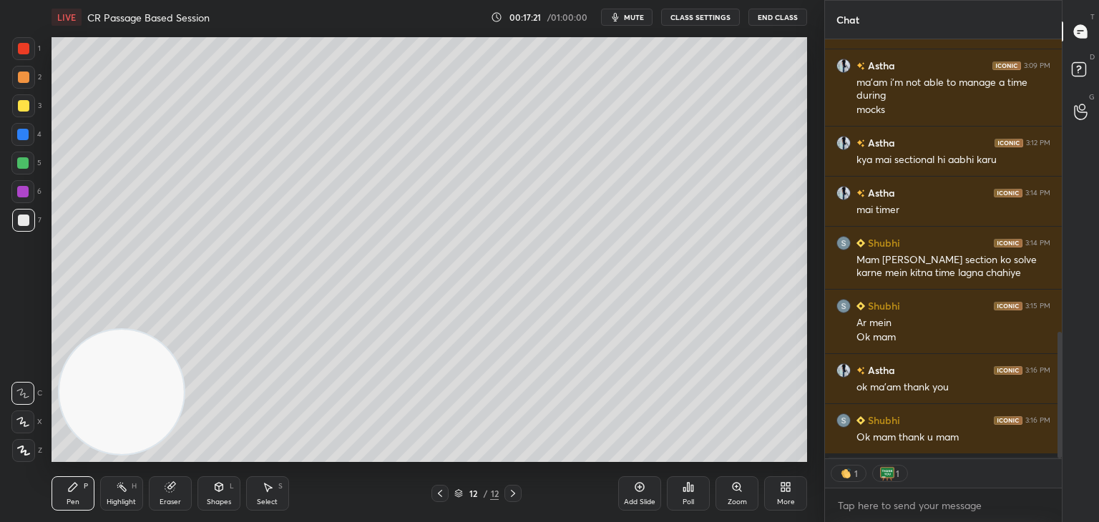
scroll to position [969, 0]
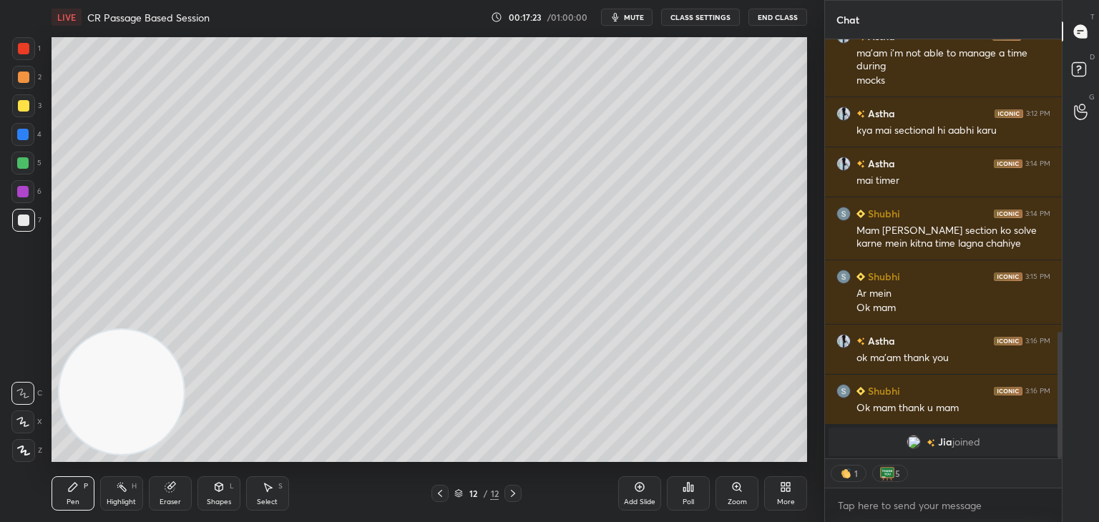
click at [775, 16] on button "End Class" at bounding box center [777, 17] width 59 height 17
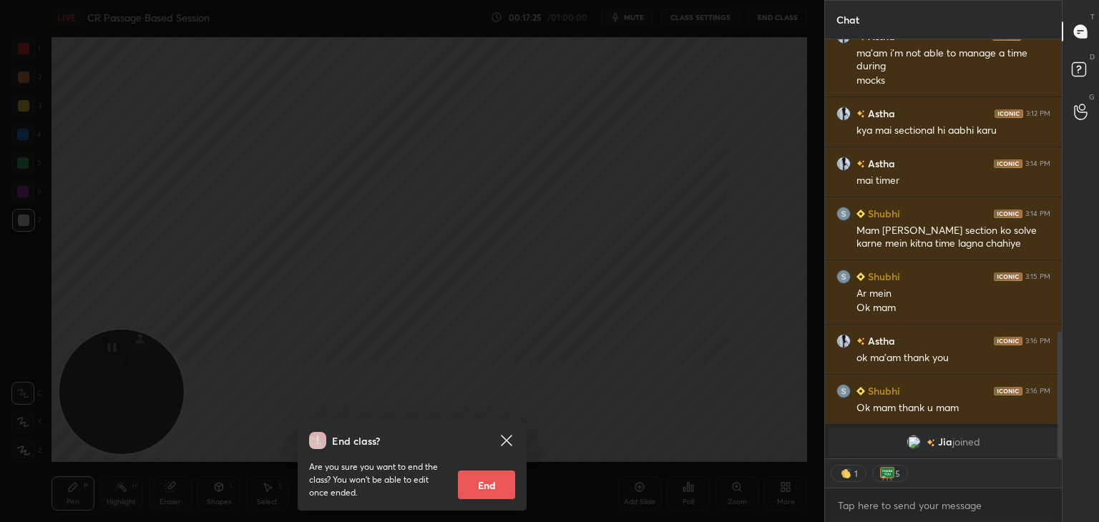
click at [489, 488] on button "End" at bounding box center [486, 485] width 57 height 29
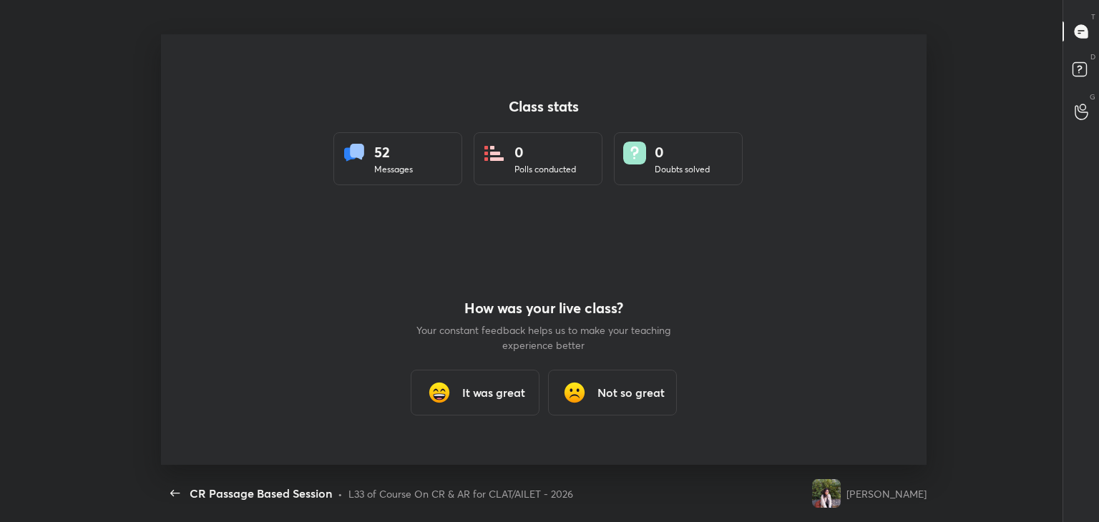
scroll to position [0, 0]
type textarea "x"
